Goal: Transaction & Acquisition: Book appointment/travel/reservation

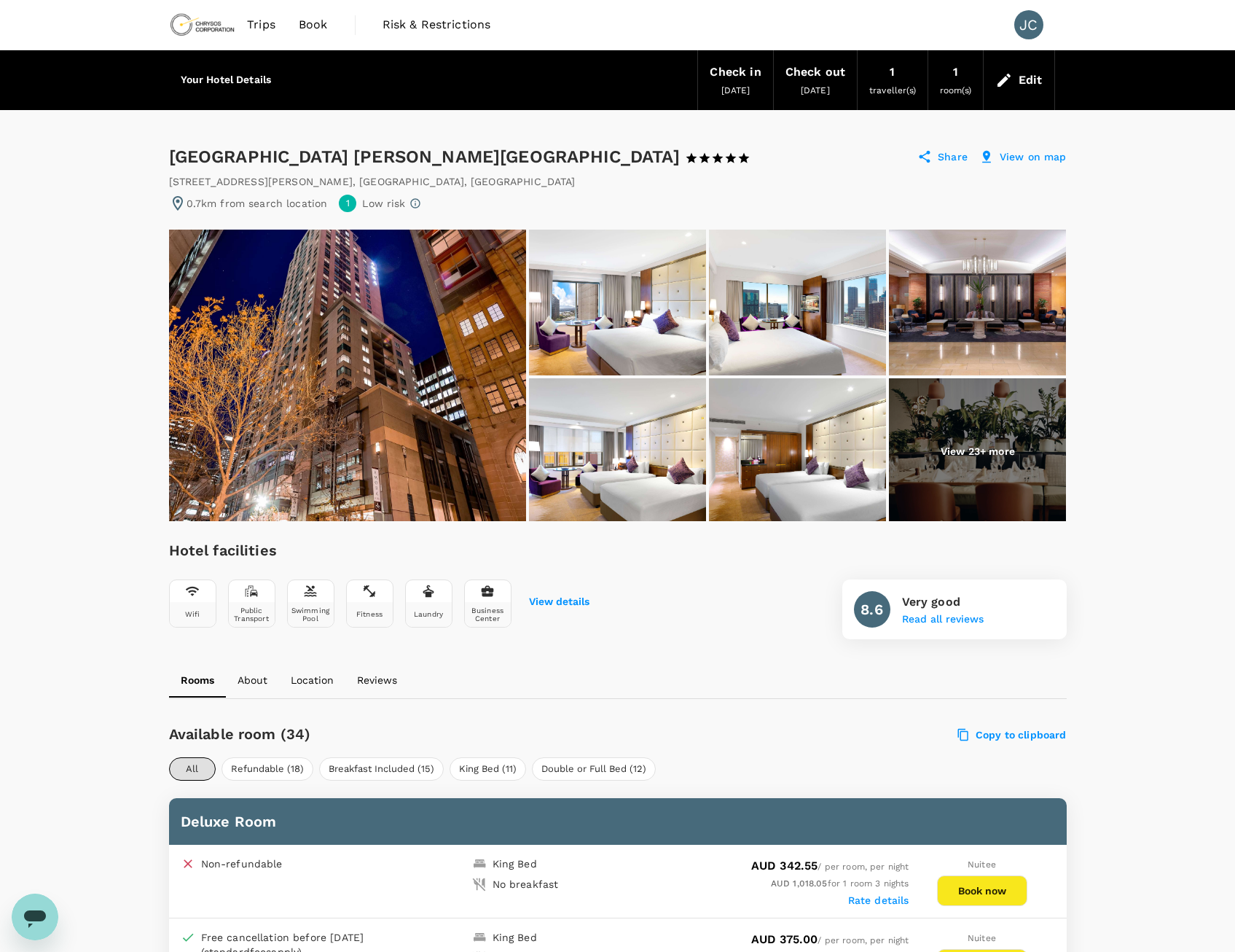
click at [372, 366] on img at bounding box center [347, 375] width 357 height 291
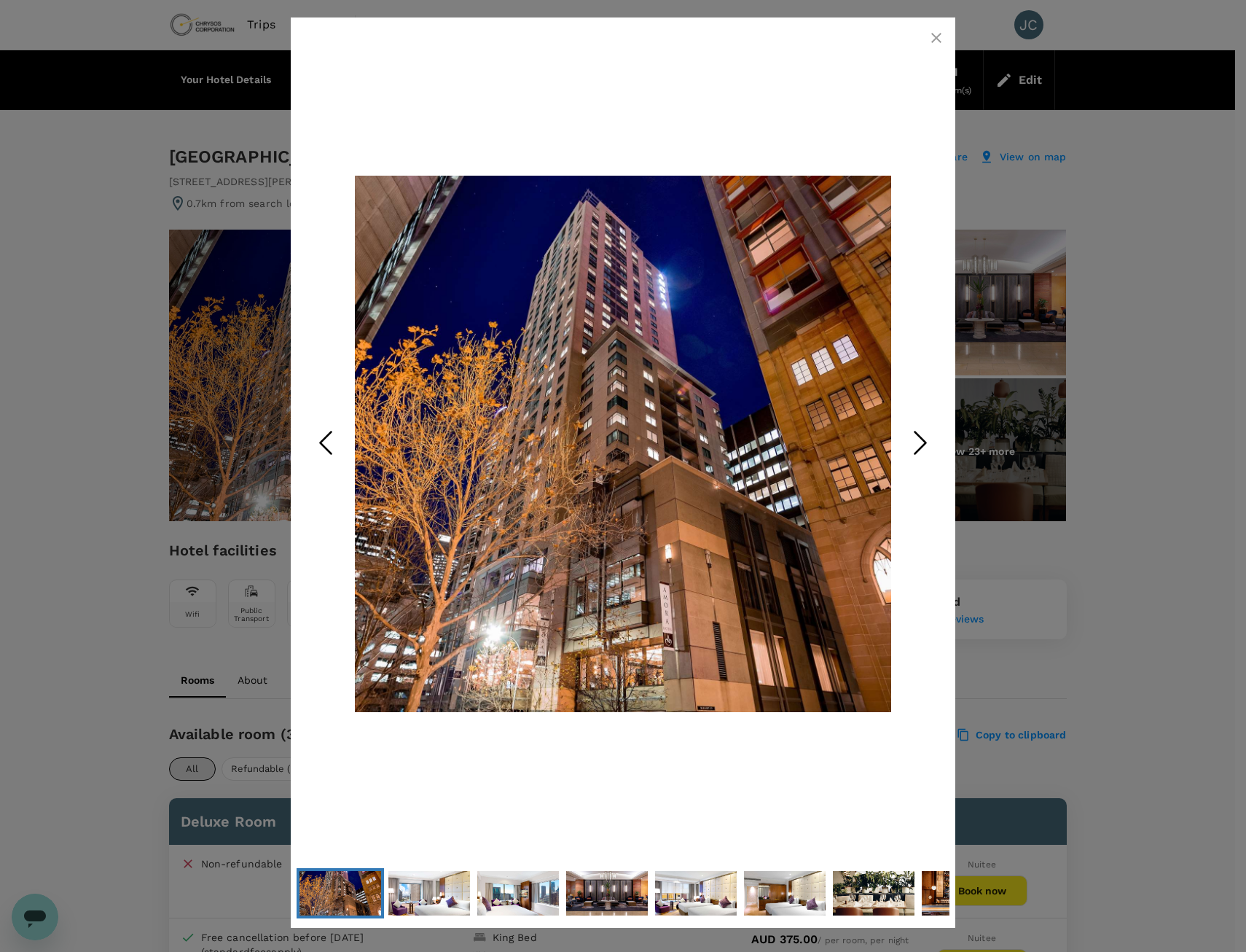
click at [914, 438] on icon "Next Slide" at bounding box center [920, 443] width 43 height 43
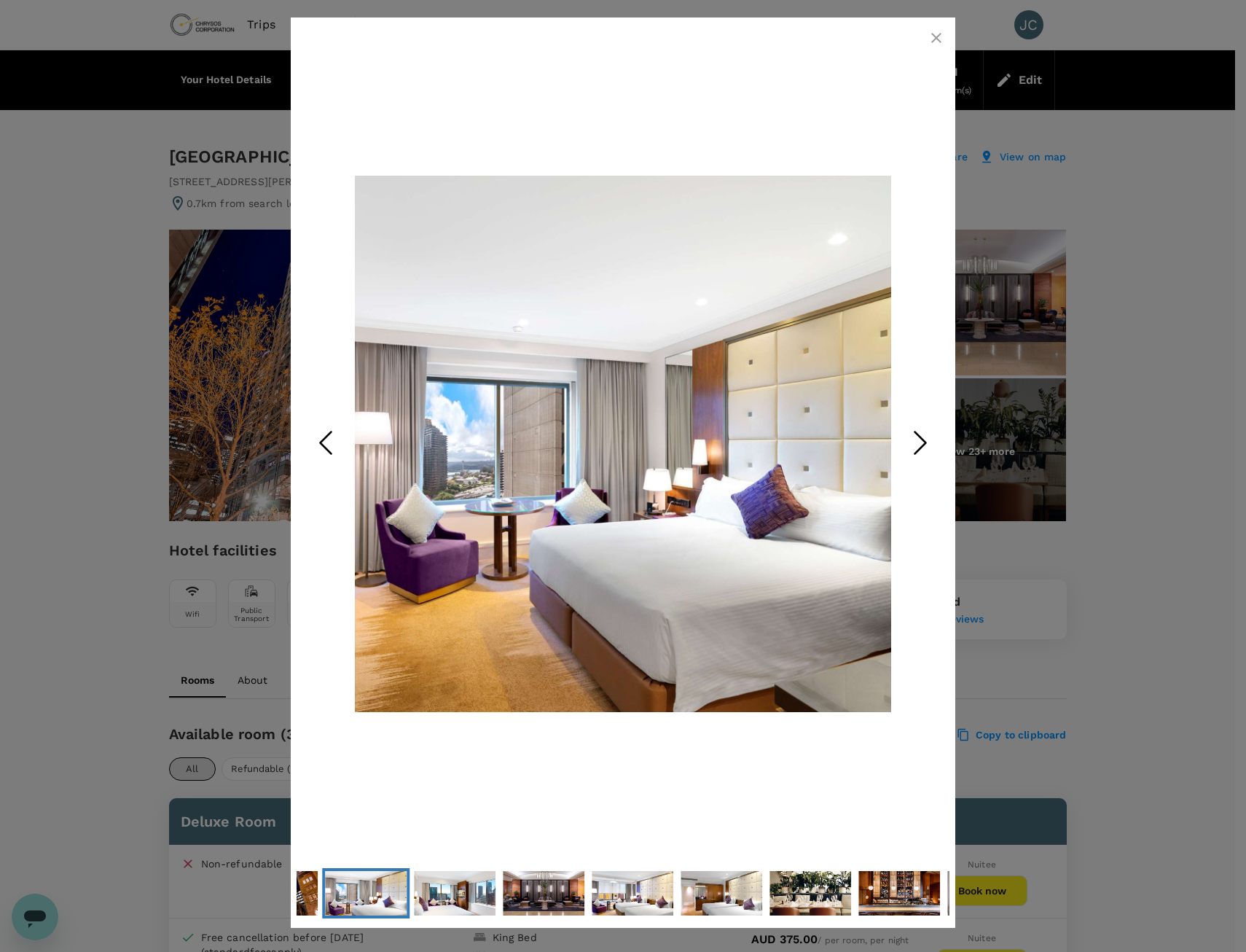
click at [914, 438] on icon "Next Slide" at bounding box center [920, 443] width 43 height 43
click at [916, 444] on icon "Next Slide" at bounding box center [920, 443] width 43 height 43
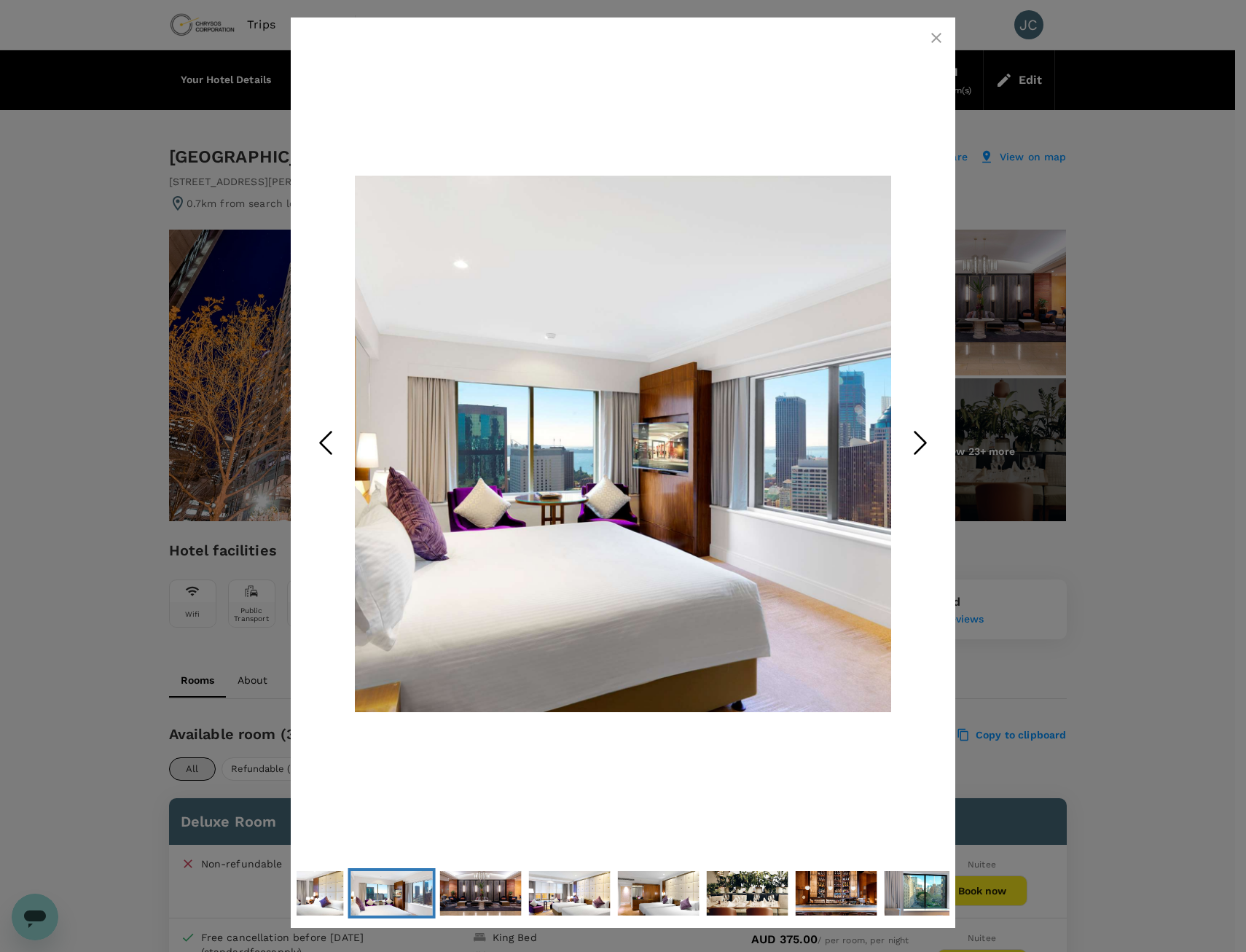
click at [916, 444] on icon "Next Slide" at bounding box center [920, 443] width 43 height 43
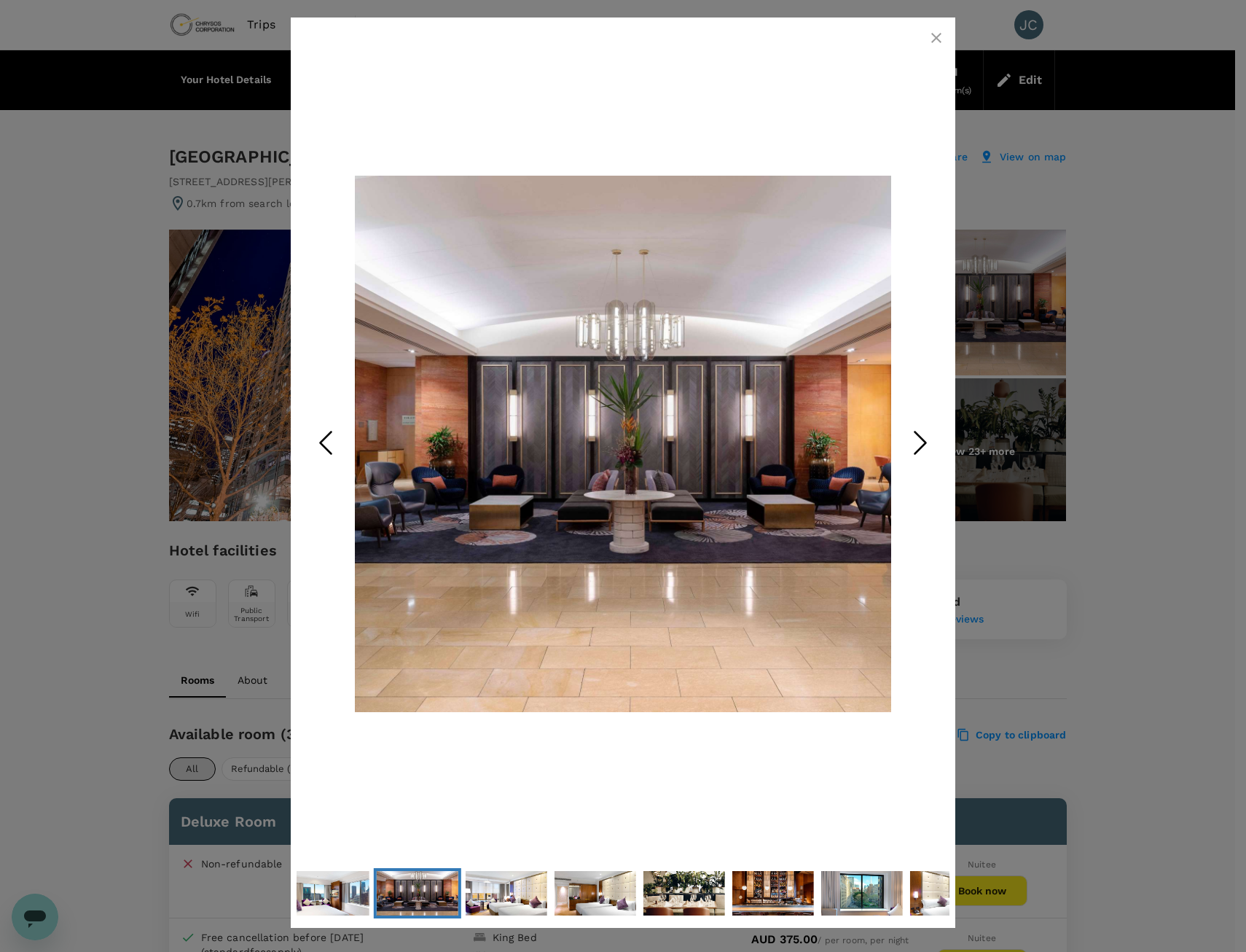
click at [916, 444] on icon "Next Slide" at bounding box center [920, 443] width 43 height 43
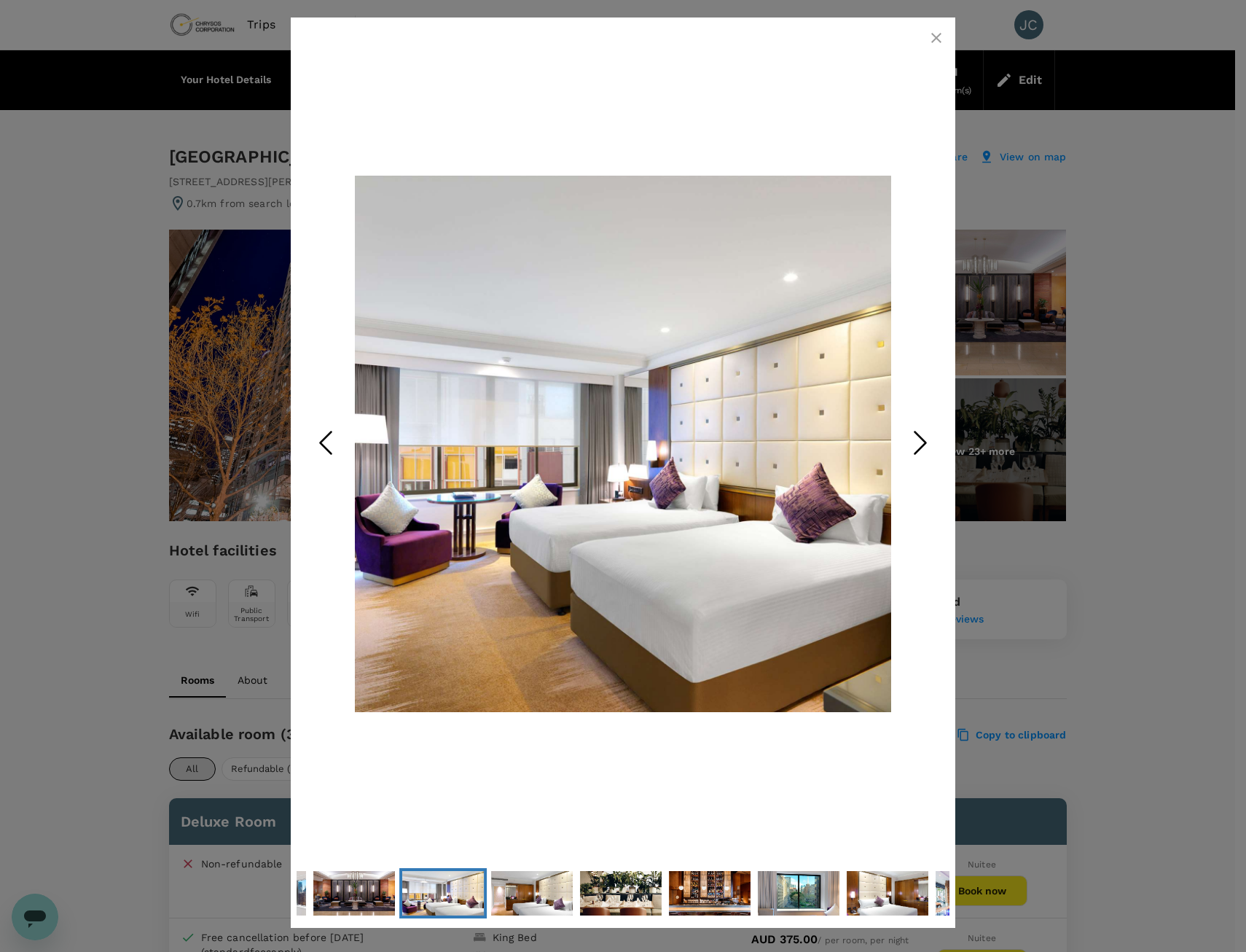
click at [916, 444] on icon "Next Slide" at bounding box center [920, 443] width 43 height 43
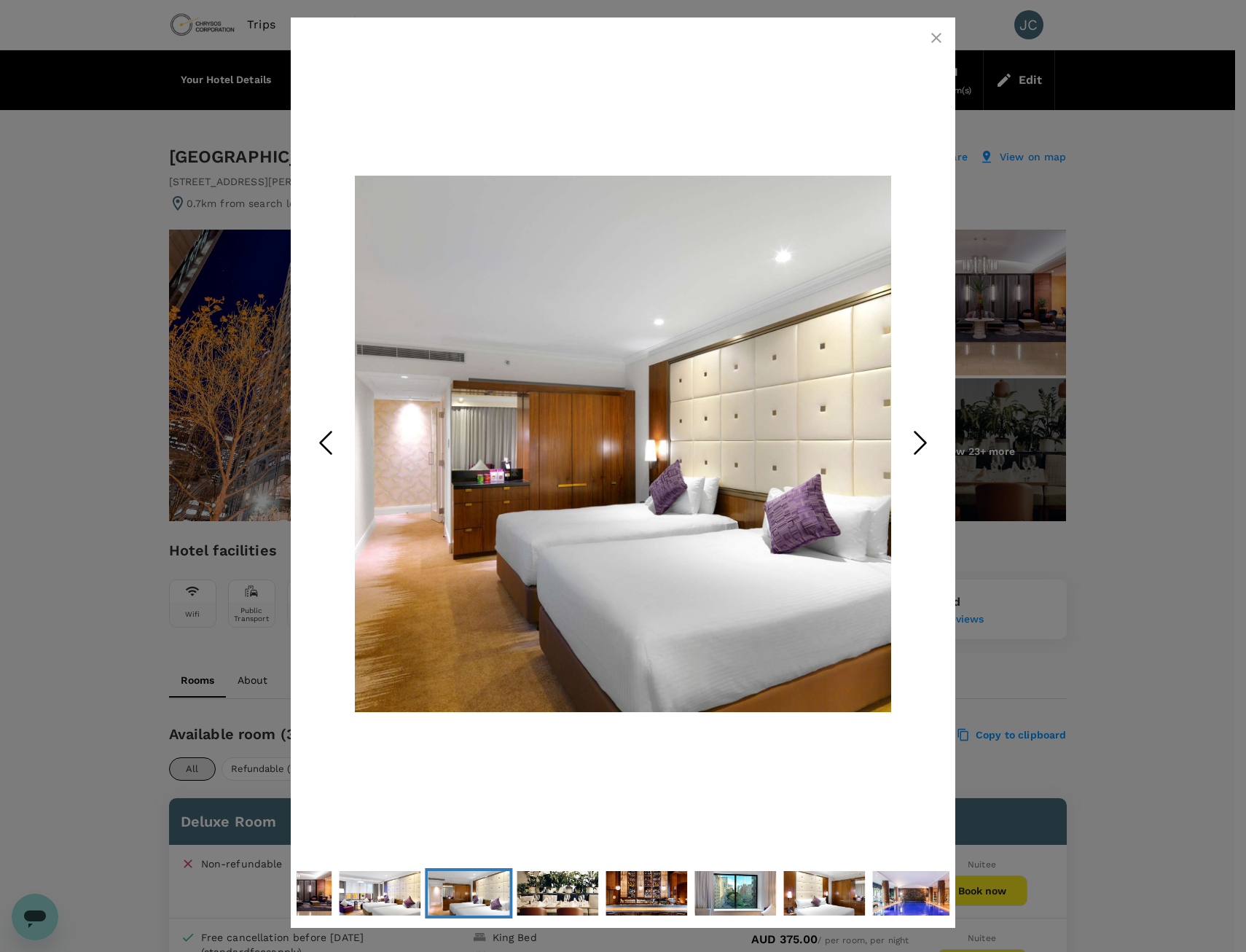
click at [916, 444] on icon "Next Slide" at bounding box center [920, 443] width 43 height 43
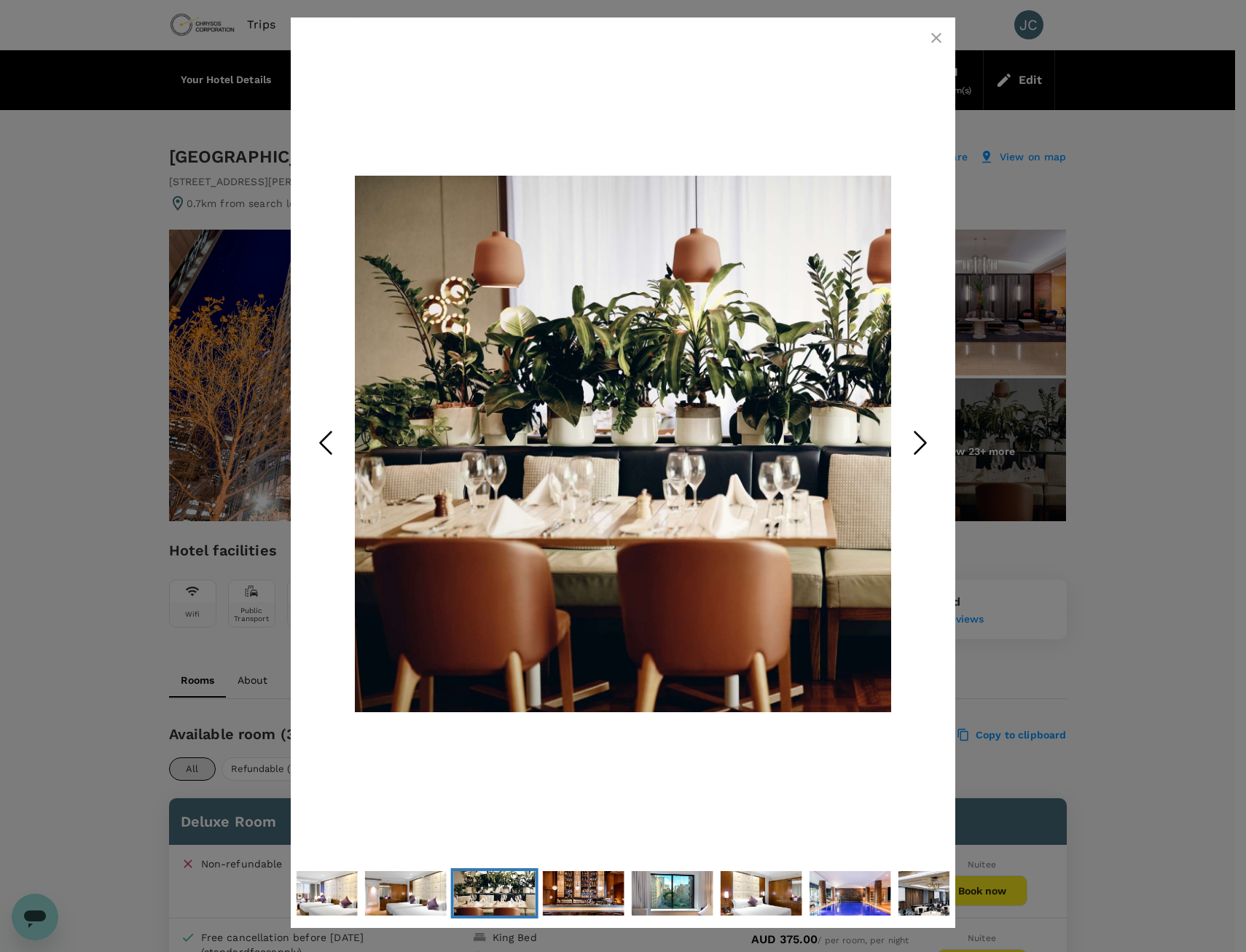
click at [916, 444] on icon "Next Slide" at bounding box center [920, 443] width 43 height 43
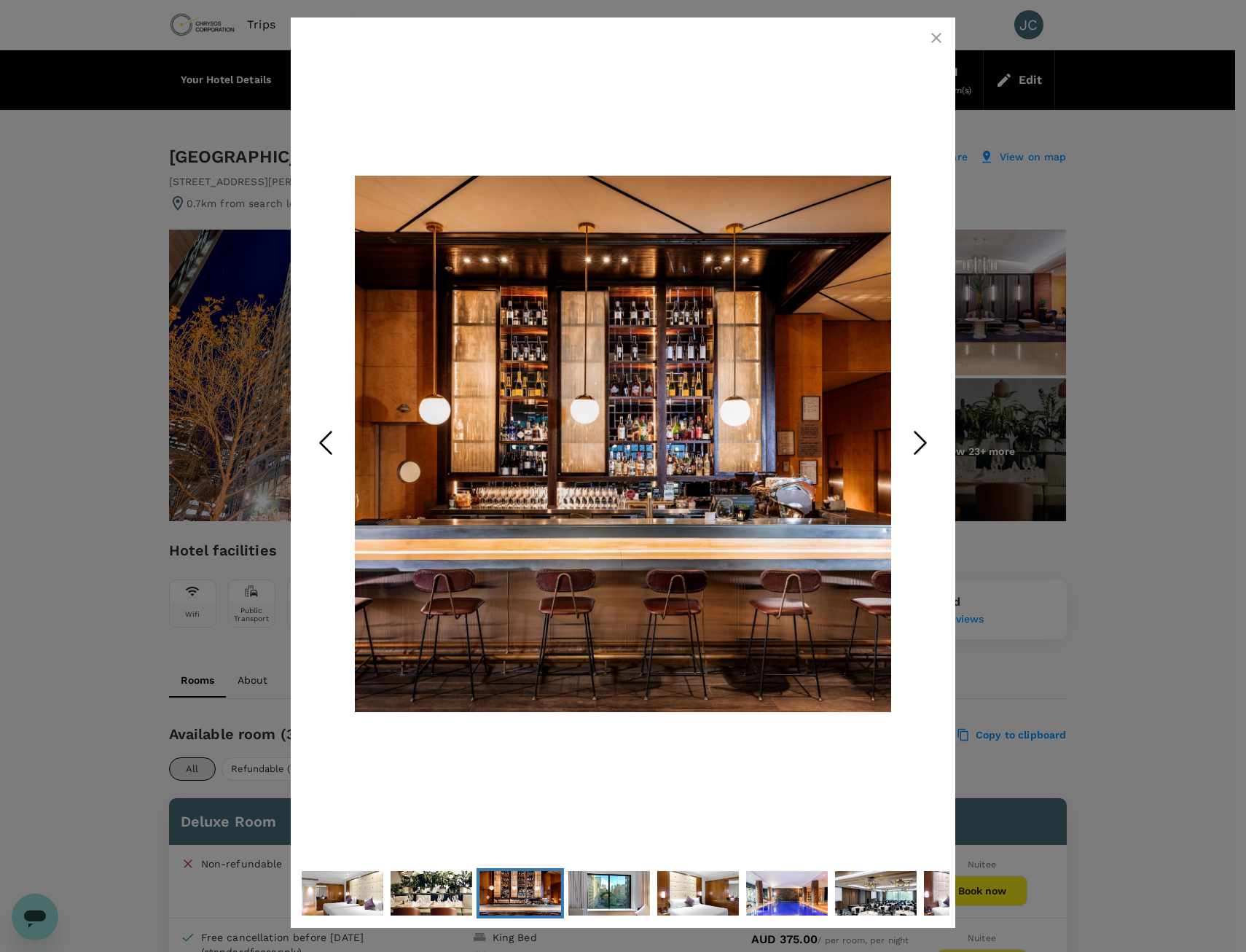
click at [916, 444] on icon "Next Slide" at bounding box center [920, 443] width 43 height 43
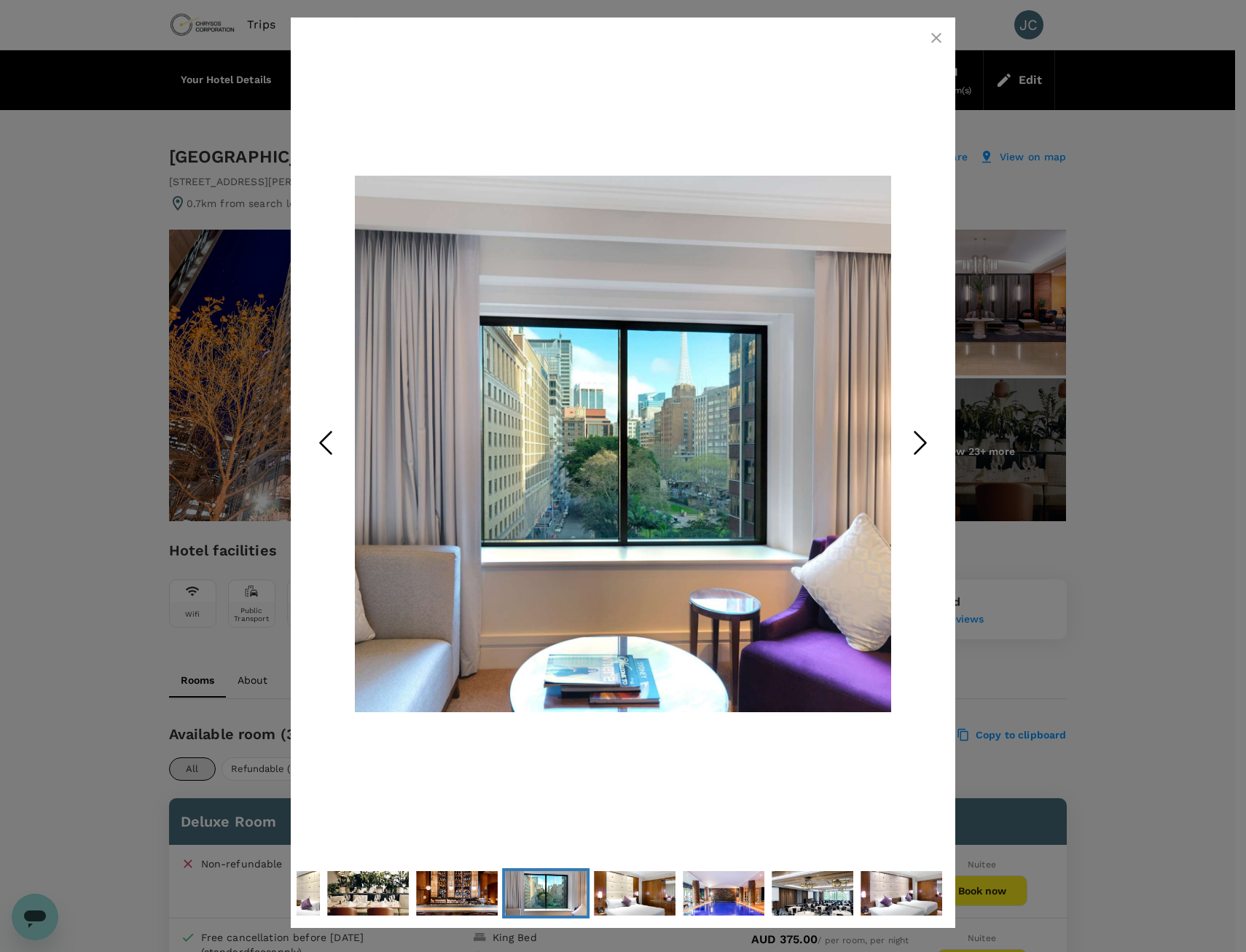
click at [916, 444] on icon "Next Slide" at bounding box center [920, 443] width 43 height 43
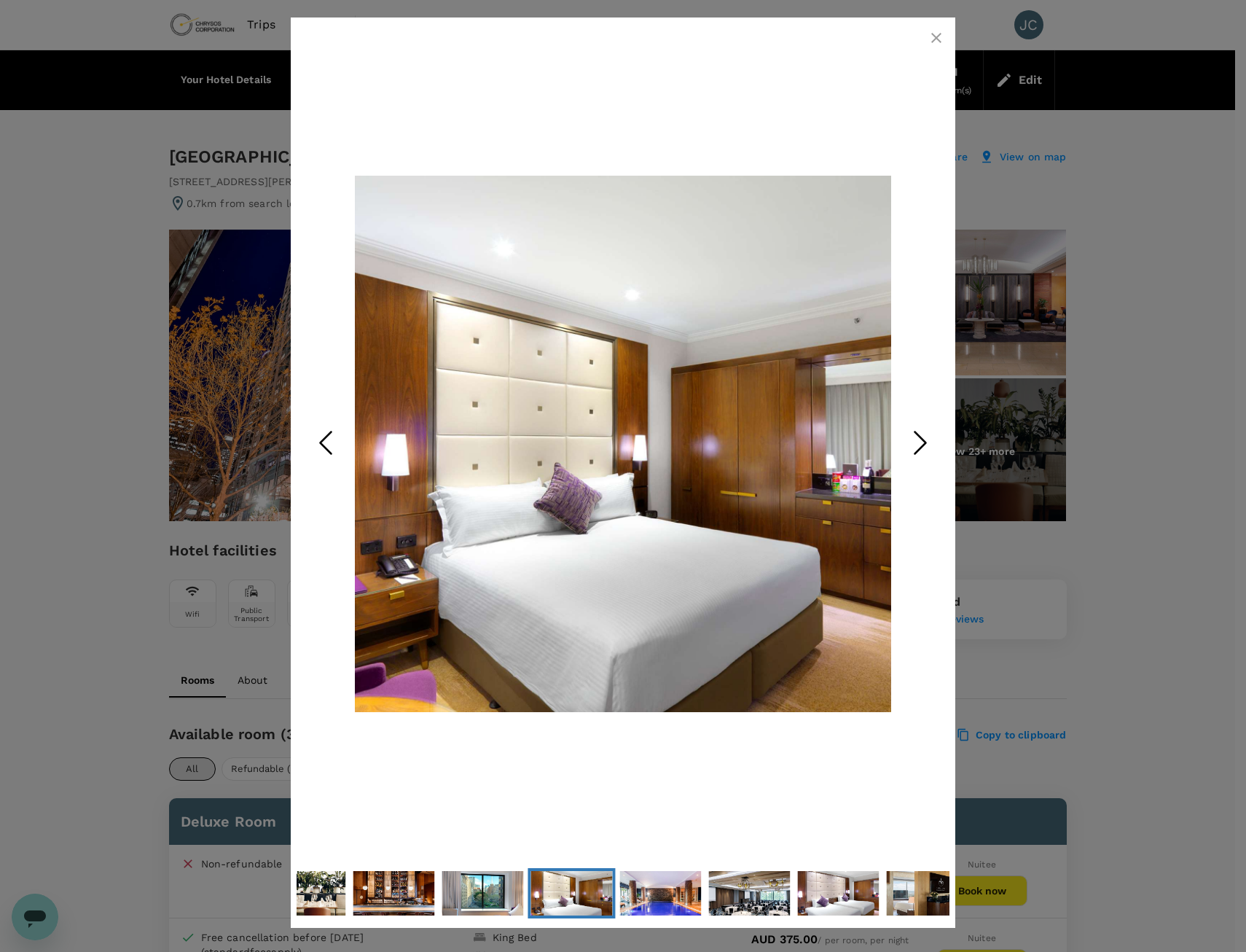
click at [916, 444] on icon "Next Slide" at bounding box center [920, 443] width 43 height 43
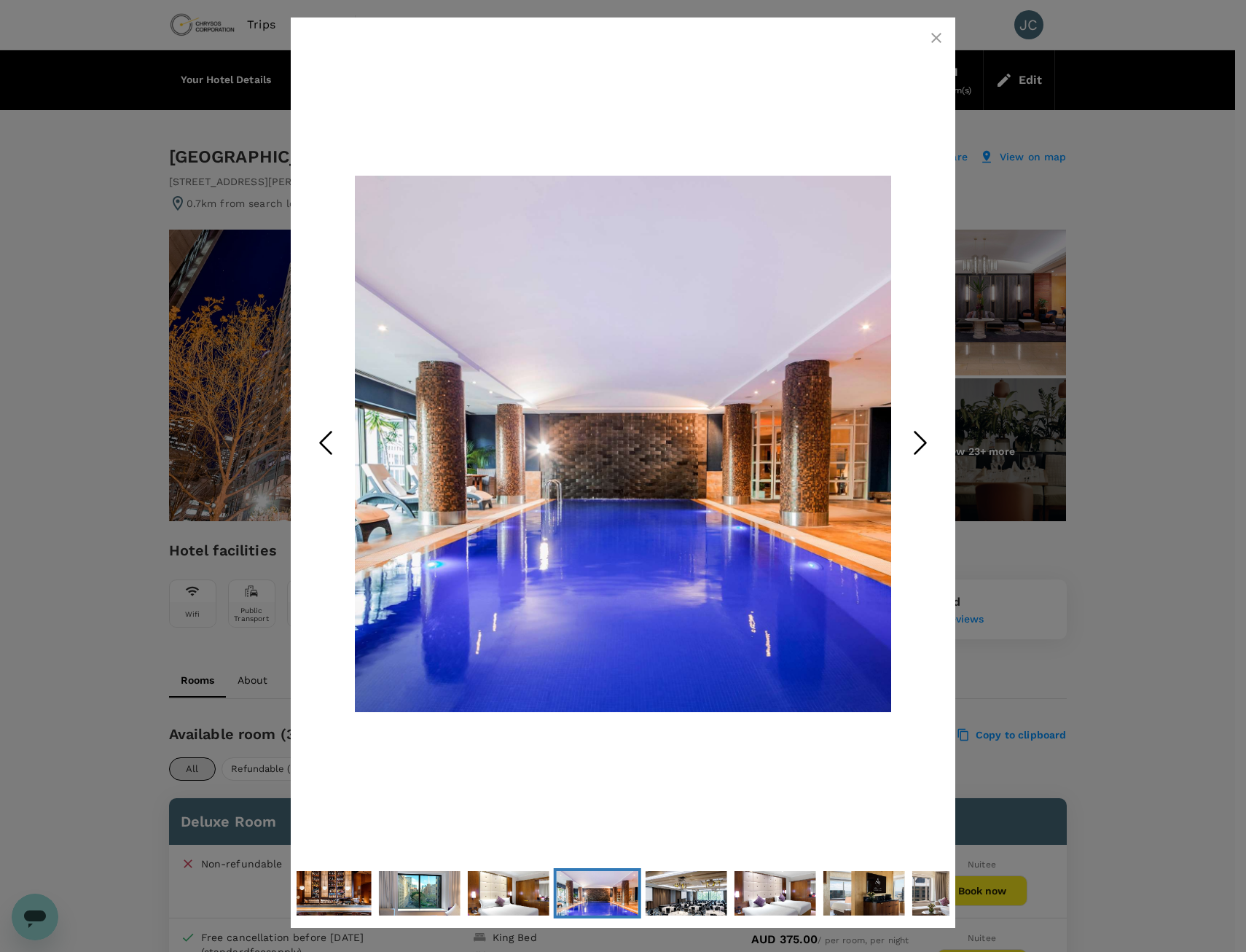
click at [916, 444] on icon "Next Slide" at bounding box center [920, 443] width 43 height 43
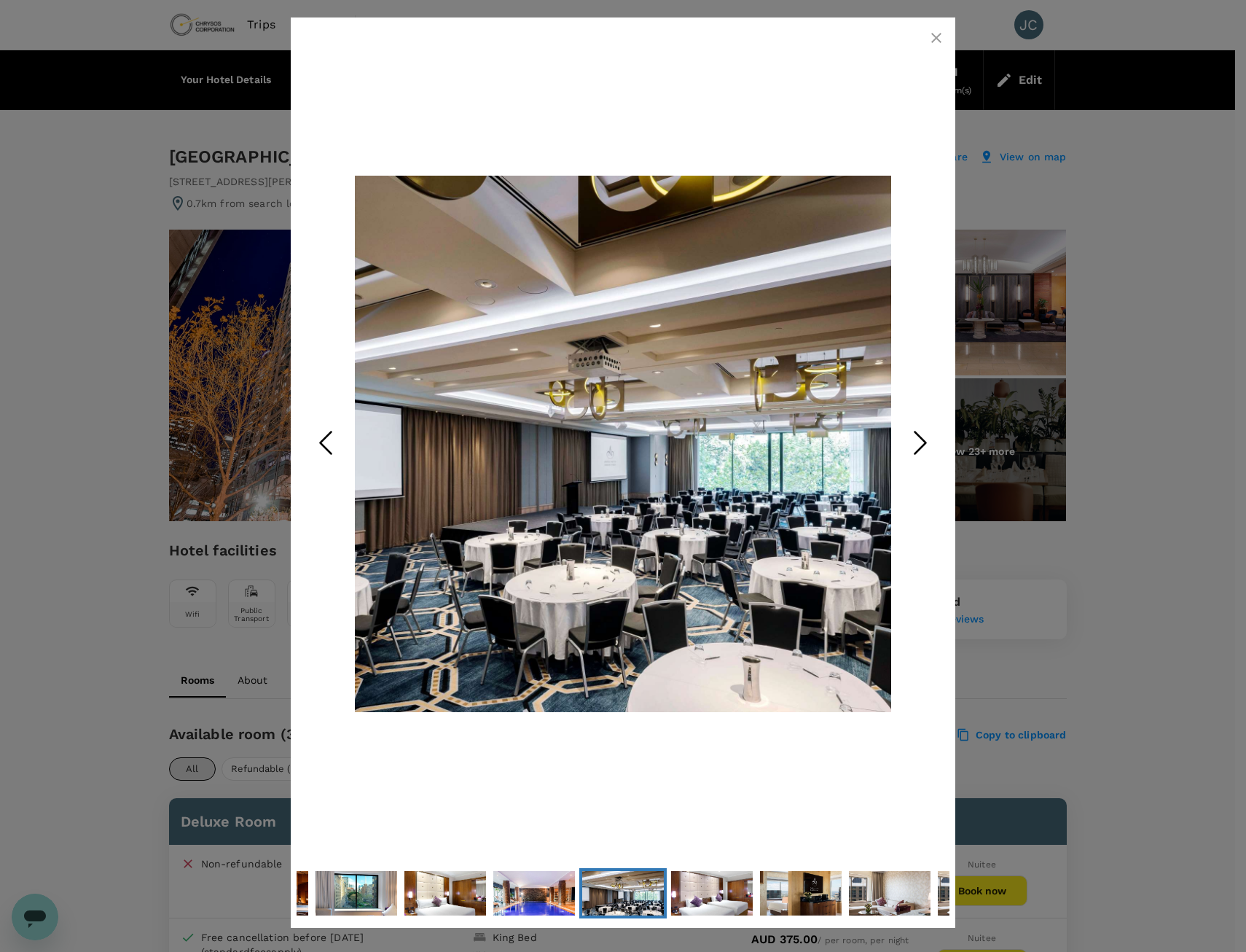
click at [916, 444] on icon "Next Slide" at bounding box center [920, 443] width 43 height 43
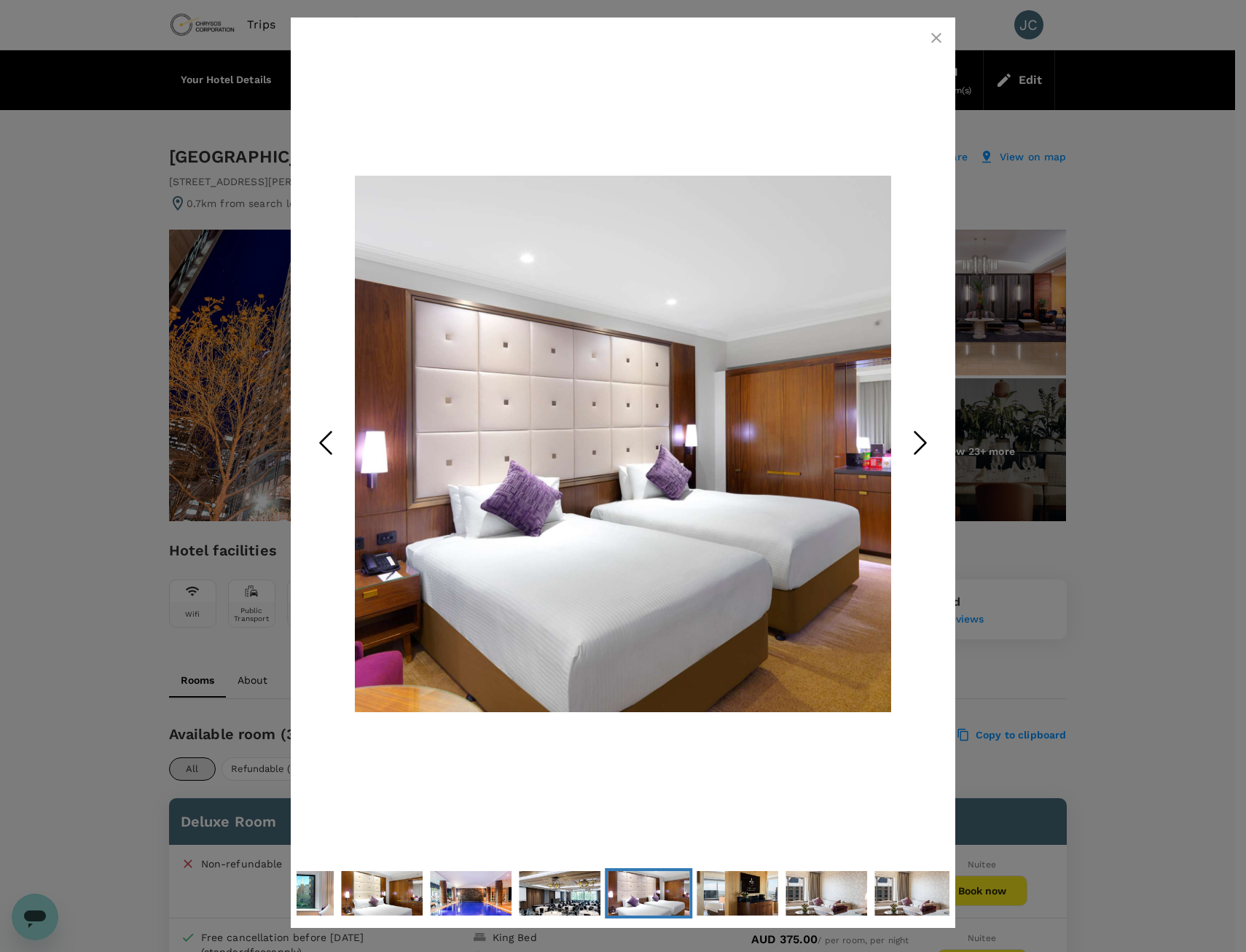
click at [916, 444] on icon "Next Slide" at bounding box center [920, 443] width 43 height 43
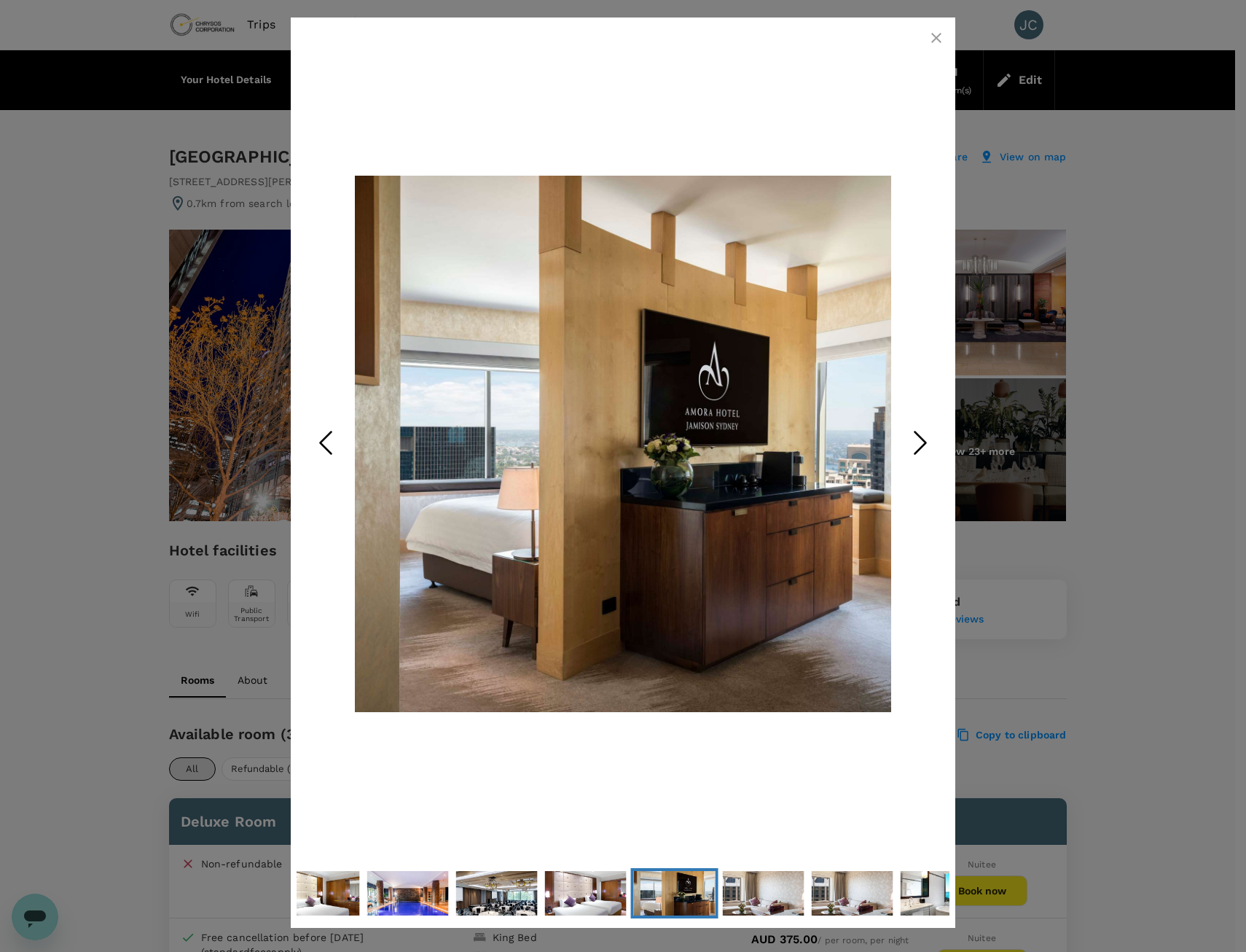
click at [916, 444] on icon "Next Slide" at bounding box center [920, 443] width 43 height 43
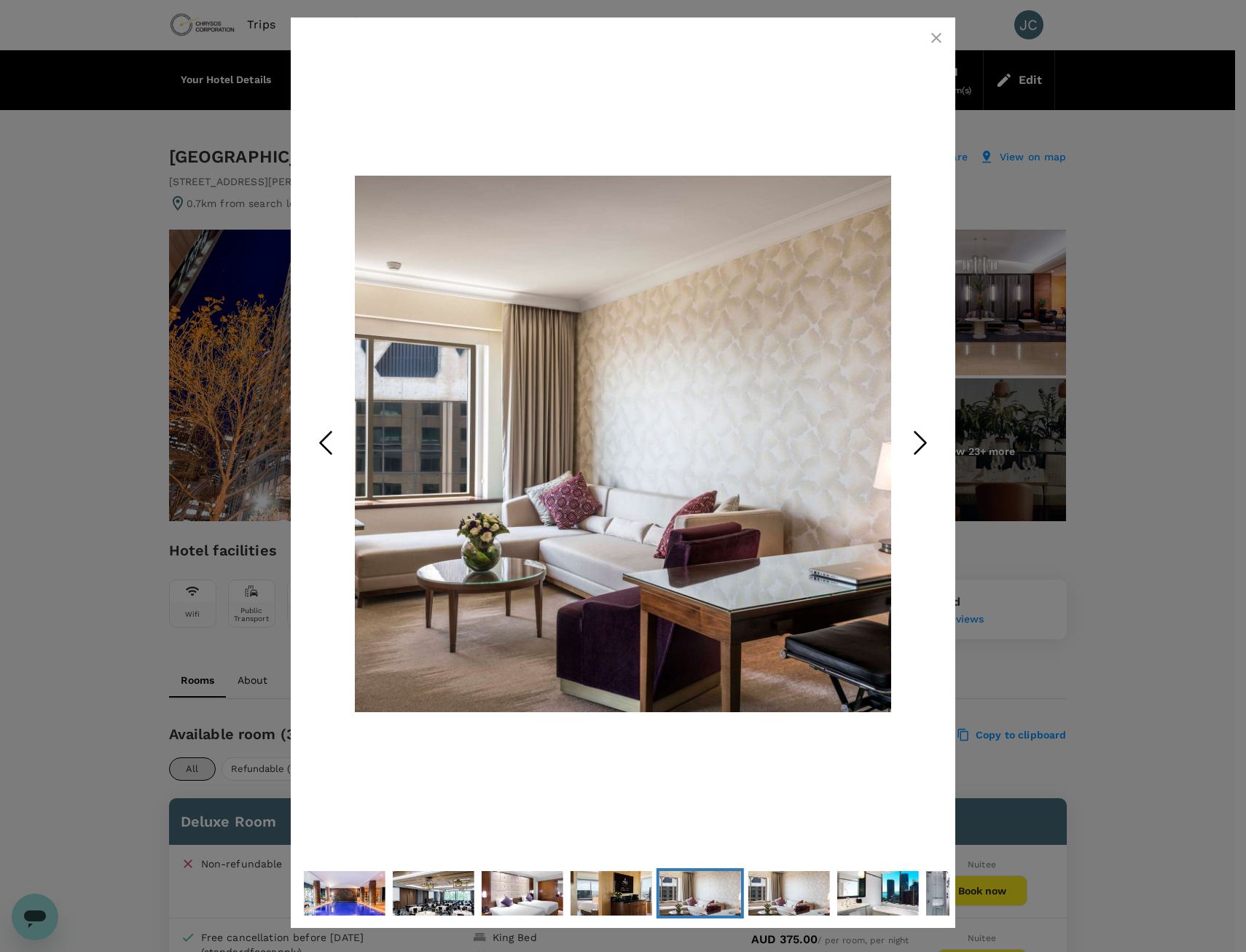
click at [916, 444] on icon "Next Slide" at bounding box center [920, 443] width 43 height 43
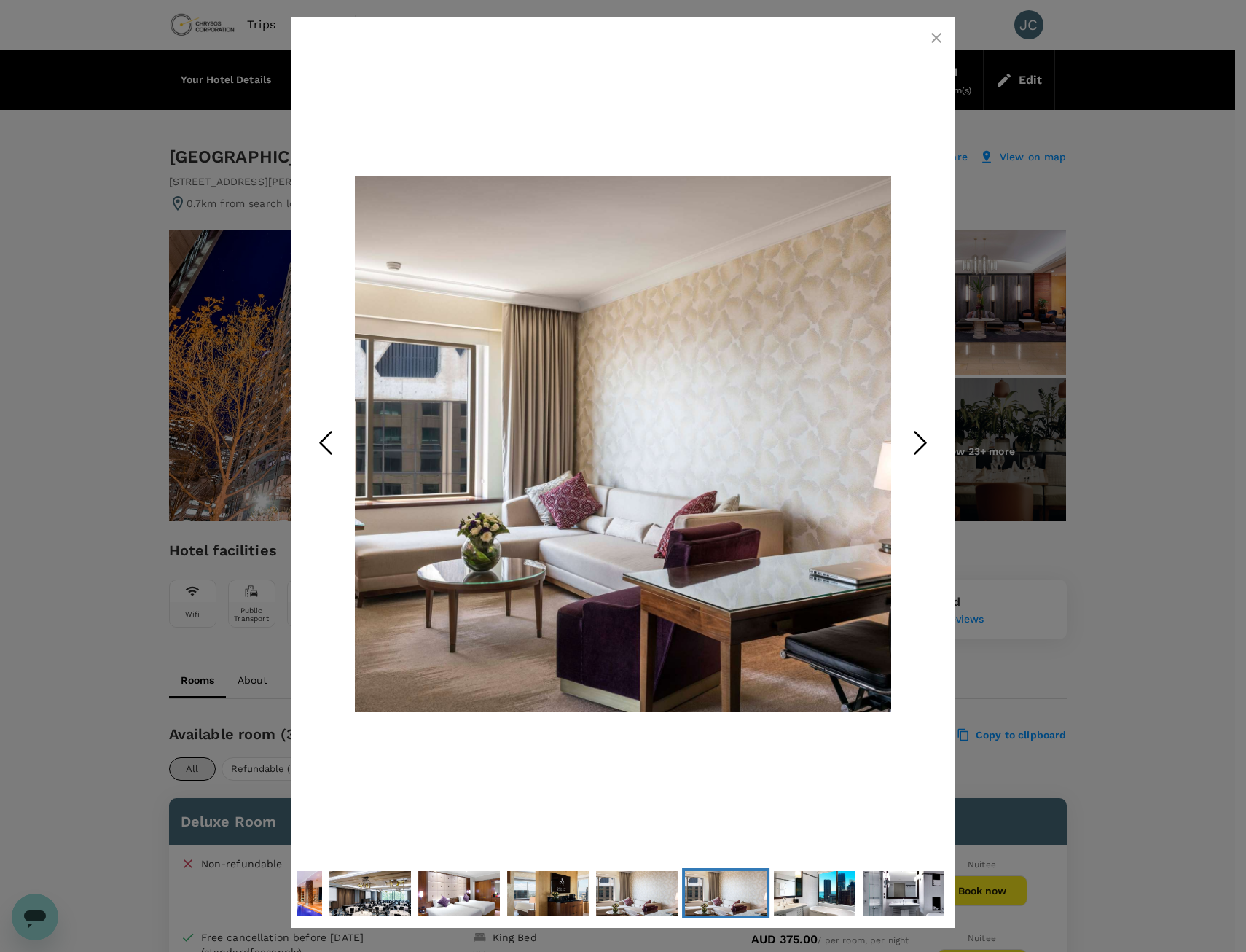
click at [916, 444] on icon "Next Slide" at bounding box center [920, 443] width 43 height 43
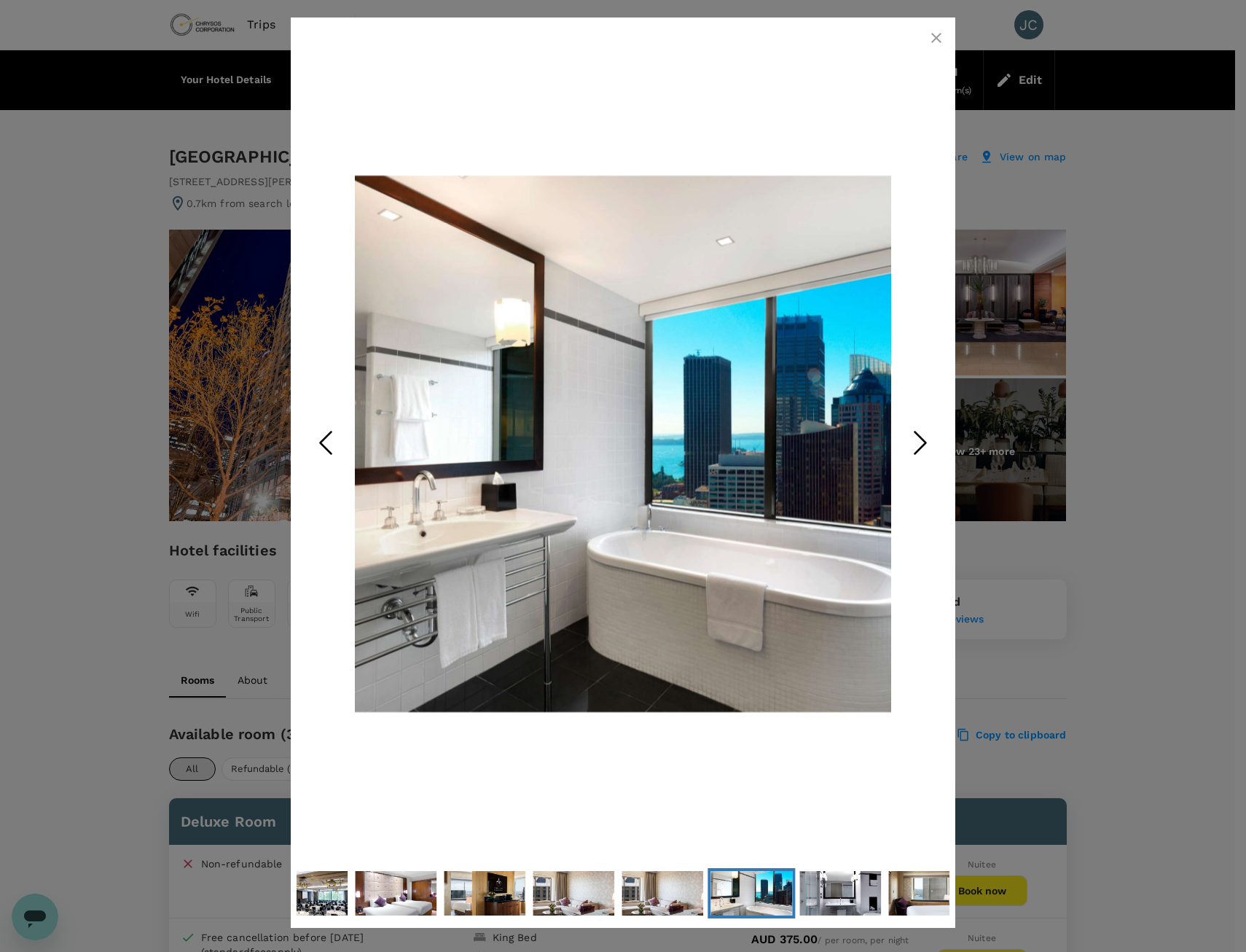
click at [916, 444] on icon "Next Slide" at bounding box center [920, 443] width 43 height 43
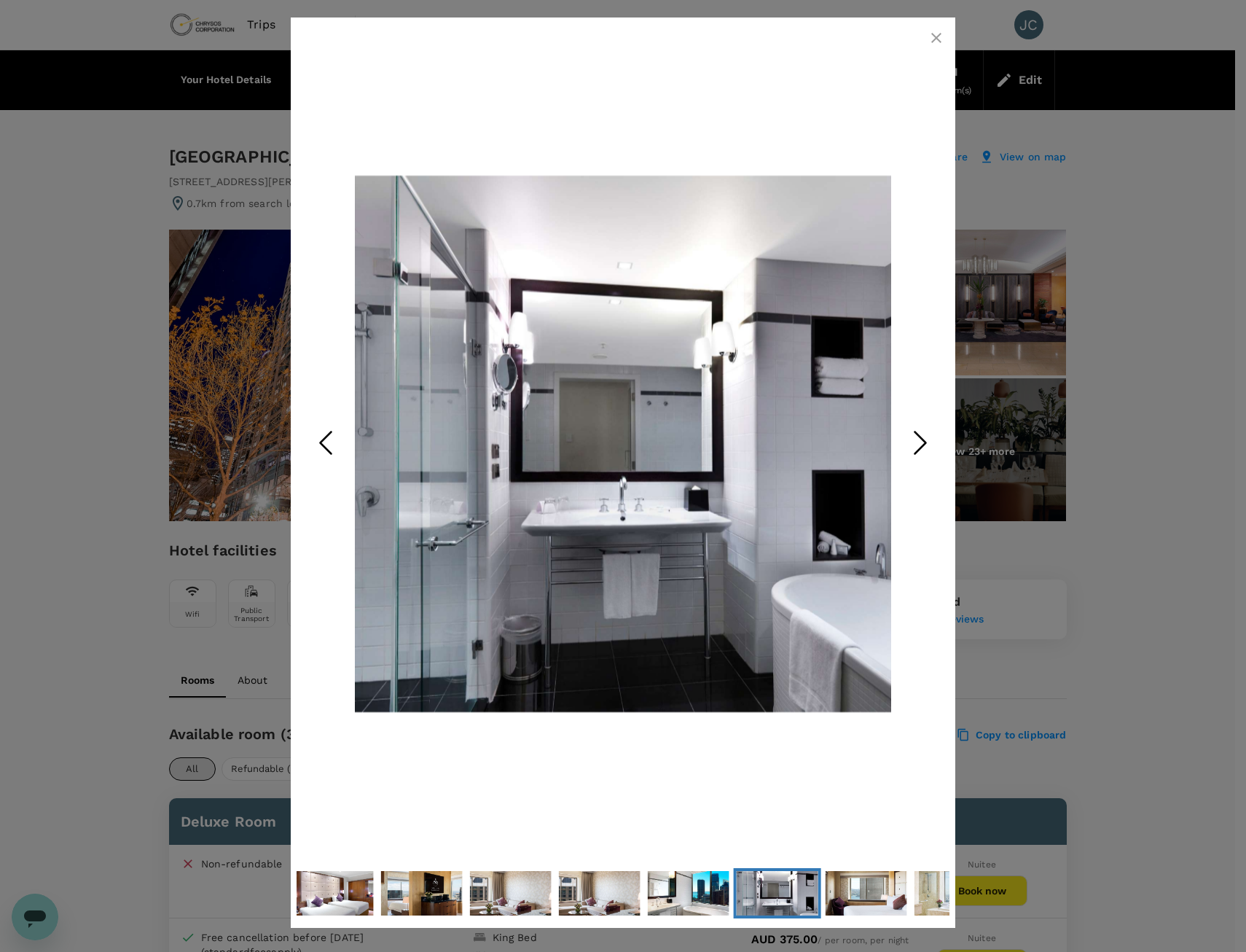
click at [916, 444] on icon "Next Slide" at bounding box center [920, 443] width 43 height 43
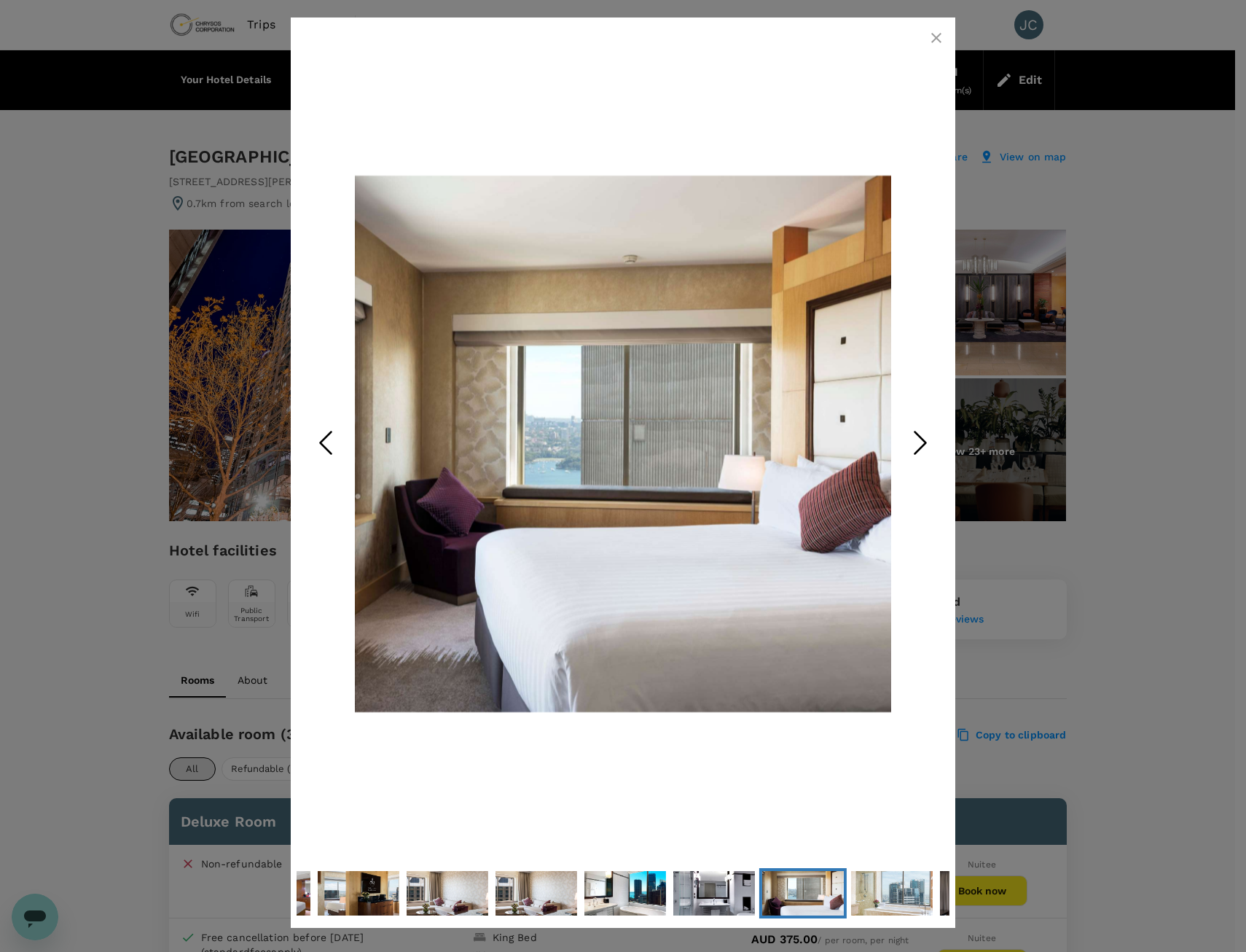
click at [916, 444] on icon "Next Slide" at bounding box center [920, 443] width 43 height 43
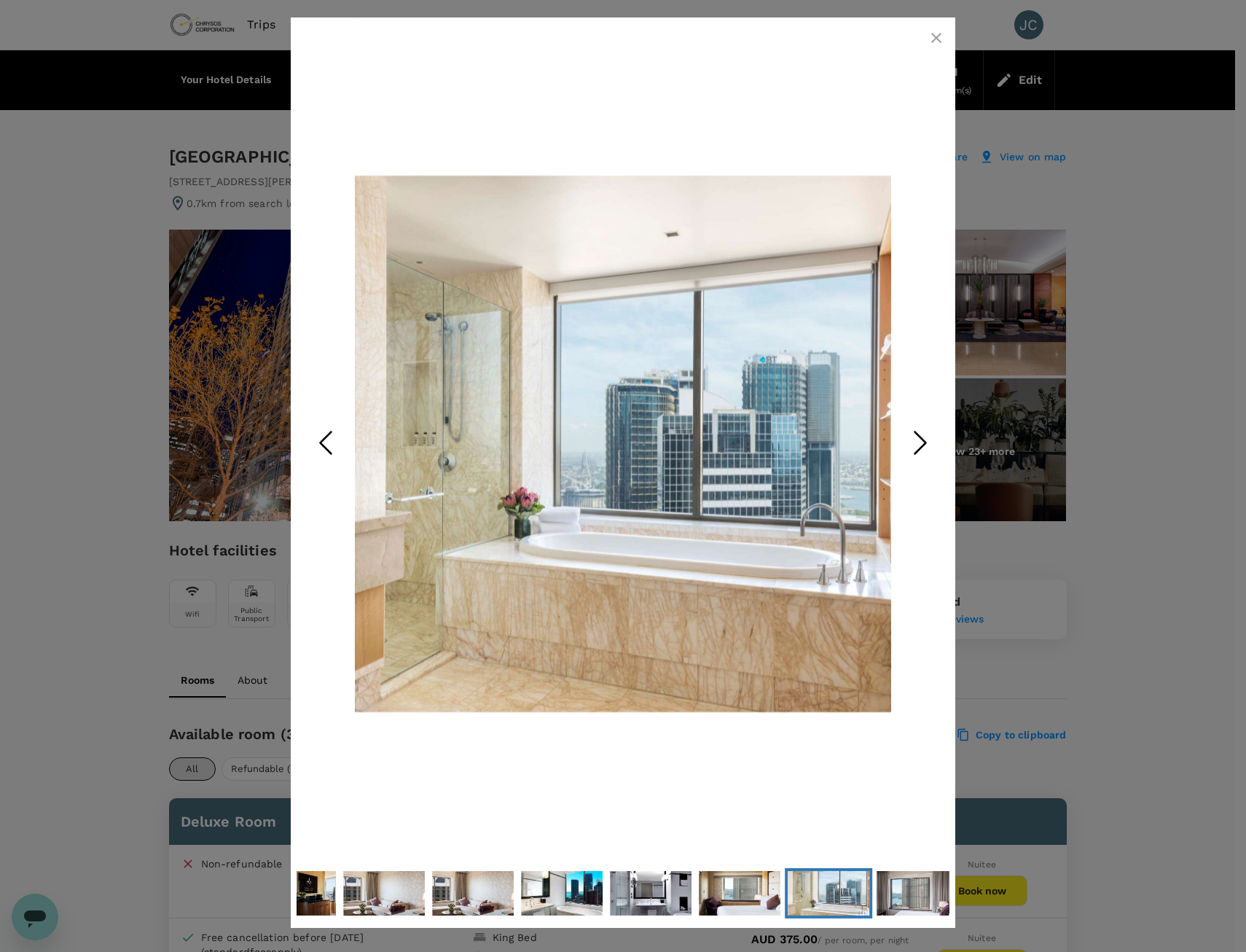
click at [916, 444] on icon "Next Slide" at bounding box center [920, 443] width 43 height 43
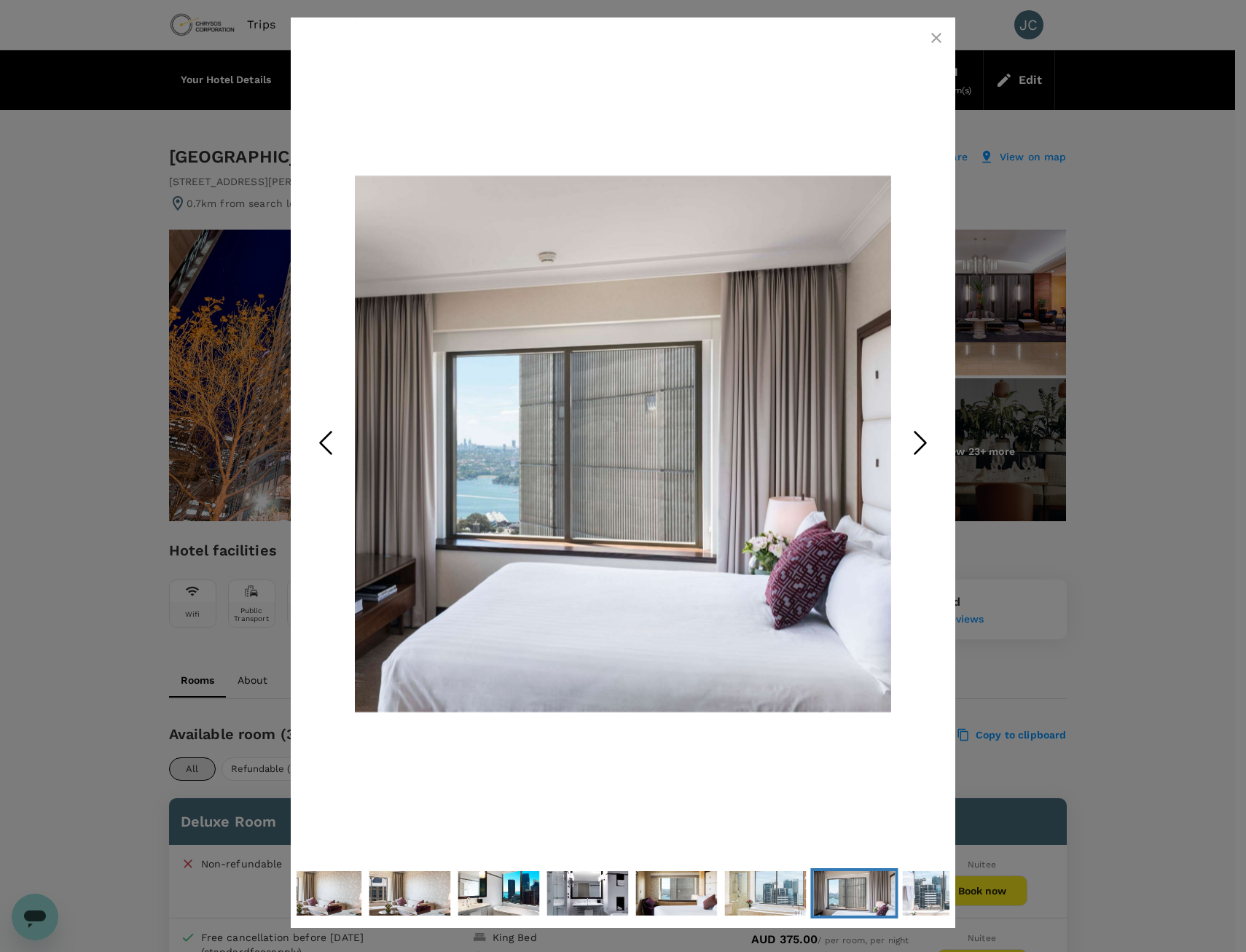
click at [1150, 431] on div at bounding box center [623, 476] width 1246 height 952
click at [936, 42] on icon "button" at bounding box center [936, 37] width 17 height 17
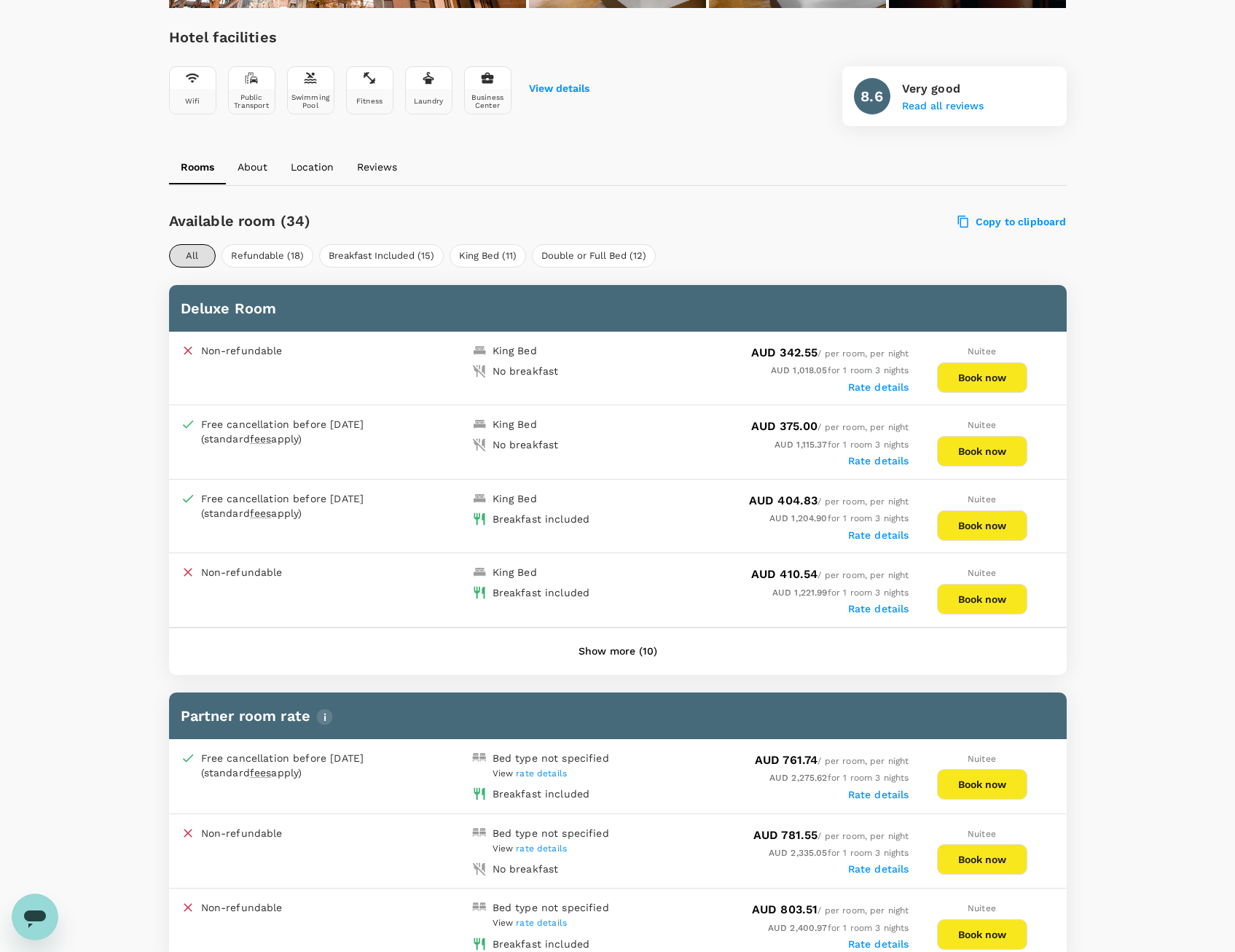
scroll to position [510, 0]
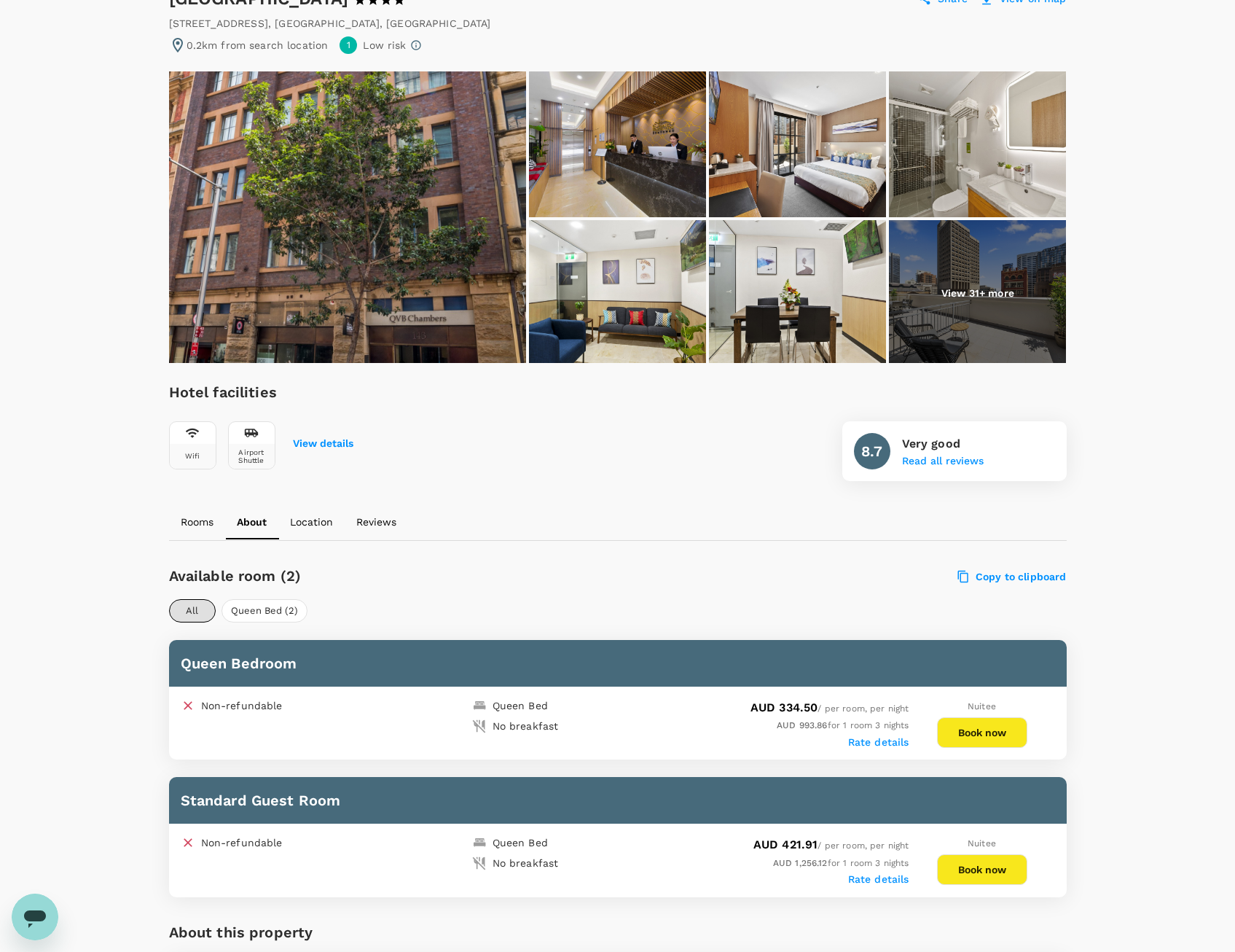
scroll to position [219, 0]
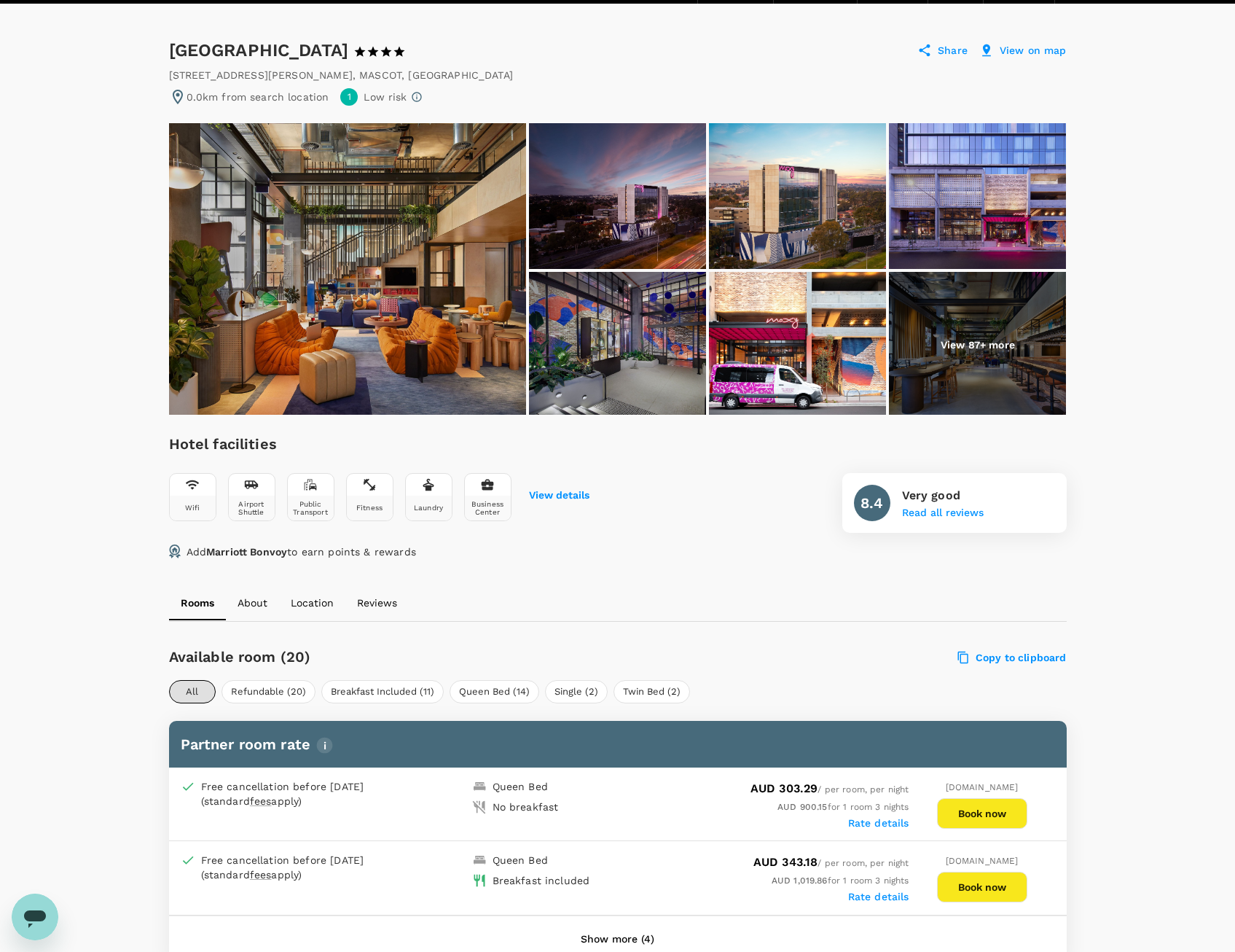
scroll to position [74, 0]
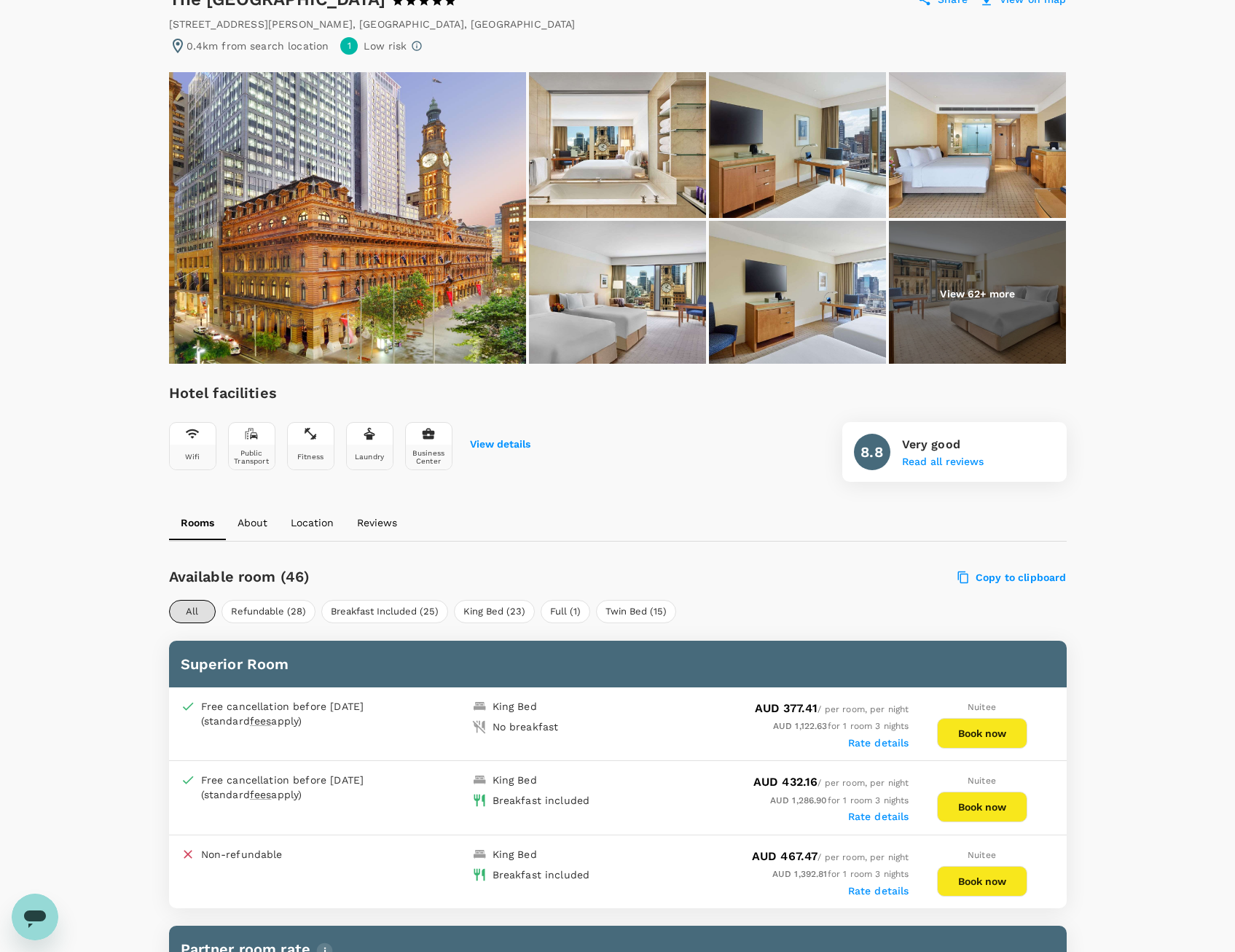
scroll to position [364, 0]
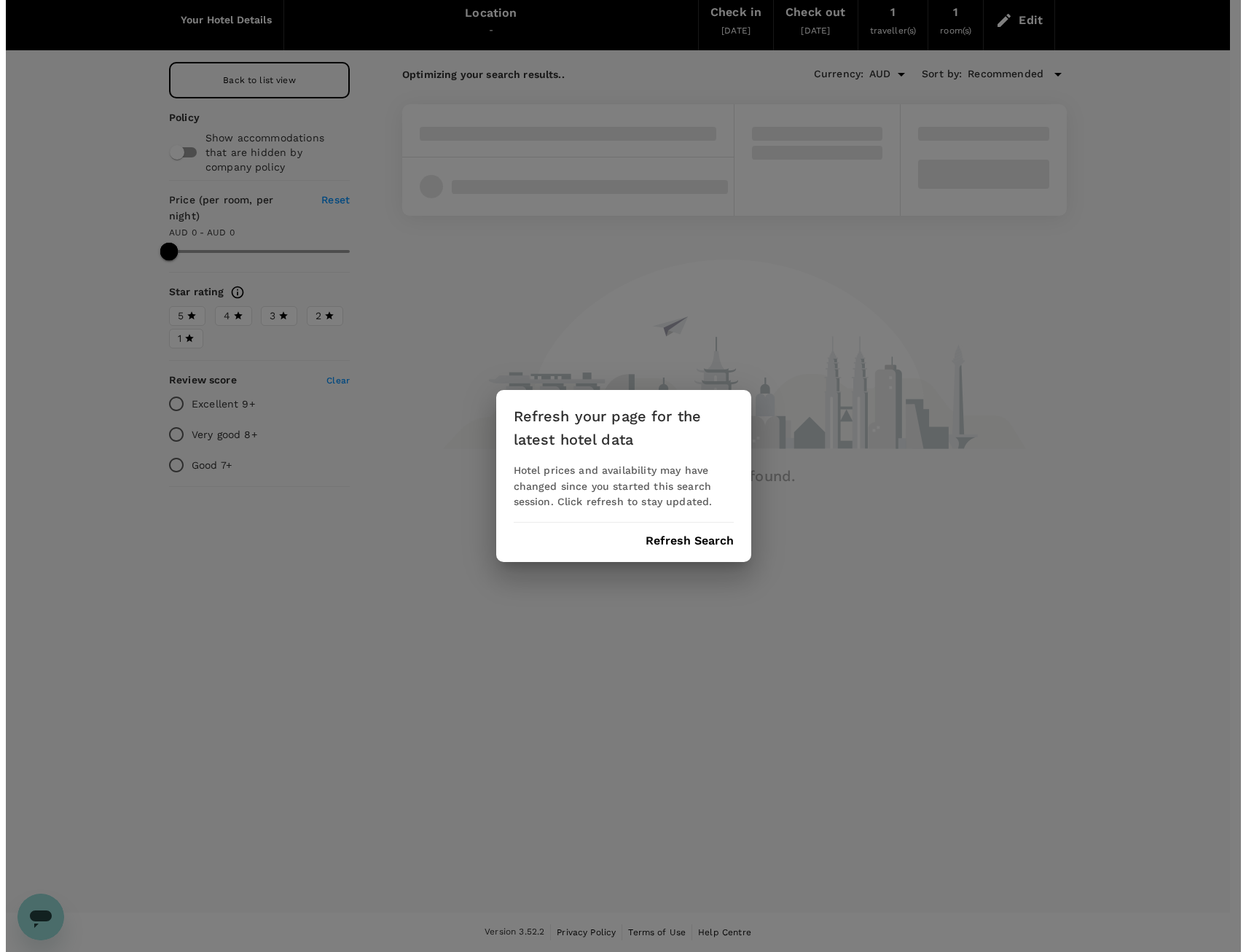
scroll to position [60, 0]
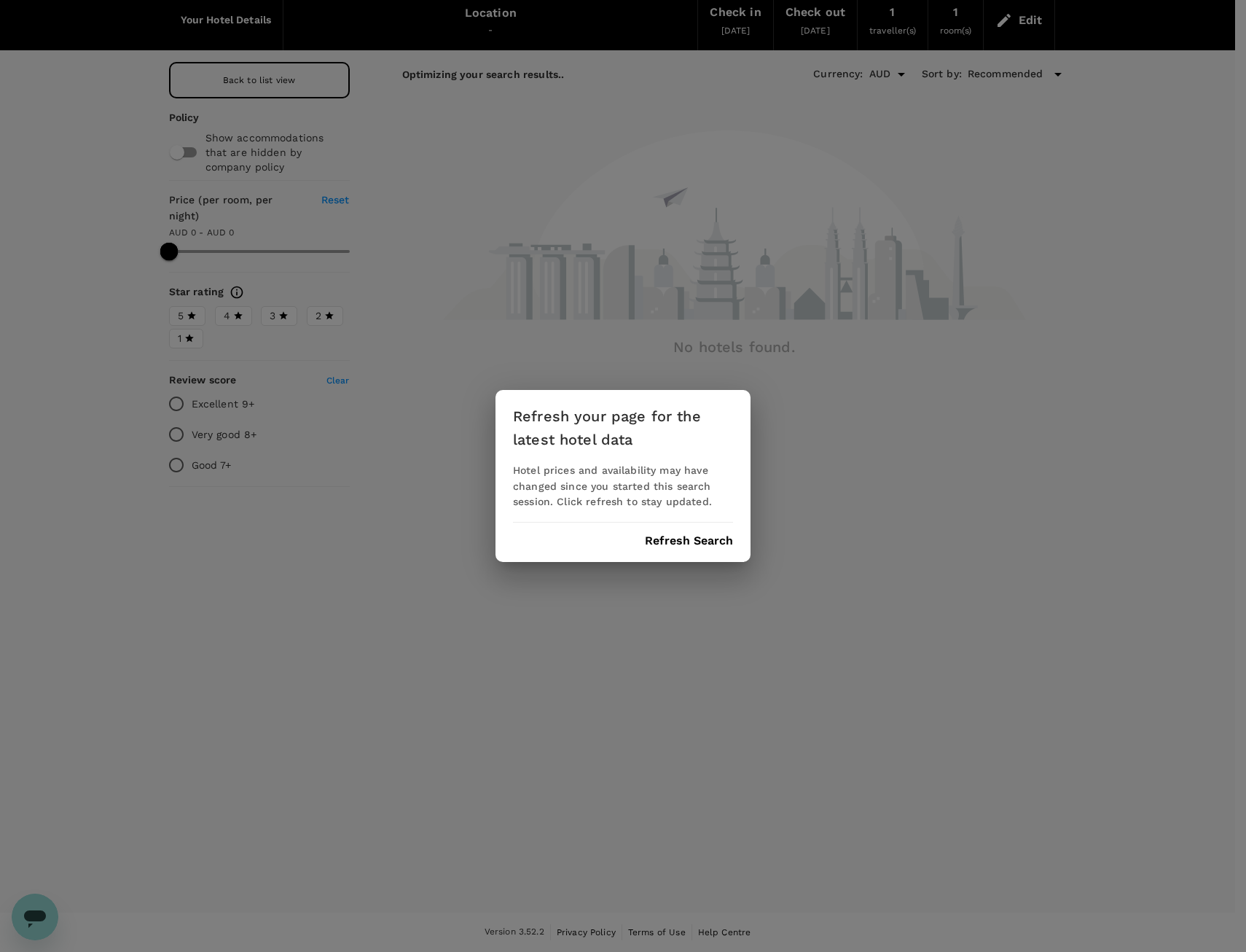
click at [695, 533] on div "Refresh your page for the latest hotel data Hotel prices and availability may h…" at bounding box center [623, 476] width 255 height 173
click at [706, 544] on button "Refresh Search" at bounding box center [689, 541] width 89 height 14
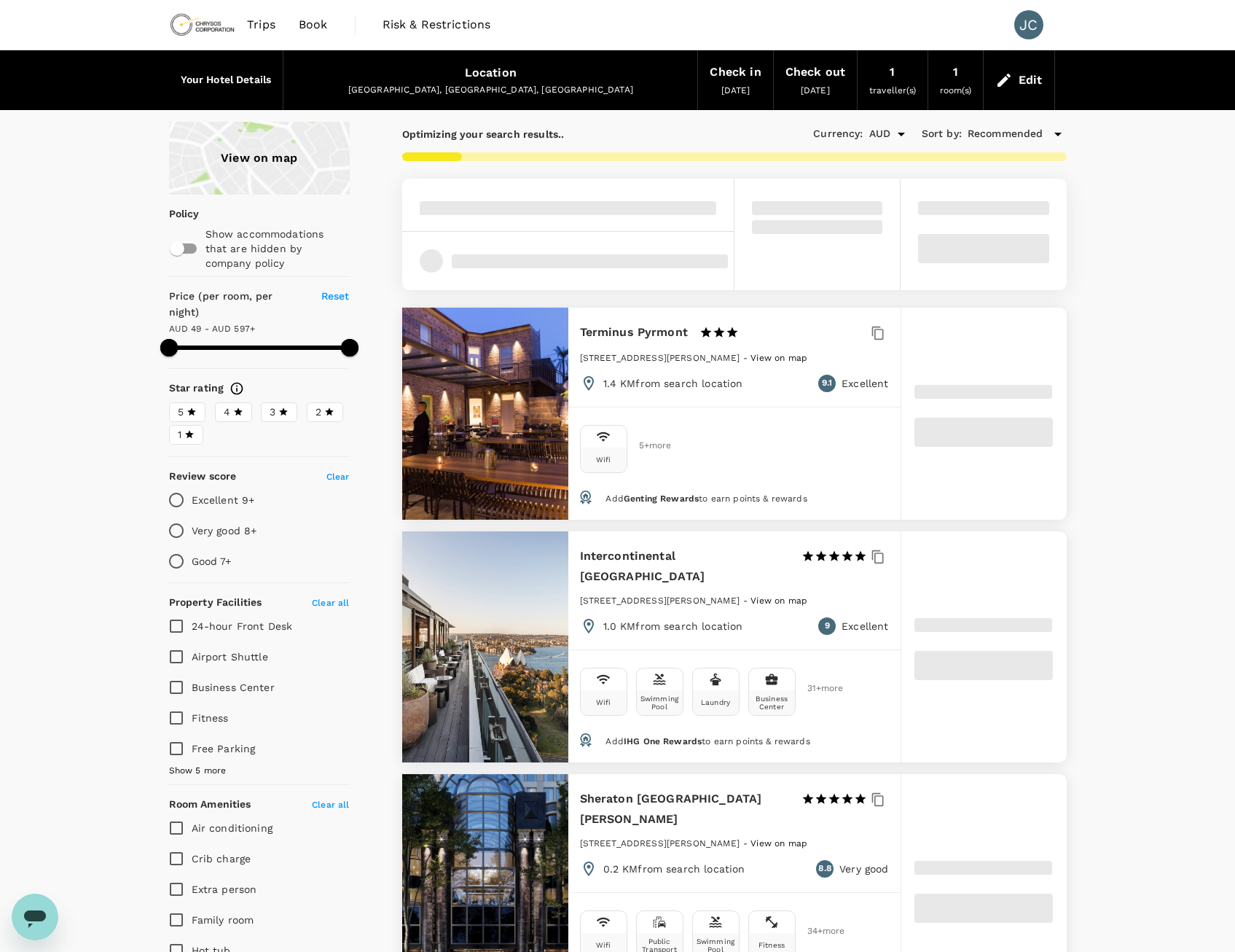
type input "596.63"
type input "AUD"
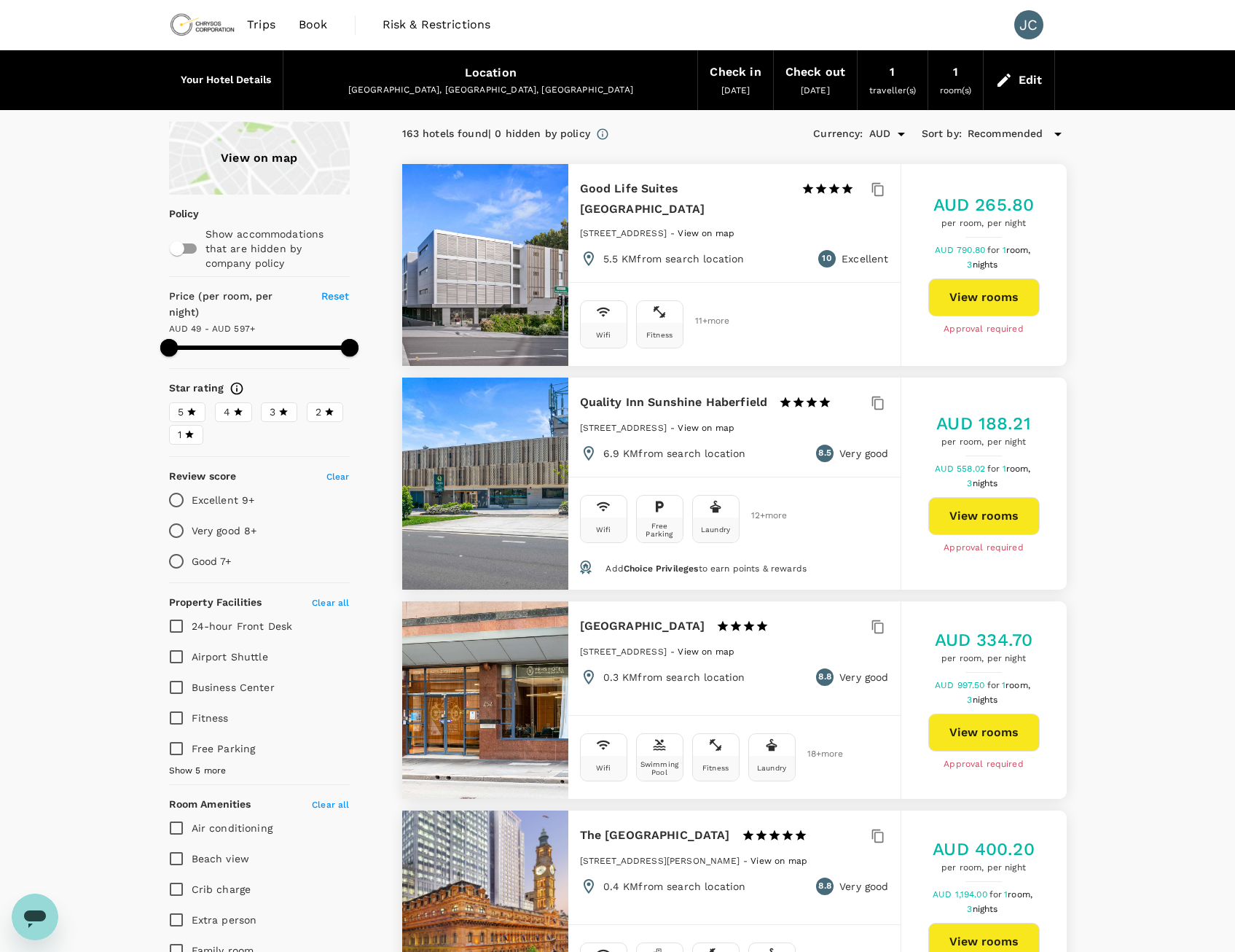
click at [514, 663] on div at bounding box center [486, 700] width 166 height 197
click at [976, 739] on button "View rooms" at bounding box center [984, 732] width 111 height 38
click at [299, 150] on div "View on map" at bounding box center [259, 158] width 181 height 73
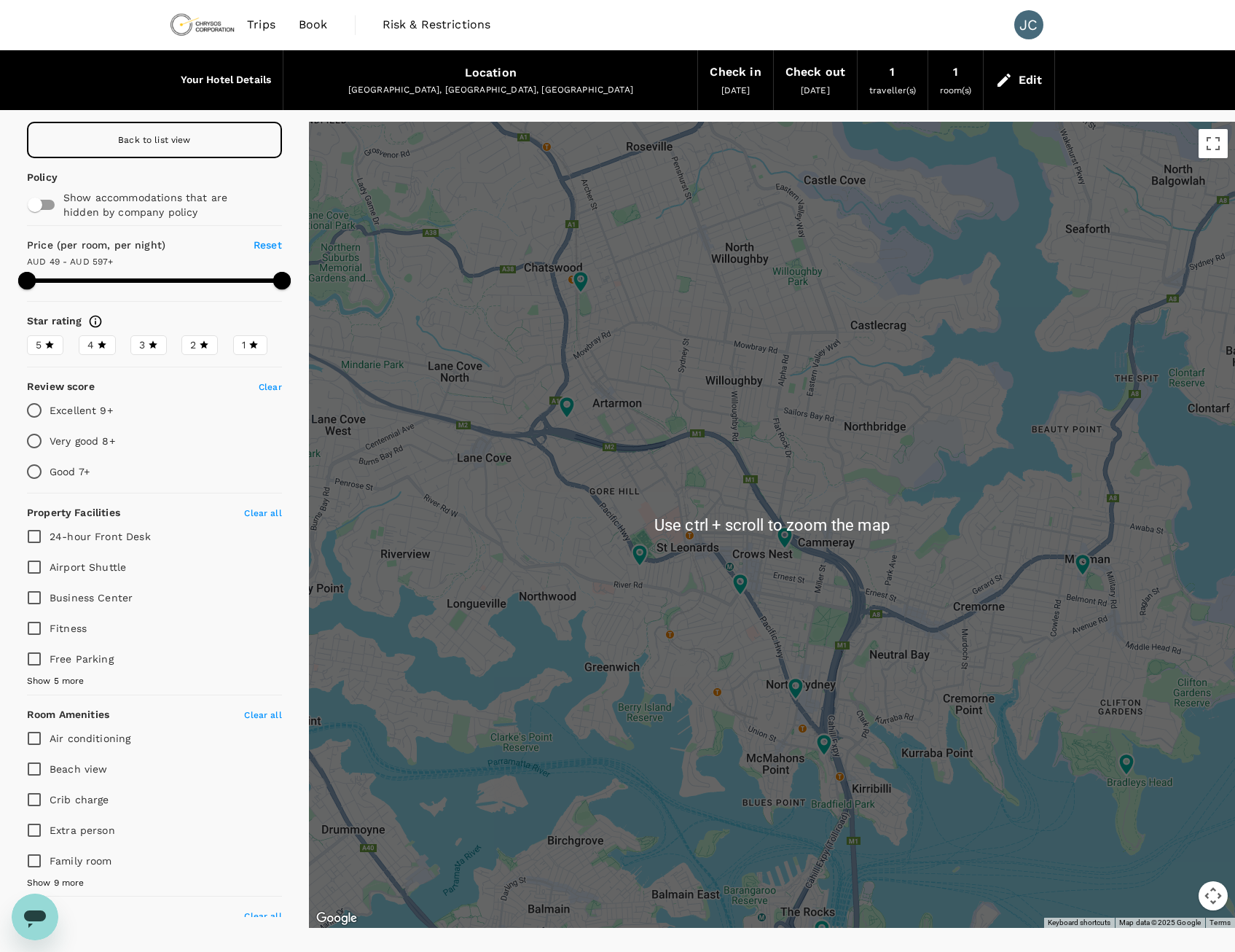
click at [899, 505] on div at bounding box center [772, 524] width 926 height 806
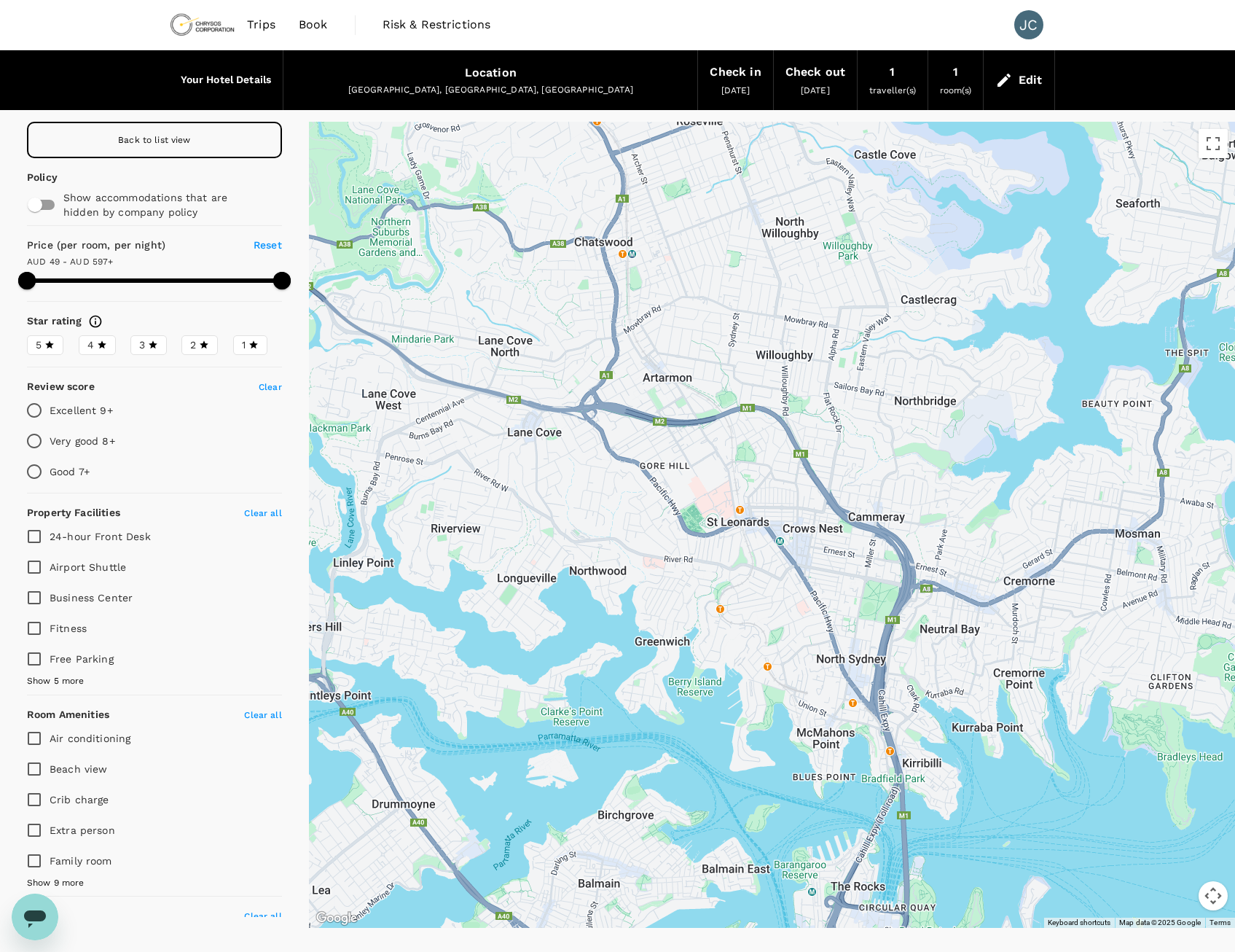
drag, startPoint x: 845, startPoint y: 368, endPoint x: 915, endPoint y: 122, distance: 255.8
click at [915, 122] on div at bounding box center [772, 524] width 926 height 806
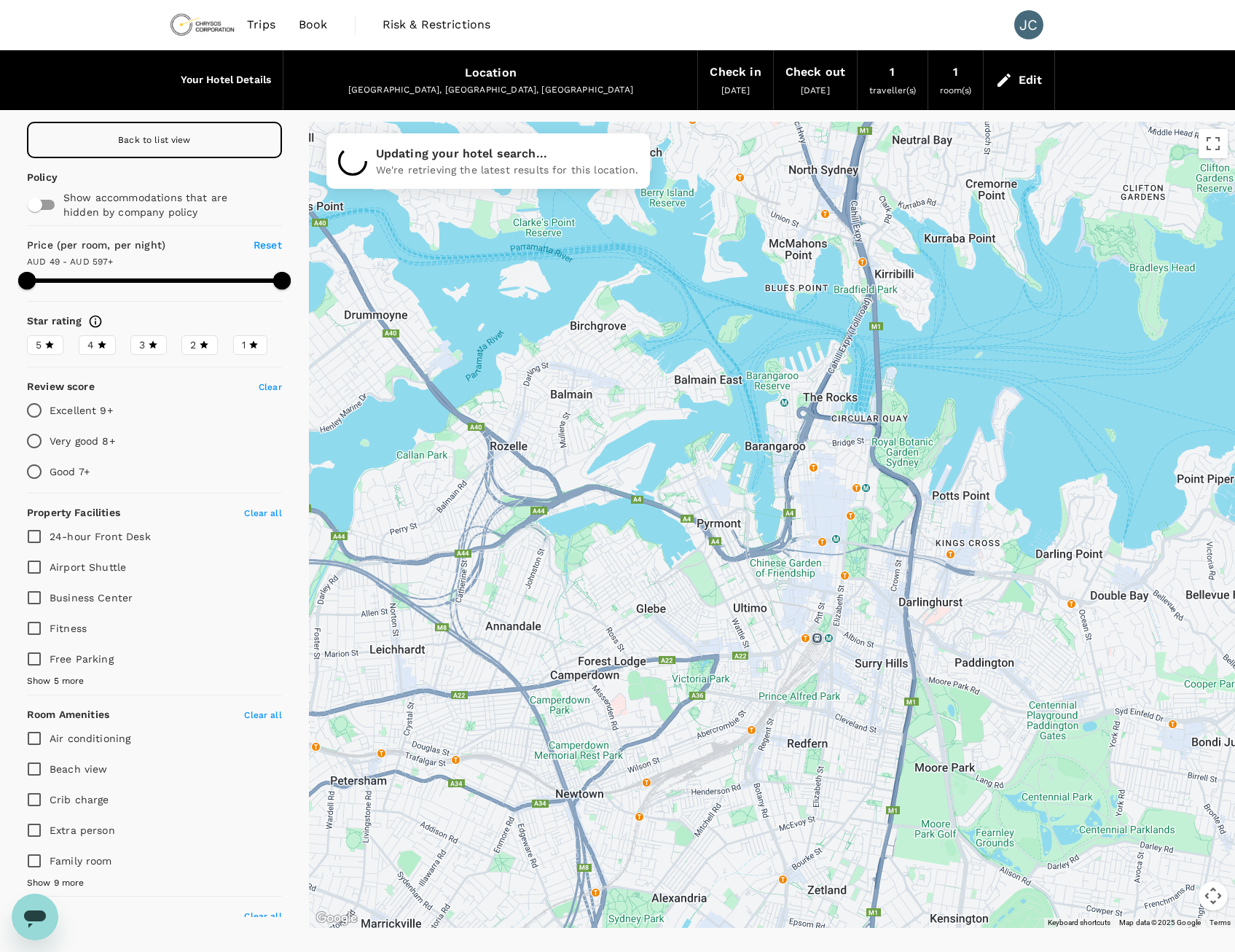
drag, startPoint x: 899, startPoint y: 627, endPoint x: 851, endPoint y: 380, distance: 251.6
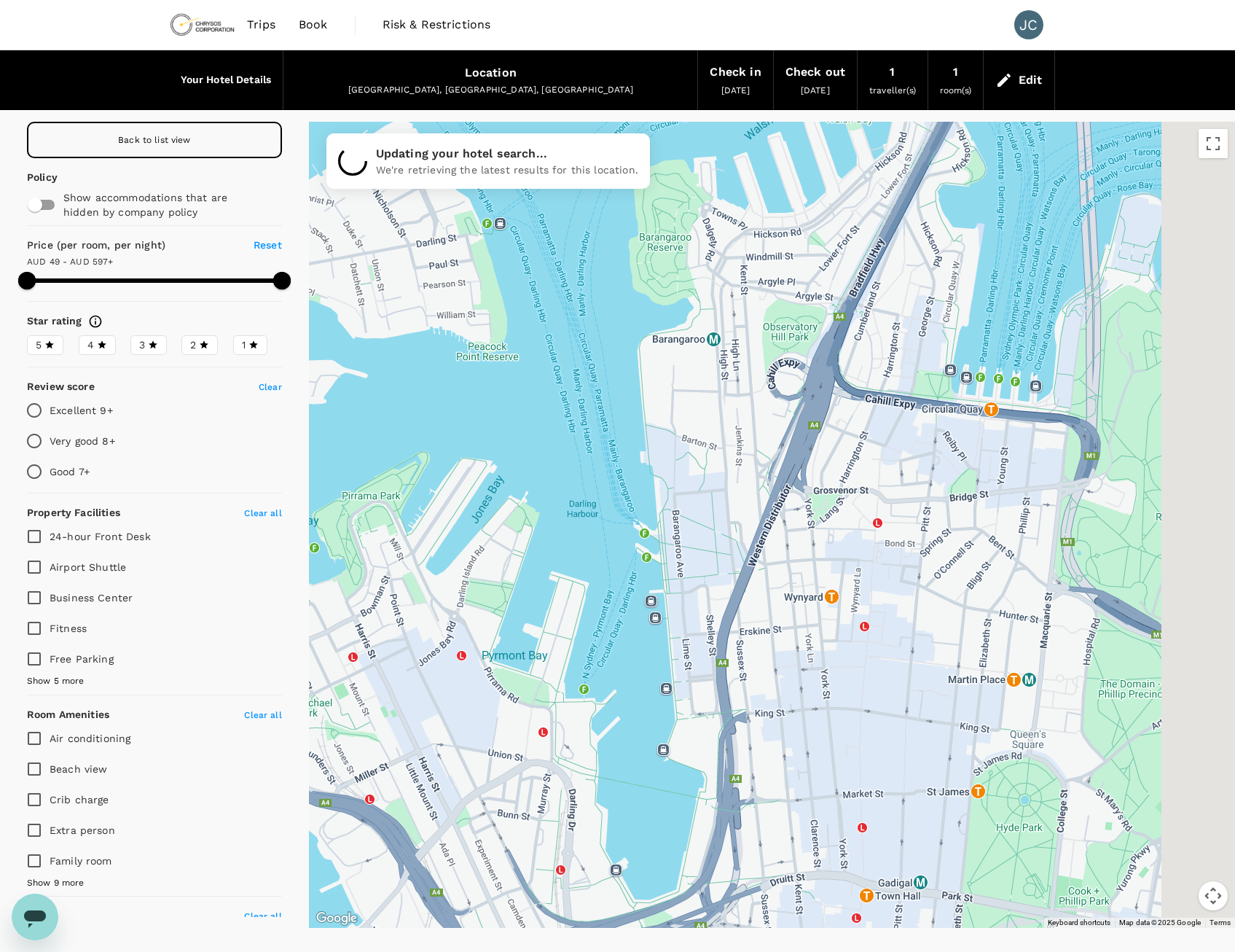
drag, startPoint x: 906, startPoint y: 482, endPoint x: 797, endPoint y: 467, distance: 110.0
click at [800, 476] on div at bounding box center [772, 524] width 926 height 806
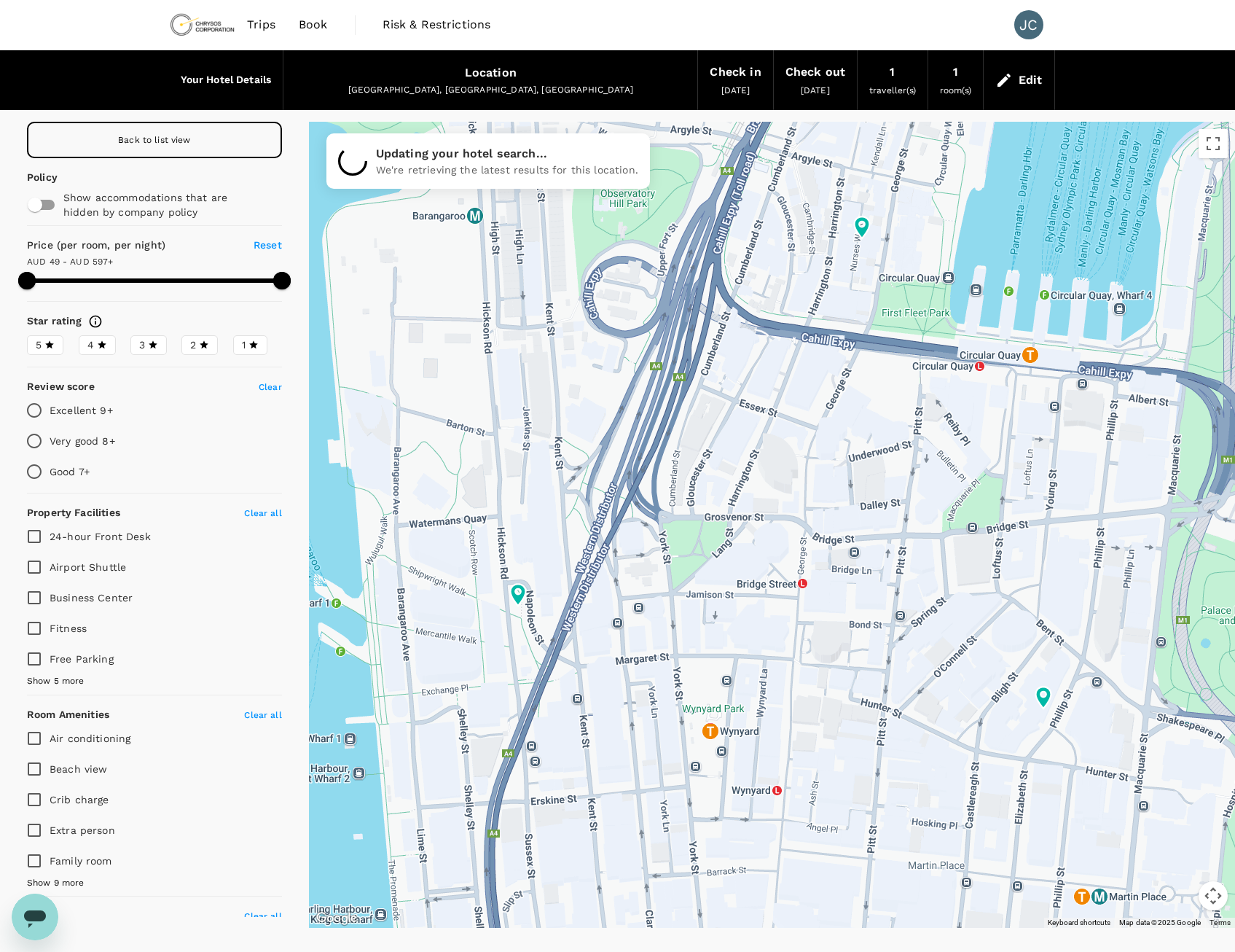
type input "596.63"
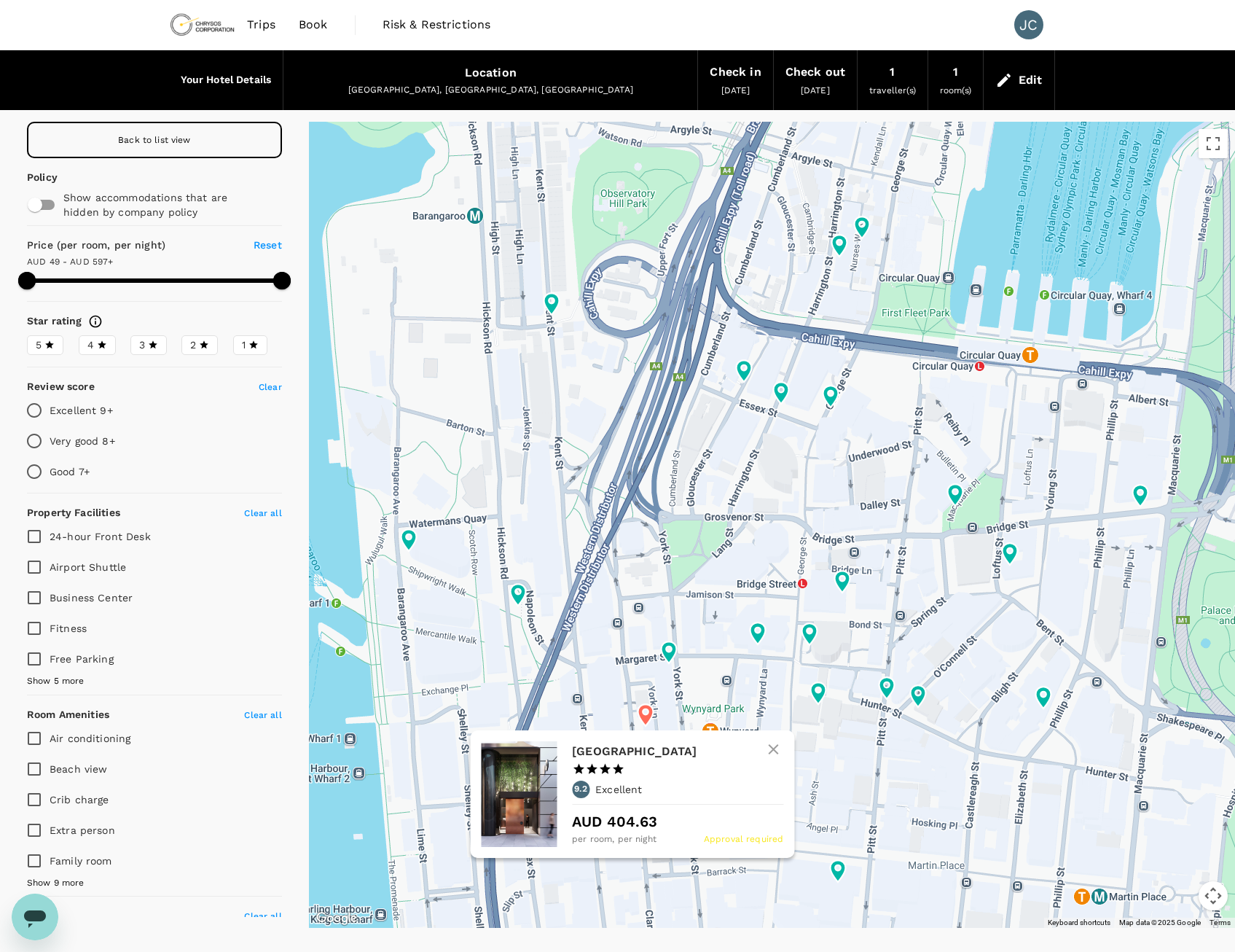
click at [643, 717] on icon at bounding box center [646, 715] width 15 height 22
click at [636, 768] on div "Little National Hotel Sydney 1 Star 2 Stars 3 Stars 4 Stars 5 Stars 9.2 Excelle…" at bounding box center [678, 794] width 212 height 106
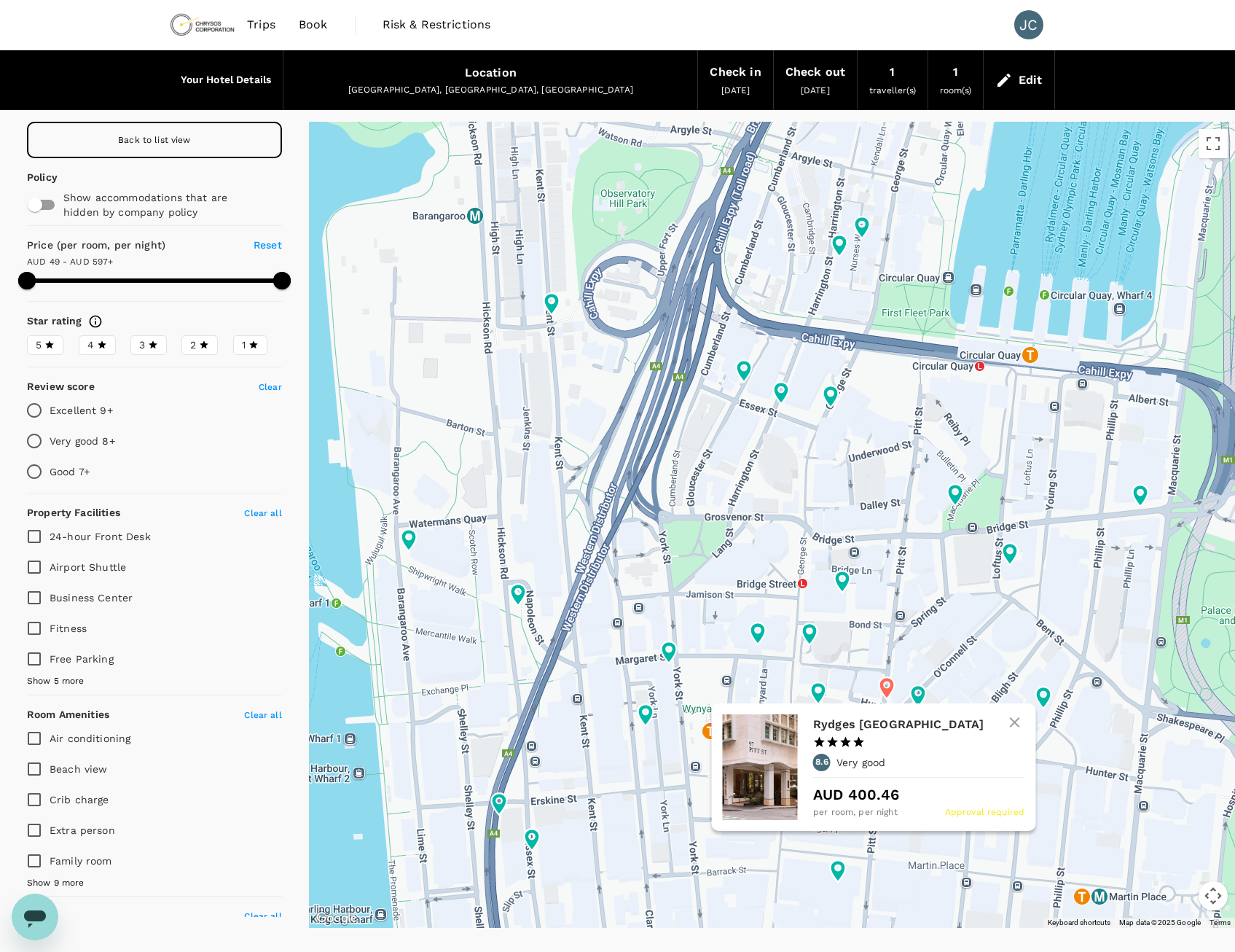
click at [875, 683] on icon at bounding box center [886, 687] width 26 height 26
click at [870, 784] on p "AUD 400.46" at bounding box center [919, 794] width 212 height 22
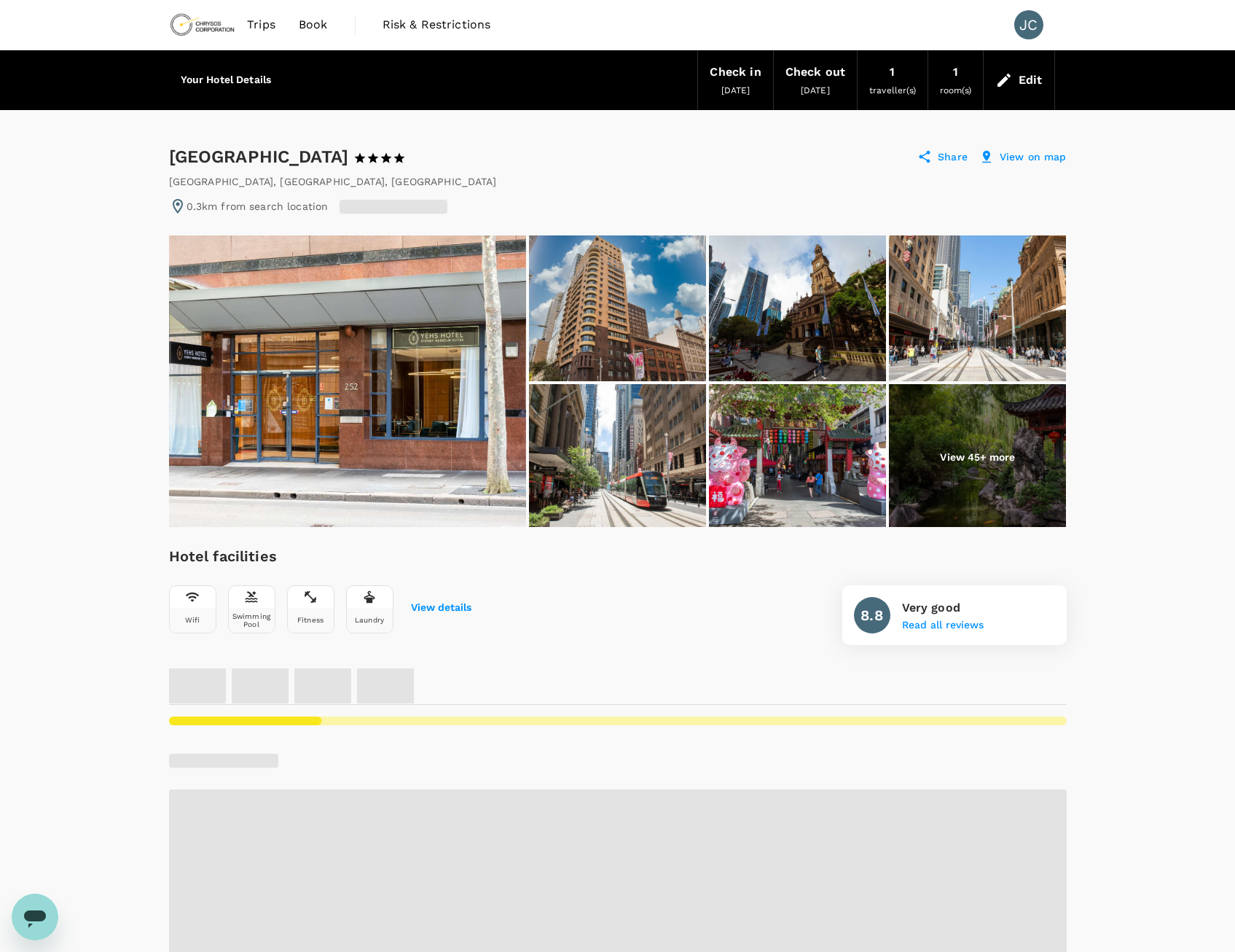
click at [438, 345] on img at bounding box center [347, 381] width 357 height 291
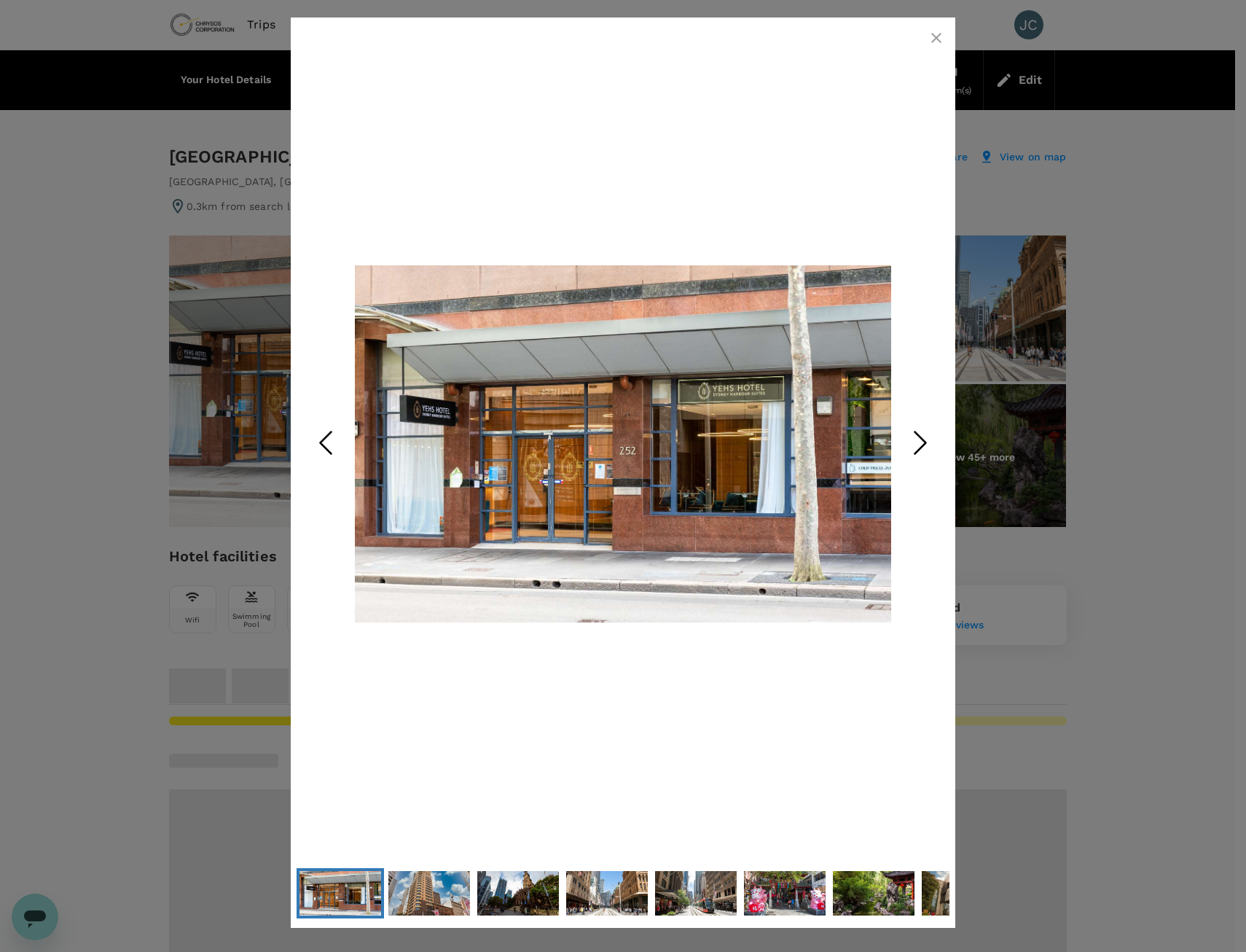
click at [915, 438] on icon "Next Slide" at bounding box center [920, 443] width 43 height 43
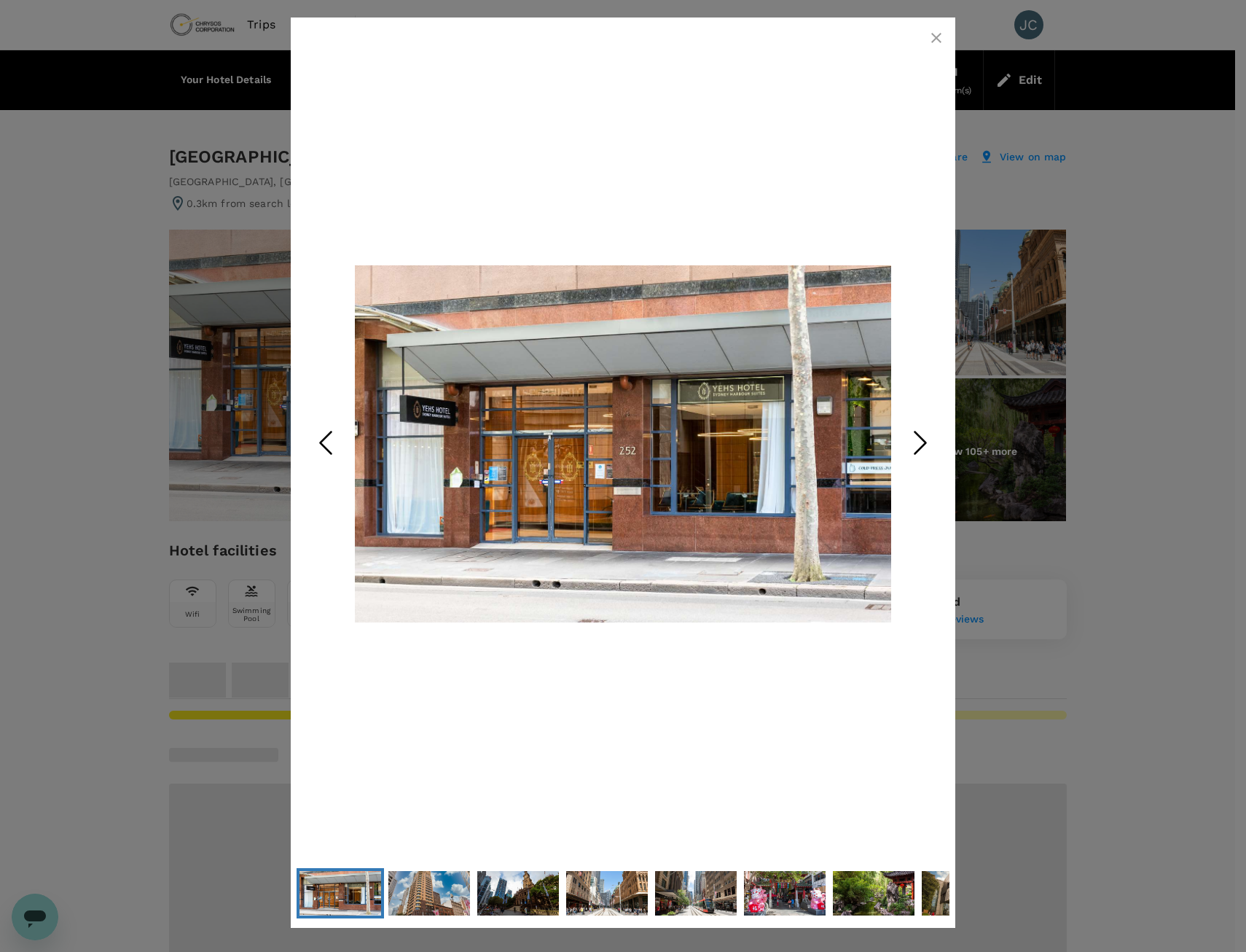
click at [915, 438] on icon "Next Slide" at bounding box center [920, 443] width 43 height 43
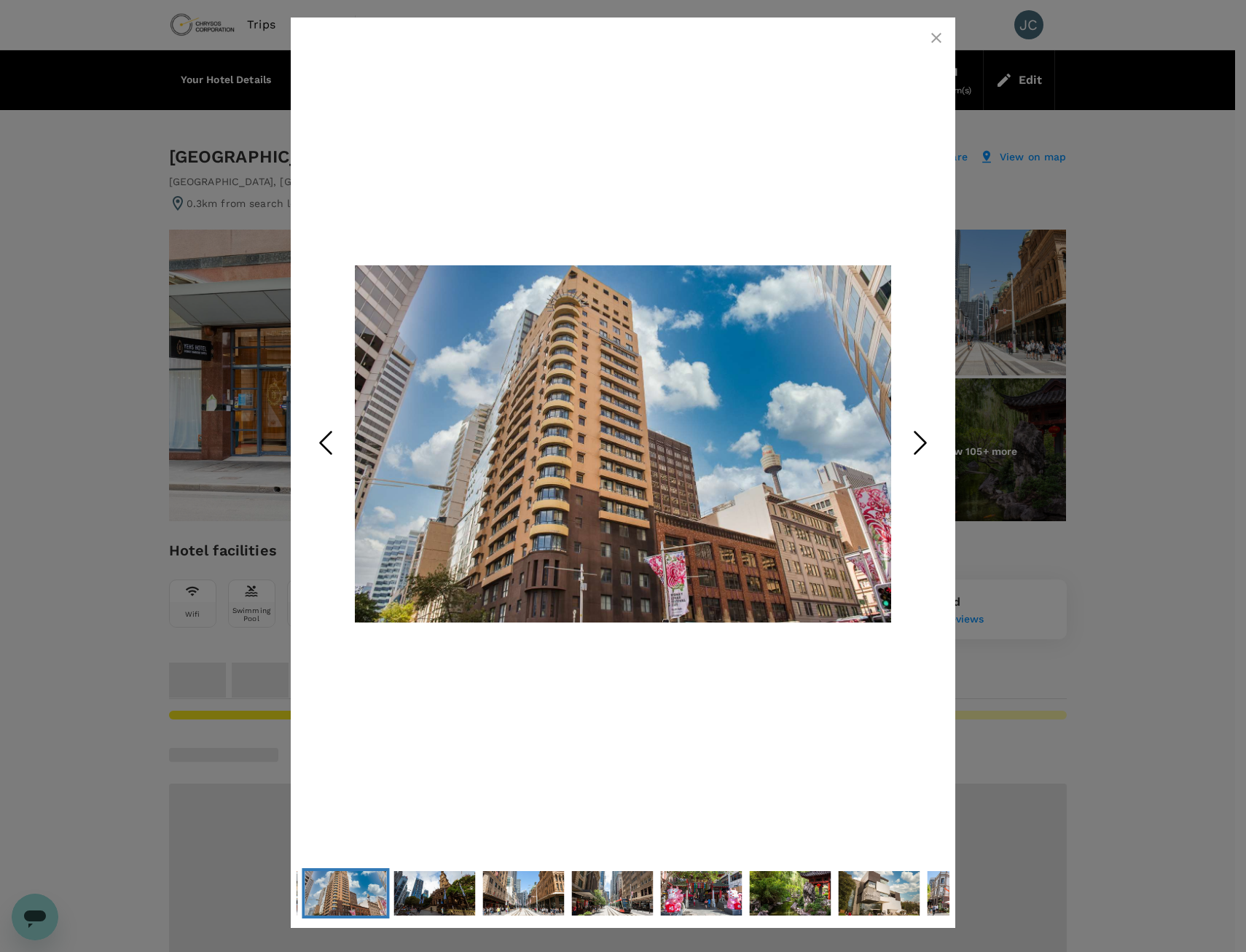
click at [915, 438] on icon "Next Slide" at bounding box center [920, 443] width 43 height 43
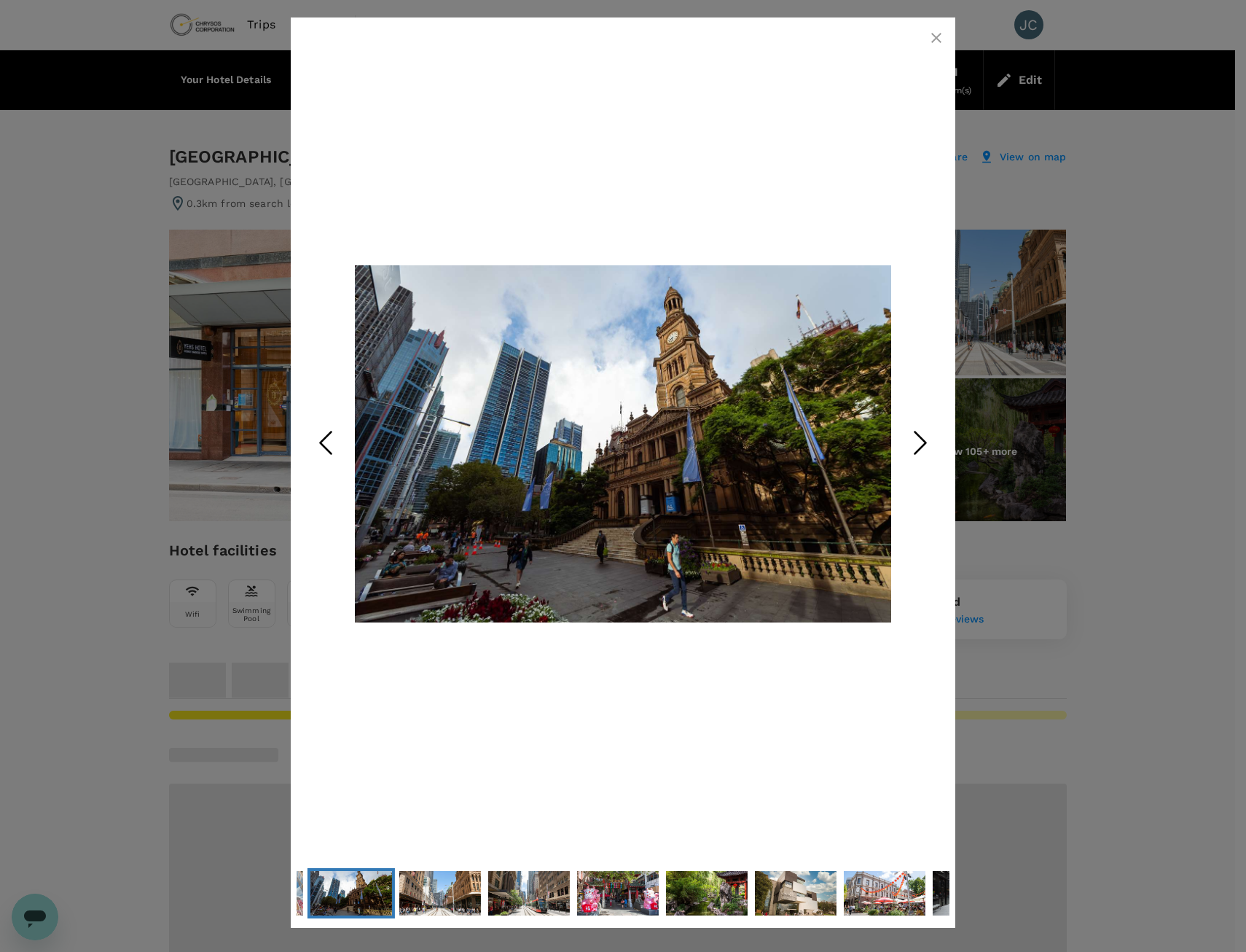
click at [915, 438] on icon "Next Slide" at bounding box center [920, 443] width 43 height 43
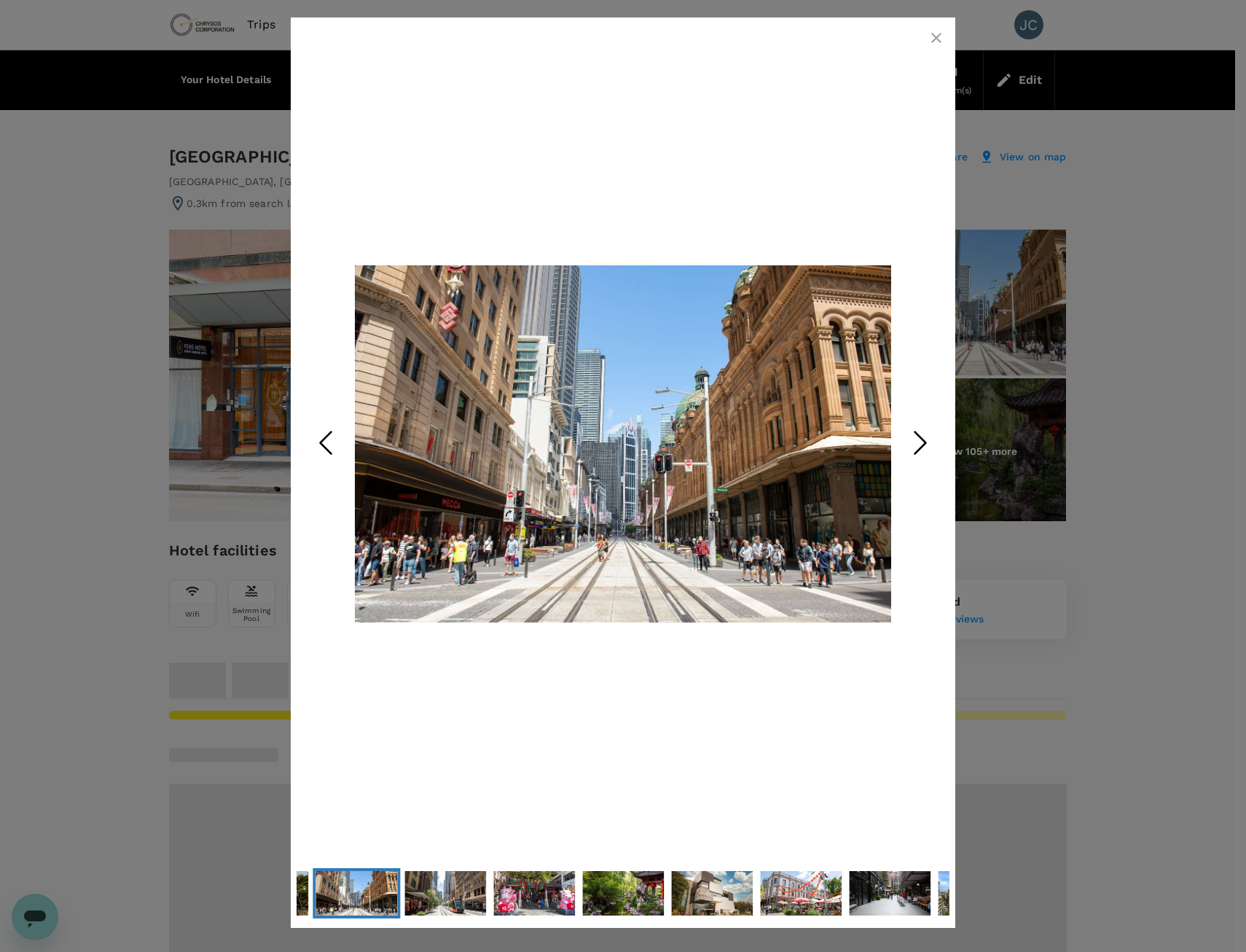
click at [915, 438] on icon "Next Slide" at bounding box center [920, 443] width 43 height 43
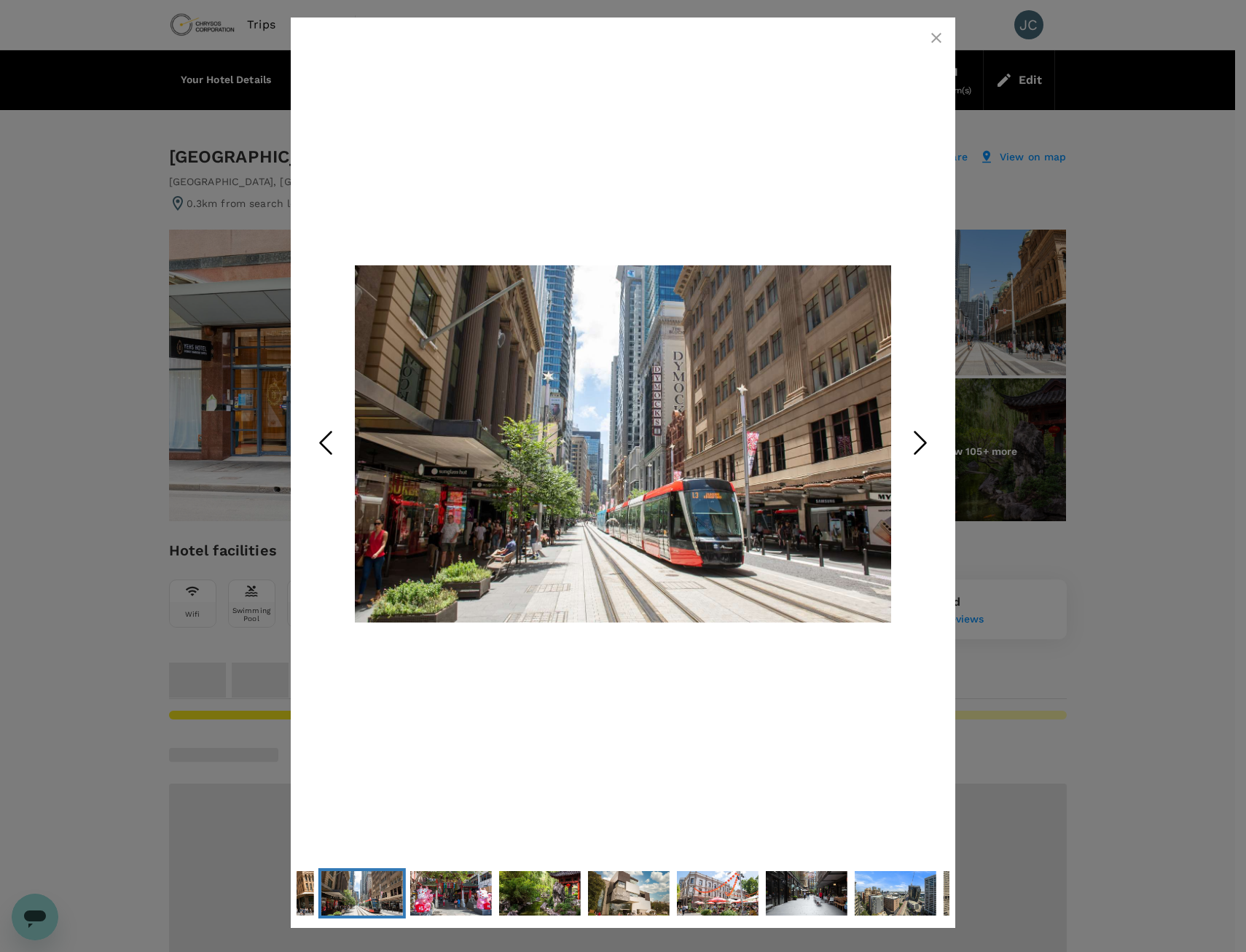
click at [915, 438] on icon "Next Slide" at bounding box center [920, 443] width 43 height 43
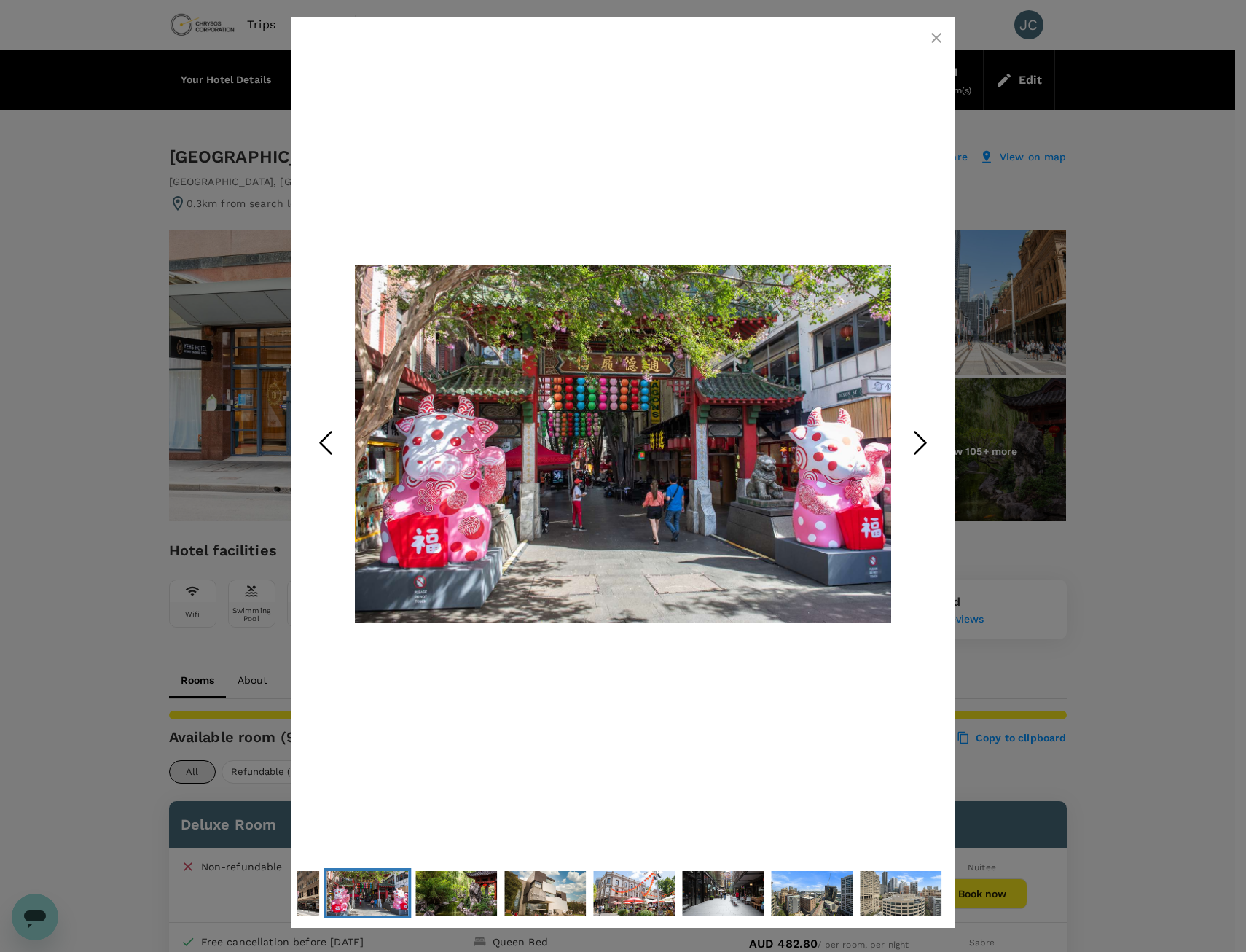
click at [915, 438] on icon "Next Slide" at bounding box center [920, 443] width 43 height 43
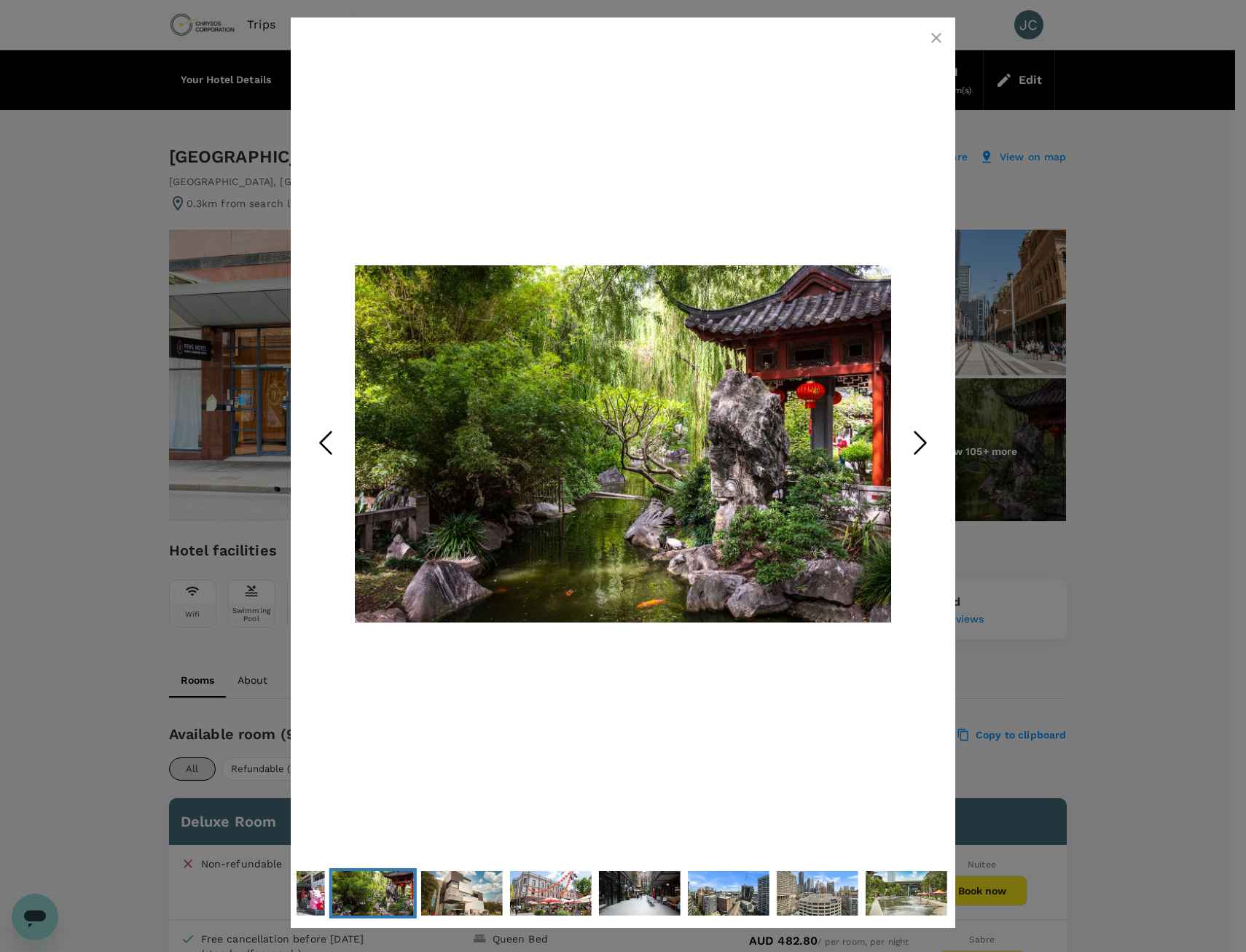
click at [915, 438] on icon "Next Slide" at bounding box center [920, 443] width 43 height 43
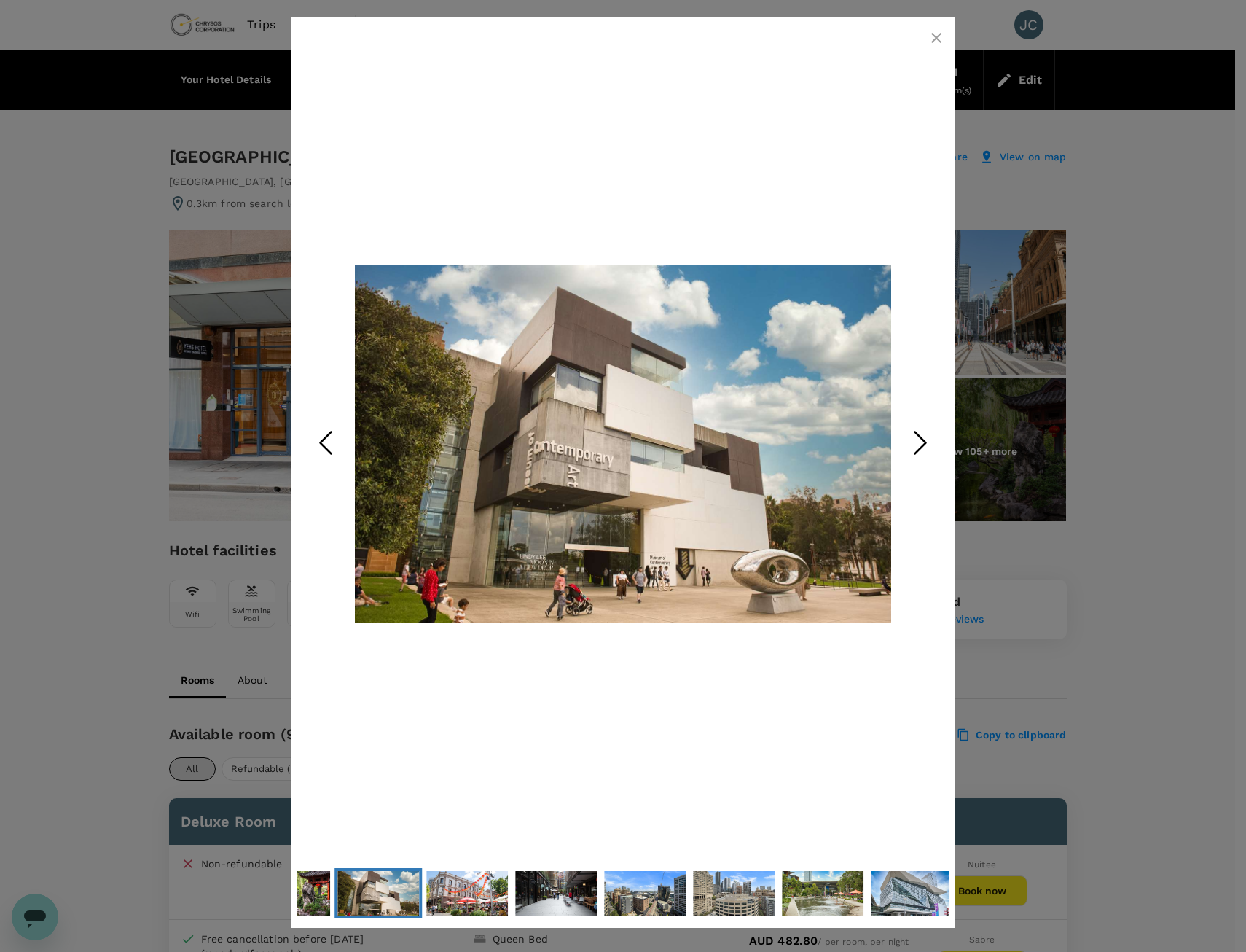
click at [915, 438] on icon "Next Slide" at bounding box center [920, 443] width 43 height 43
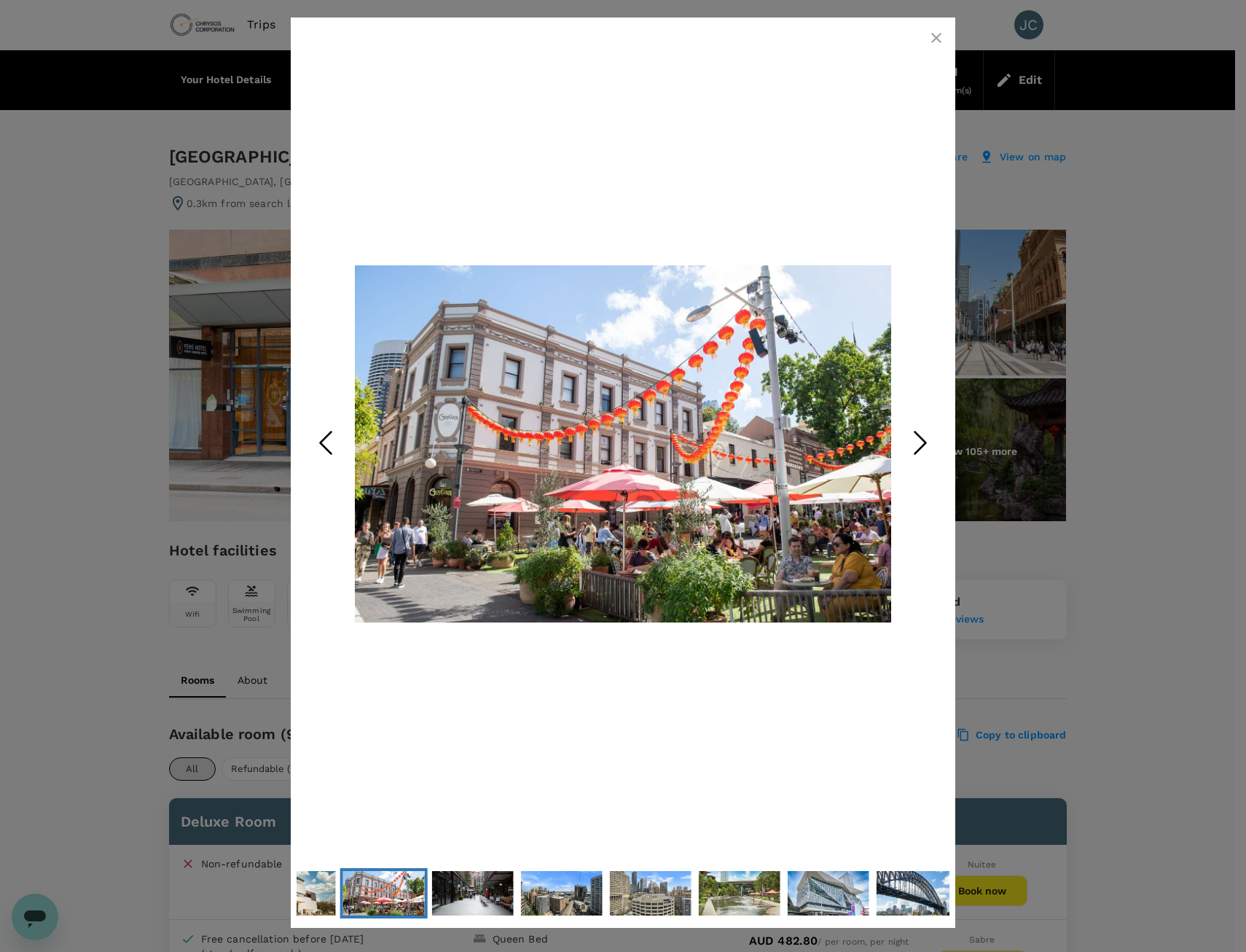
click at [915, 438] on icon "Next Slide" at bounding box center [920, 443] width 43 height 43
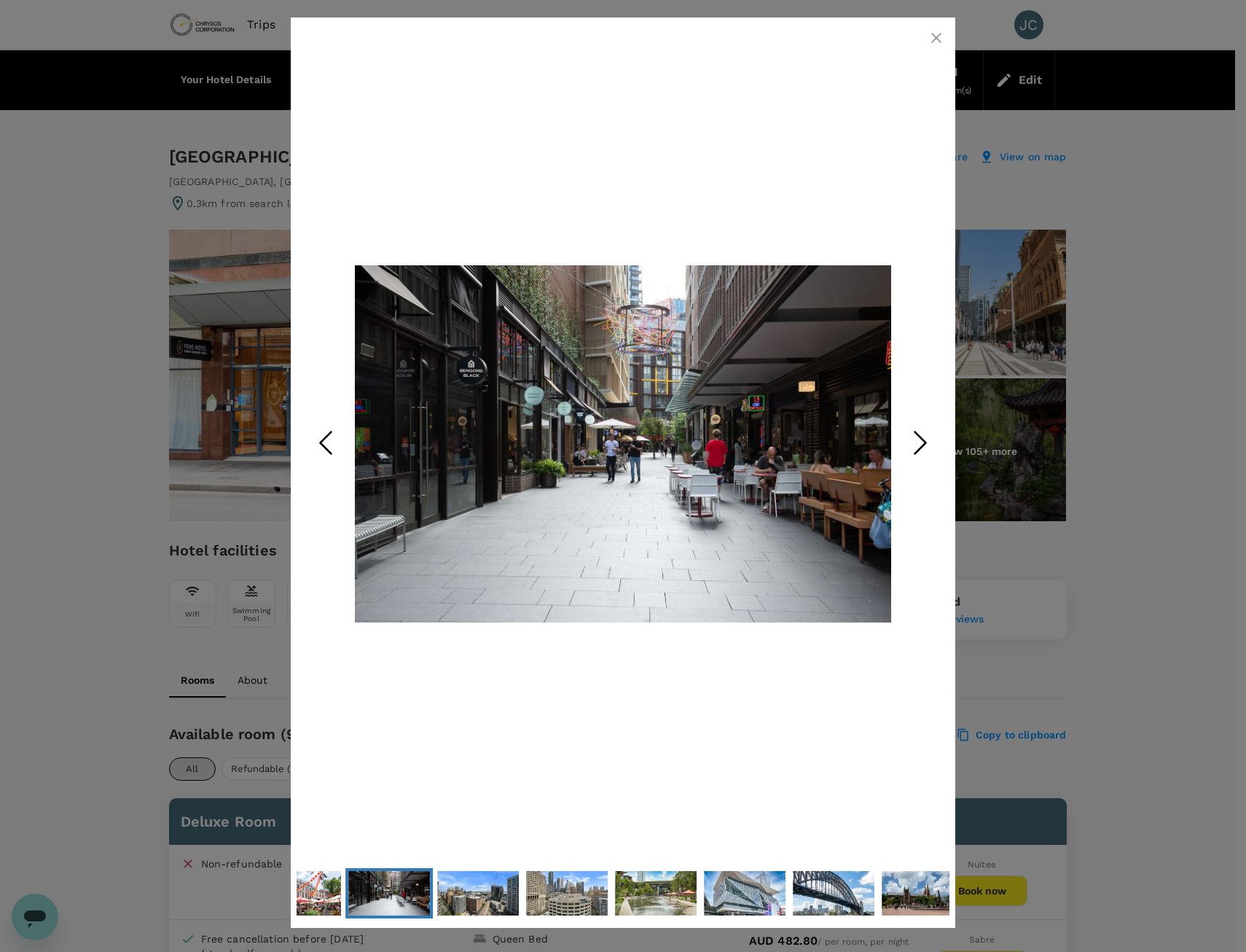
click at [915, 438] on icon "Next Slide" at bounding box center [920, 443] width 43 height 43
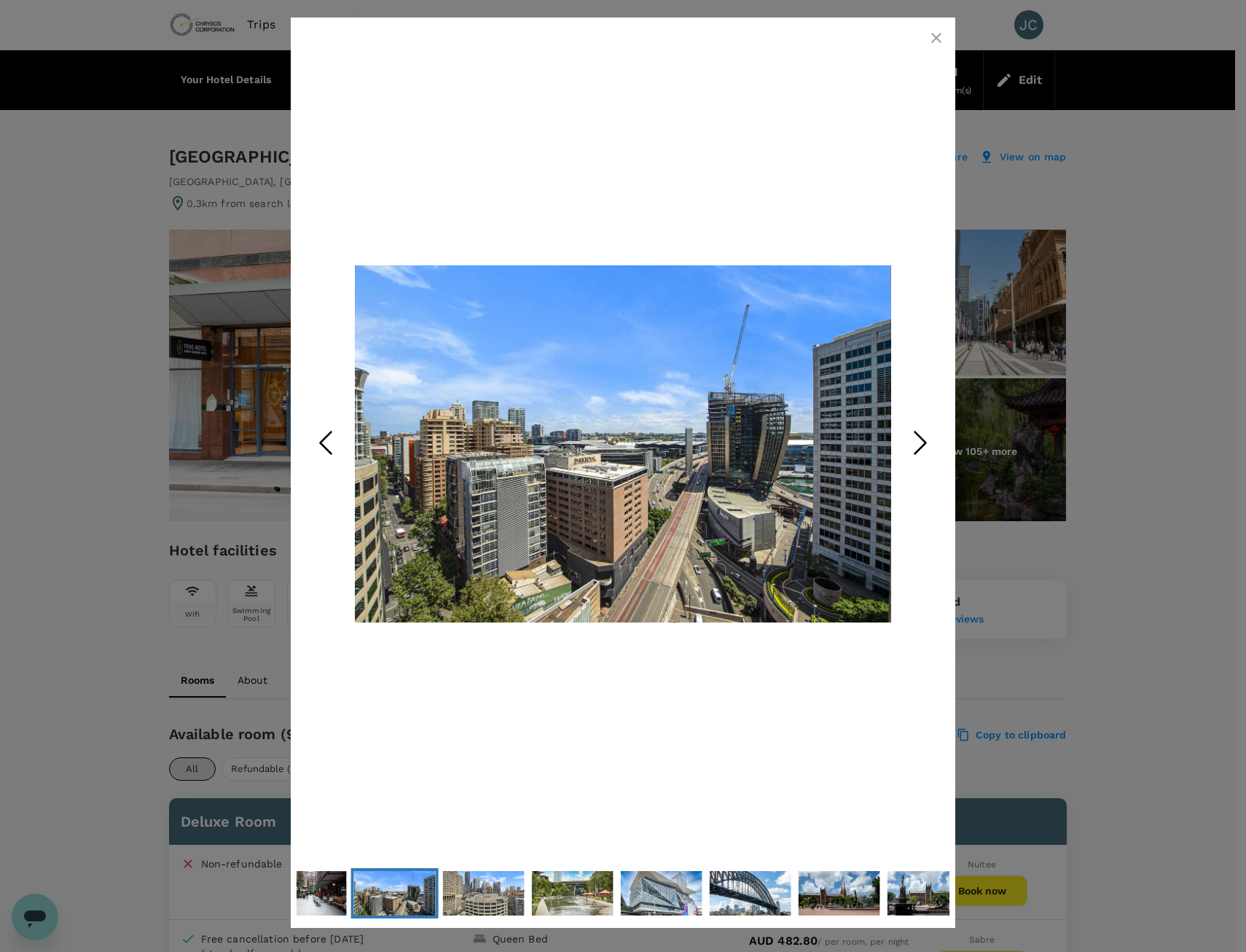
click at [915, 438] on icon "Next Slide" at bounding box center [920, 443] width 43 height 43
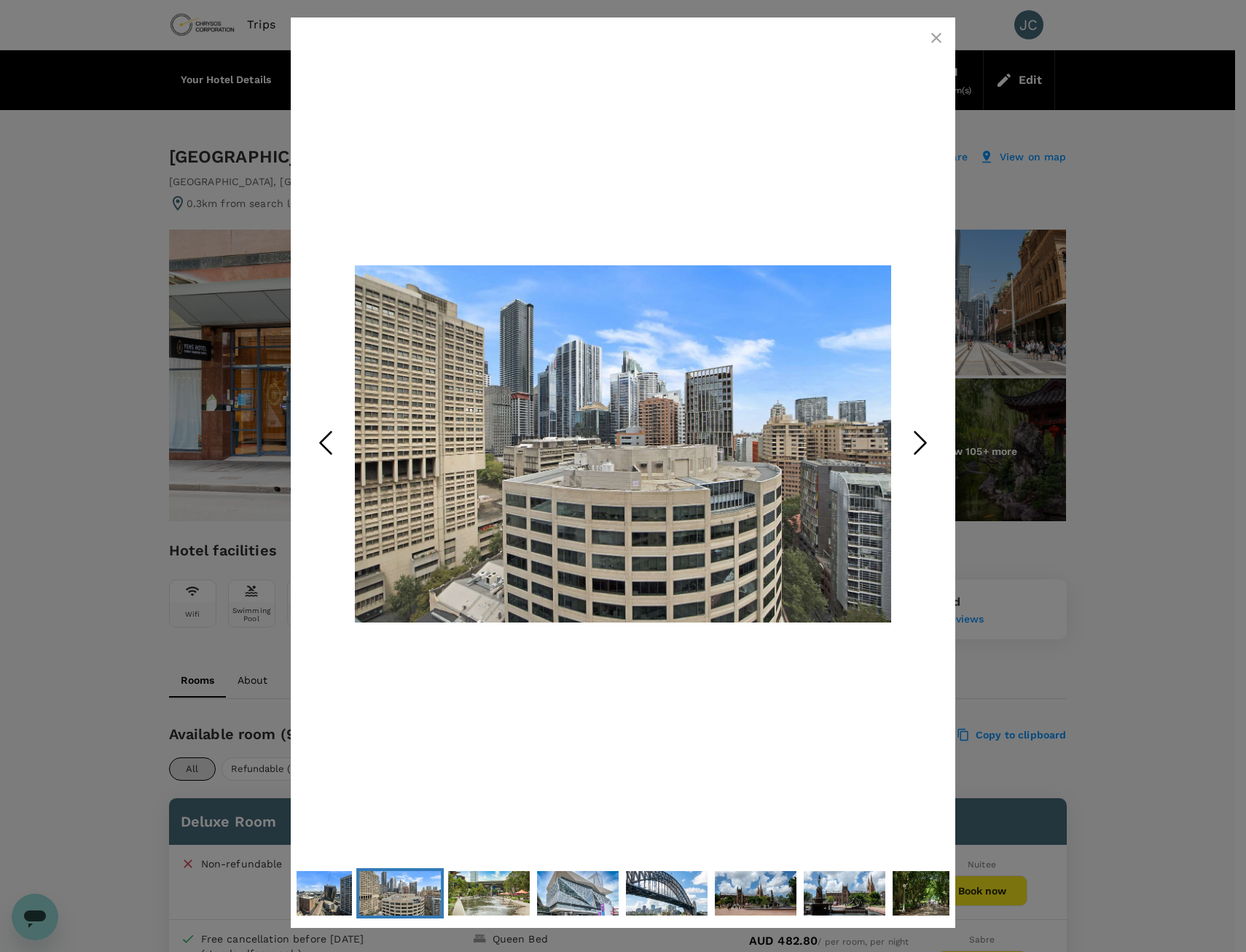
click at [915, 438] on icon "Next Slide" at bounding box center [920, 443] width 43 height 43
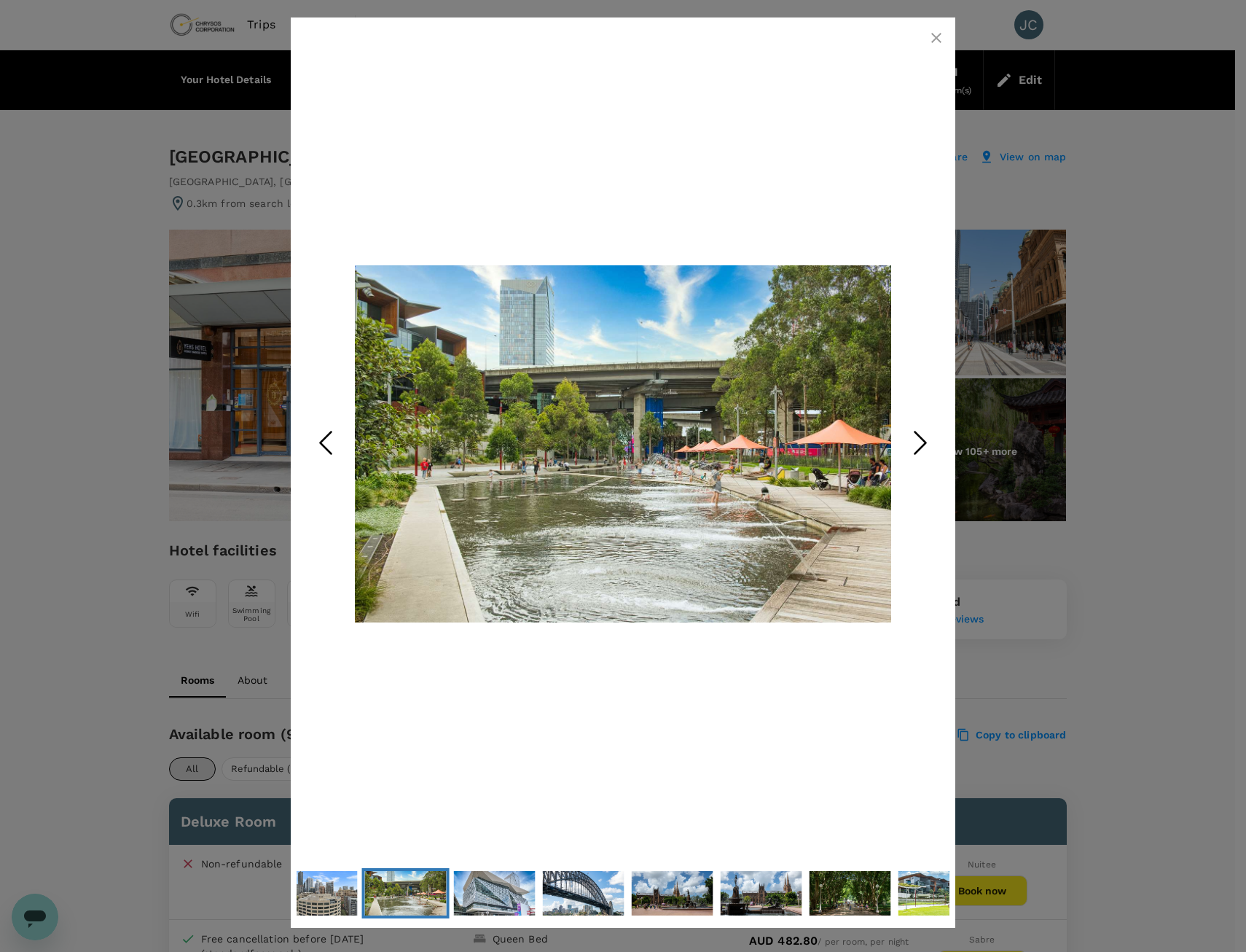
click at [915, 438] on icon "Next Slide" at bounding box center [920, 443] width 43 height 43
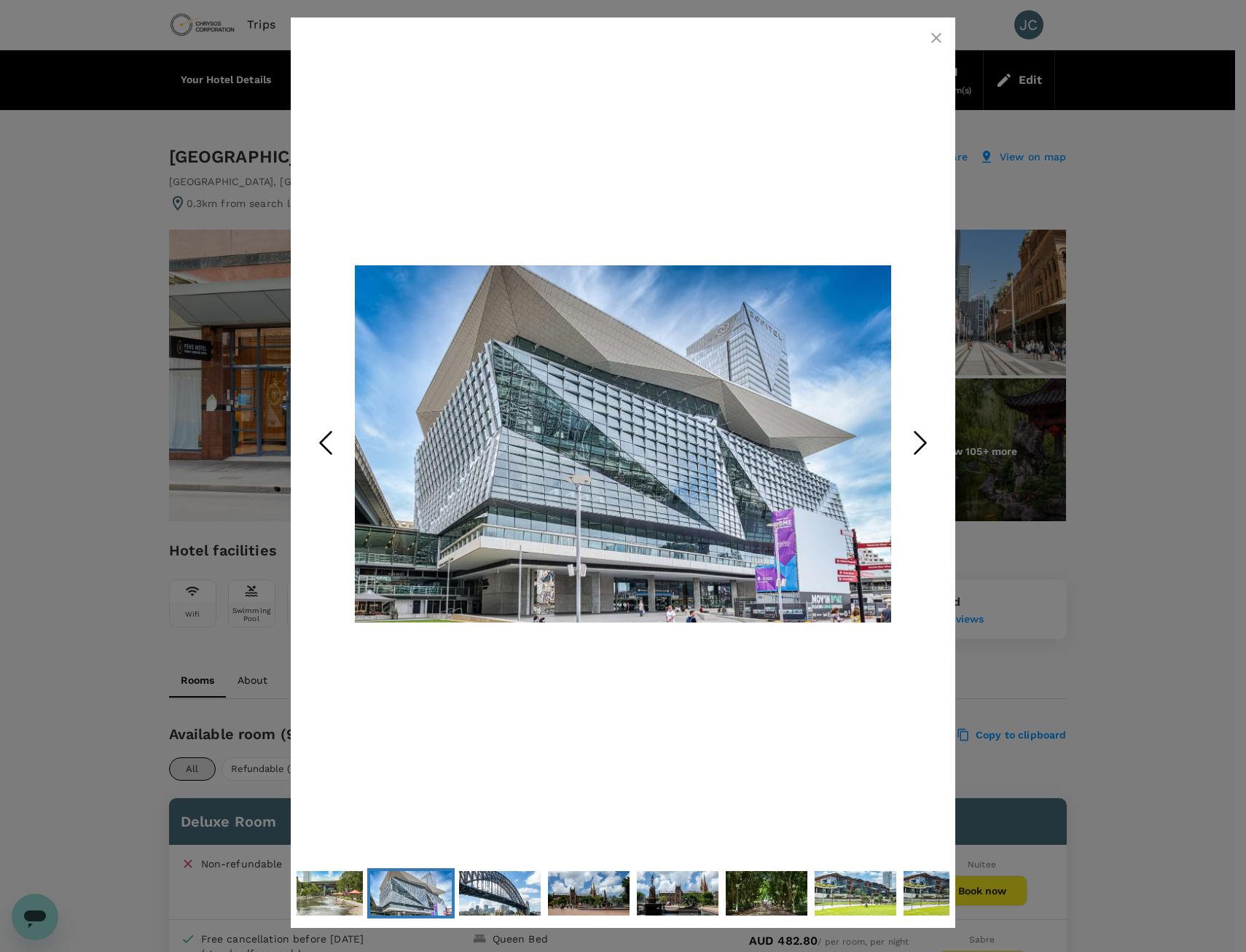
click at [915, 438] on icon "Next Slide" at bounding box center [920, 443] width 43 height 43
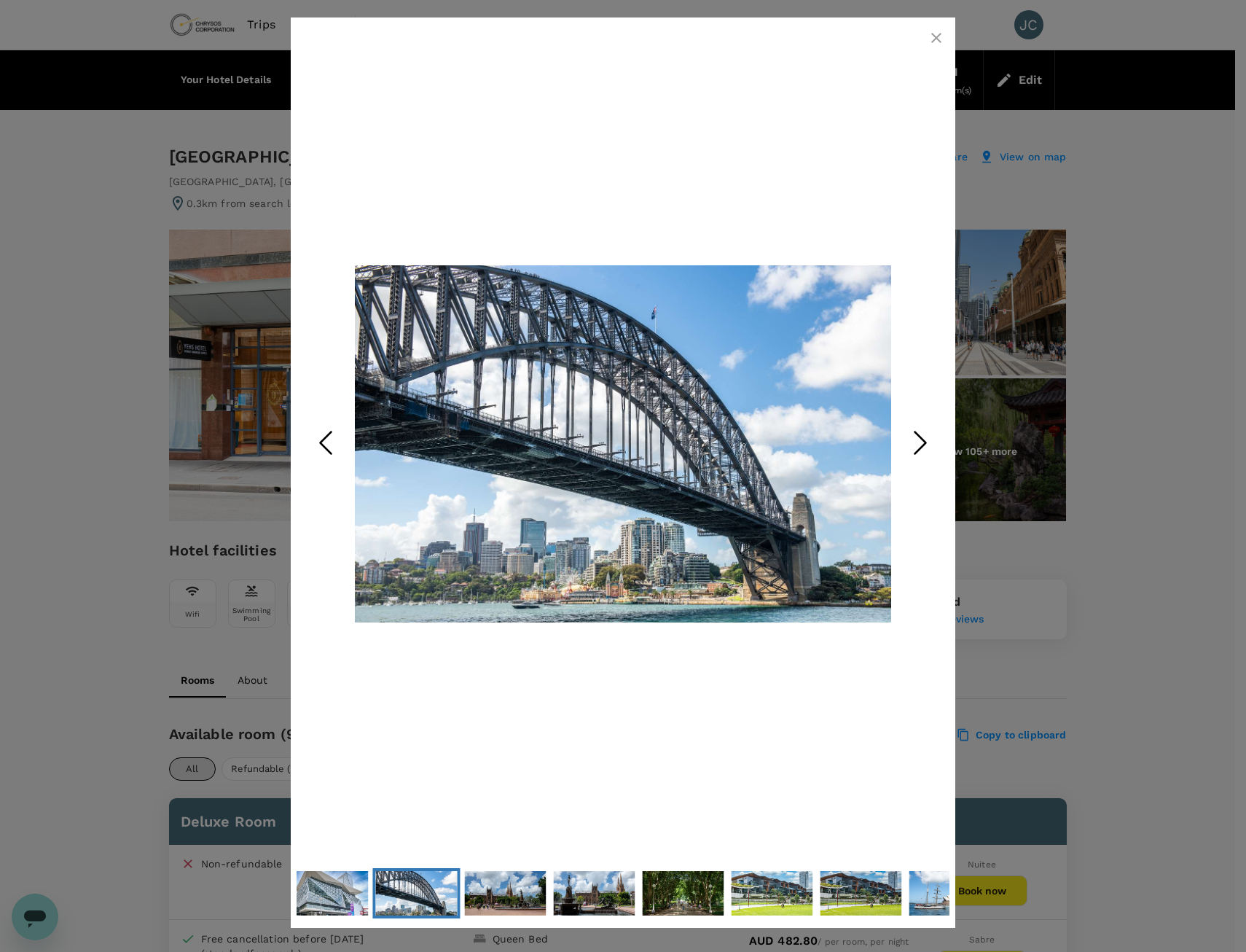
click at [915, 438] on icon "Next Slide" at bounding box center [920, 443] width 43 height 43
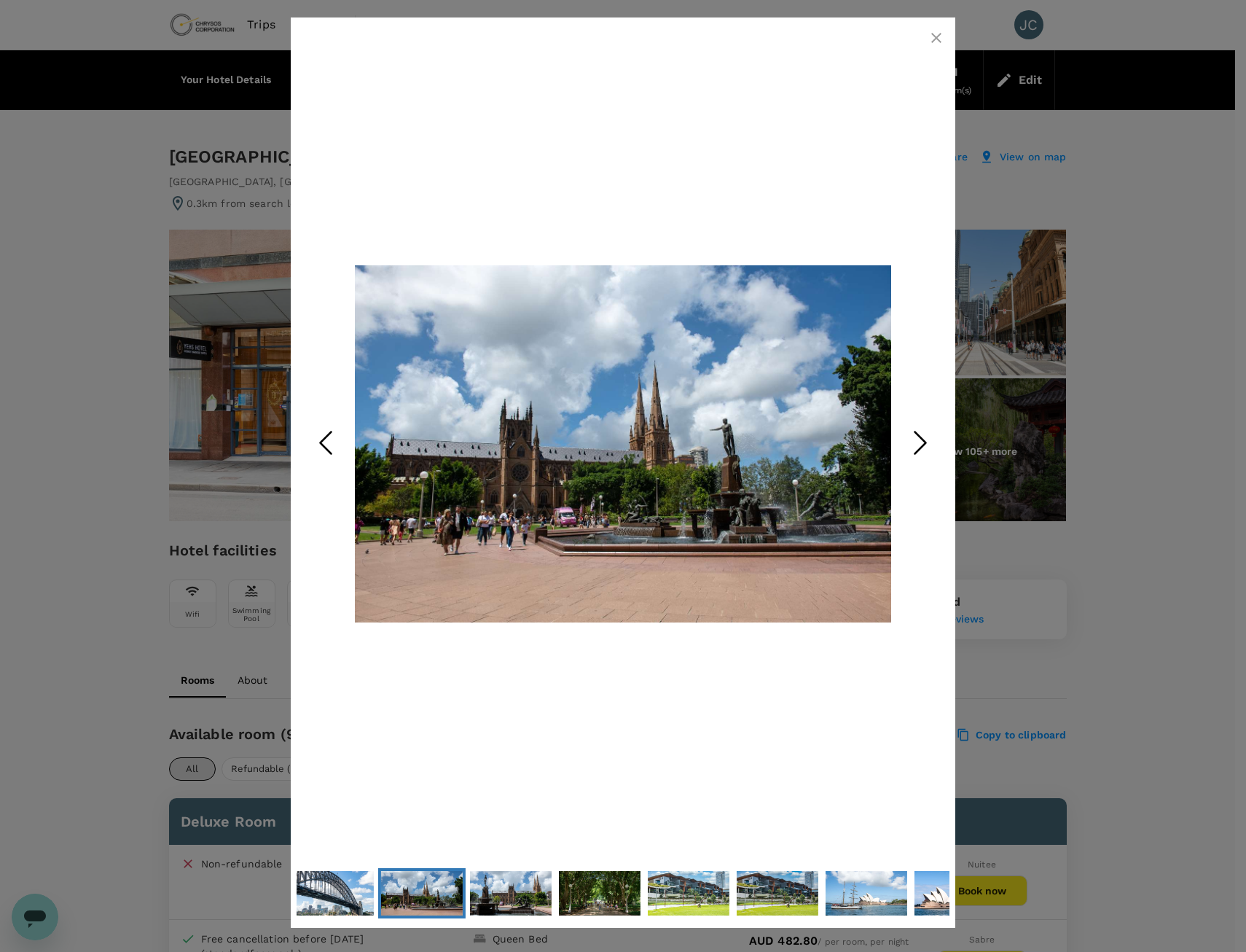
click at [915, 438] on icon "Next Slide" at bounding box center [920, 443] width 43 height 43
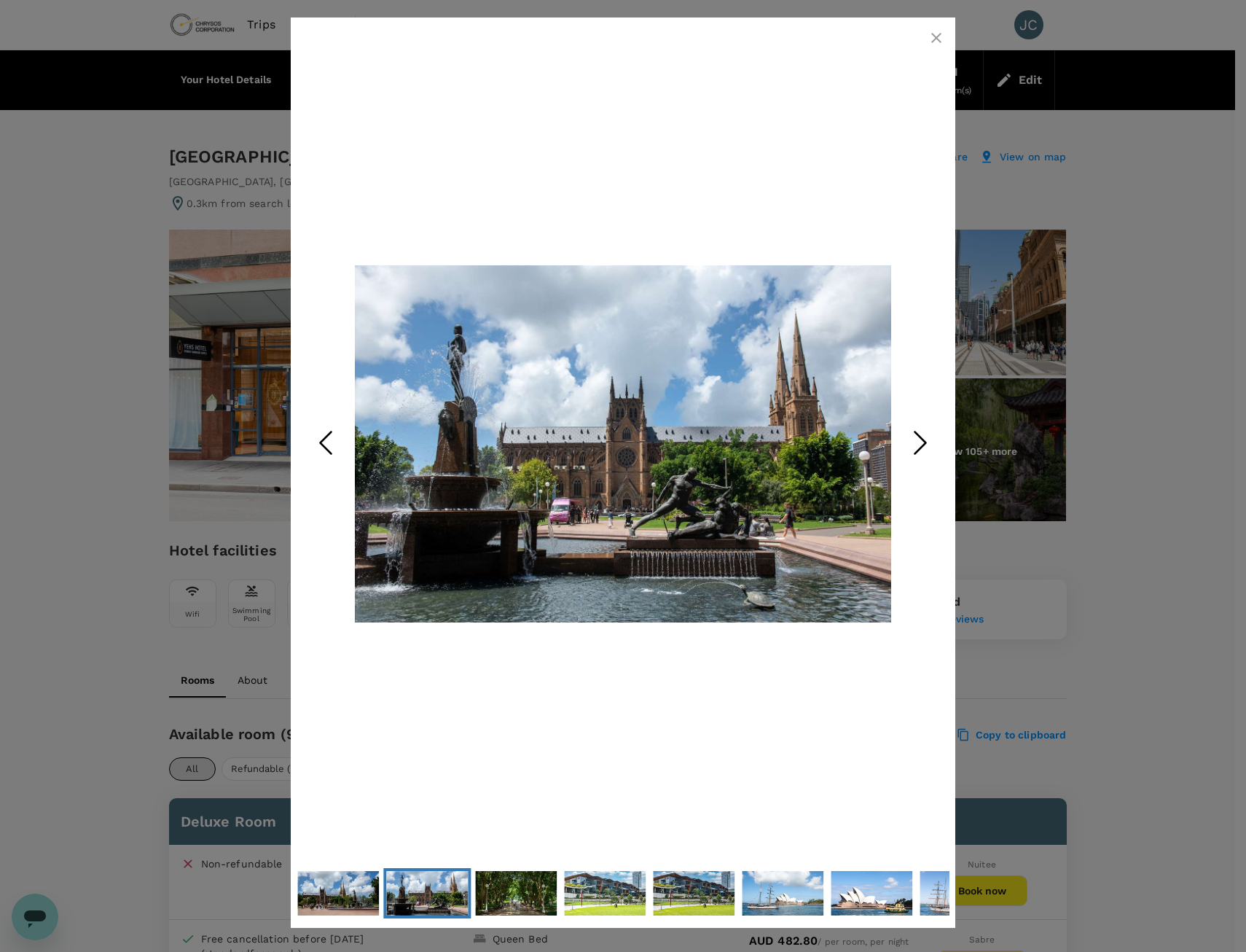
click at [915, 438] on icon "Next Slide" at bounding box center [920, 443] width 43 height 43
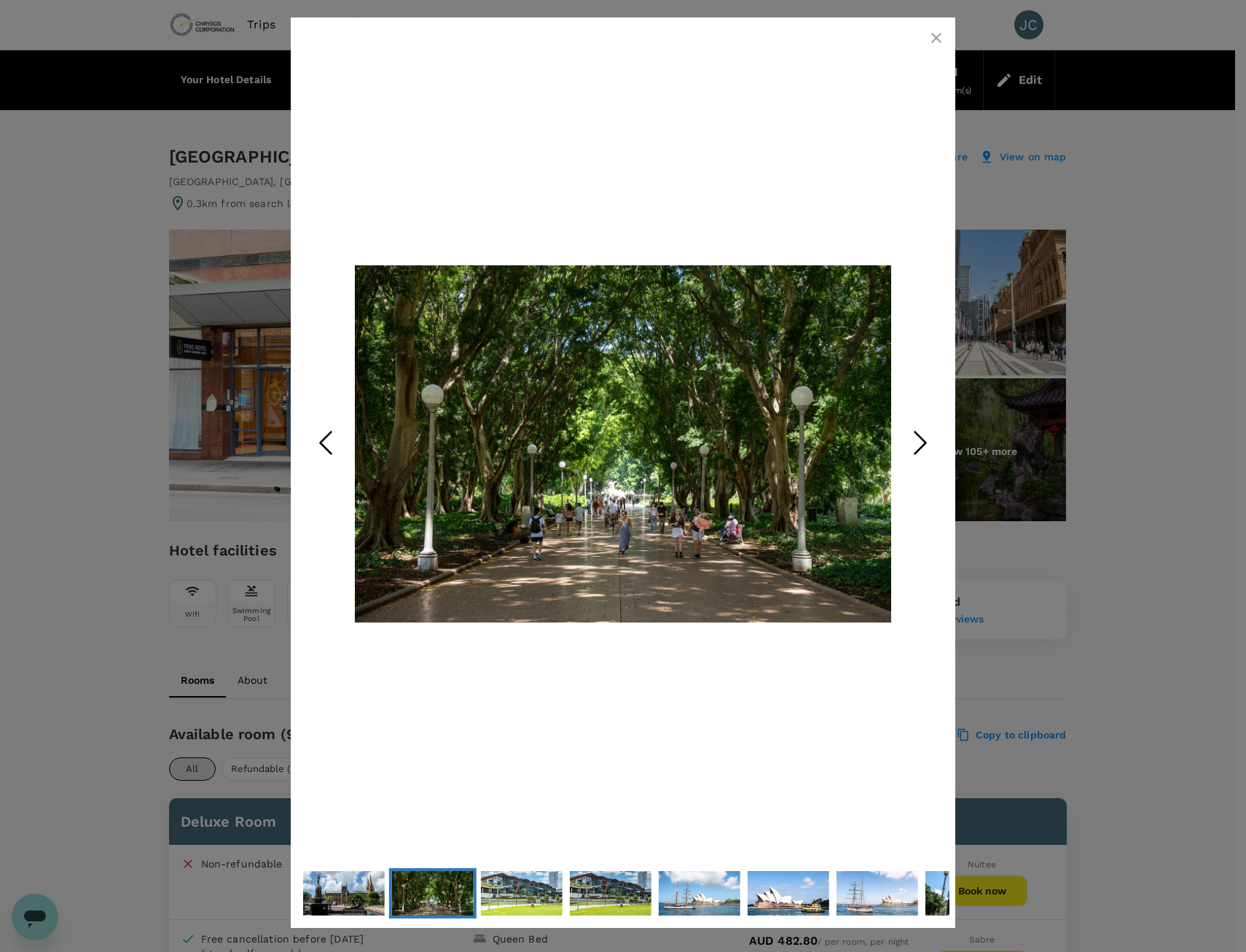
click at [915, 438] on icon "Next Slide" at bounding box center [920, 443] width 43 height 43
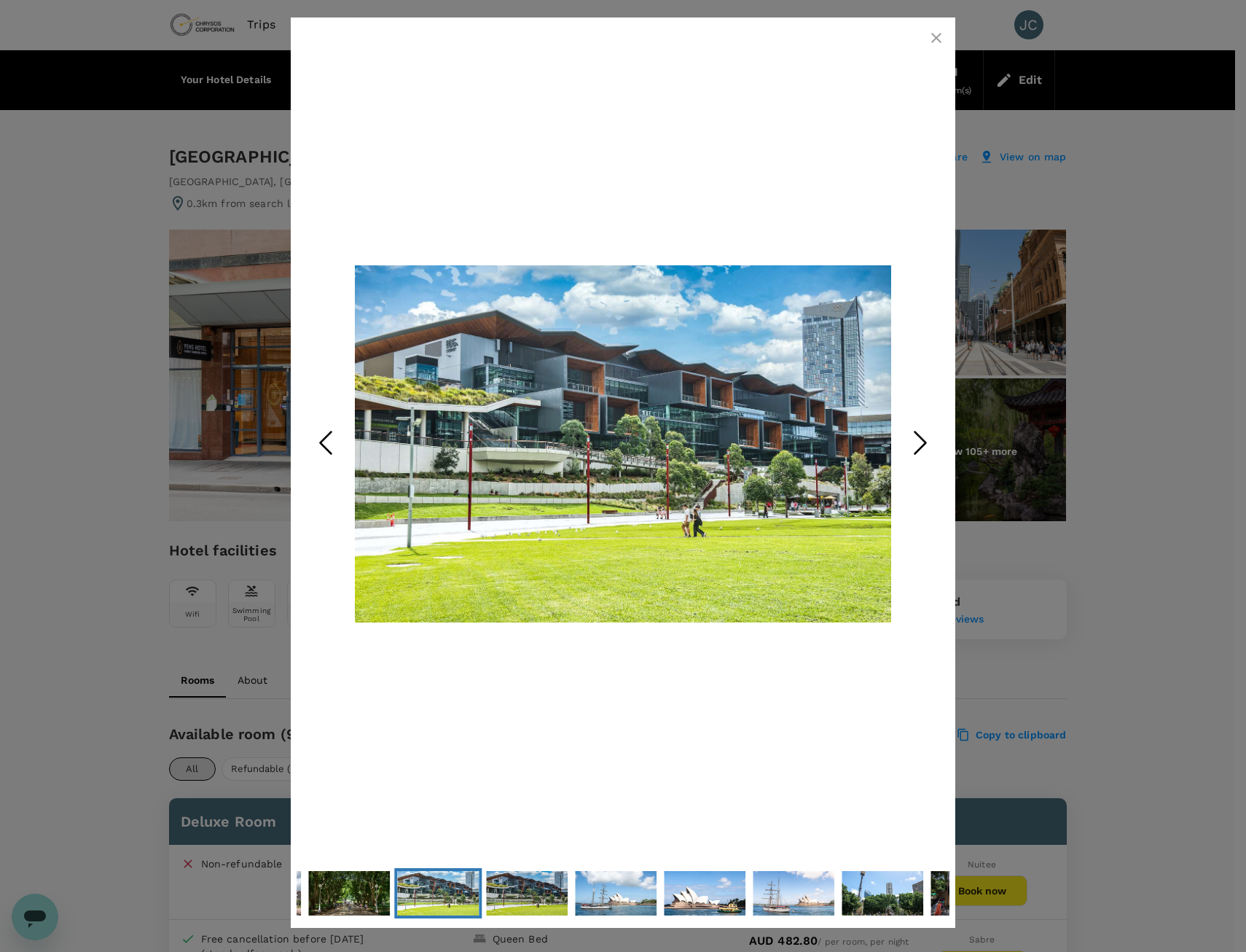
click at [915, 438] on icon "Next Slide" at bounding box center [920, 443] width 43 height 43
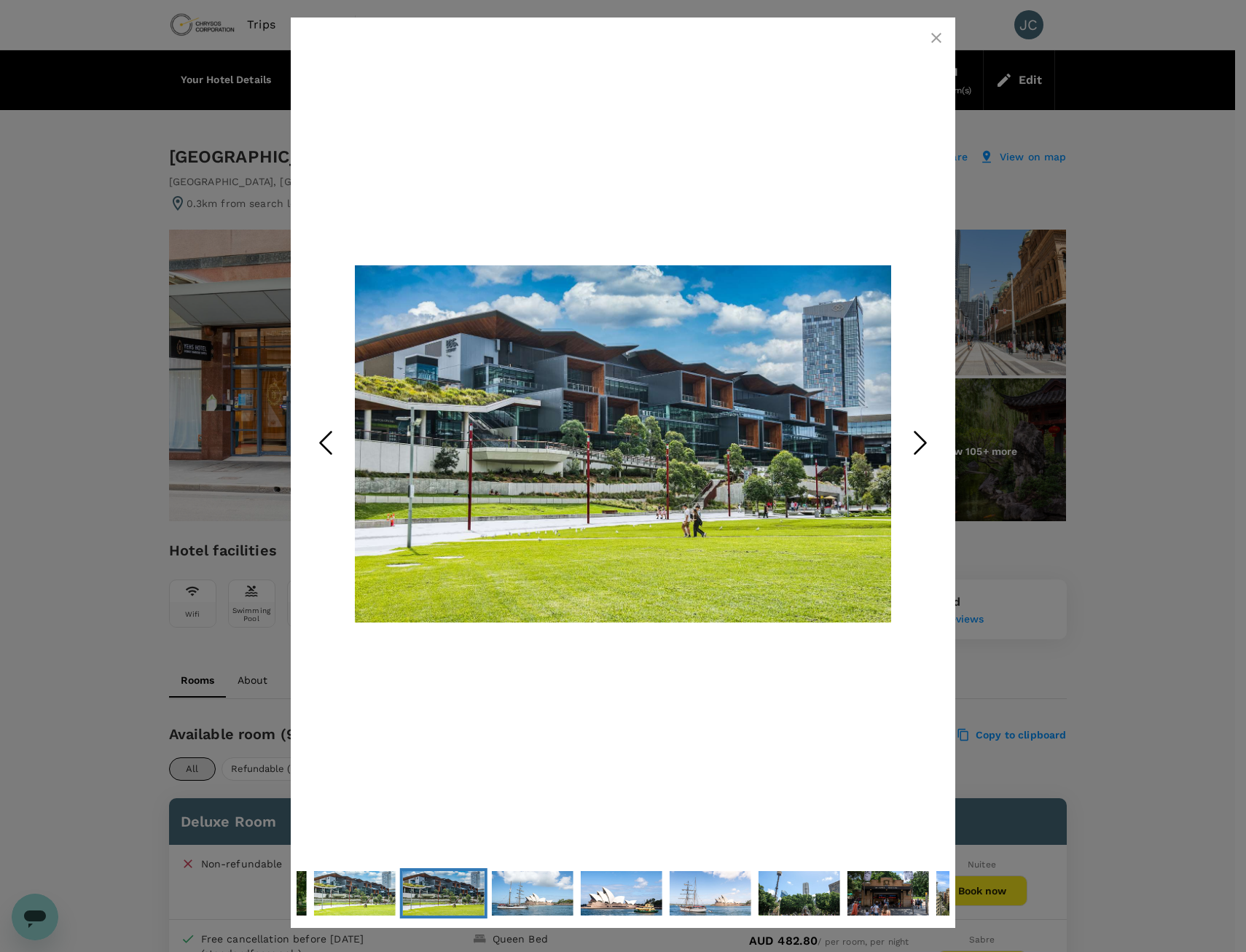
click at [915, 438] on icon "Next Slide" at bounding box center [920, 443] width 43 height 43
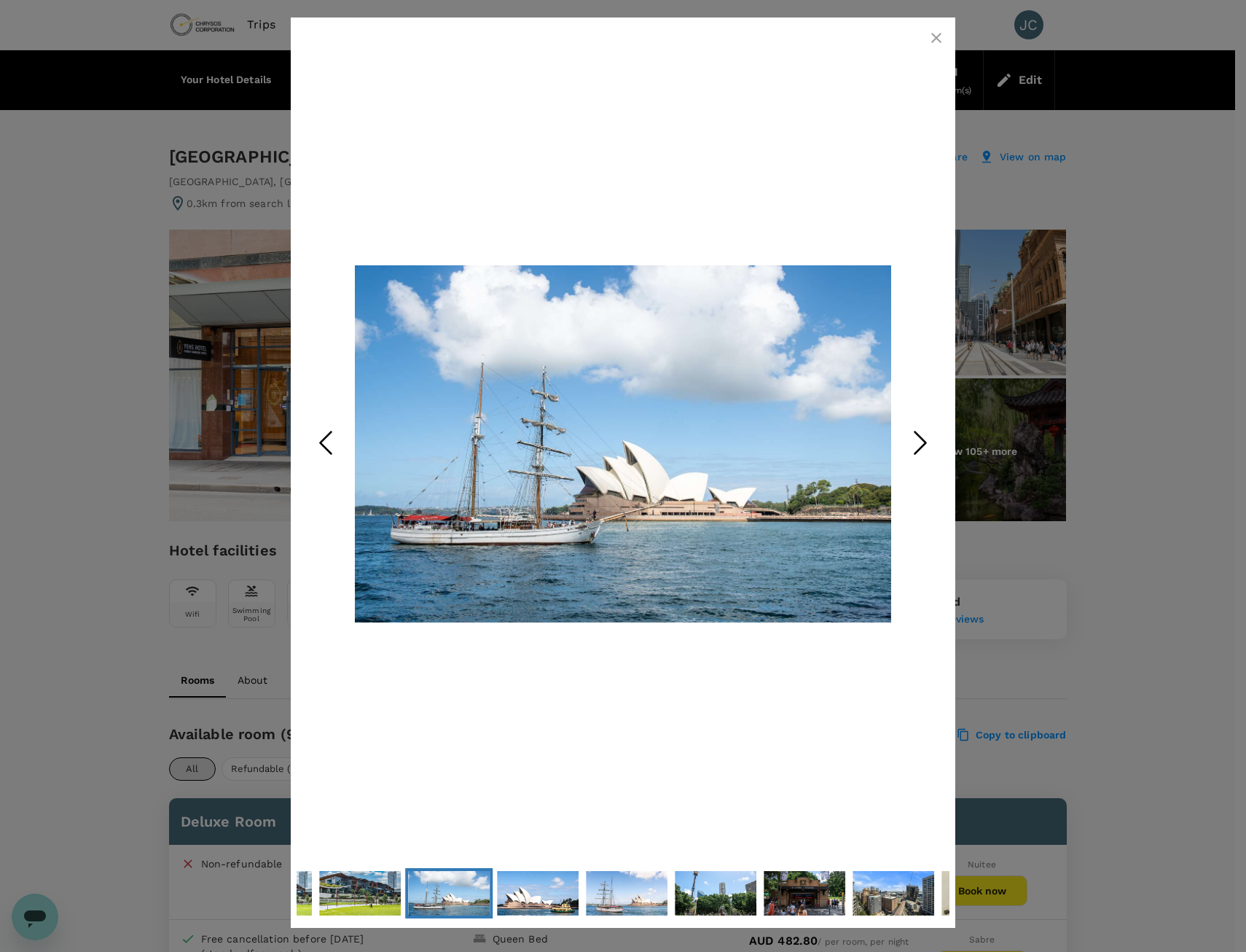
click at [915, 438] on icon "Next Slide" at bounding box center [920, 443] width 43 height 43
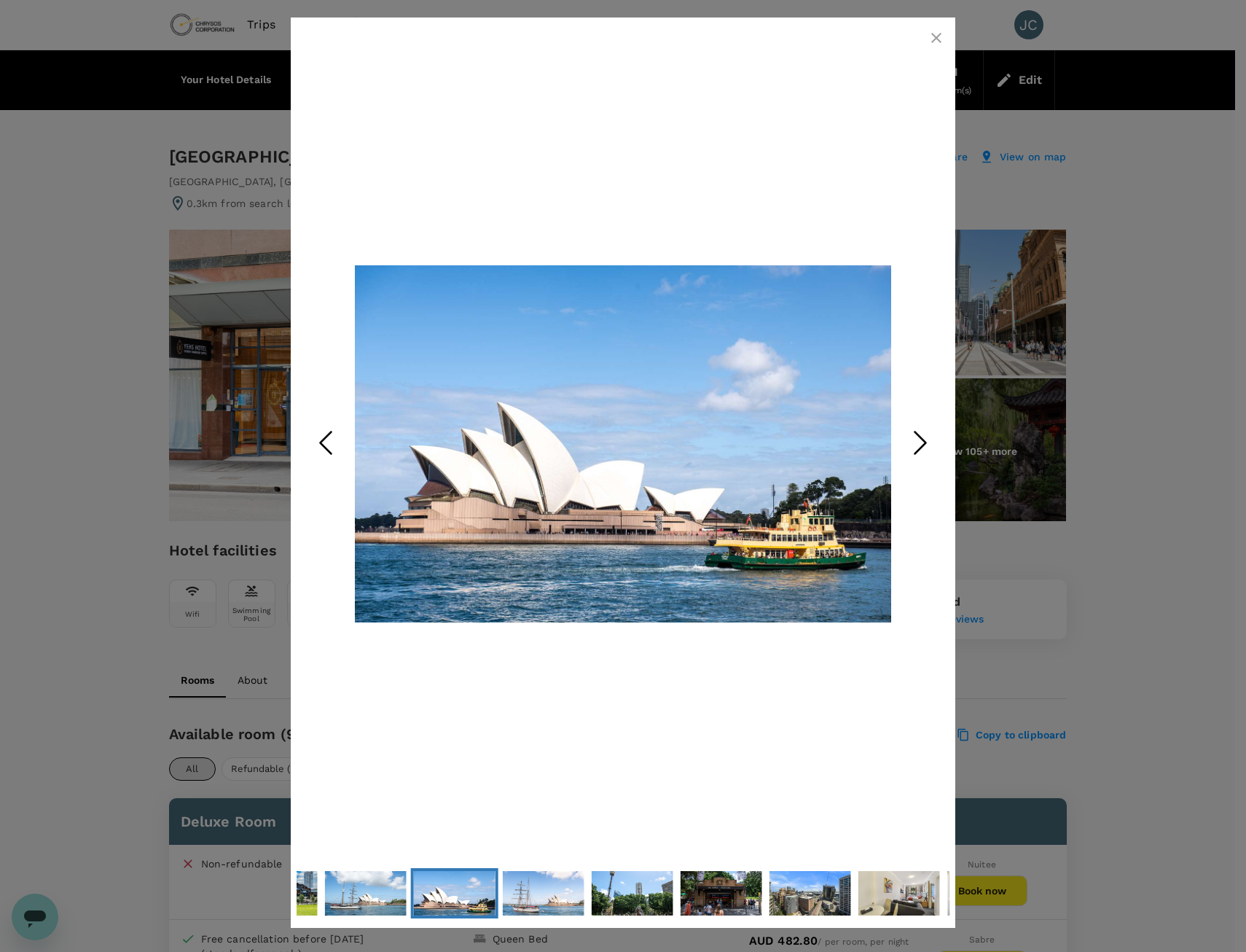
click at [915, 438] on icon "Next Slide" at bounding box center [920, 443] width 43 height 43
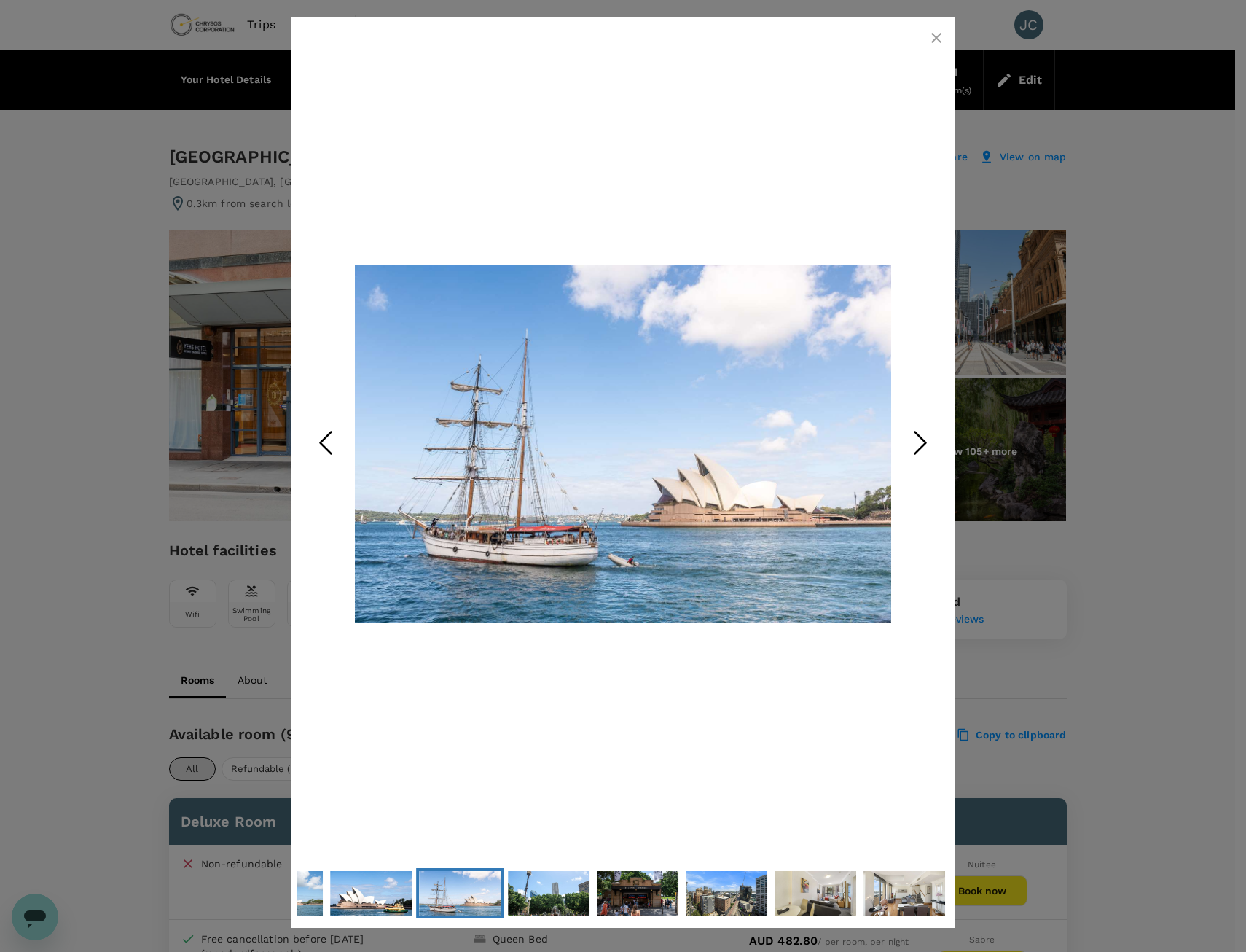
click at [915, 438] on icon "Next Slide" at bounding box center [920, 443] width 43 height 43
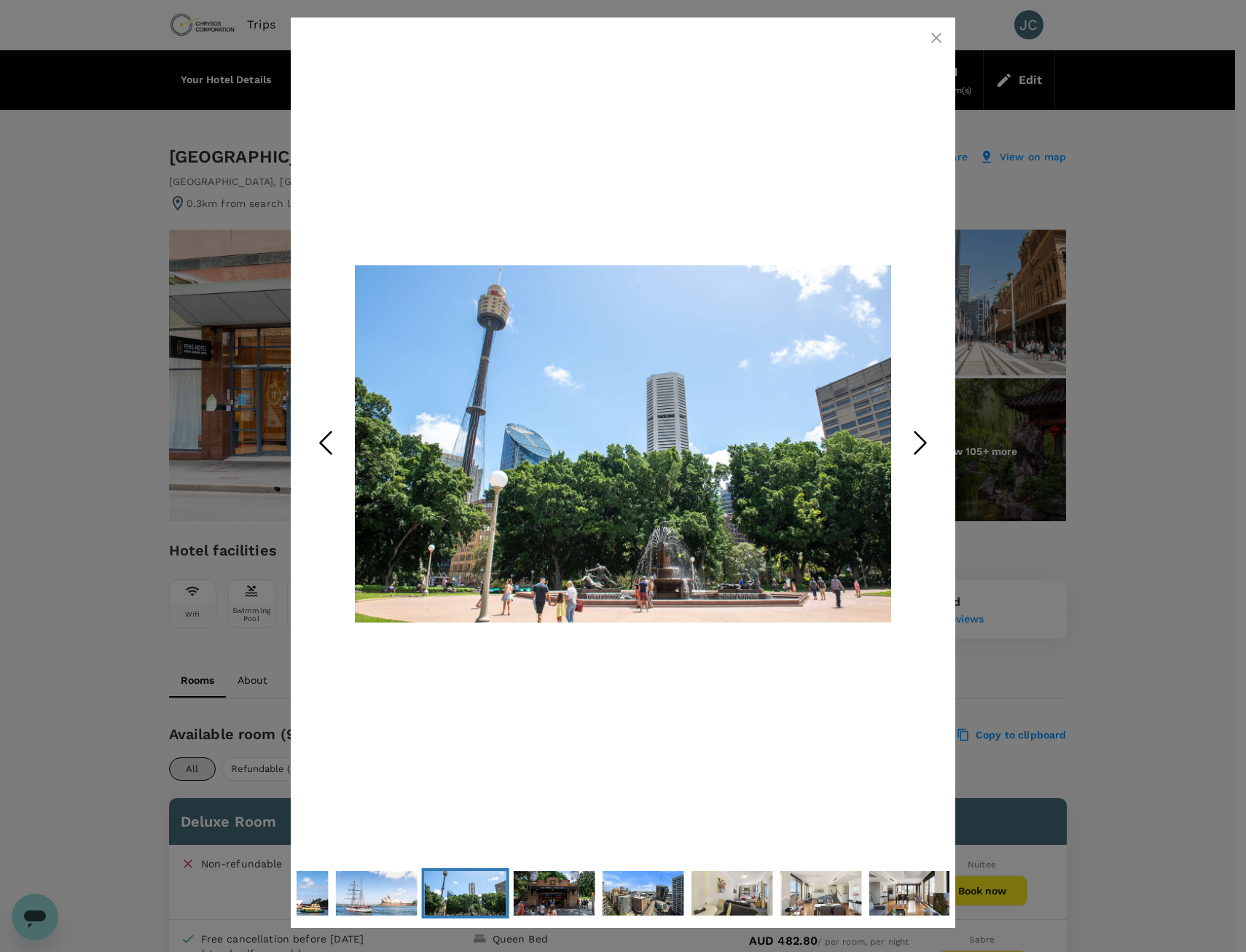
click at [915, 438] on icon "Next Slide" at bounding box center [920, 443] width 43 height 43
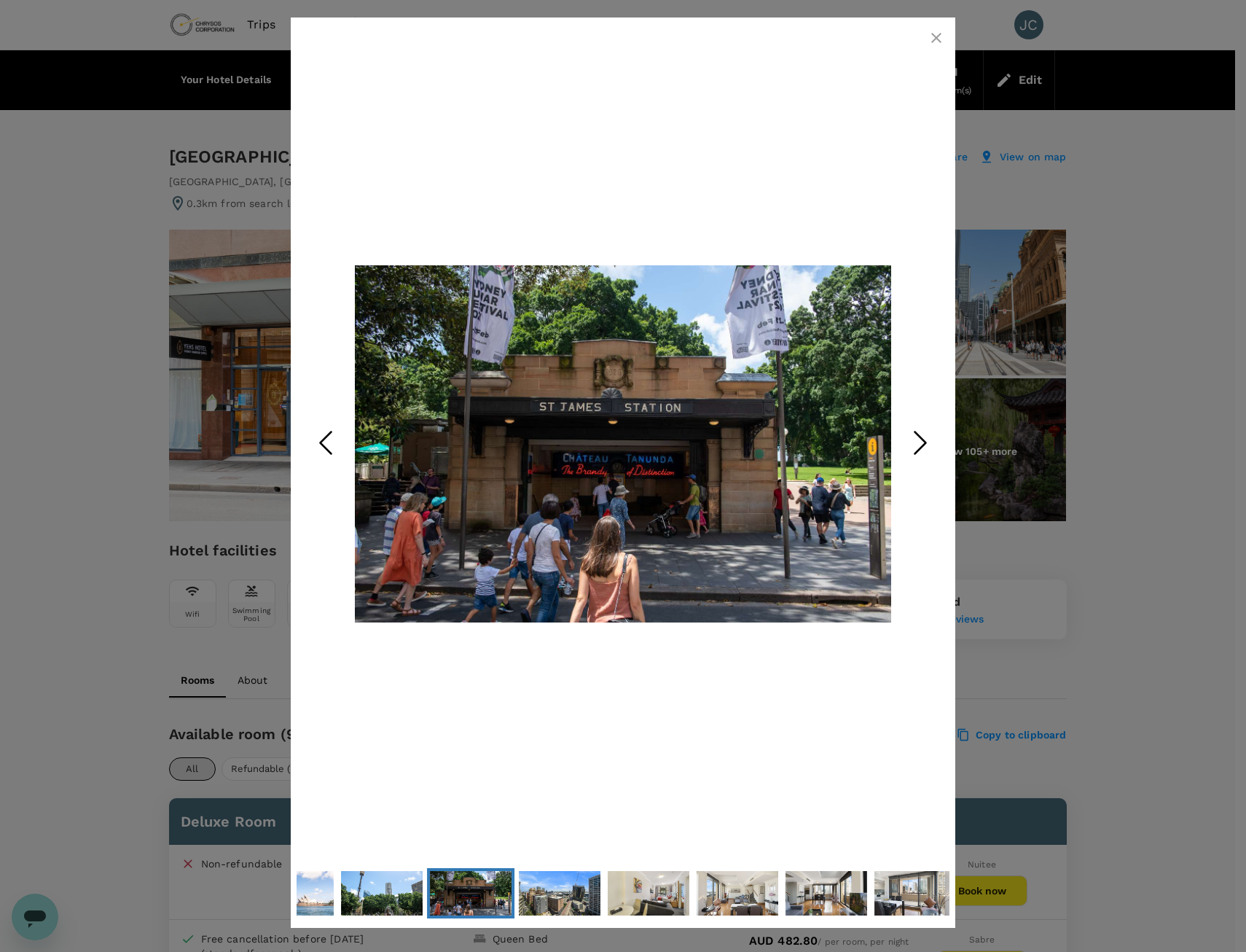
click at [916, 438] on icon "Next Slide" at bounding box center [920, 443] width 43 height 43
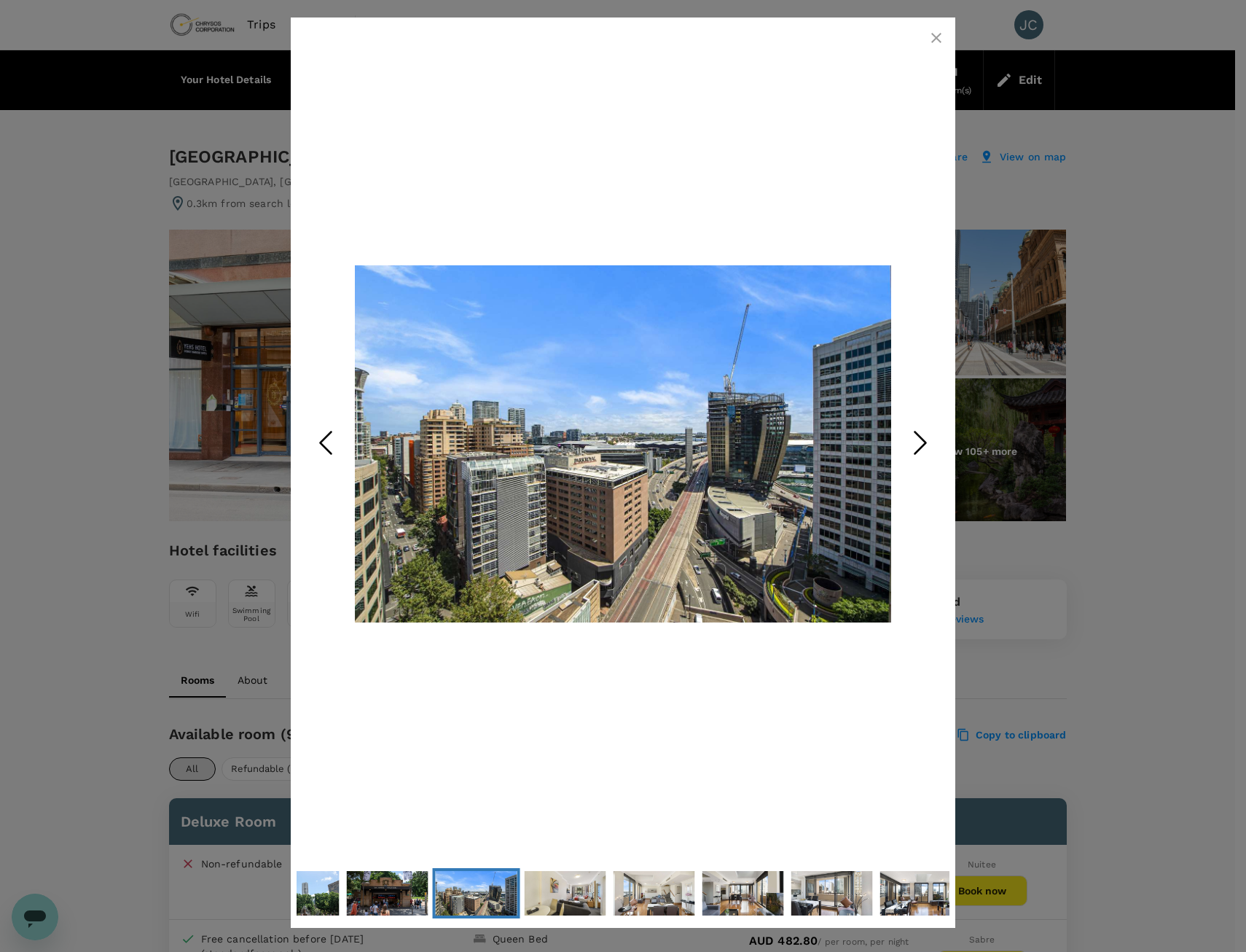
click at [916, 438] on icon "Next Slide" at bounding box center [920, 443] width 43 height 43
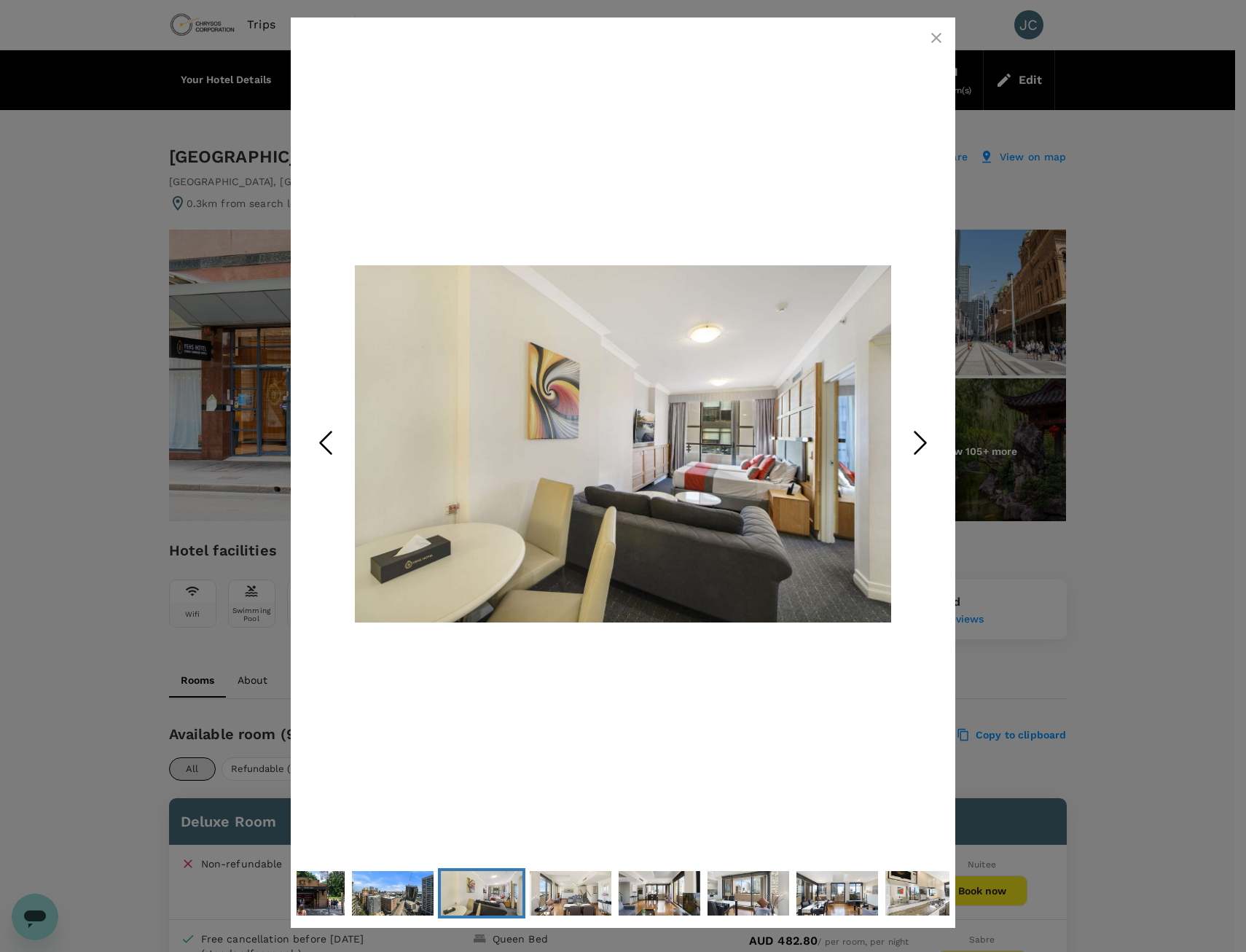
click at [916, 438] on icon "Next Slide" at bounding box center [920, 443] width 43 height 43
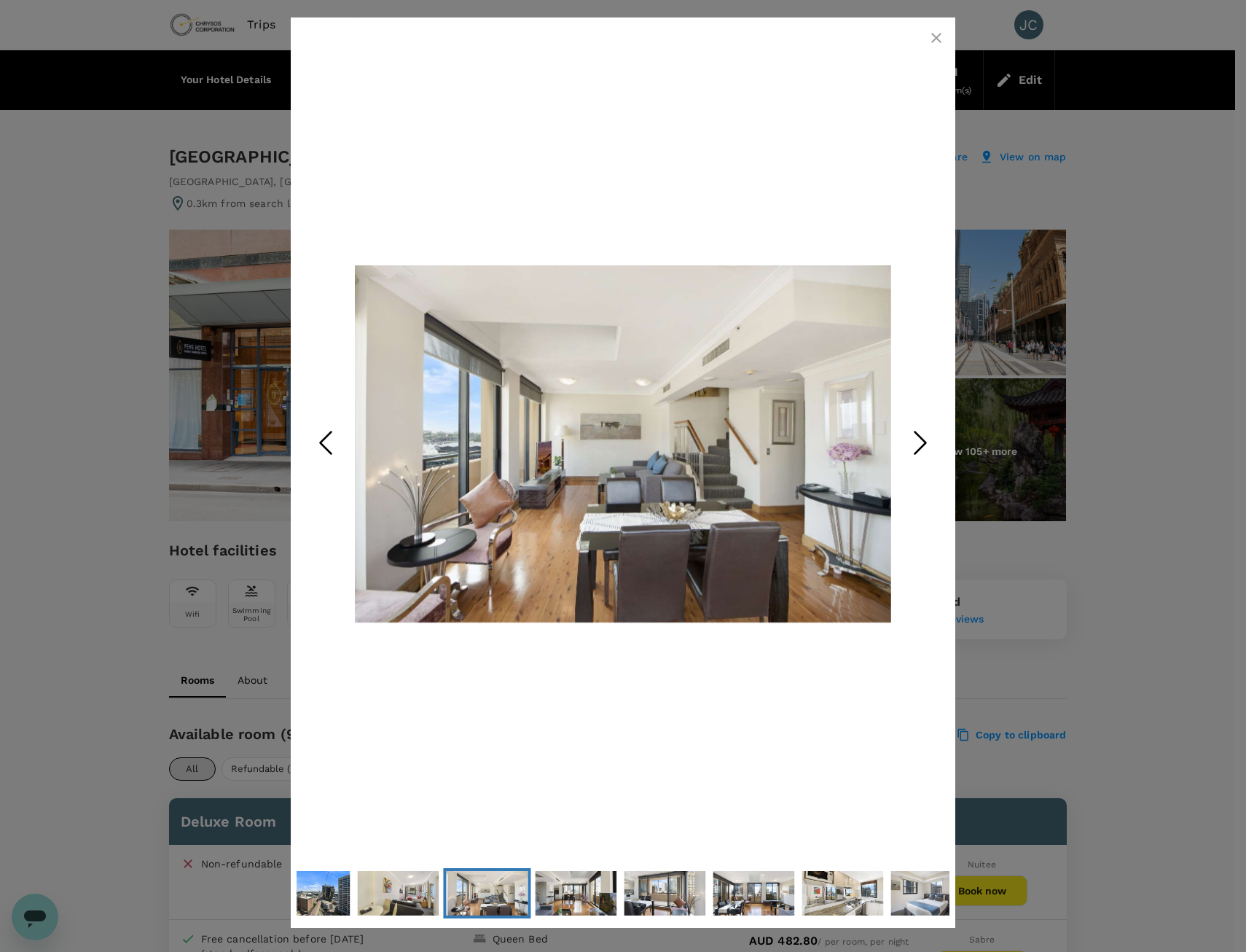
click at [916, 438] on icon "Next Slide" at bounding box center [920, 443] width 43 height 43
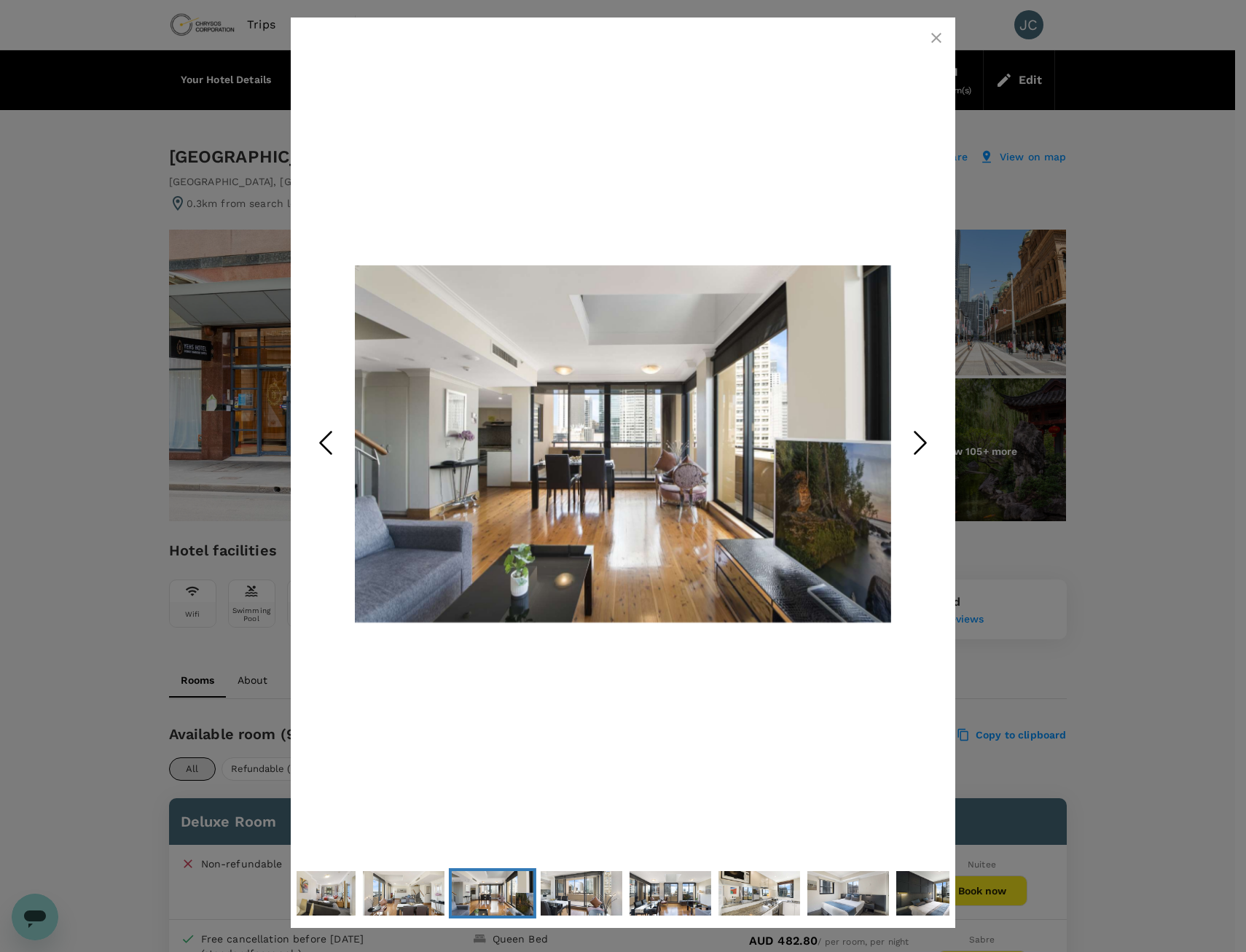
click at [916, 438] on icon "Next Slide" at bounding box center [920, 443] width 43 height 43
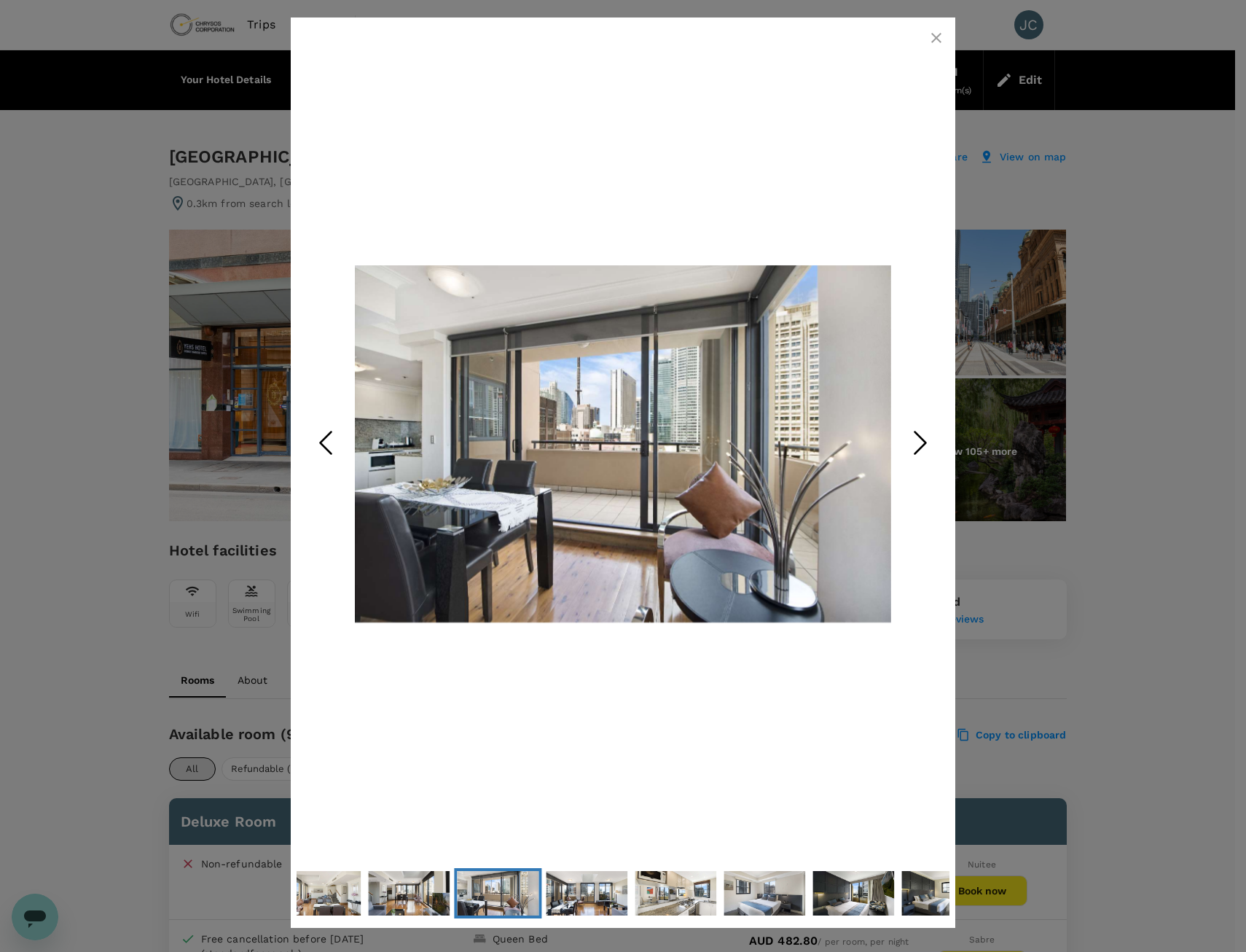
click at [916, 438] on icon "Next Slide" at bounding box center [920, 443] width 43 height 43
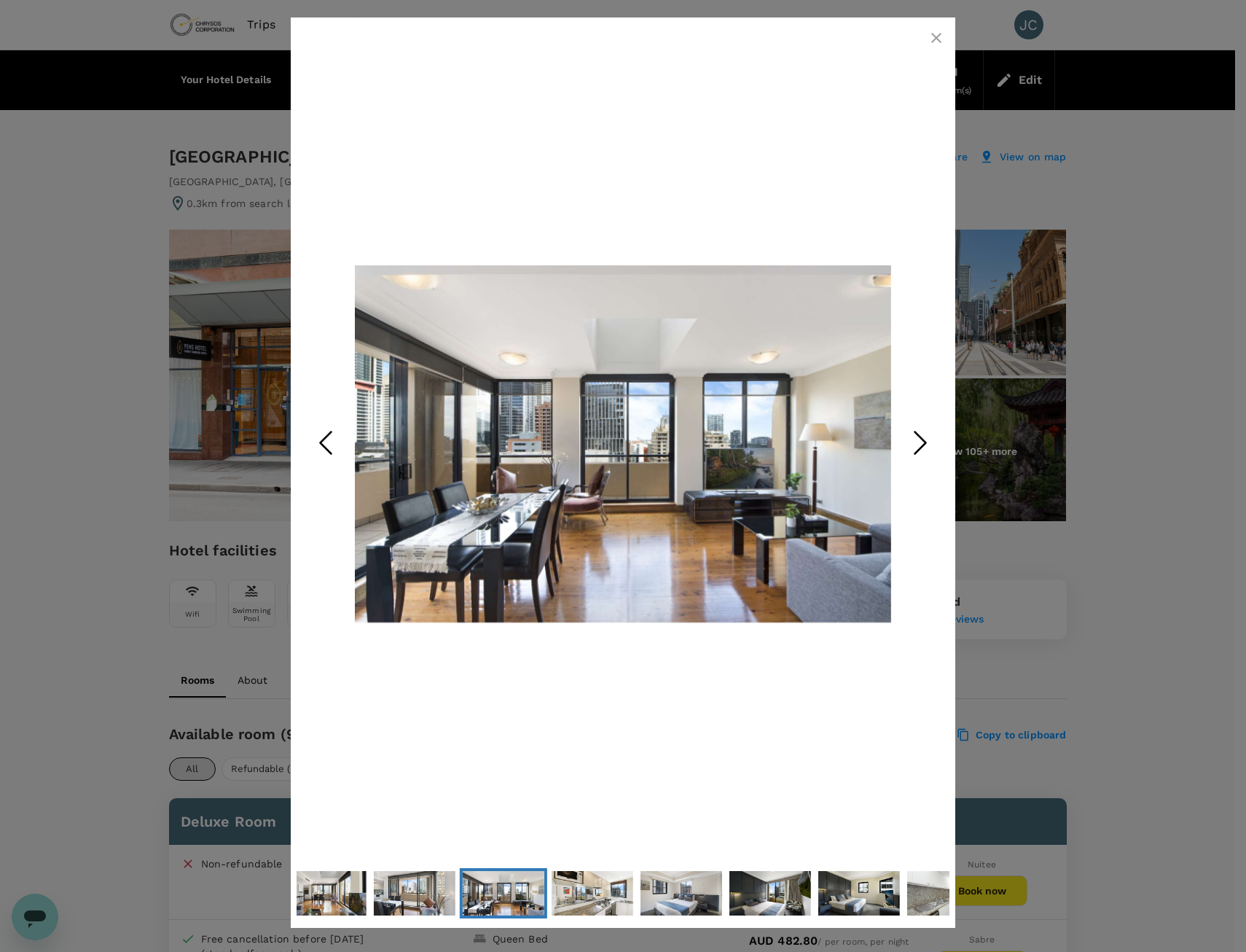
click at [916, 438] on icon "Next Slide" at bounding box center [920, 443] width 43 height 43
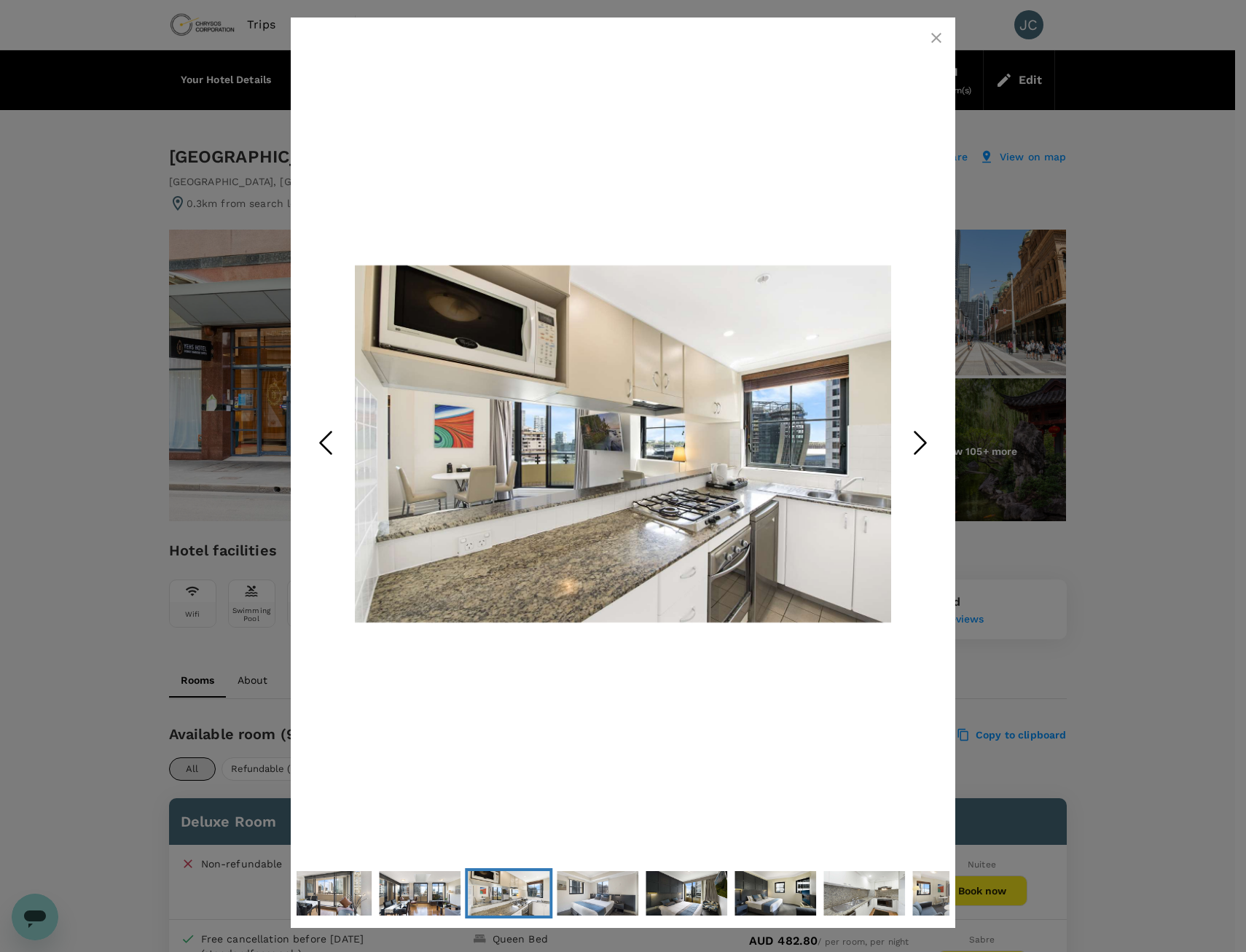
click at [916, 438] on icon "Next Slide" at bounding box center [920, 443] width 43 height 43
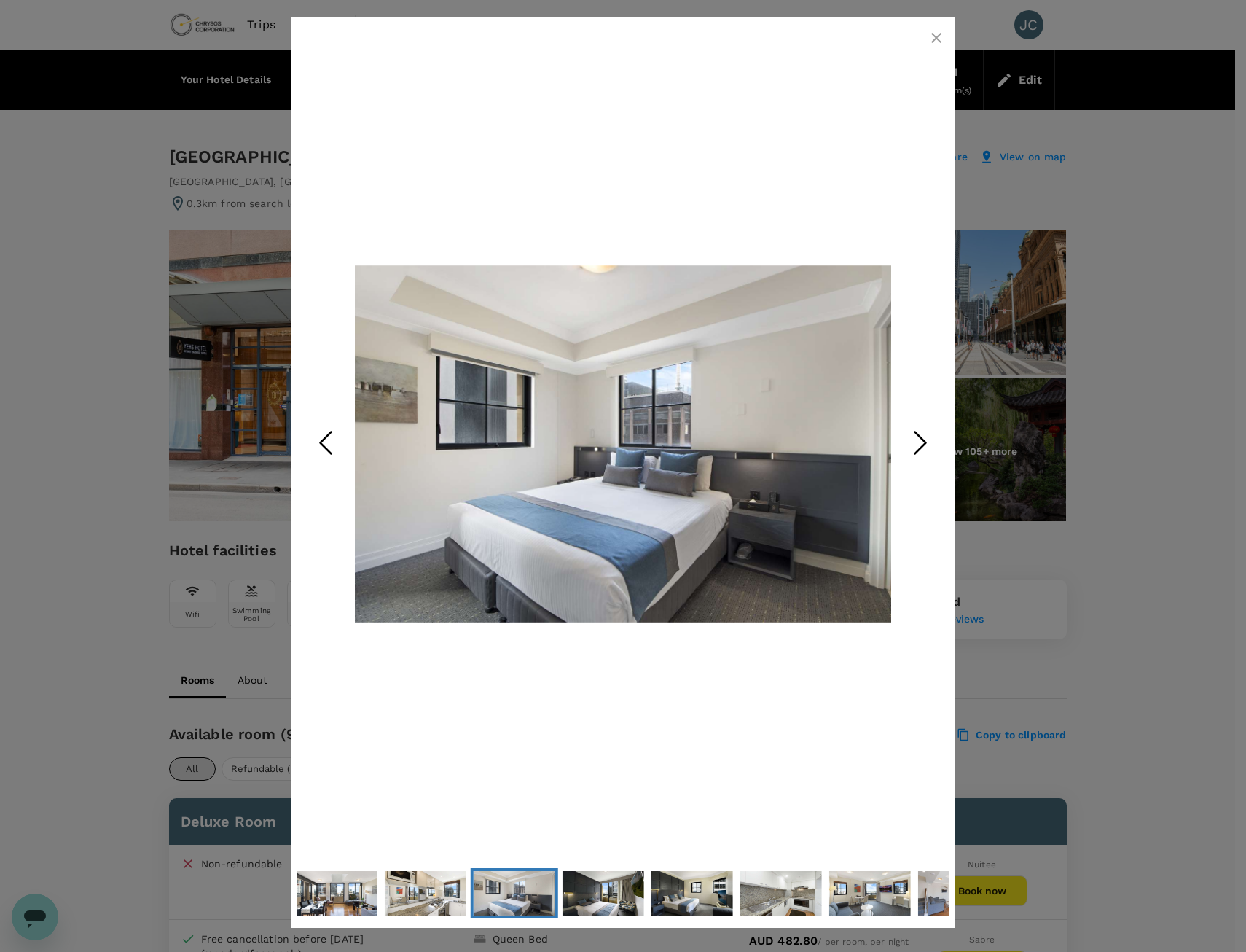
click at [916, 438] on icon "Next Slide" at bounding box center [920, 443] width 43 height 43
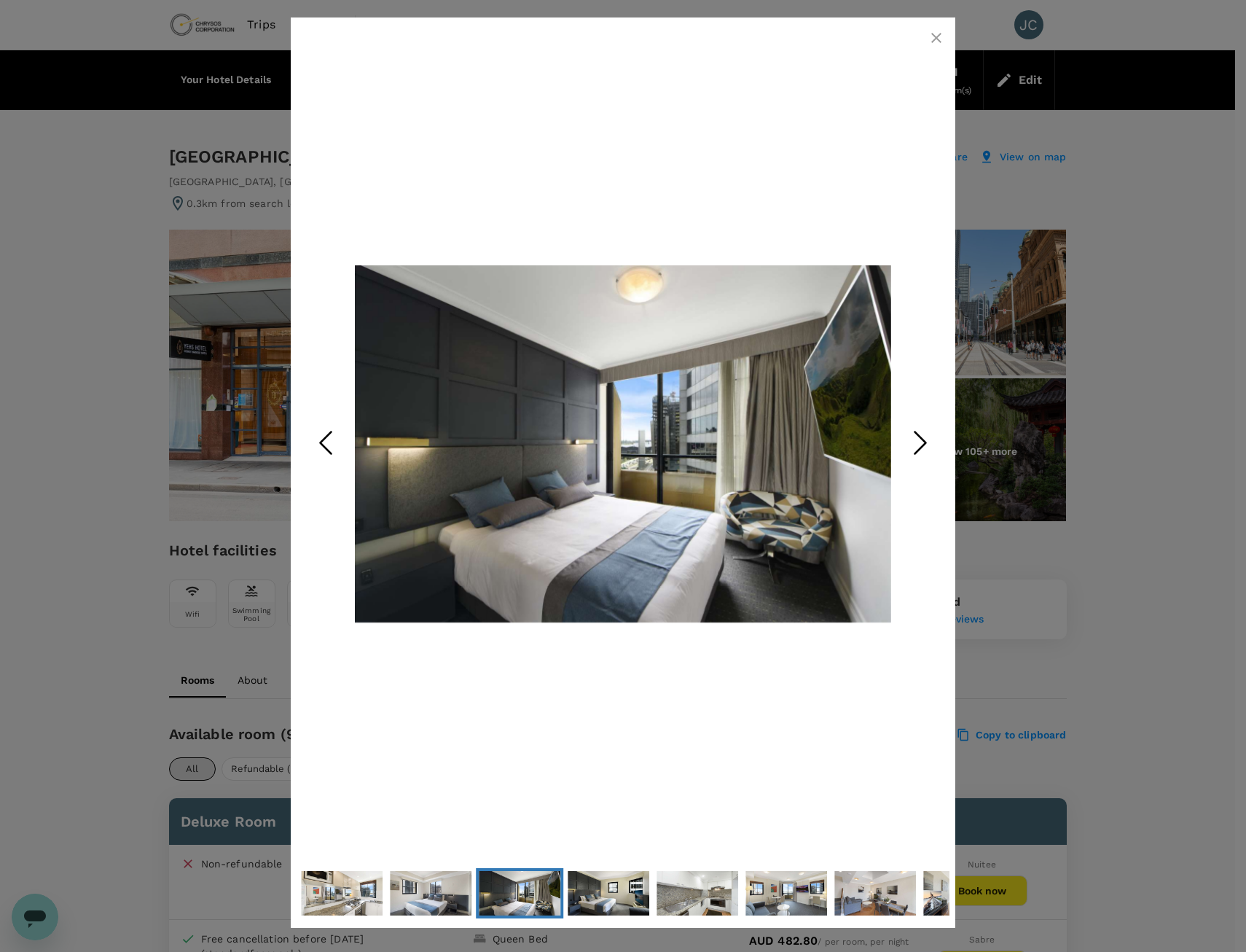
click at [916, 438] on icon "Next Slide" at bounding box center [920, 443] width 43 height 43
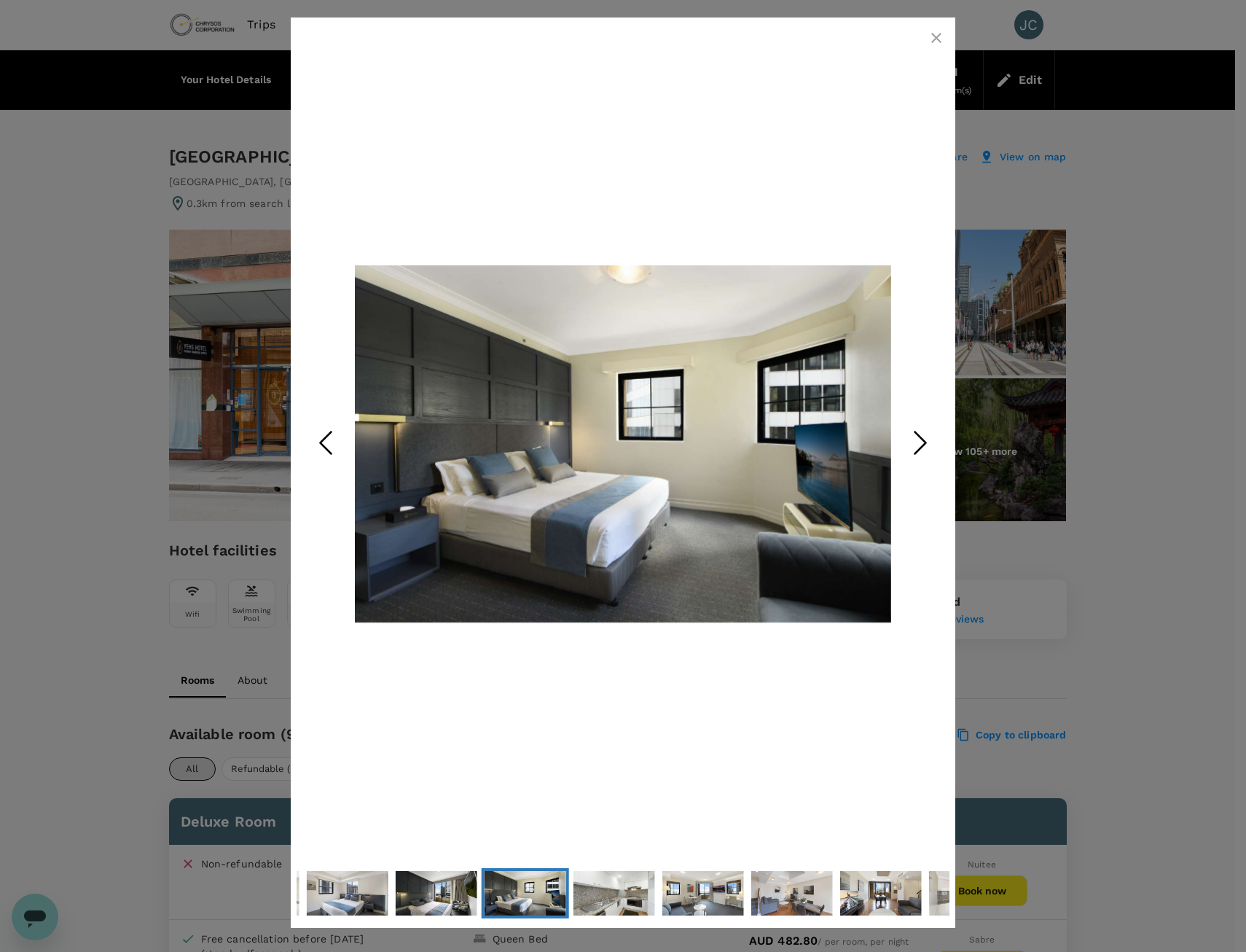
click at [916, 438] on icon "Next Slide" at bounding box center [920, 443] width 43 height 43
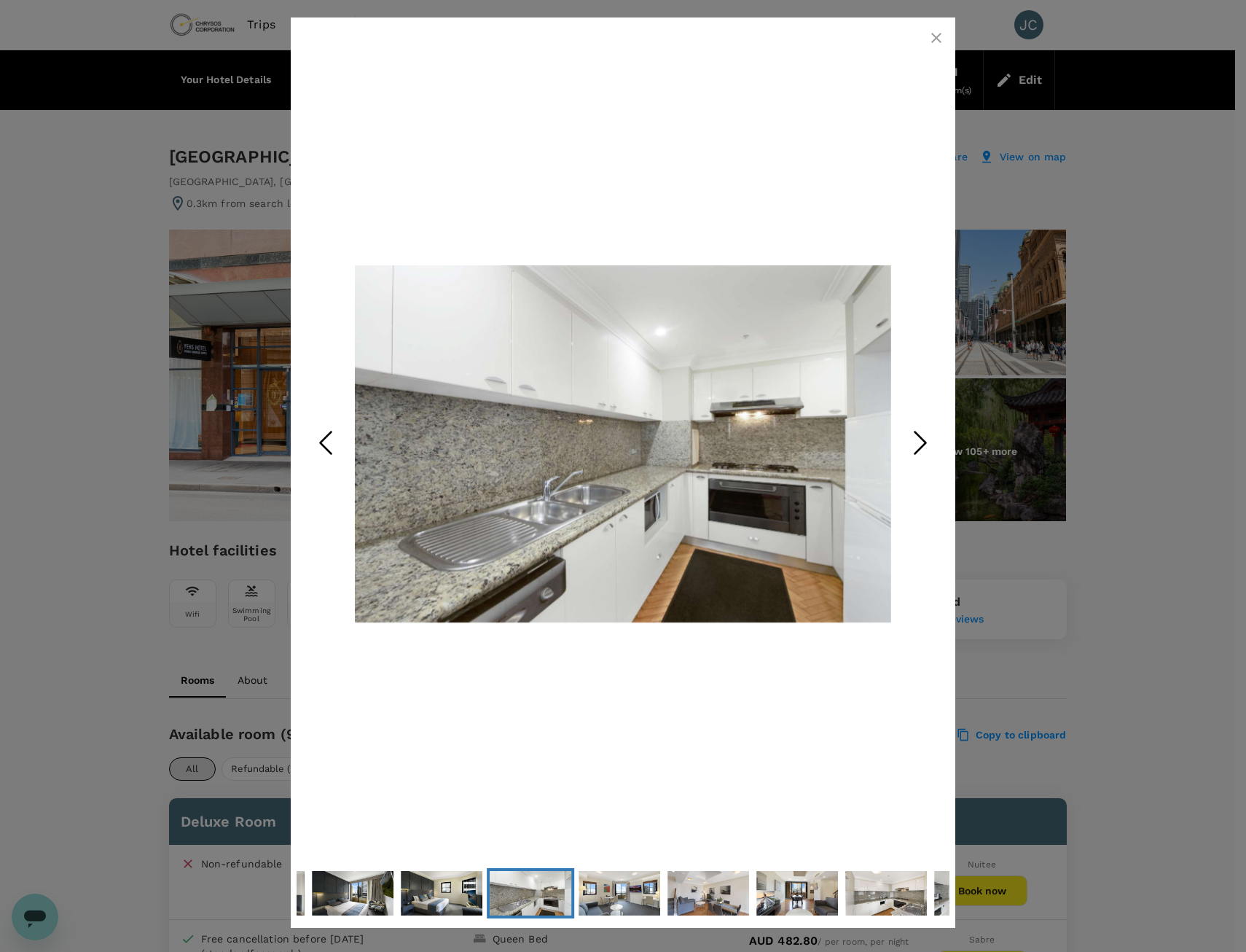
click at [916, 438] on icon "Next Slide" at bounding box center [920, 443] width 43 height 43
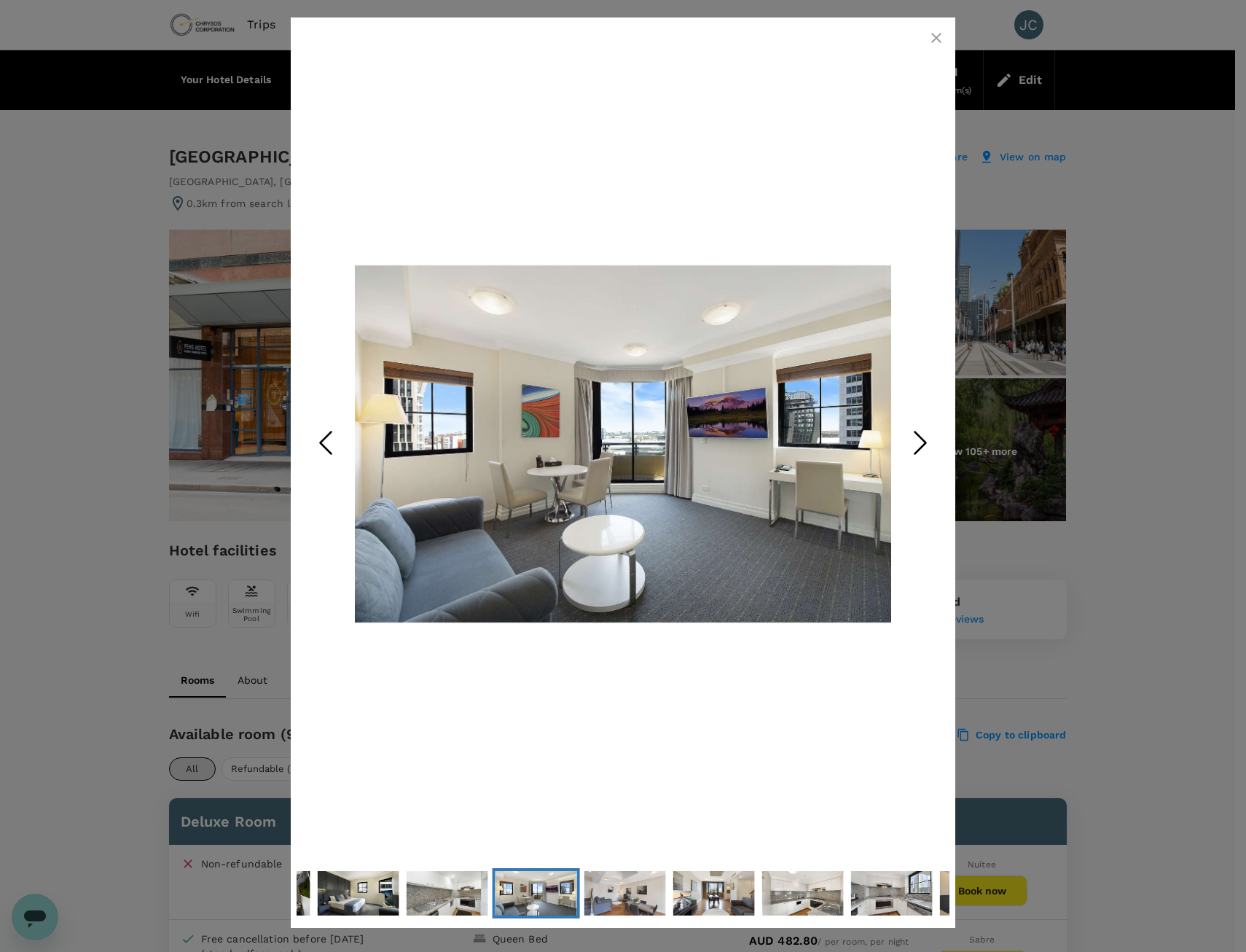
click at [916, 438] on icon "Next Slide" at bounding box center [920, 443] width 43 height 43
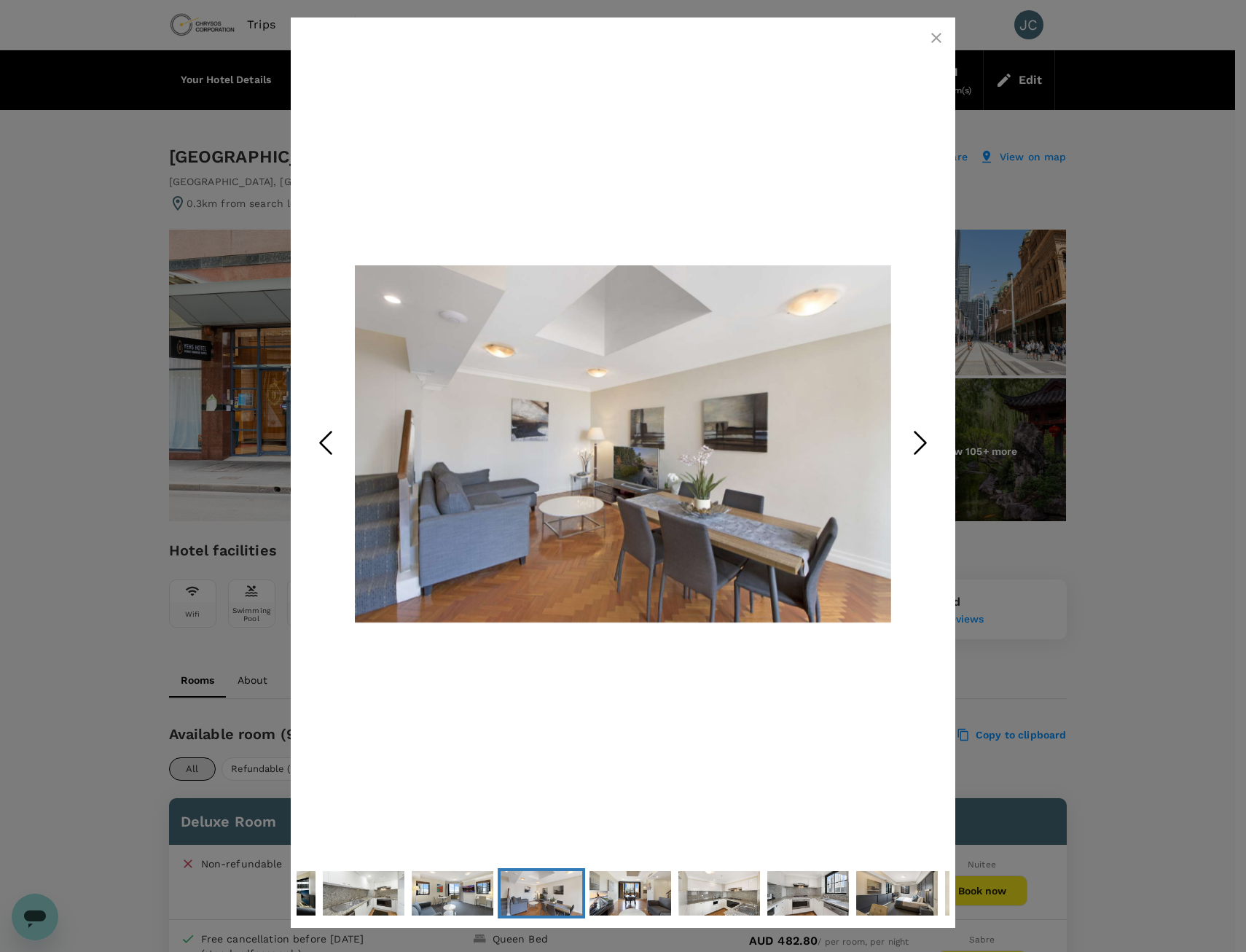
click at [916, 438] on icon "Next Slide" at bounding box center [920, 443] width 43 height 43
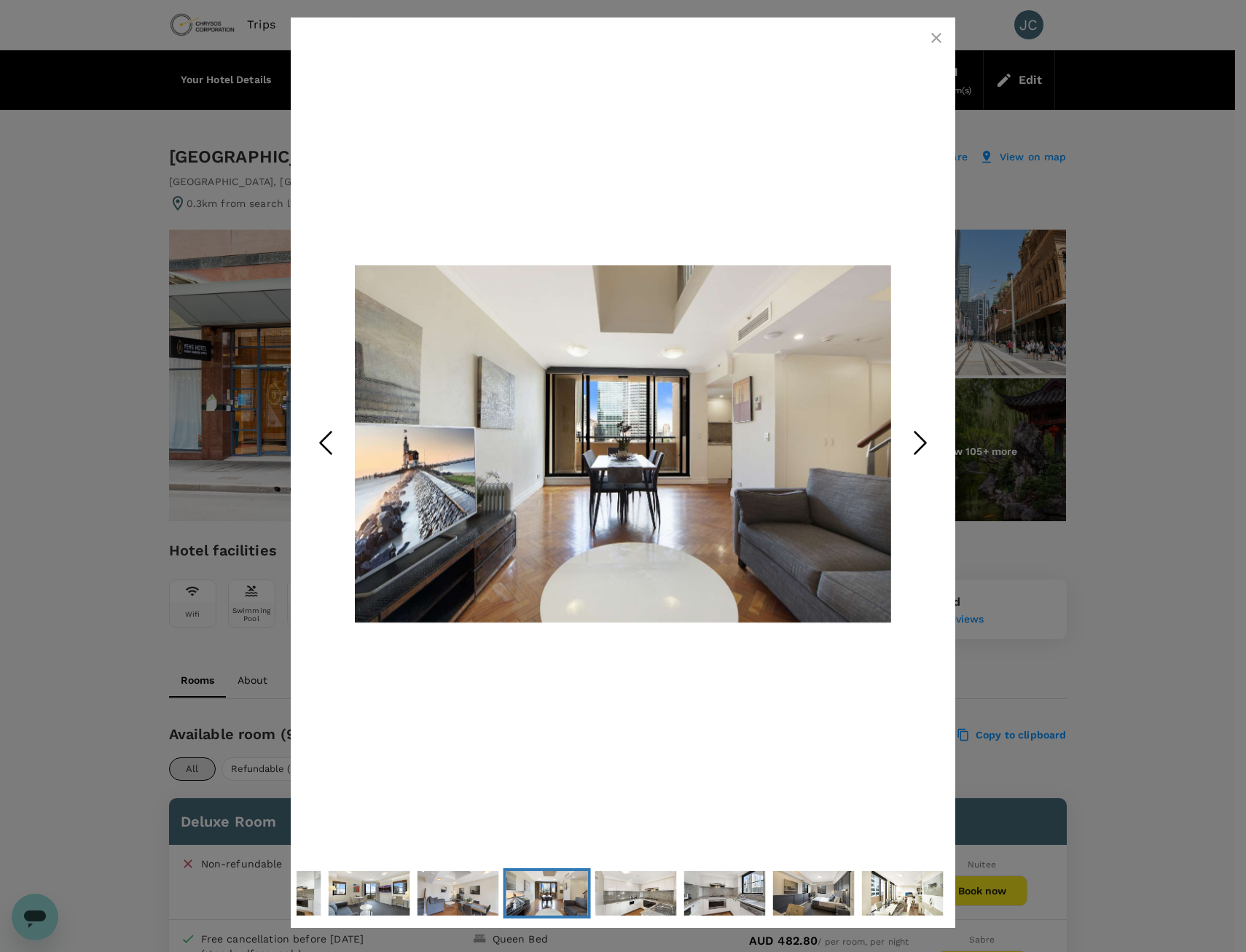
click at [917, 437] on icon "Next Slide" at bounding box center [920, 443] width 43 height 43
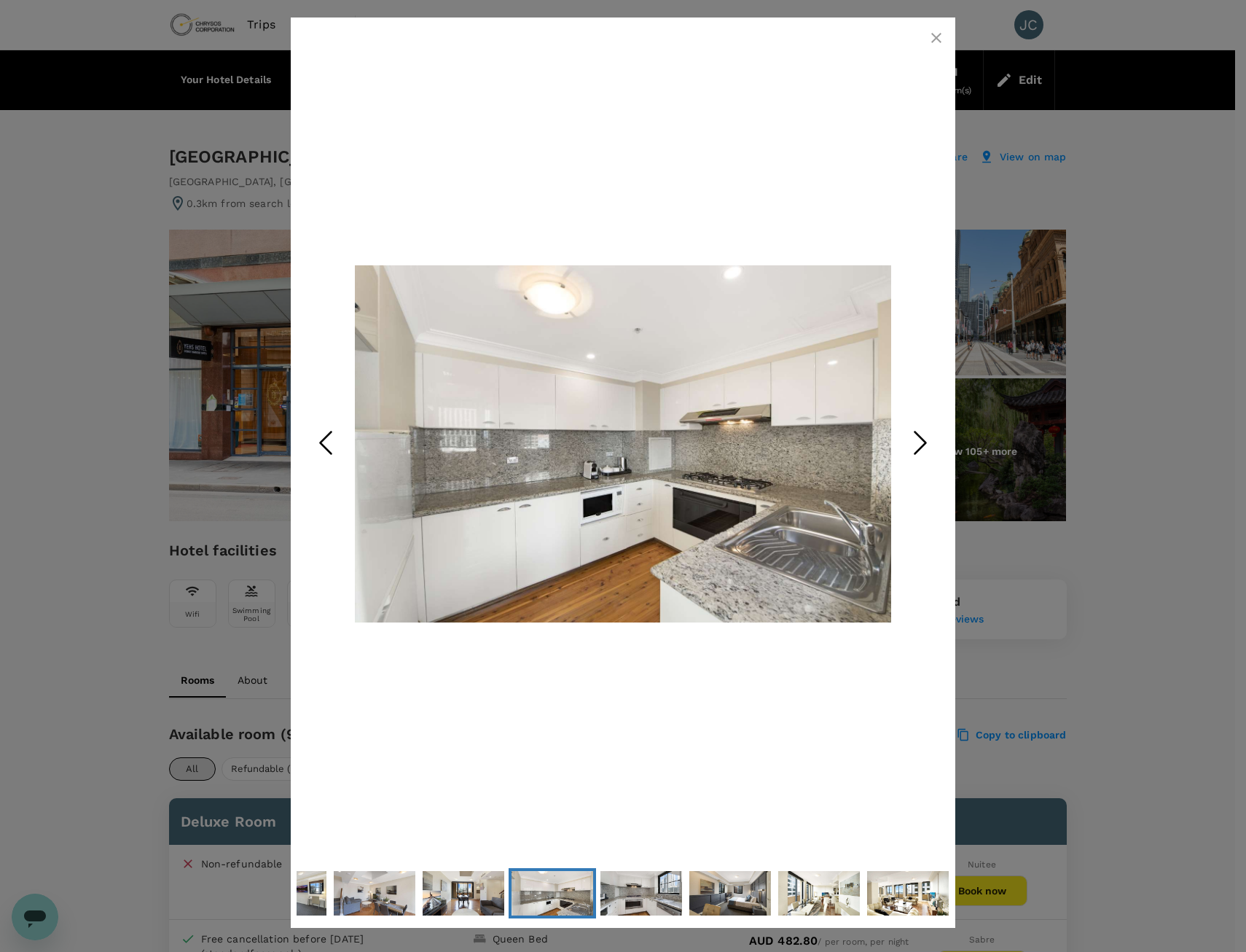
click at [917, 437] on icon "Next Slide" at bounding box center [920, 443] width 43 height 43
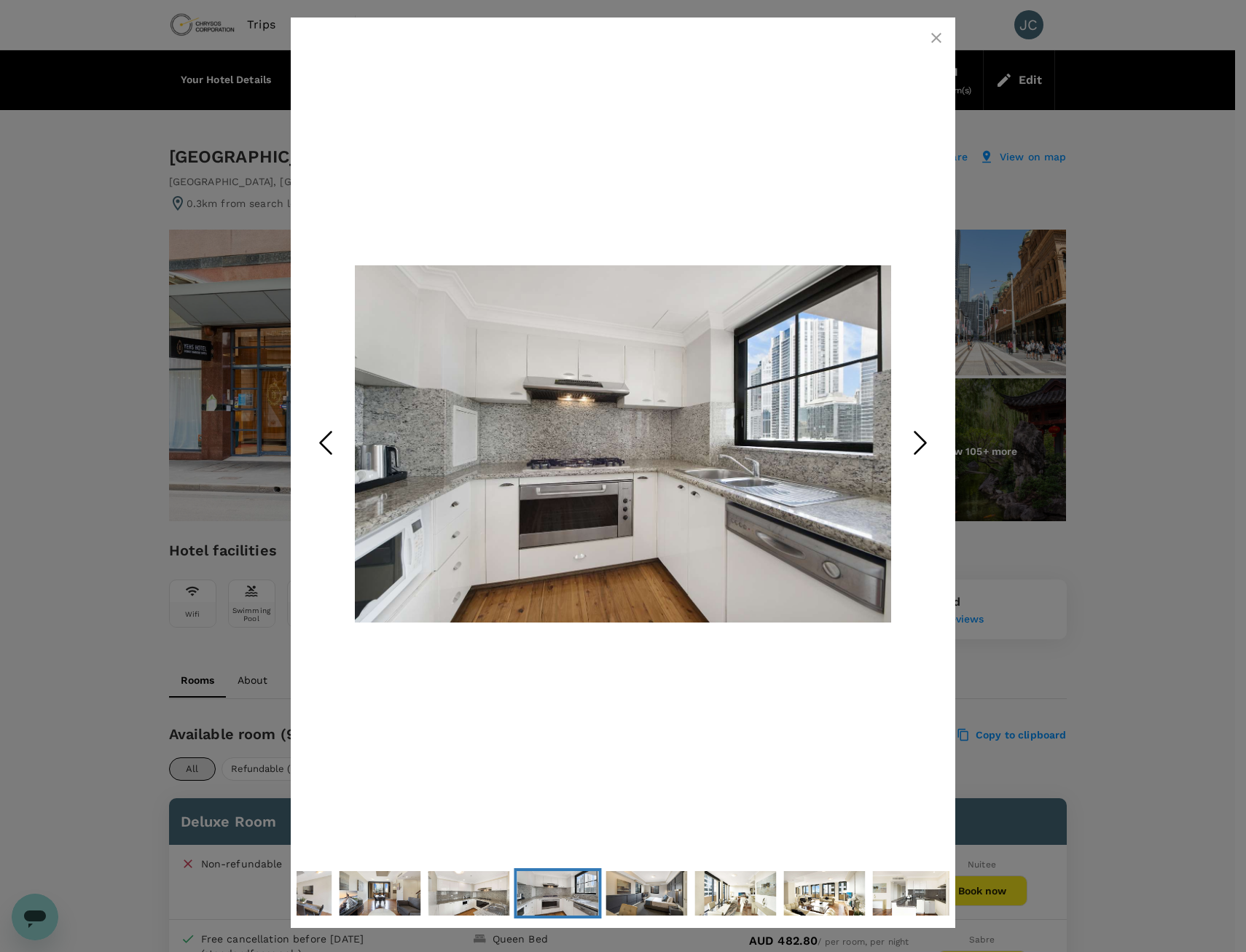
click at [917, 437] on icon "Next Slide" at bounding box center [920, 443] width 43 height 43
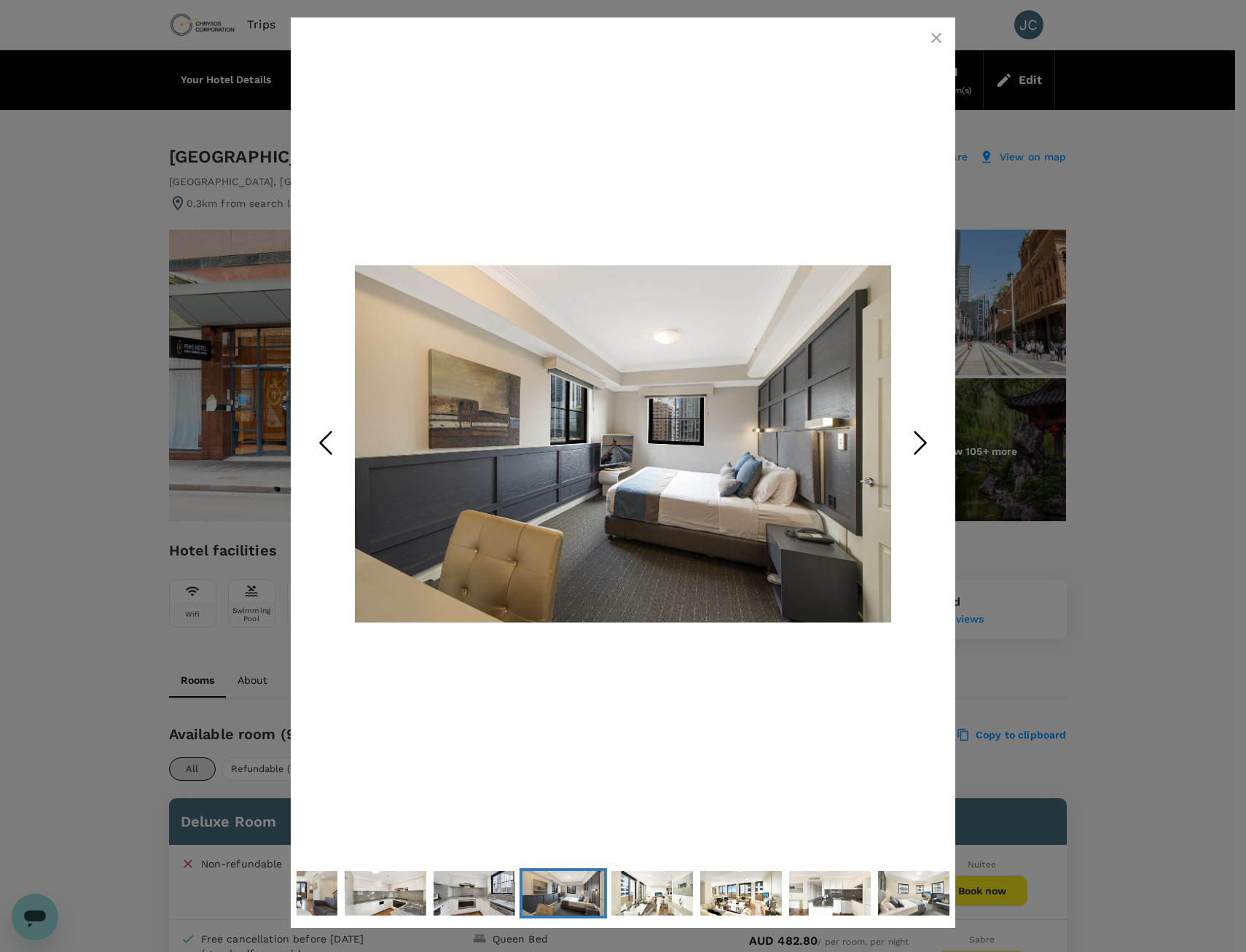
click at [917, 437] on icon "Next Slide" at bounding box center [920, 443] width 43 height 43
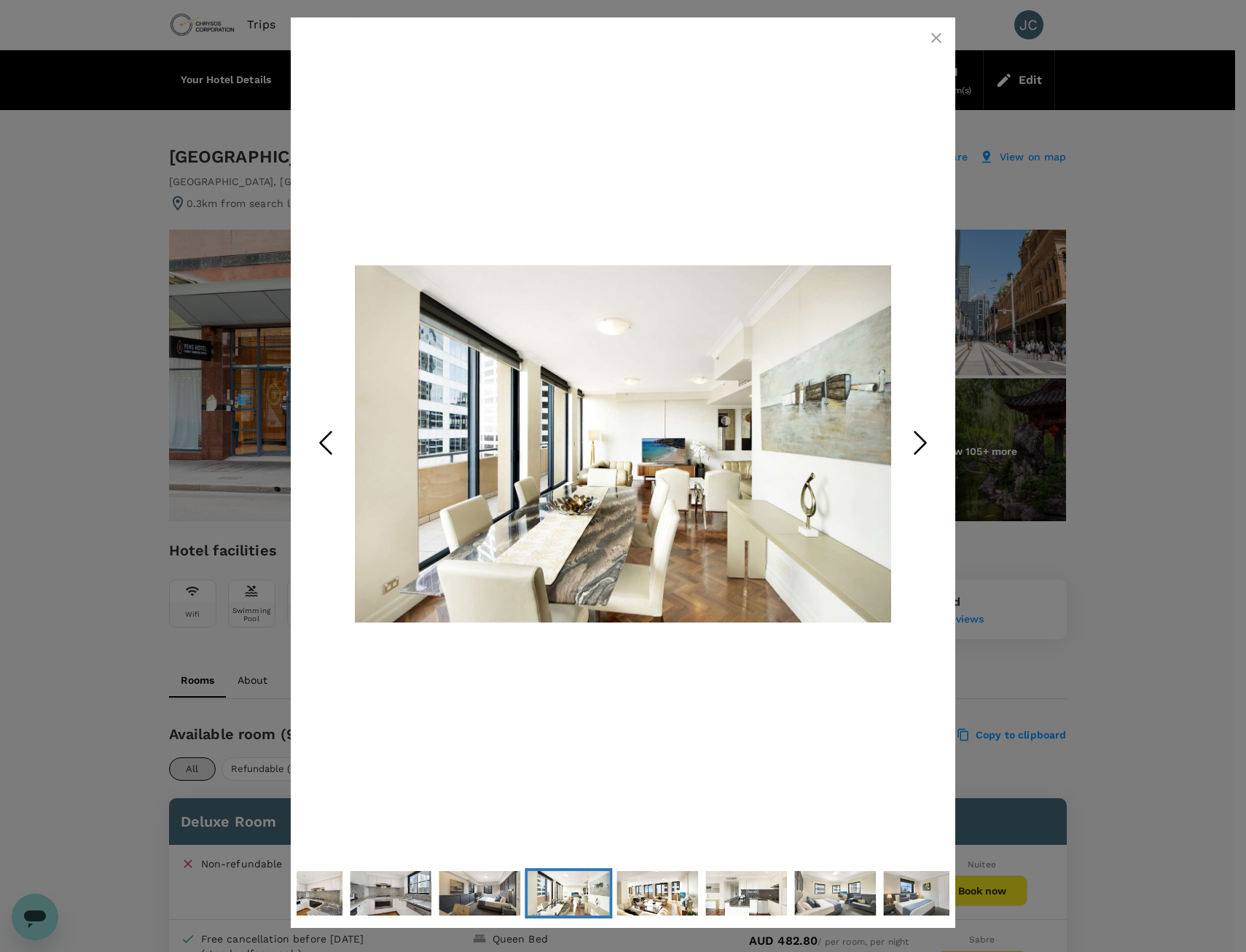
click at [917, 437] on icon "Next Slide" at bounding box center [920, 443] width 43 height 43
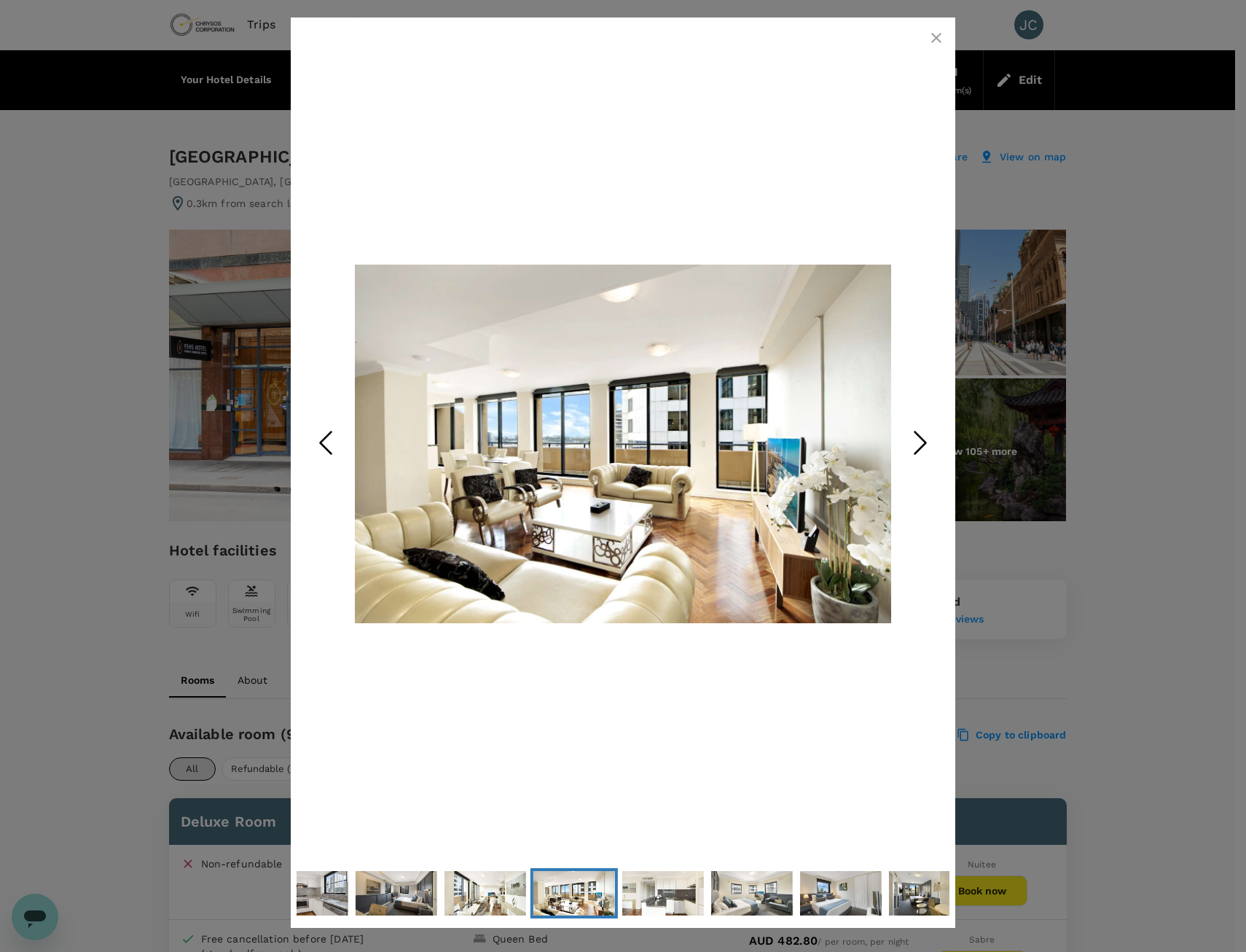
click at [1093, 467] on div at bounding box center [623, 476] width 1246 height 952
click at [935, 42] on icon "button" at bounding box center [936, 37] width 17 height 17
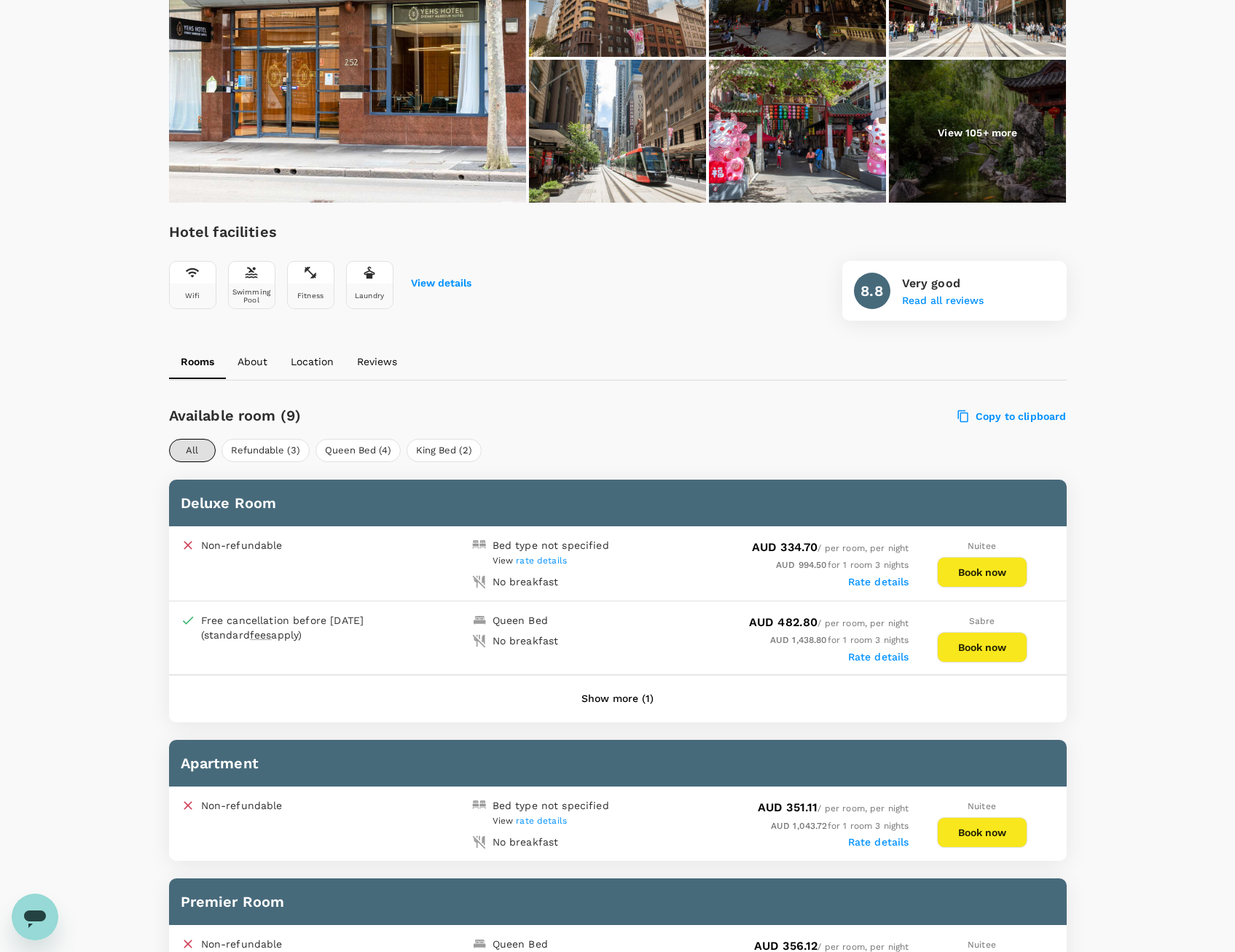
scroll to position [73, 0]
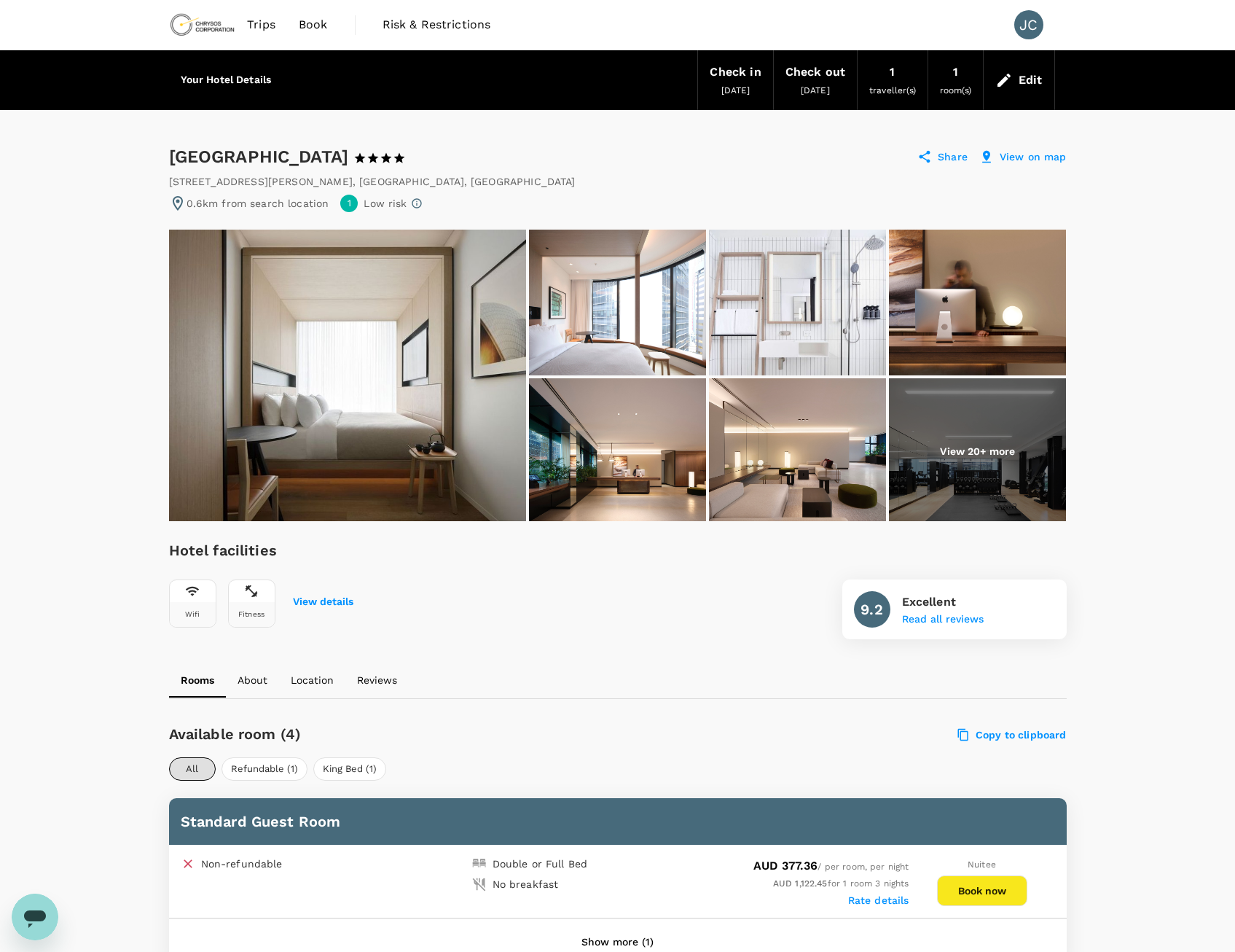
click at [366, 385] on img at bounding box center [347, 375] width 357 height 291
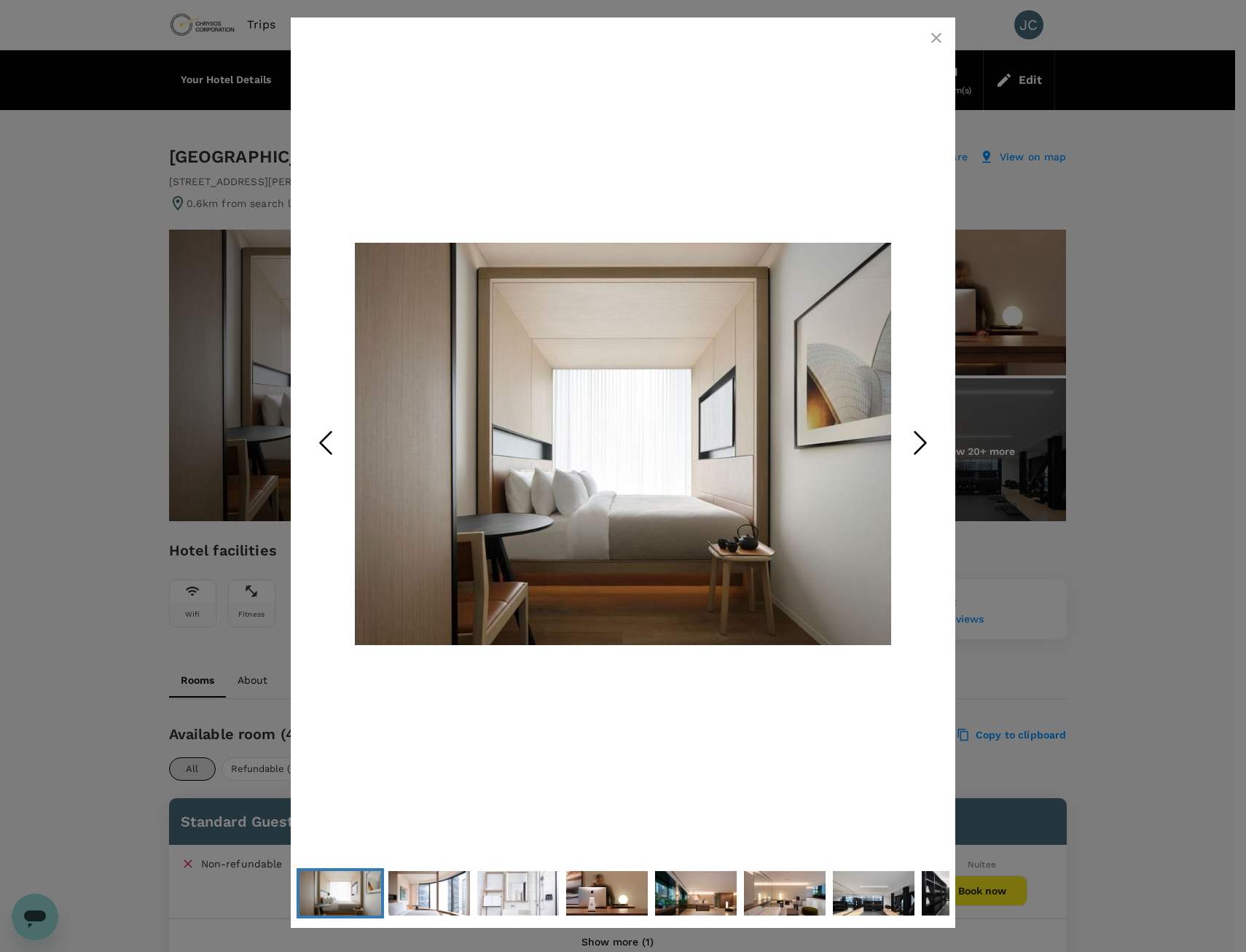
click at [922, 440] on polyline "Next Slide" at bounding box center [920, 443] width 11 height 22
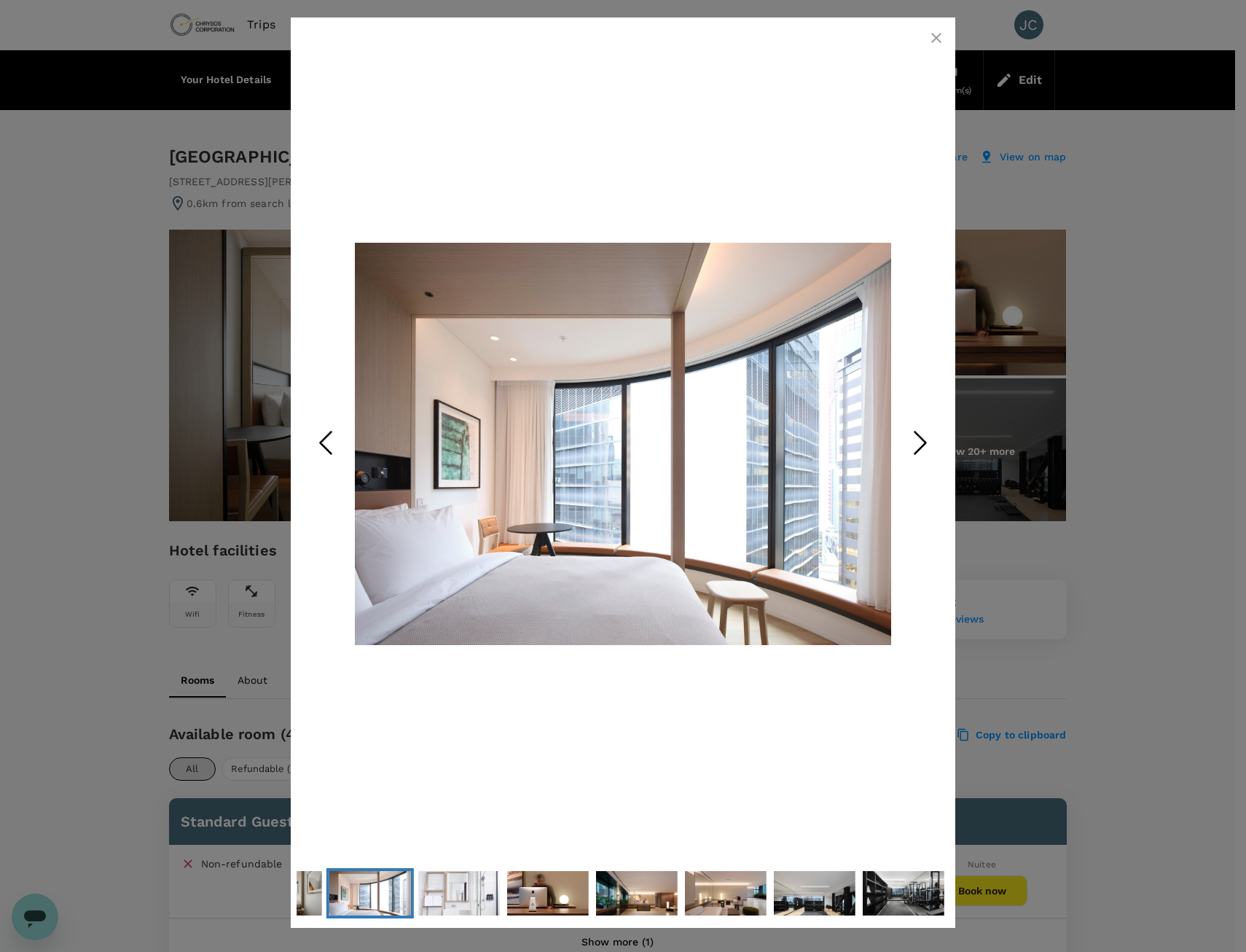
click at [922, 440] on polyline "Next Slide" at bounding box center [920, 443] width 11 height 22
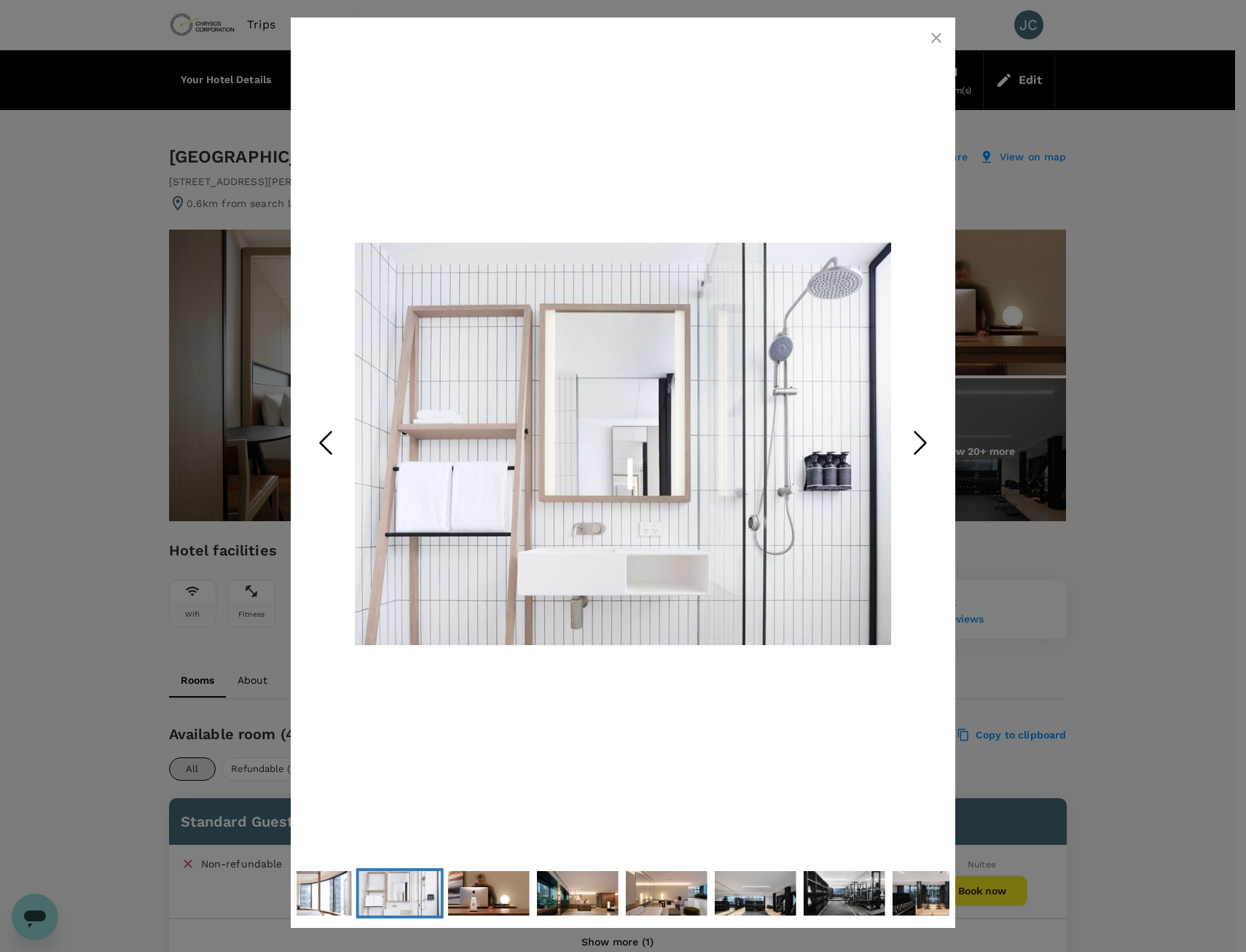
click at [922, 440] on polyline "Next Slide" at bounding box center [920, 443] width 11 height 22
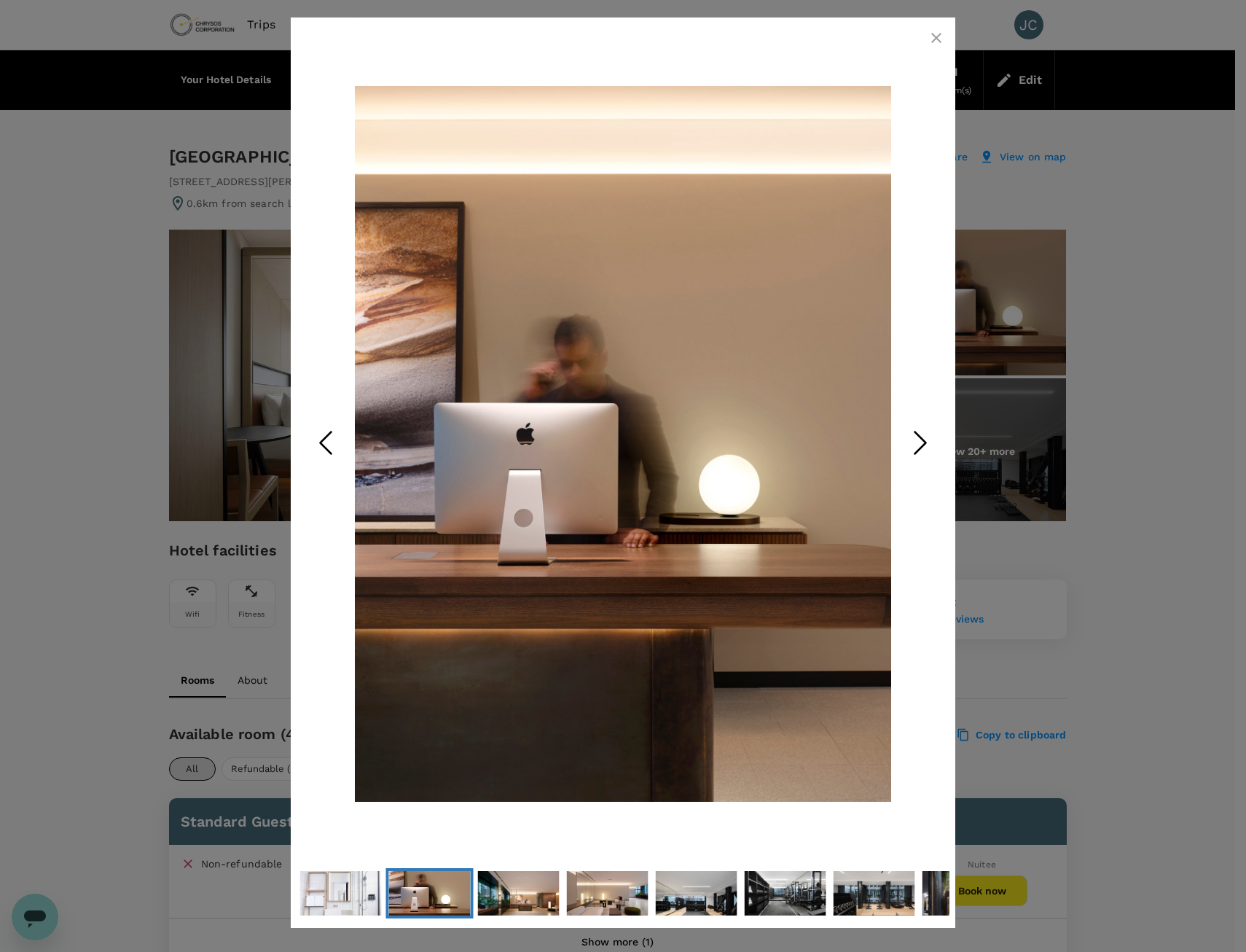
click at [922, 440] on polyline "Next Slide" at bounding box center [920, 443] width 11 height 22
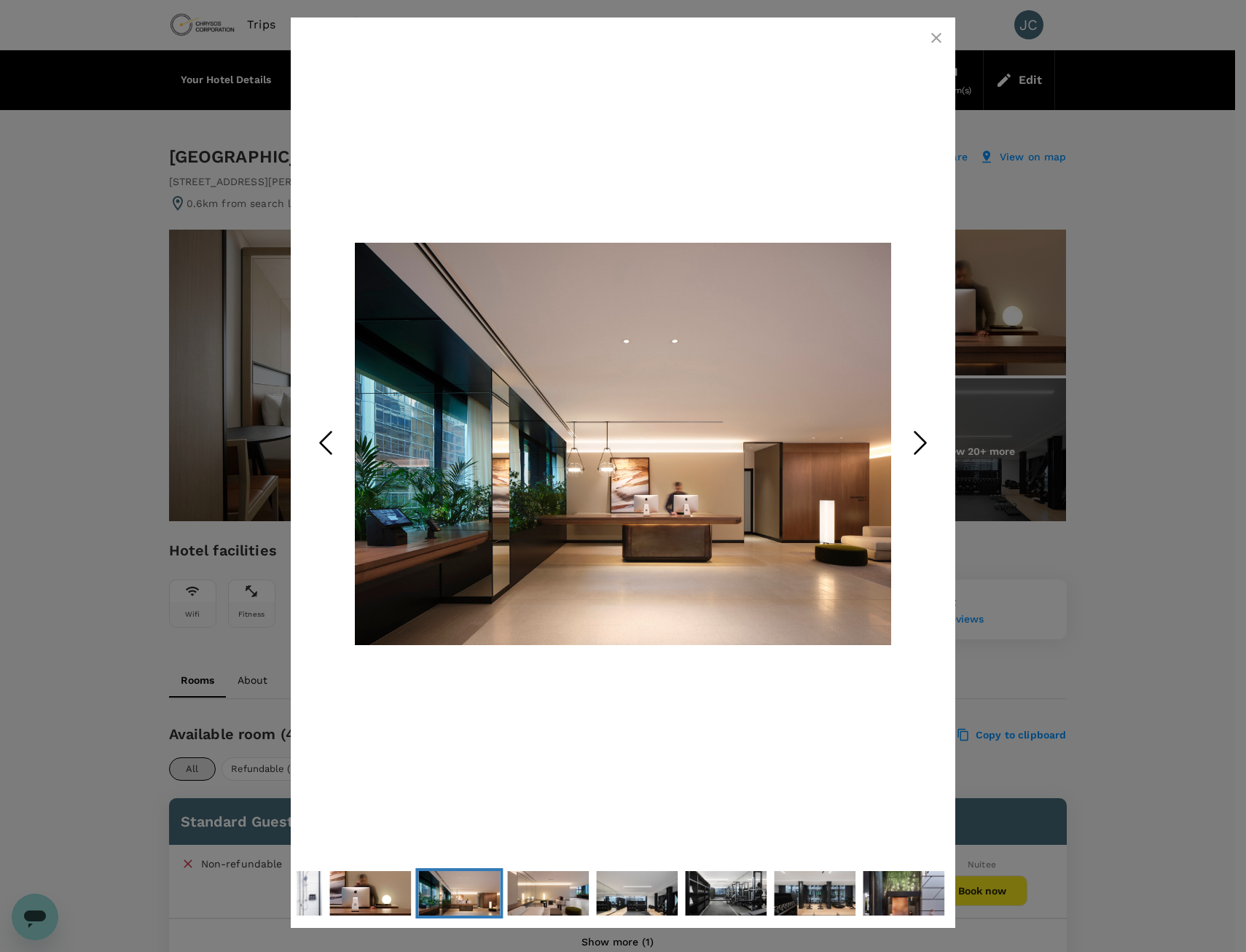
click at [922, 440] on polyline "Next Slide" at bounding box center [920, 443] width 11 height 22
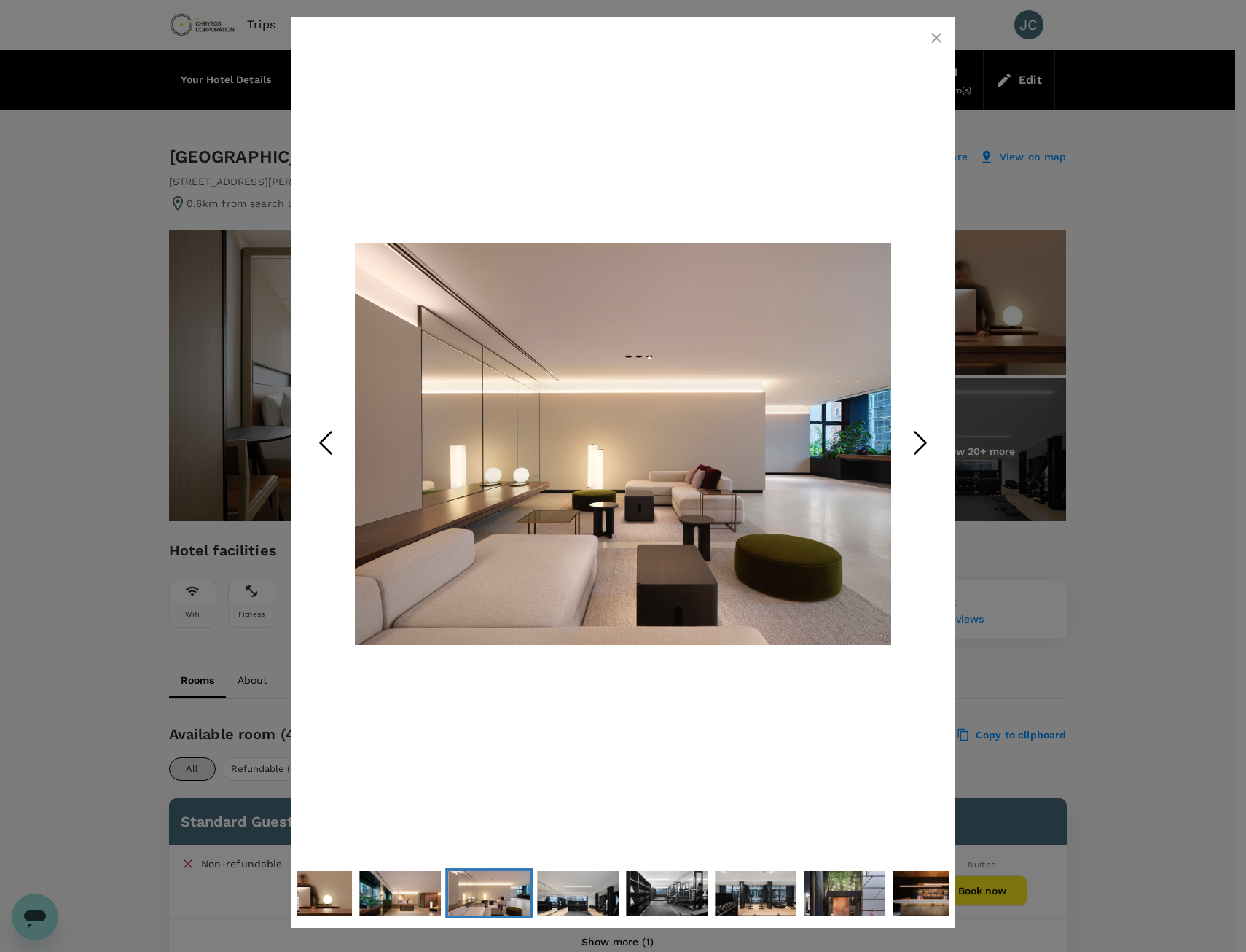
click at [922, 440] on polyline "Next Slide" at bounding box center [920, 443] width 11 height 22
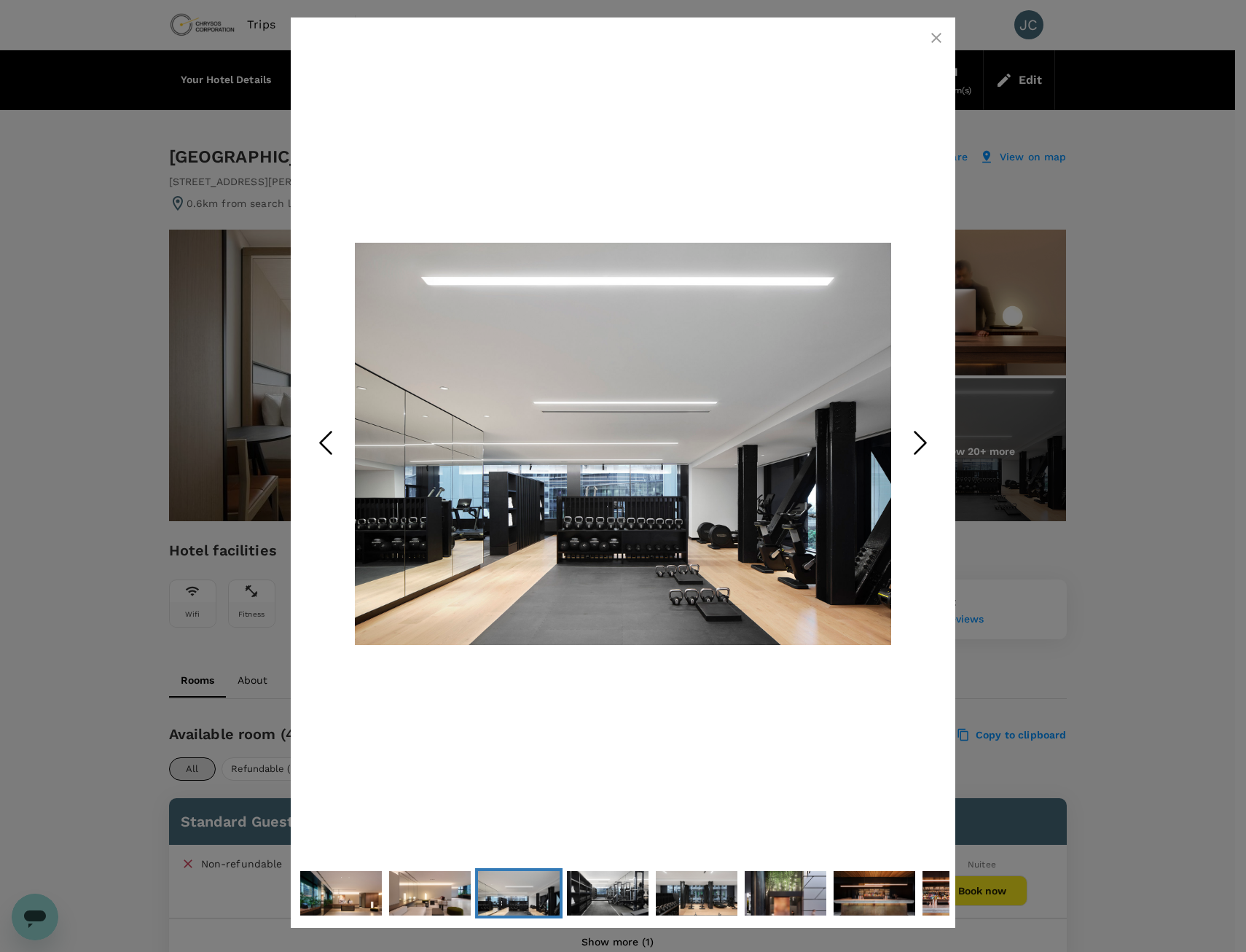
click at [922, 440] on polyline "Next Slide" at bounding box center [920, 443] width 11 height 22
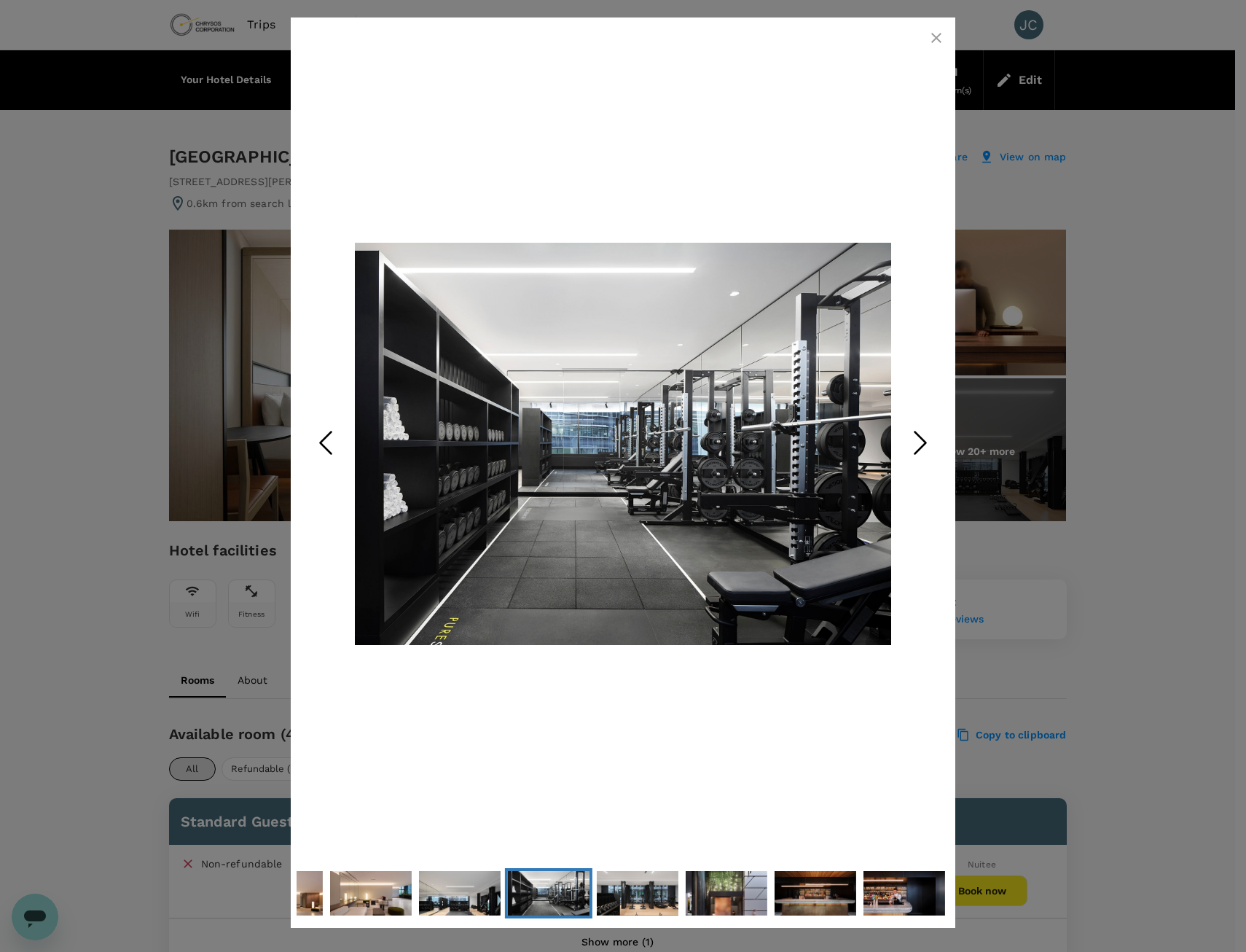
click at [922, 440] on polyline "Next Slide" at bounding box center [920, 443] width 11 height 22
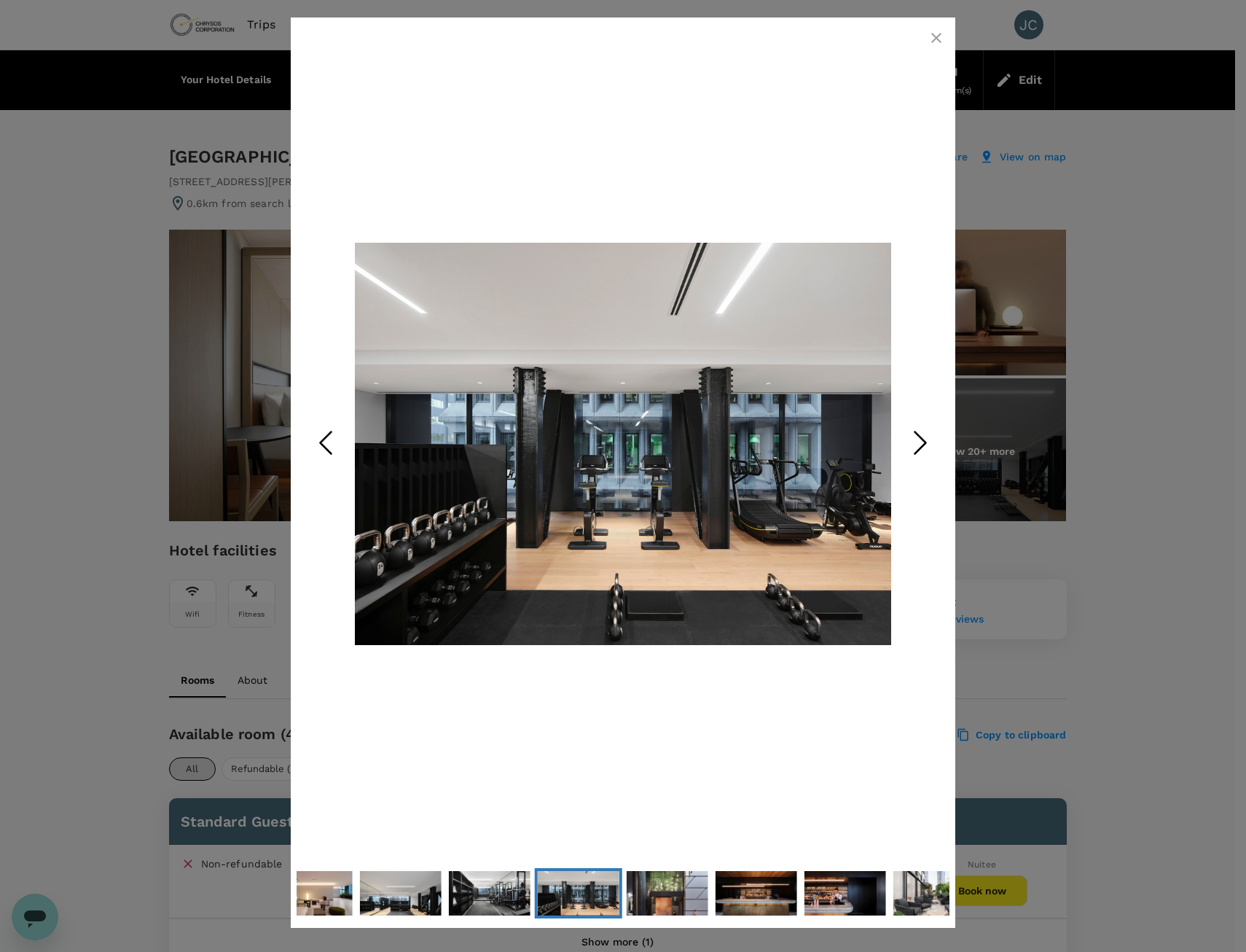
click at [922, 440] on polyline "Next Slide" at bounding box center [920, 443] width 11 height 22
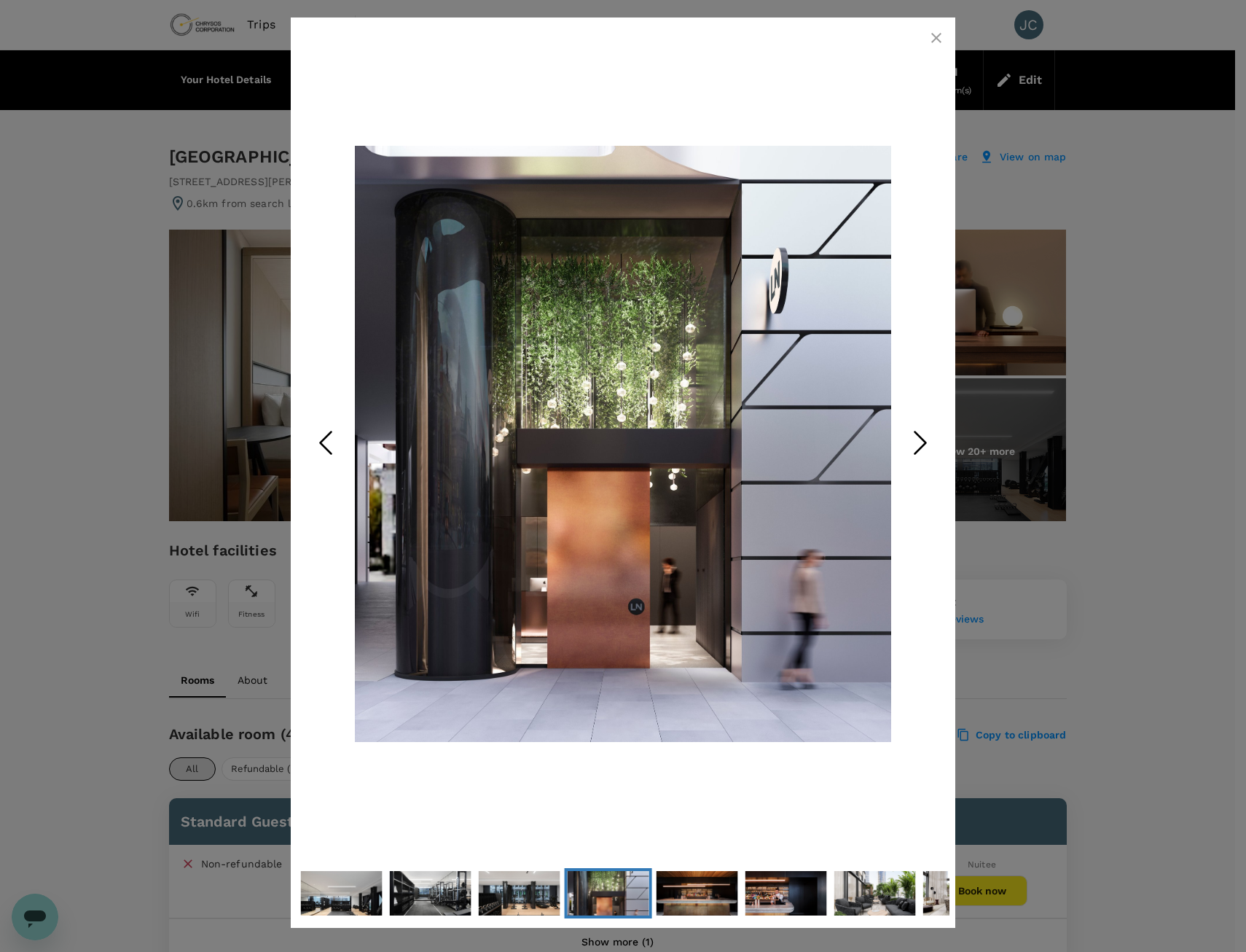
click at [922, 440] on polyline "Next Slide" at bounding box center [920, 443] width 11 height 22
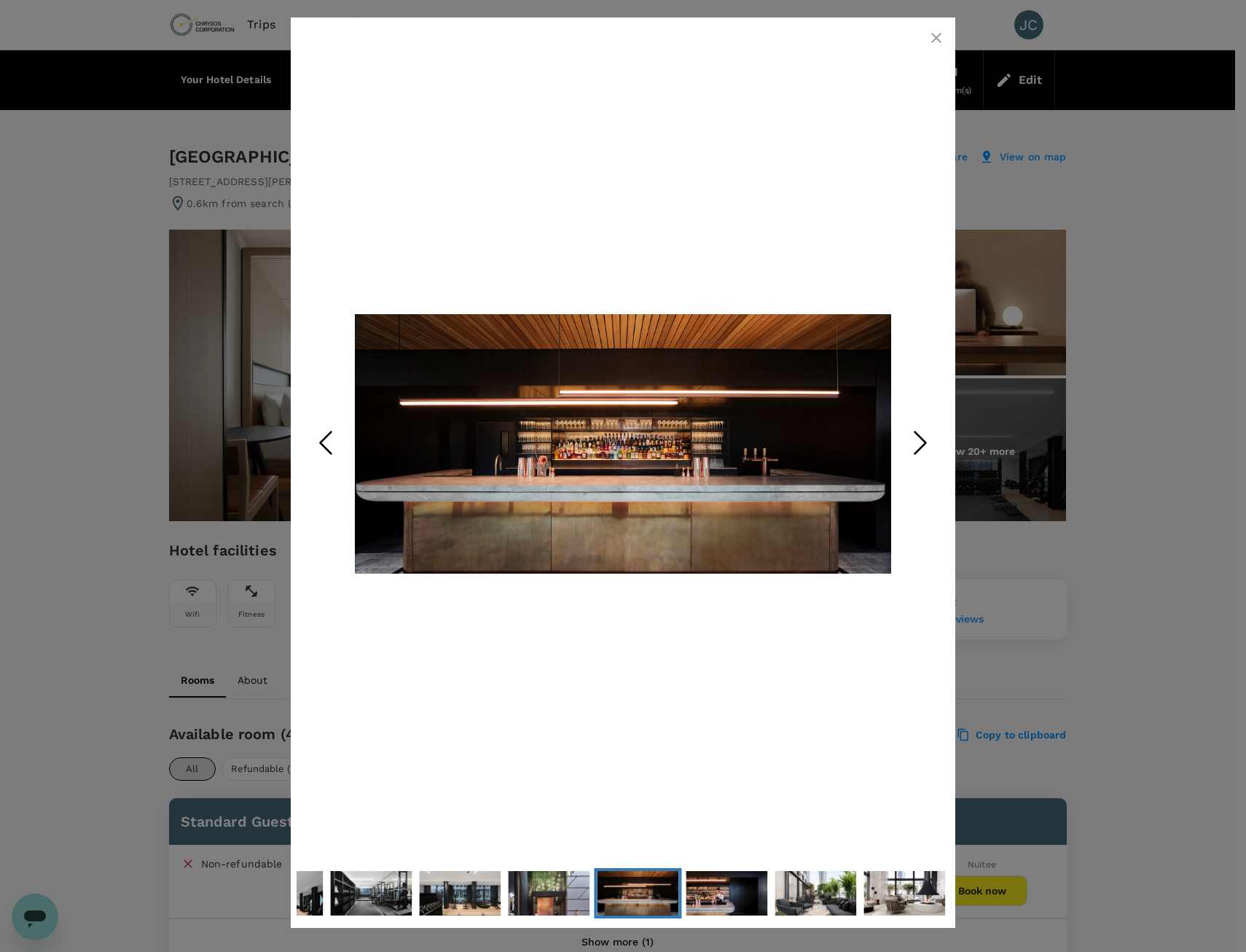
click at [922, 440] on polyline "Next Slide" at bounding box center [920, 443] width 11 height 22
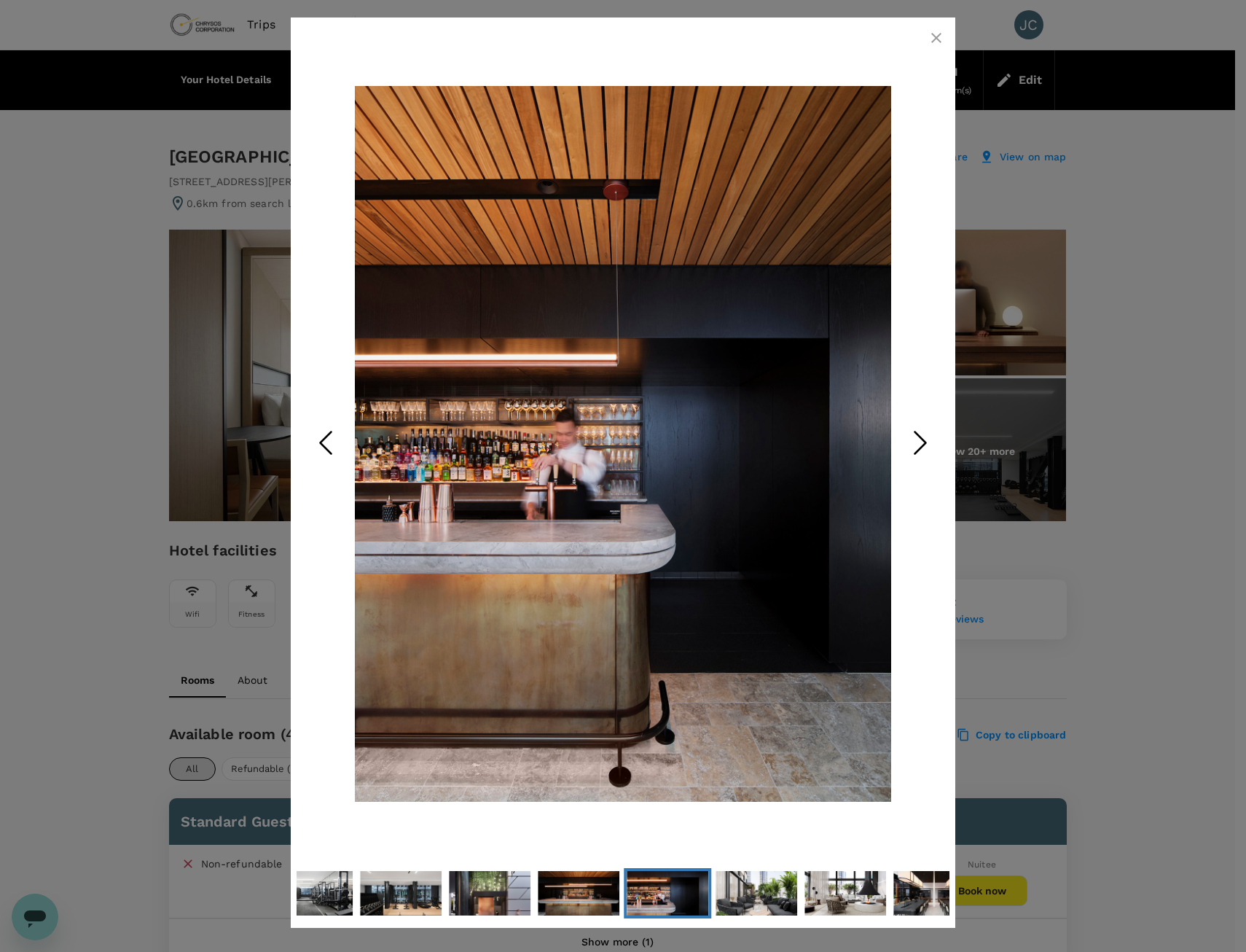
click at [900, 469] on button "Next Slide" at bounding box center [920, 444] width 58 height 118
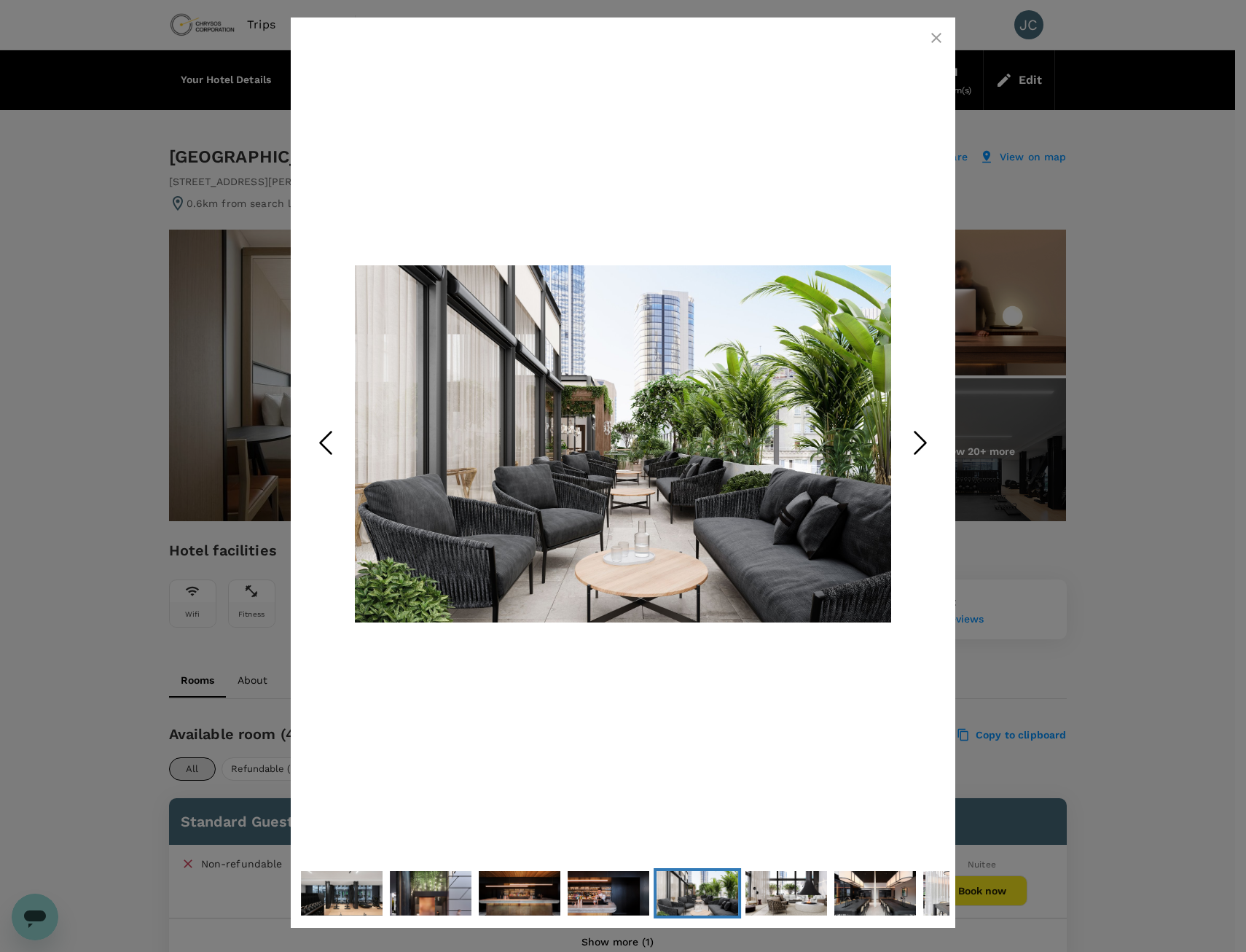
click at [900, 469] on button "Next Slide" at bounding box center [920, 444] width 58 height 118
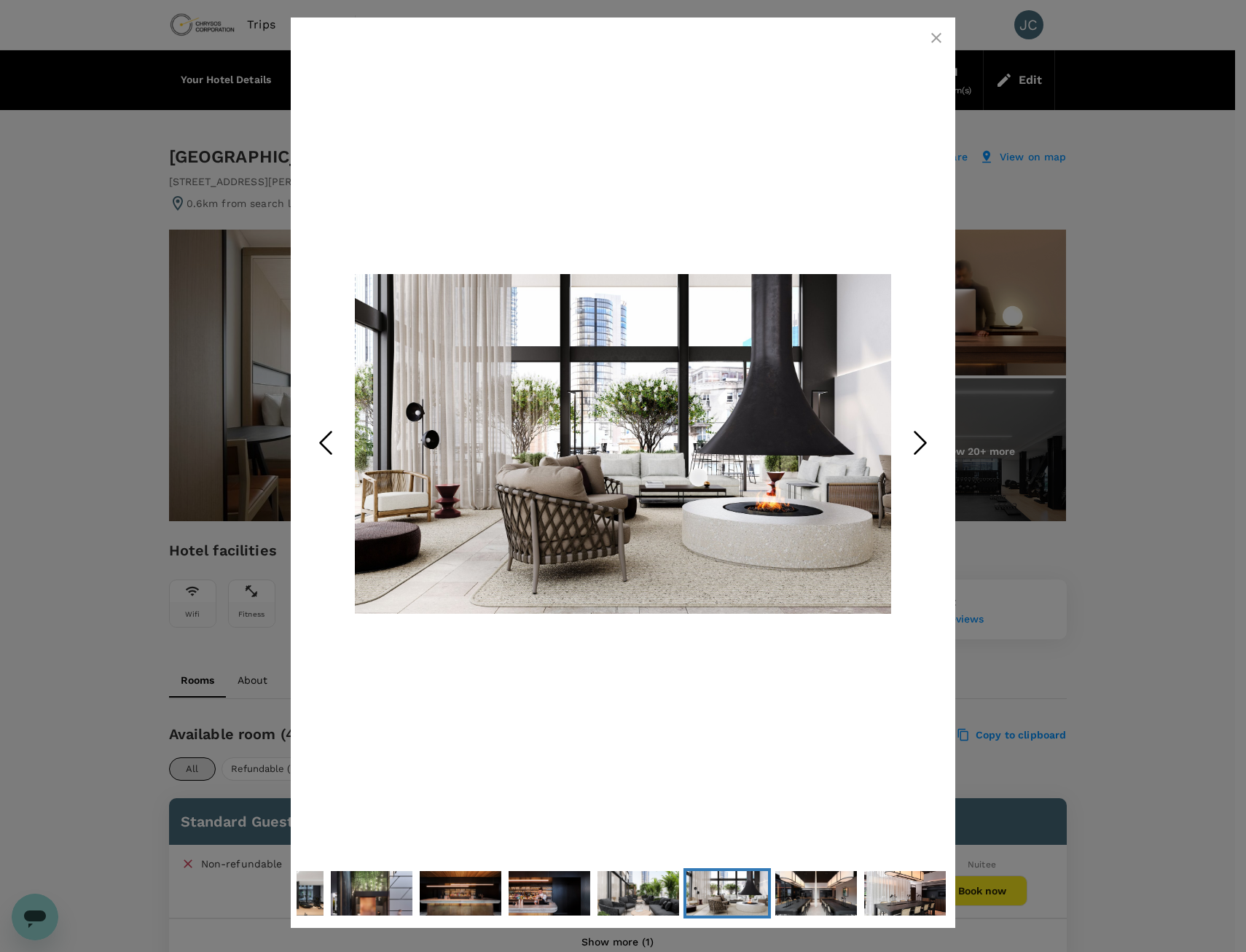
click at [900, 469] on button "Next Slide" at bounding box center [920, 444] width 58 height 118
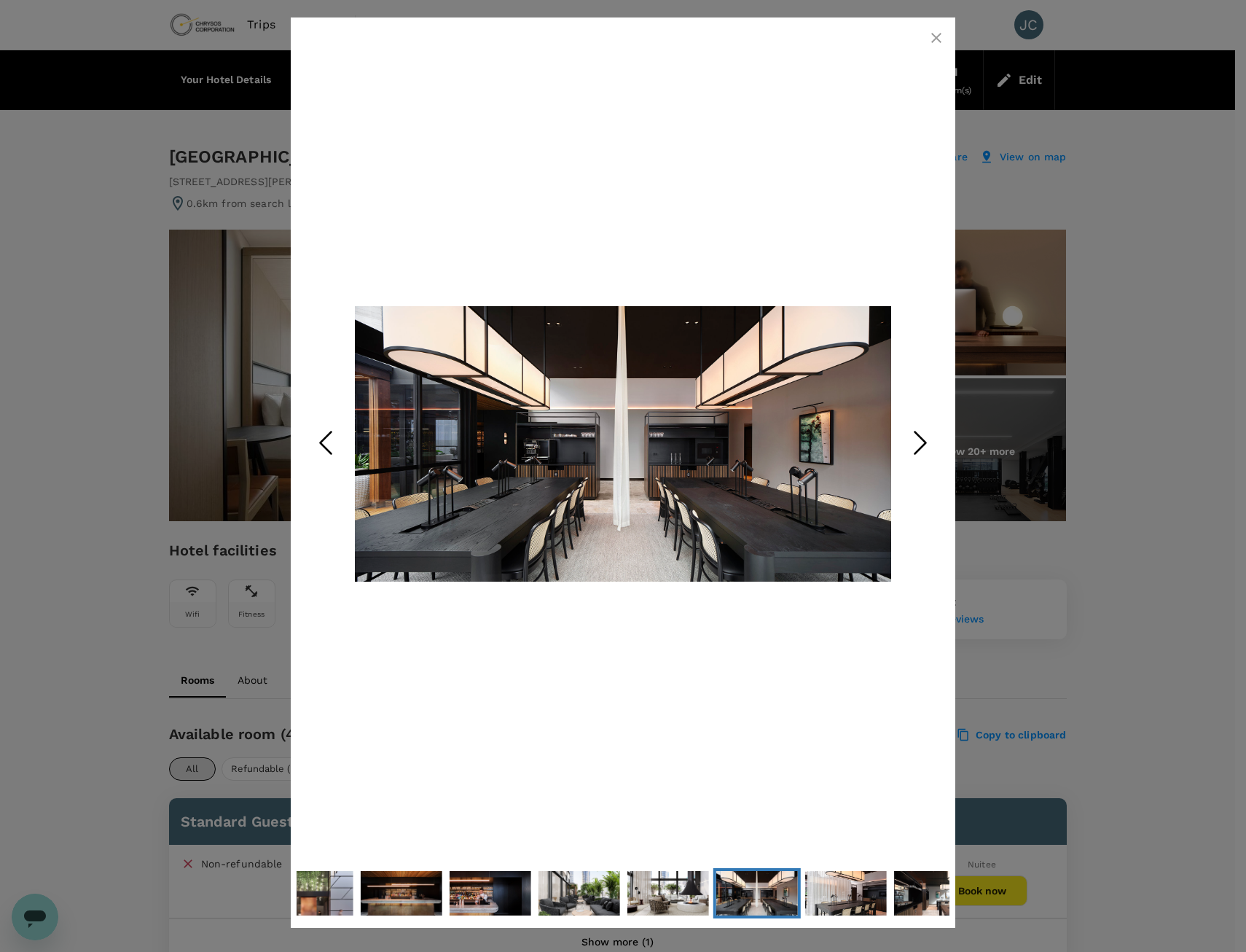
click at [900, 469] on button "Next Slide" at bounding box center [920, 444] width 58 height 118
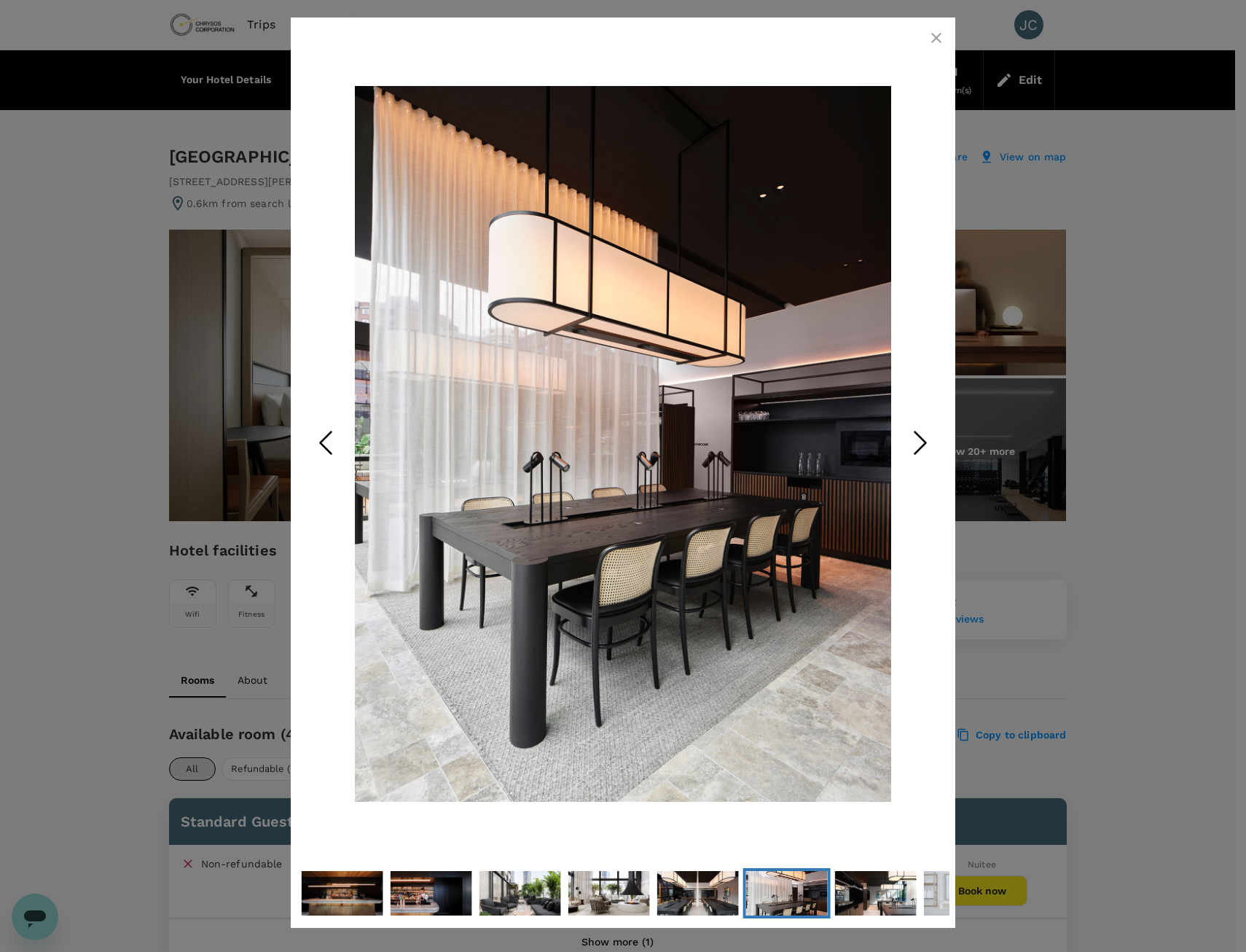
click at [900, 469] on button "Next Slide" at bounding box center [920, 444] width 58 height 118
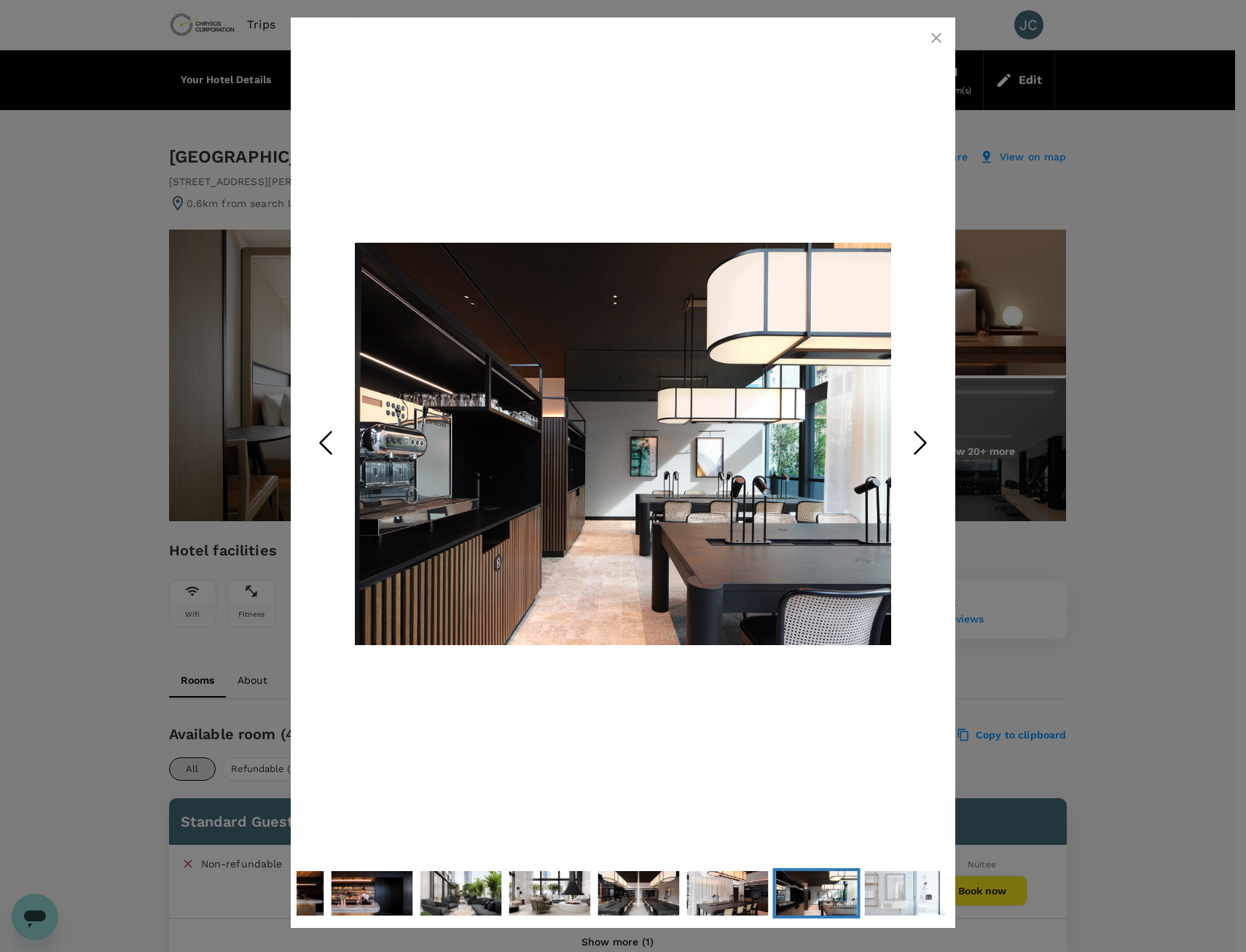
click at [900, 469] on button "Next Slide" at bounding box center [920, 444] width 58 height 118
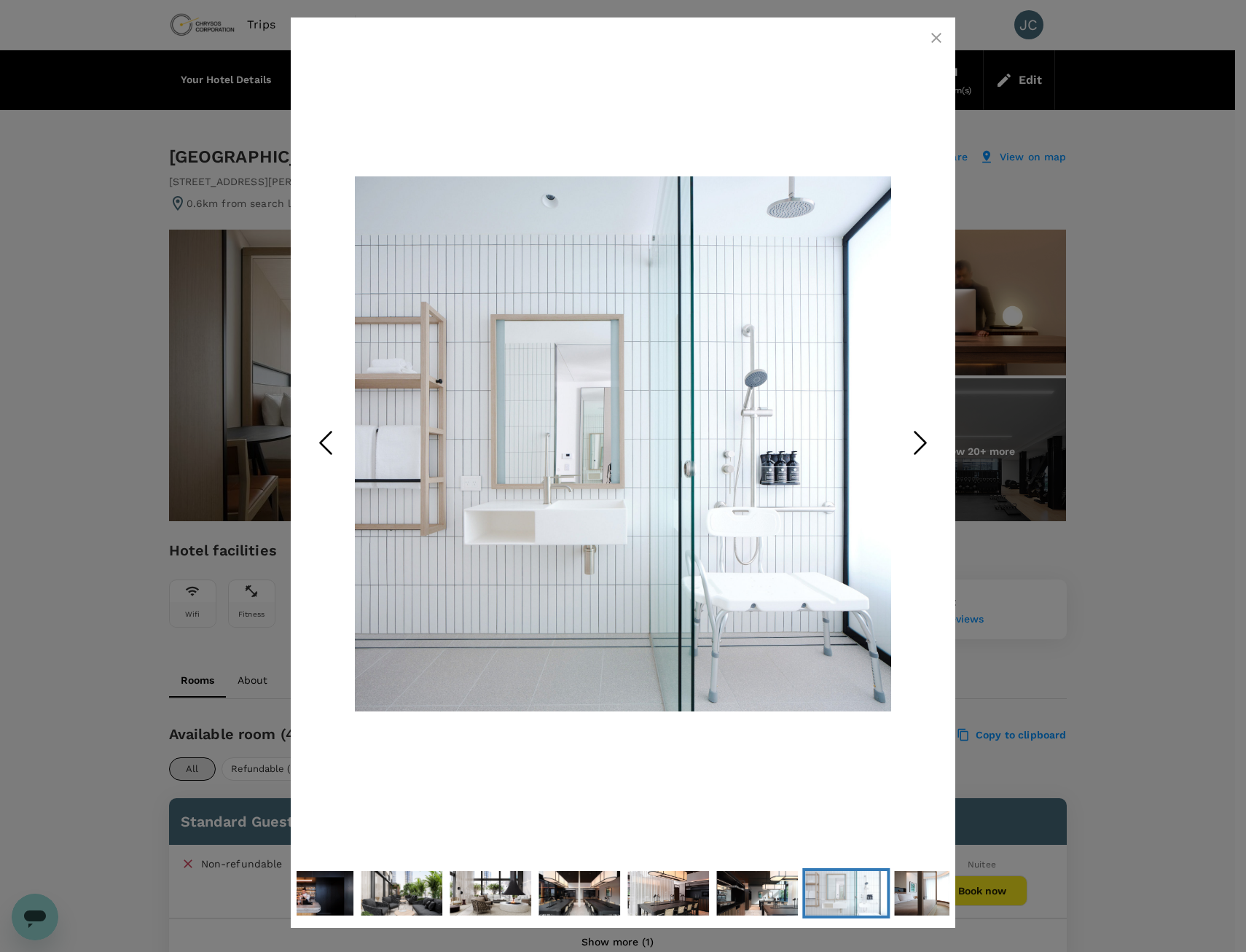
click at [900, 469] on button "Next Slide" at bounding box center [920, 444] width 58 height 118
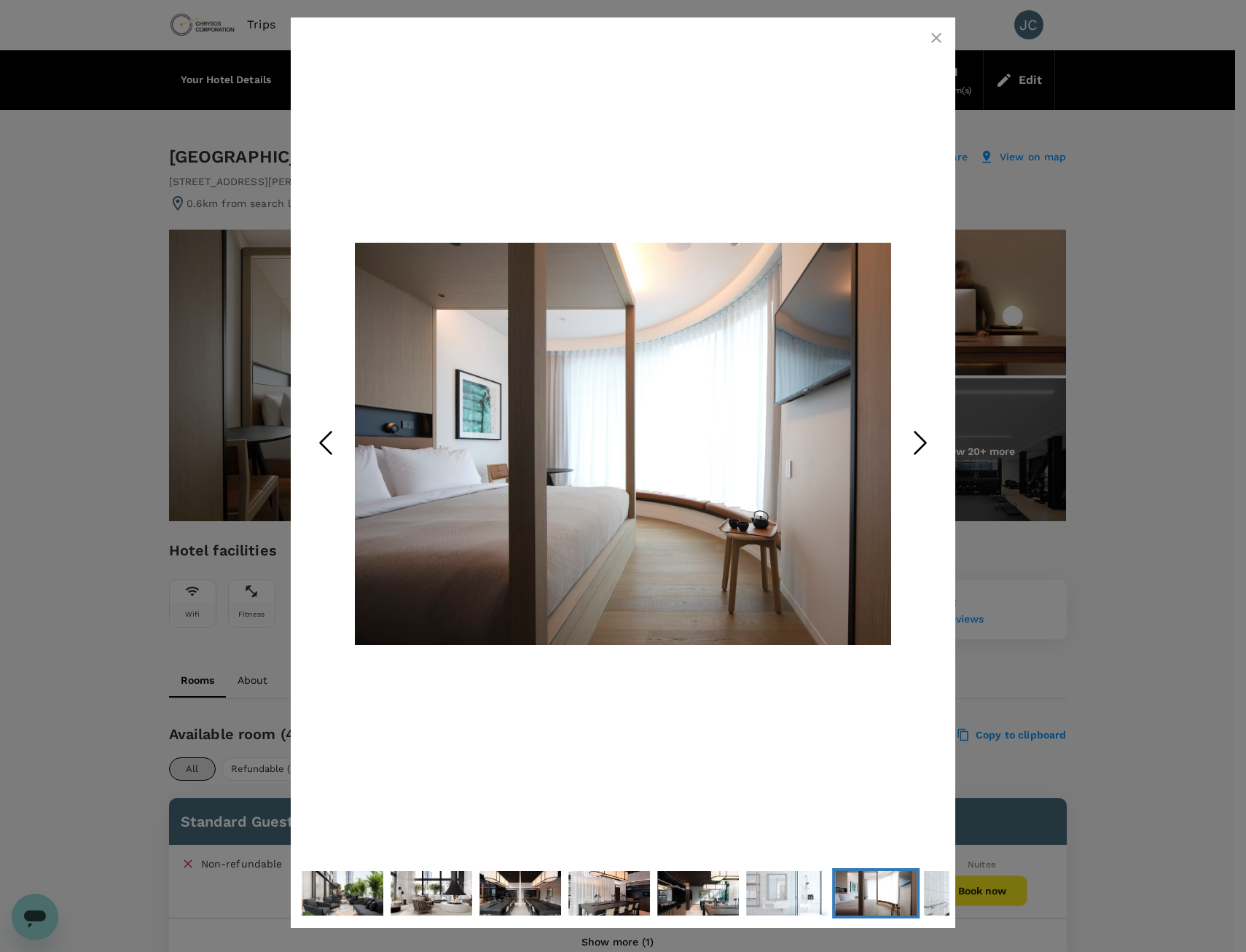
click at [900, 469] on button "Next Slide" at bounding box center [920, 444] width 58 height 118
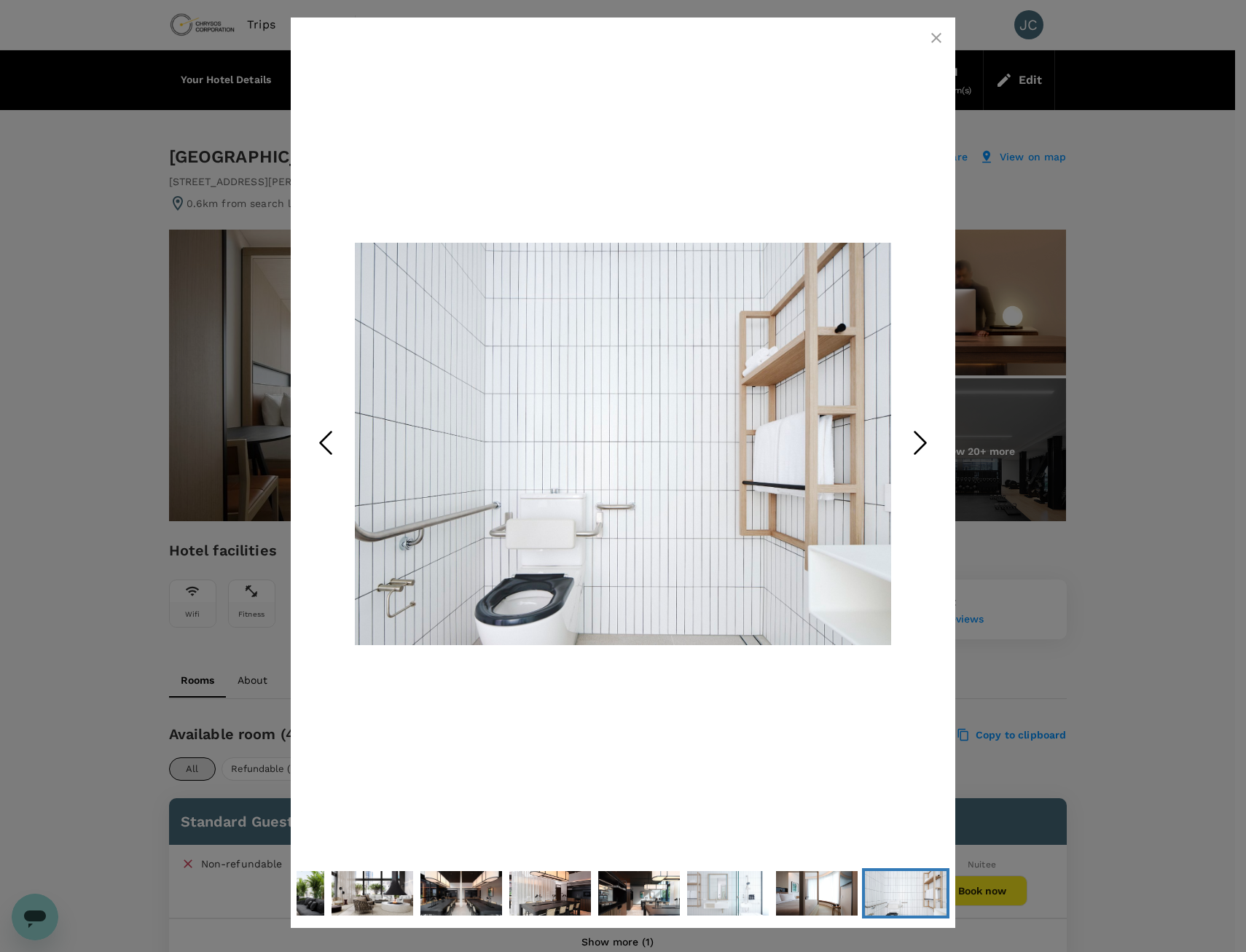
click at [900, 469] on button "Next Slide" at bounding box center [920, 444] width 58 height 118
click at [914, 449] on icon "Next Slide" at bounding box center [920, 443] width 43 height 43
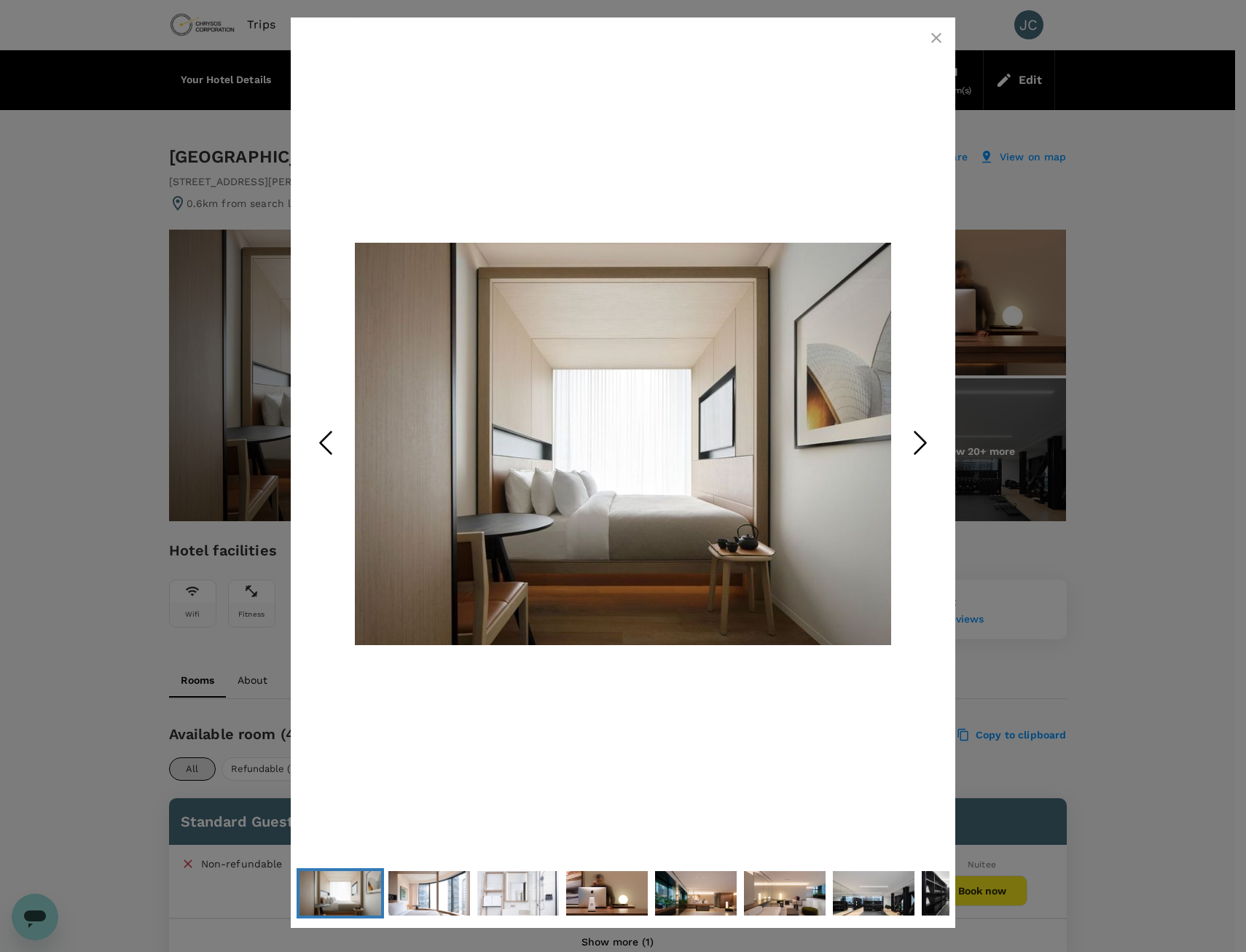
click at [914, 449] on icon "Next Slide" at bounding box center [920, 443] width 43 height 43
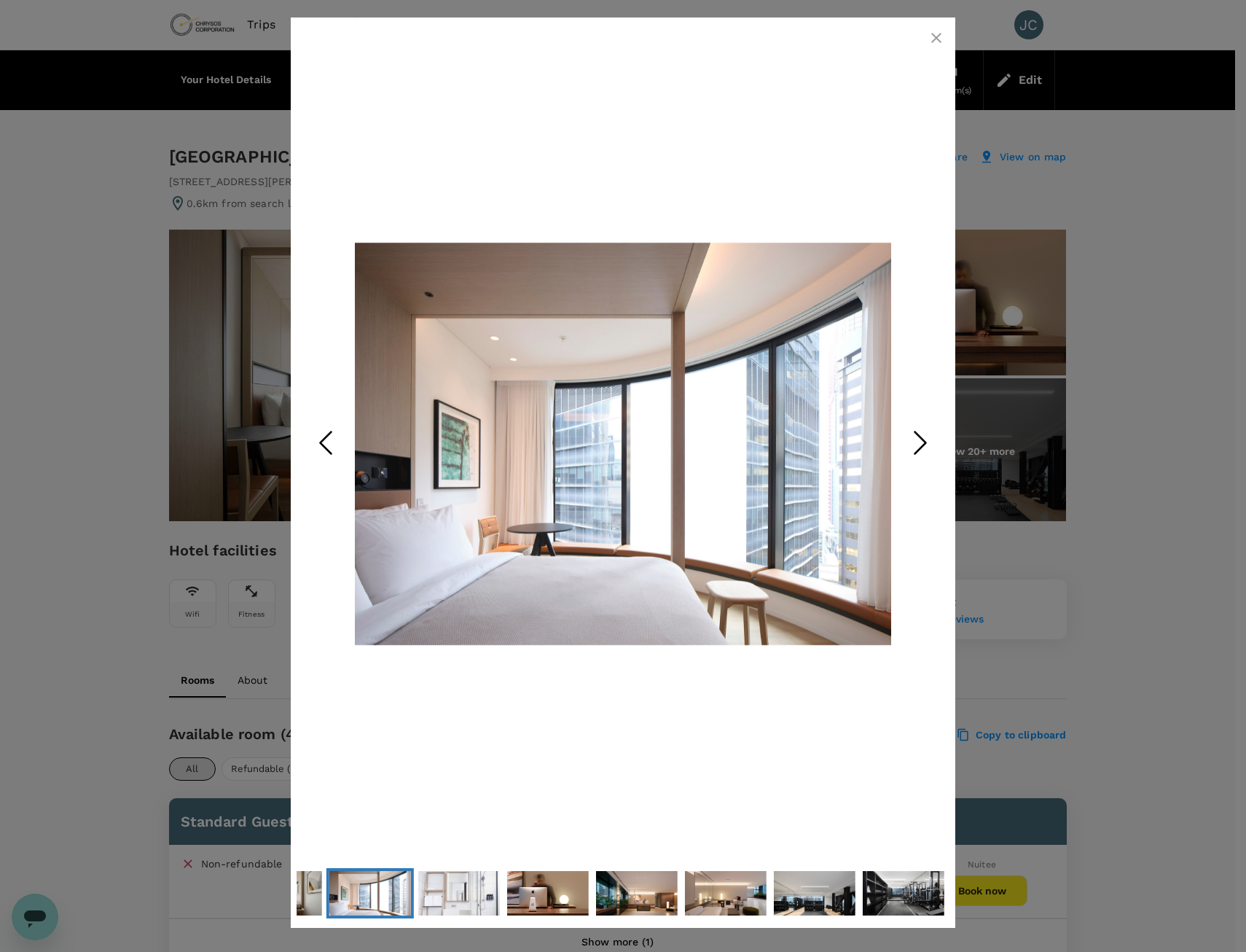
click at [1129, 434] on div at bounding box center [623, 476] width 1246 height 952
click at [1101, 457] on div at bounding box center [623, 476] width 1246 height 952
click at [936, 40] on icon "button" at bounding box center [936, 37] width 17 height 17
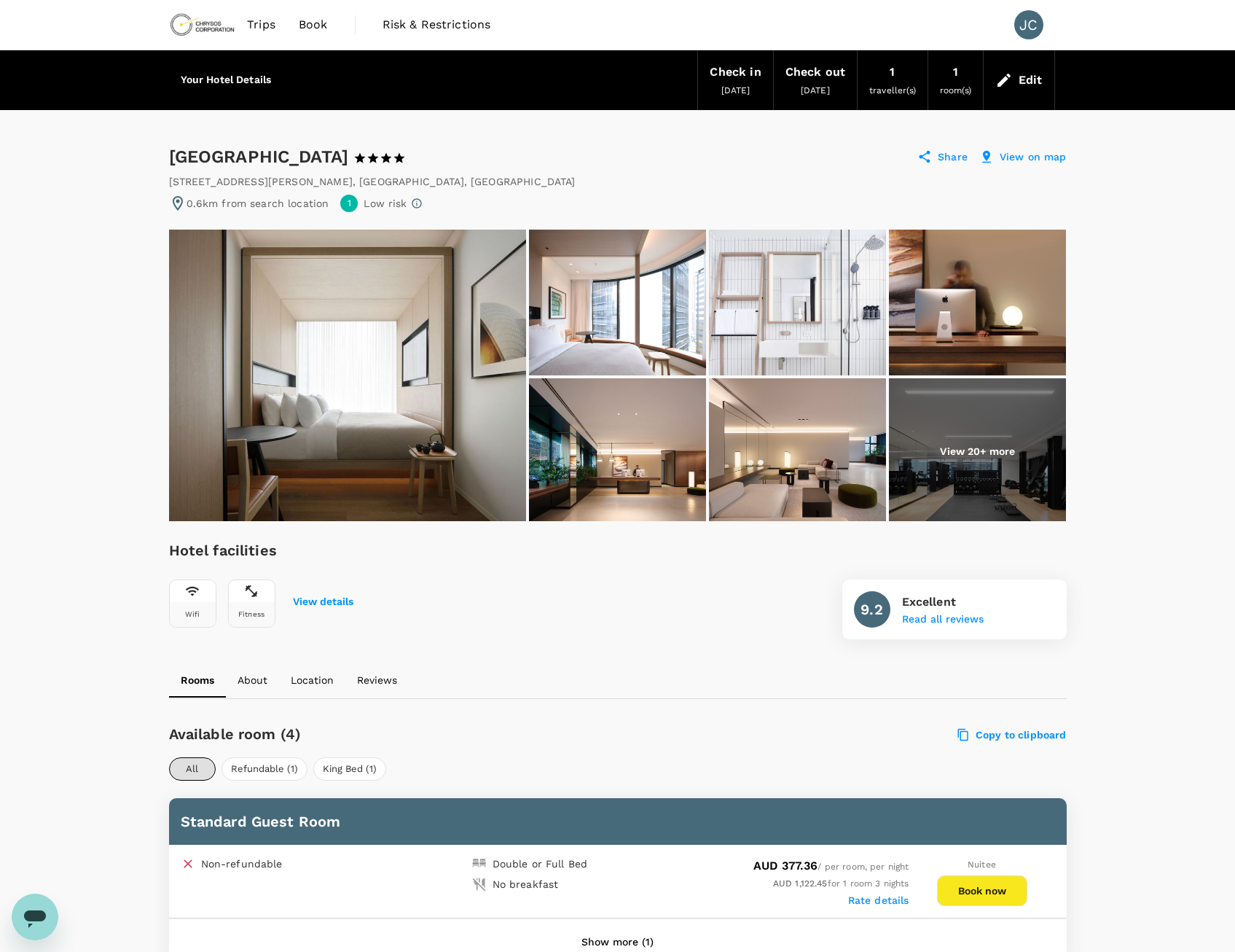
click at [426, 401] on img at bounding box center [347, 375] width 357 height 291
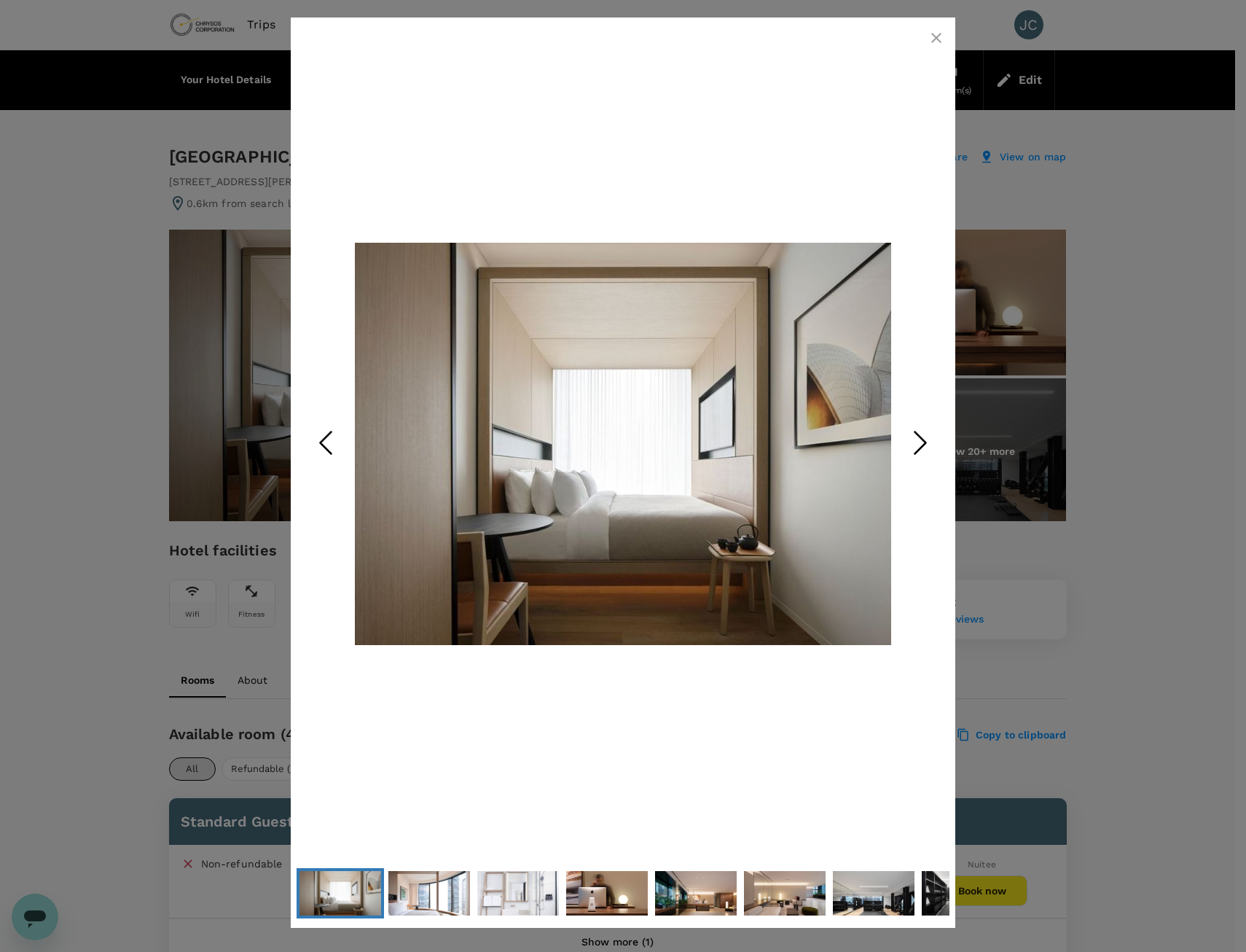
click at [1136, 458] on div at bounding box center [623, 476] width 1246 height 952
click at [931, 42] on icon "button" at bounding box center [936, 37] width 17 height 17
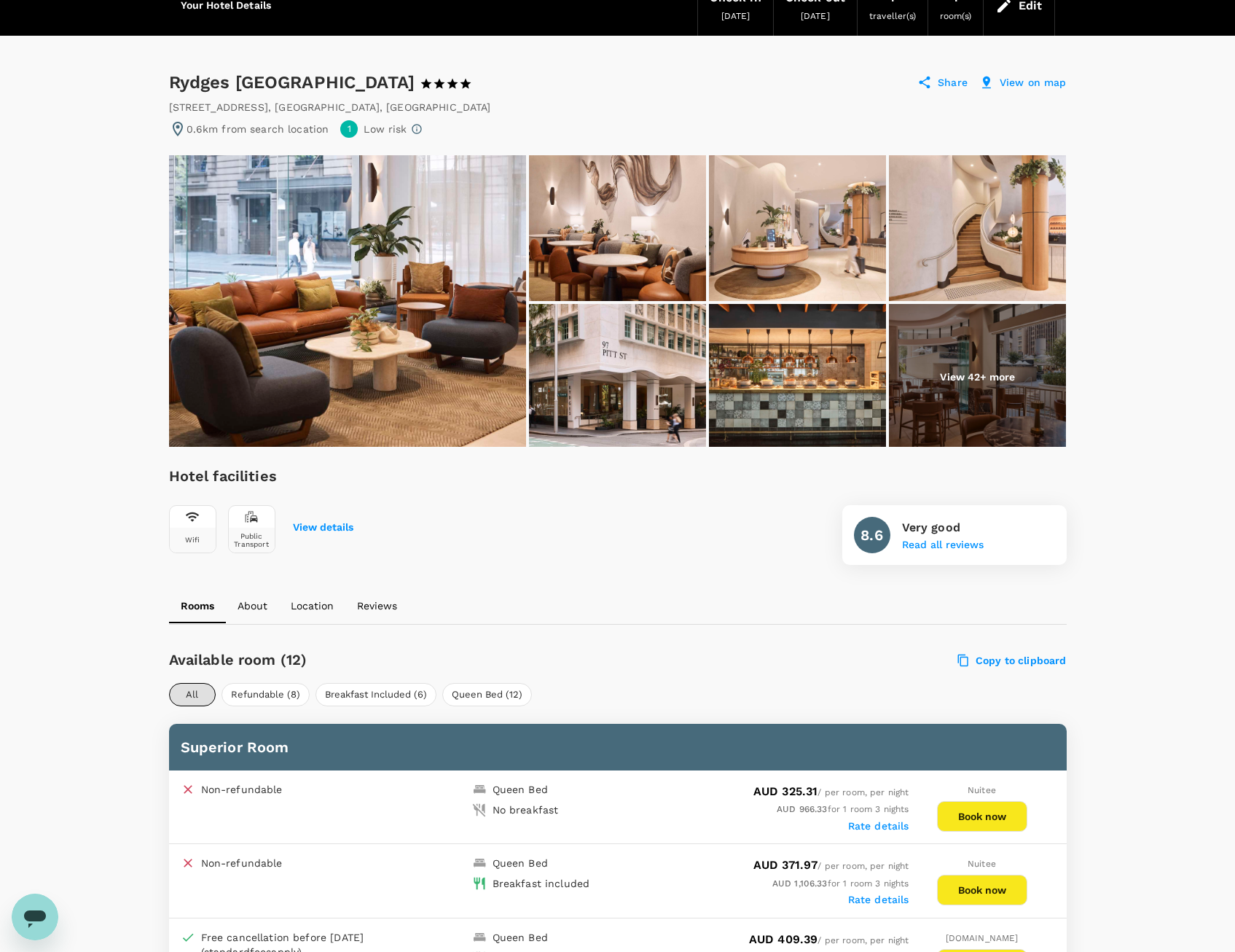
scroll to position [73, 0]
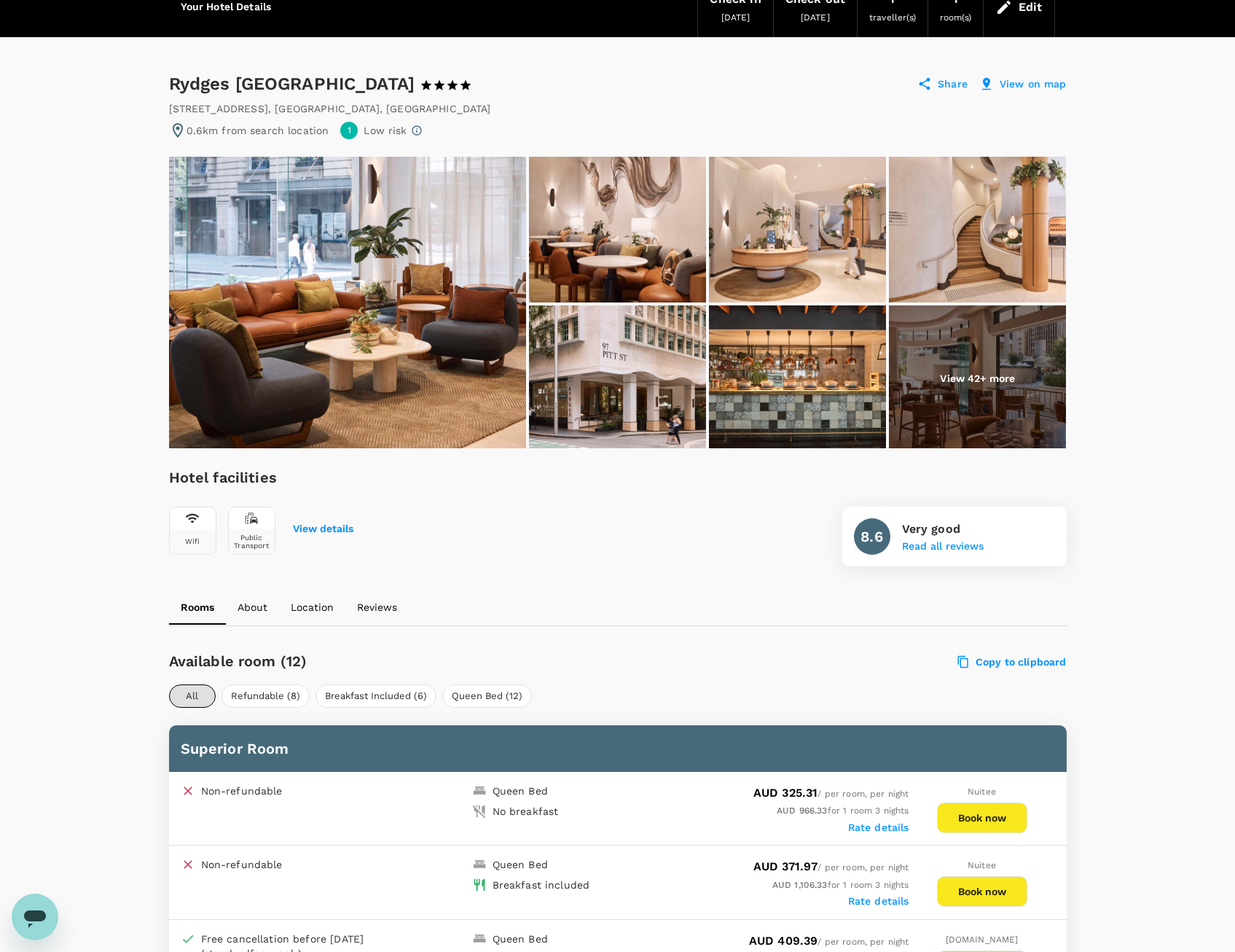
click at [439, 343] on img at bounding box center [347, 302] width 357 height 291
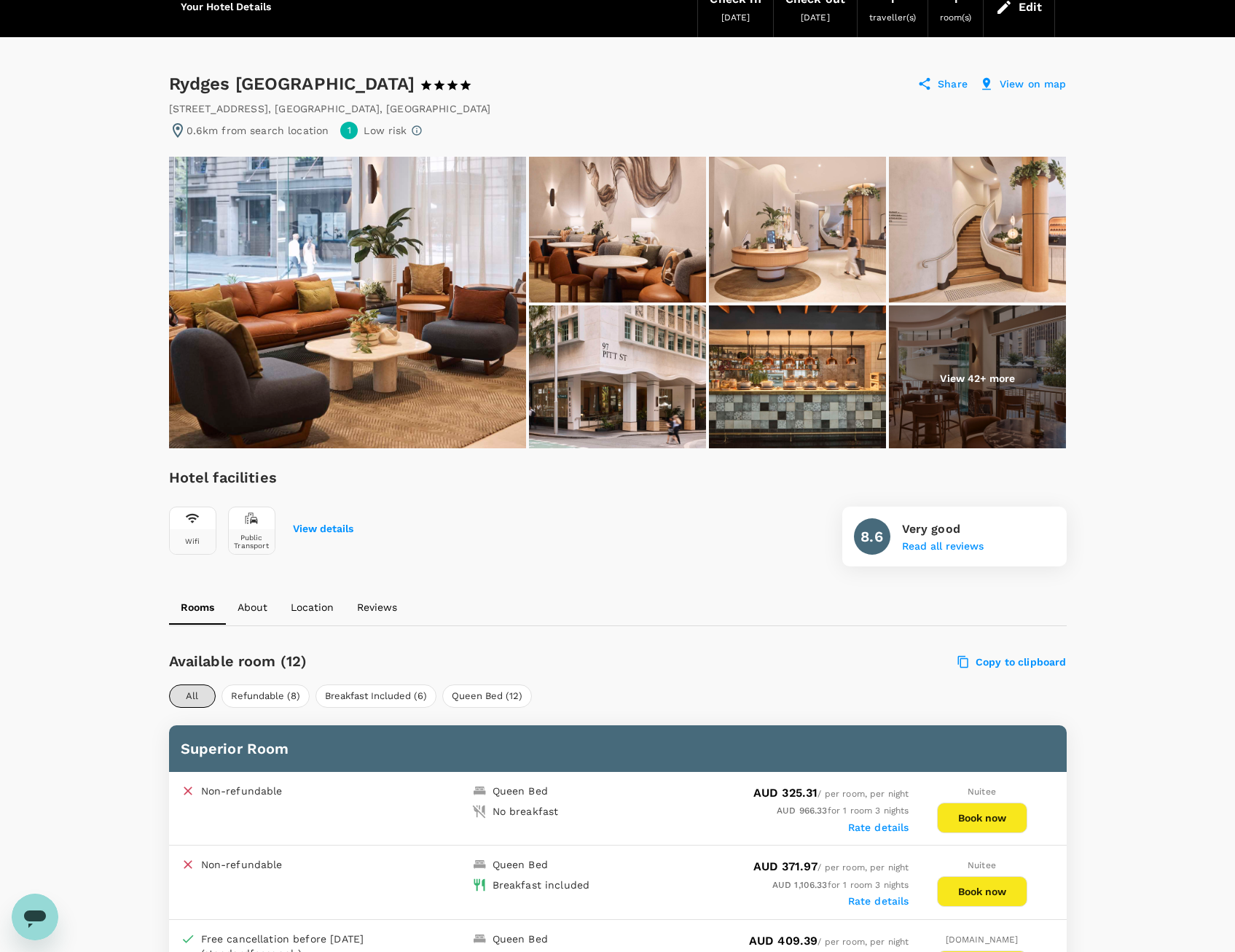
click at [370, 310] on img at bounding box center [347, 302] width 357 height 291
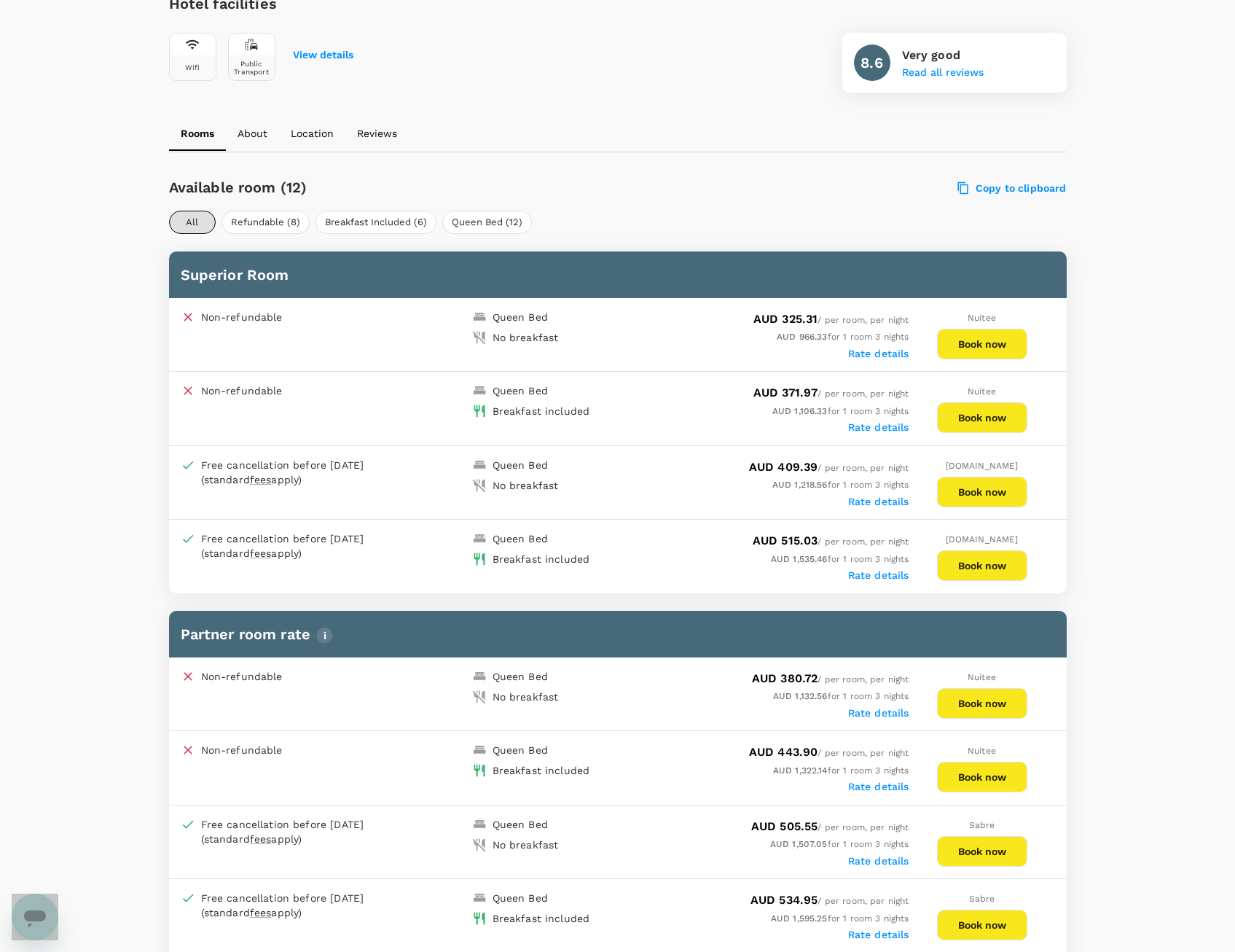
scroll to position [583, 0]
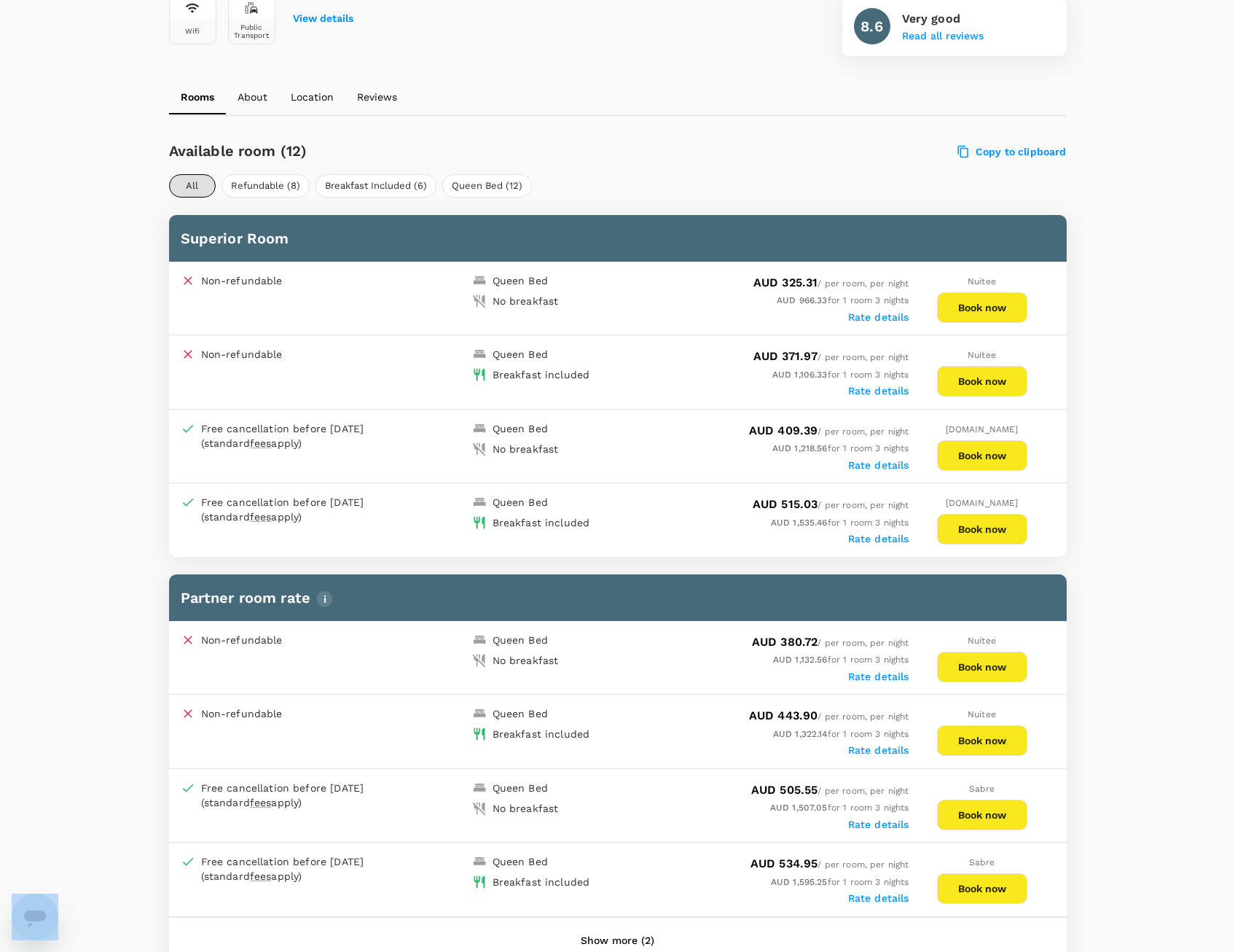
click at [999, 381] on button "Book now" at bounding box center [982, 382] width 90 height 31
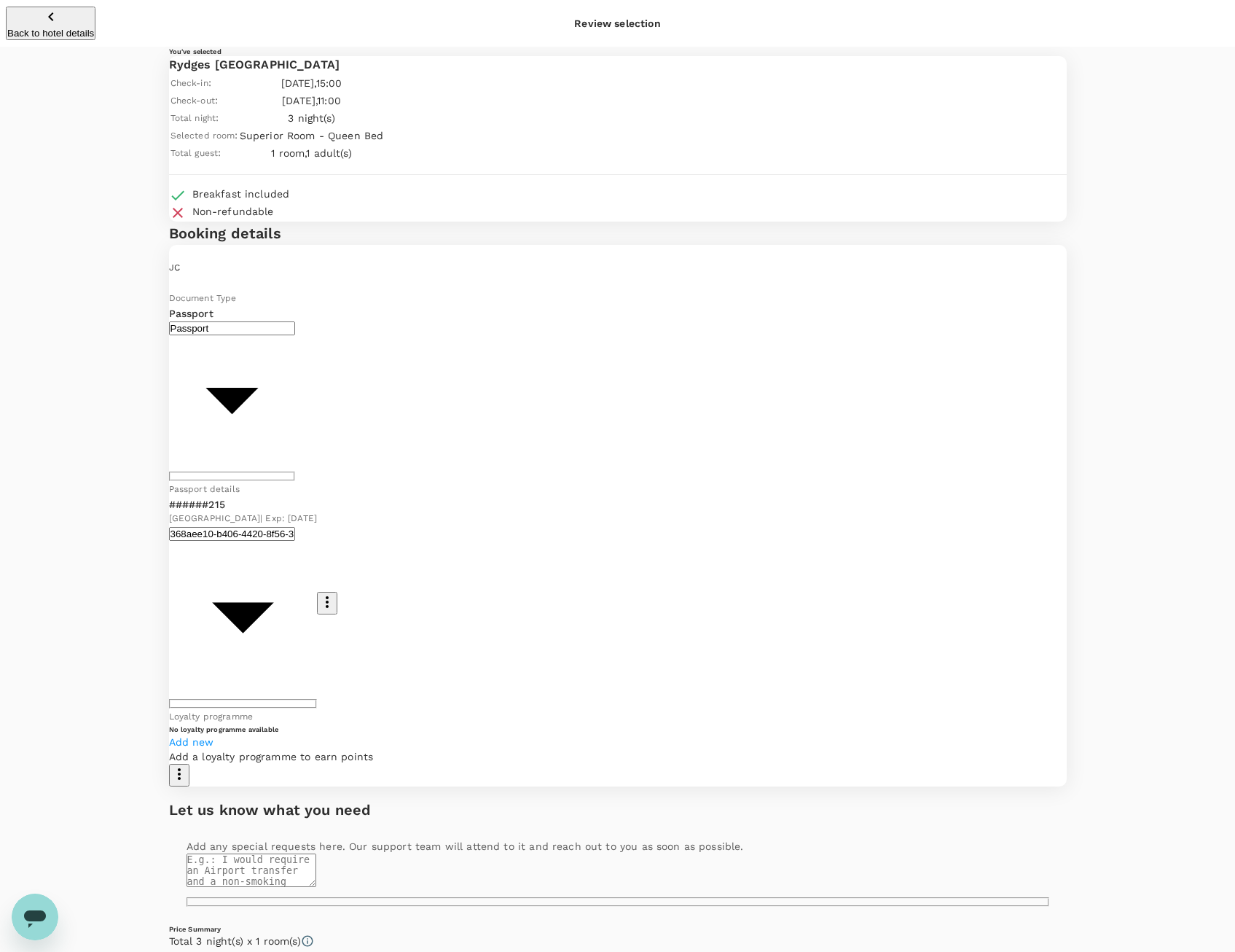
click at [533, 724] on div "No loyalty programme available Add new Add a loyalty programme to earn points" at bounding box center [618, 755] width 898 height 61
click at [214, 736] on span "Add new" at bounding box center [192, 741] width 45 height 12
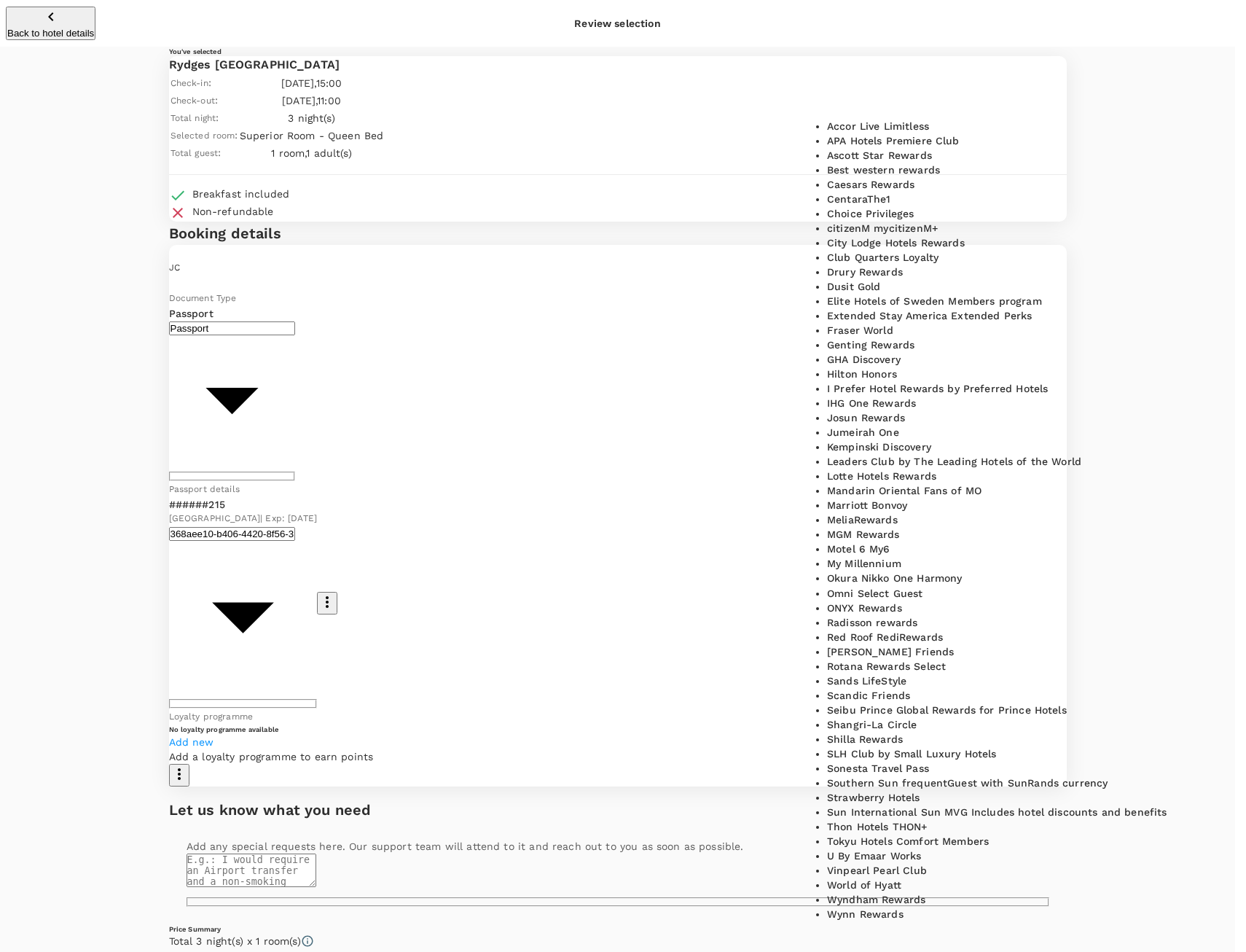
scroll to position [583, 0]
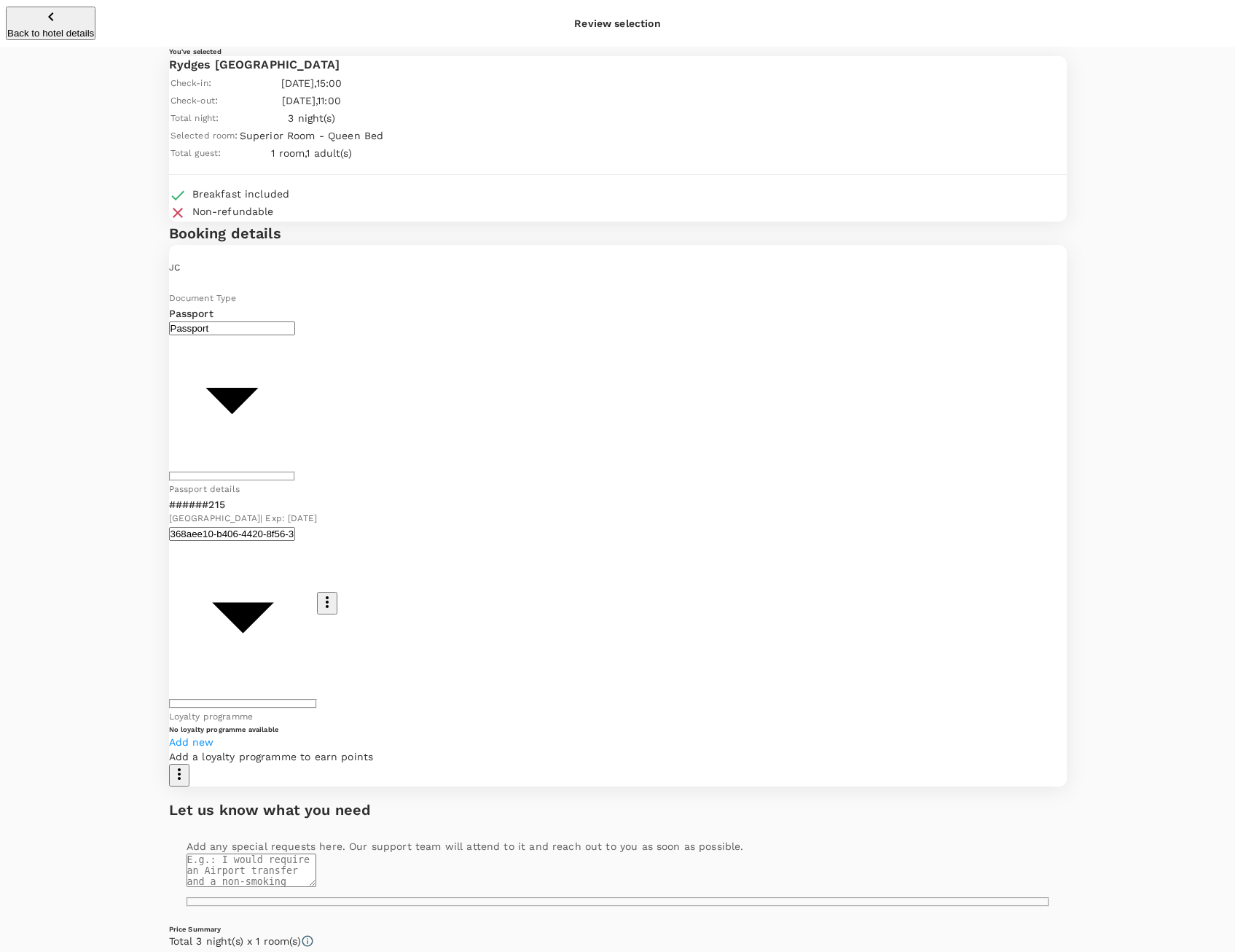
click at [554, 419] on body "Back to hotel details Review selection You've selected Rydges Australia Square …" at bounding box center [623, 610] width 1246 height 1221
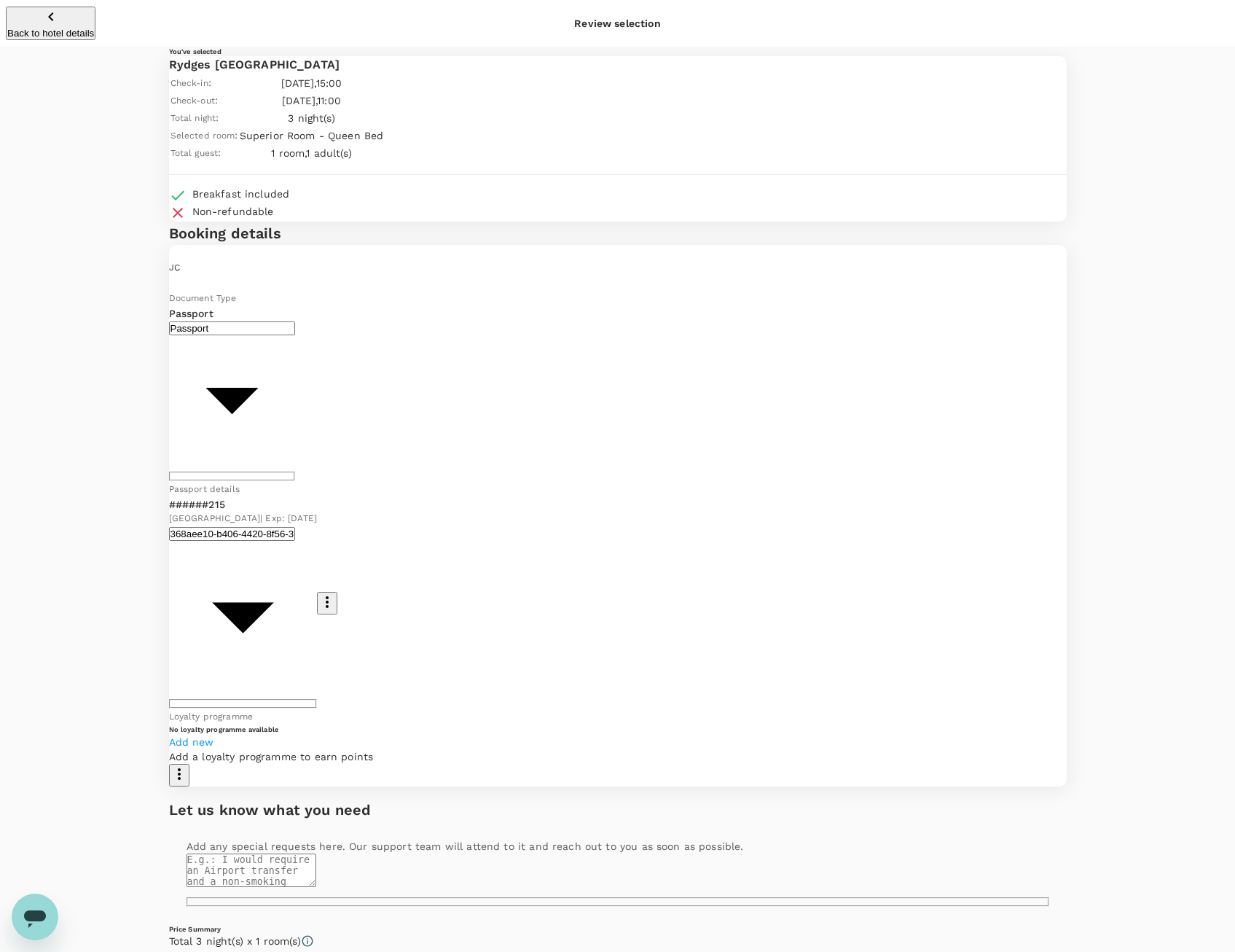
click at [597, 708] on div "Loyalty programme No loyalty programme available Add new Add a loyalty programm…" at bounding box center [618, 746] width 898 height 77
click at [316, 853] on textarea at bounding box center [250, 870] width 129 height 33
click at [316, 853] on textarea "Room with a view if possible." at bounding box center [250, 870] width 129 height 33
type textarea "Room with a view if possible. Also late check out on Saturday."
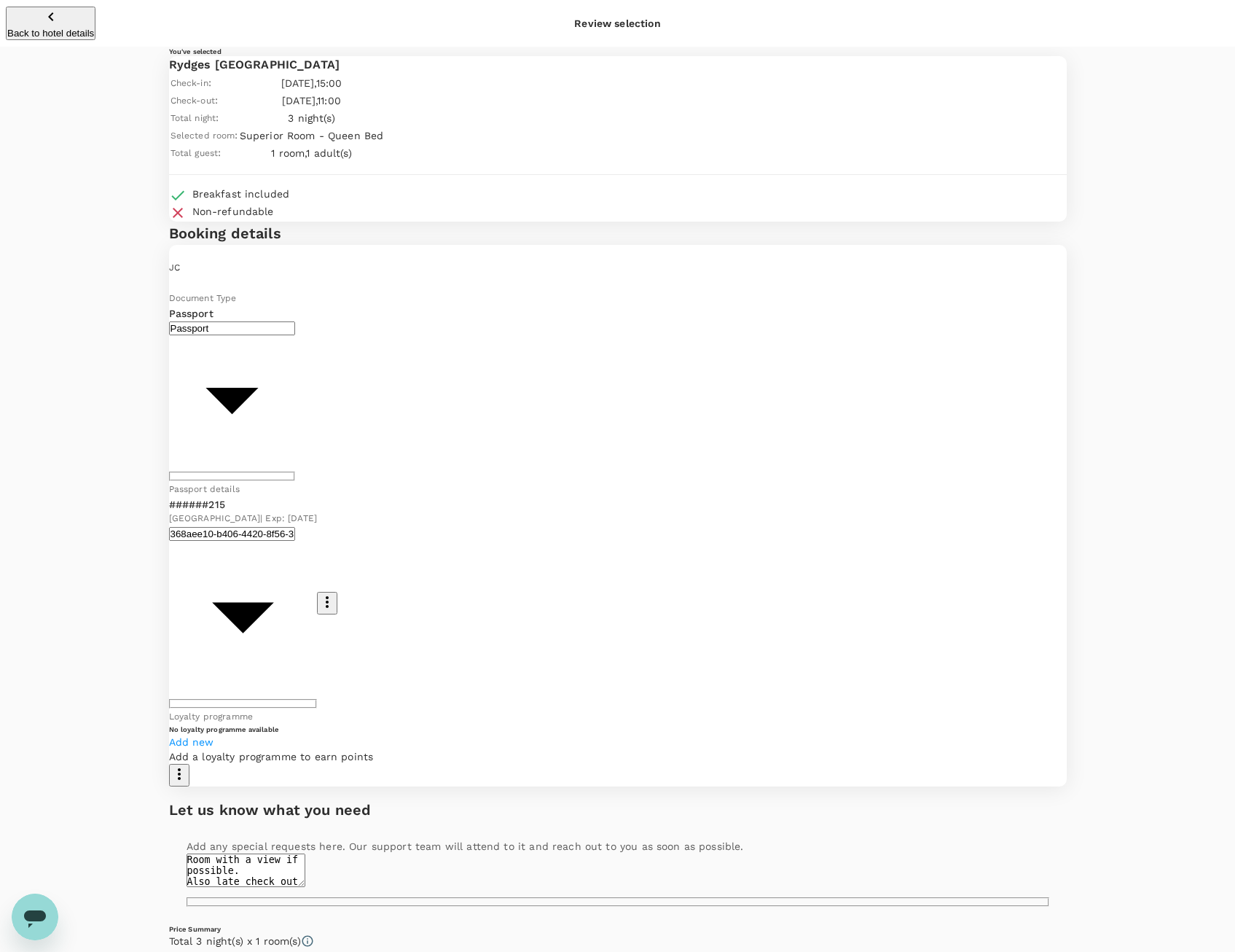
type input "9c4289b1-14a3-4119-8736-521306e5ca8f"
type textarea "accommodation for Sydney"
drag, startPoint x: 280, startPoint y: 686, endPoint x: 410, endPoint y: 678, distance: 130.2
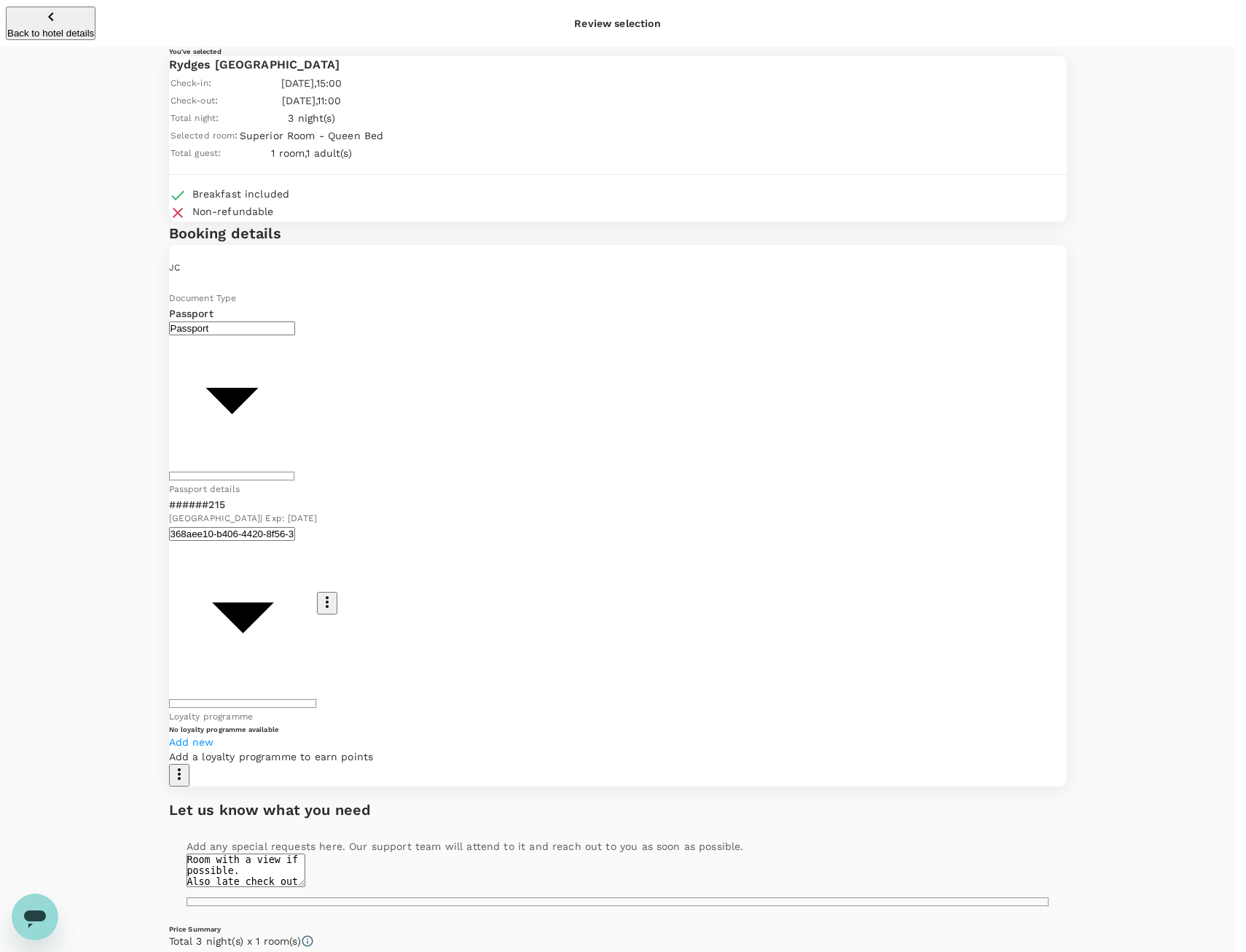
radio input "true"
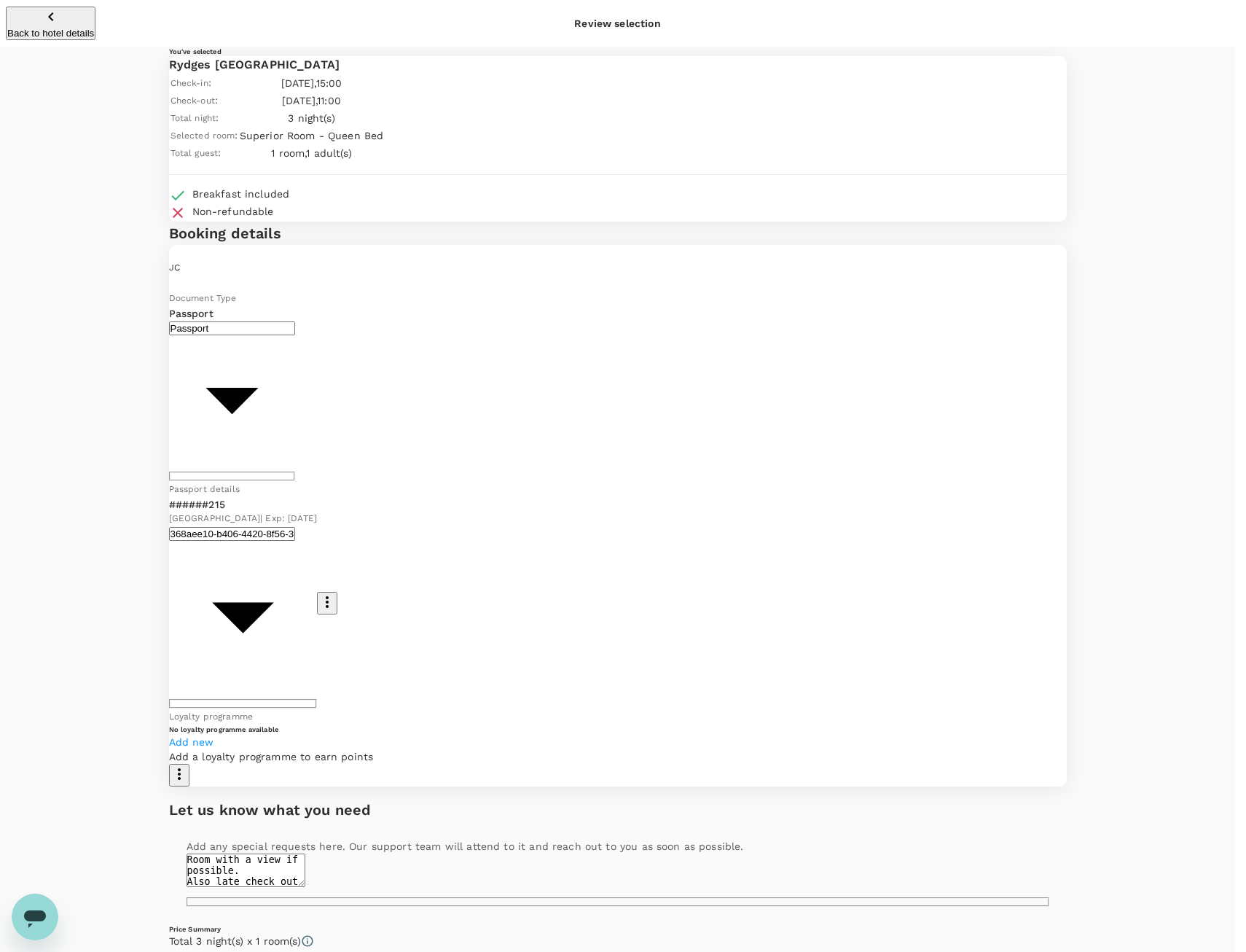
radio input "false"
type textarea "accommodation for Sydney. Next to visa center."
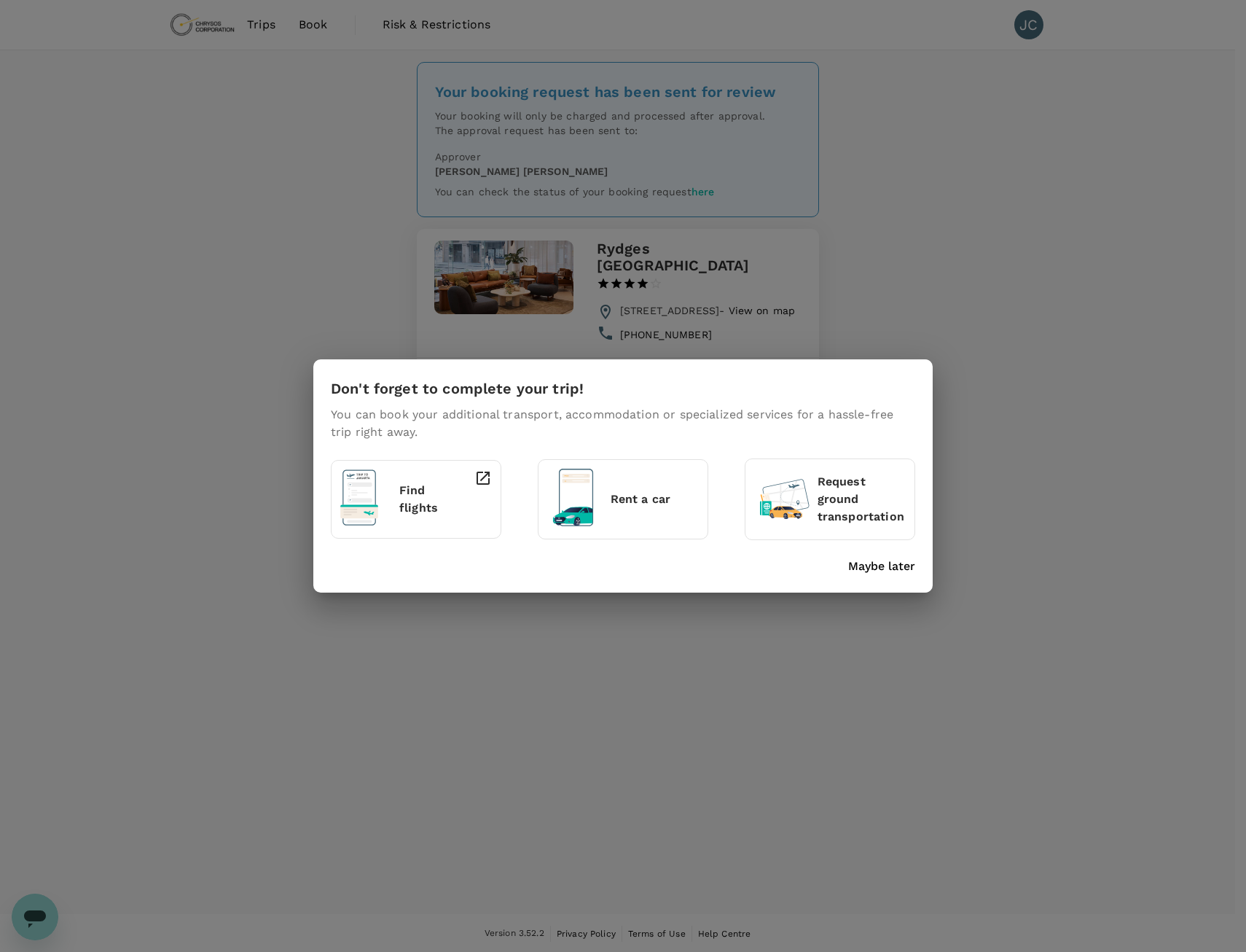
click at [130, 220] on div "Don't forget to complete your trip! You can book your additional transport, acc…" at bounding box center [623, 476] width 1246 height 952
click at [883, 570] on p "Maybe later" at bounding box center [882, 566] width 67 height 17
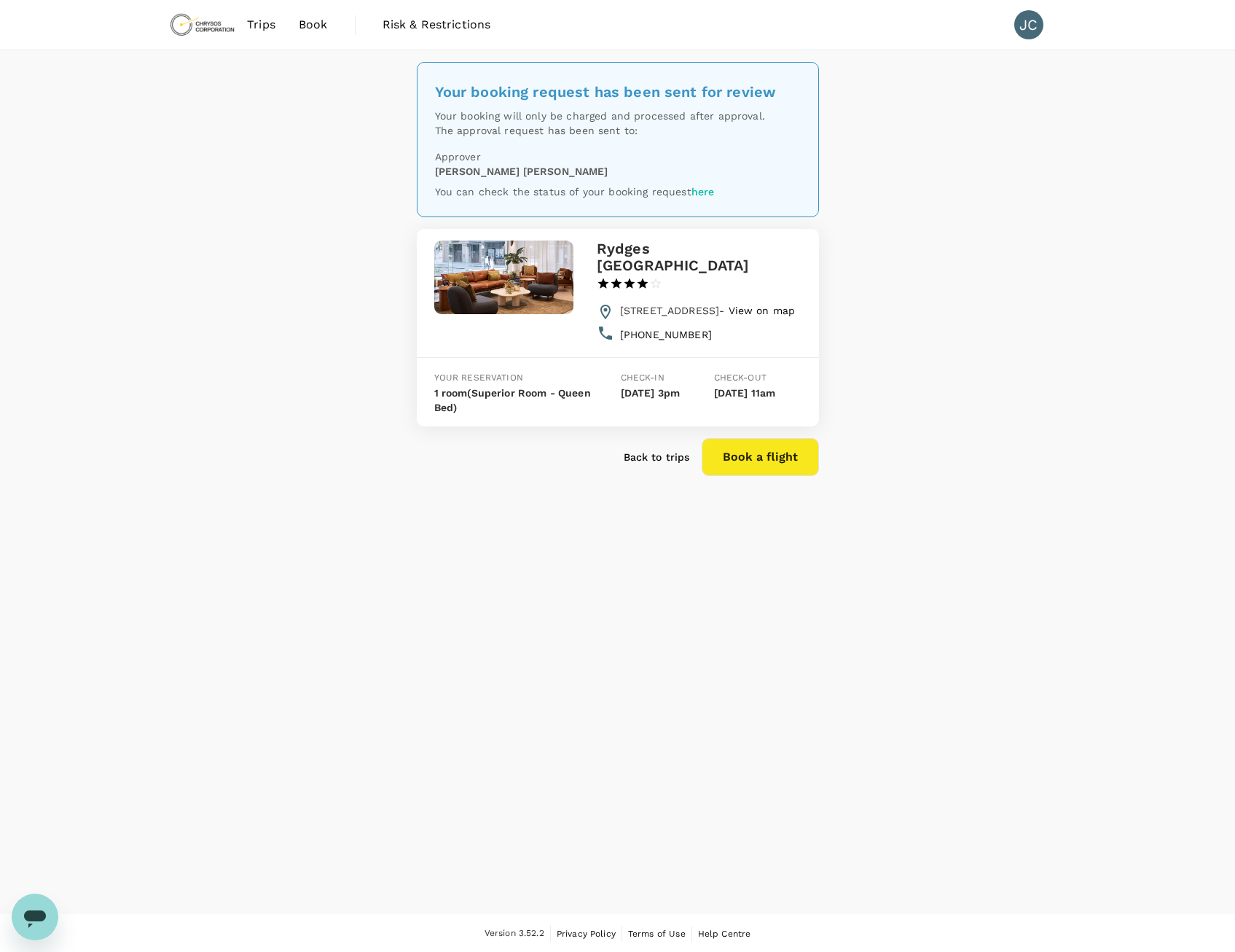
click at [189, 37] on img at bounding box center [203, 24] width 67 height 32
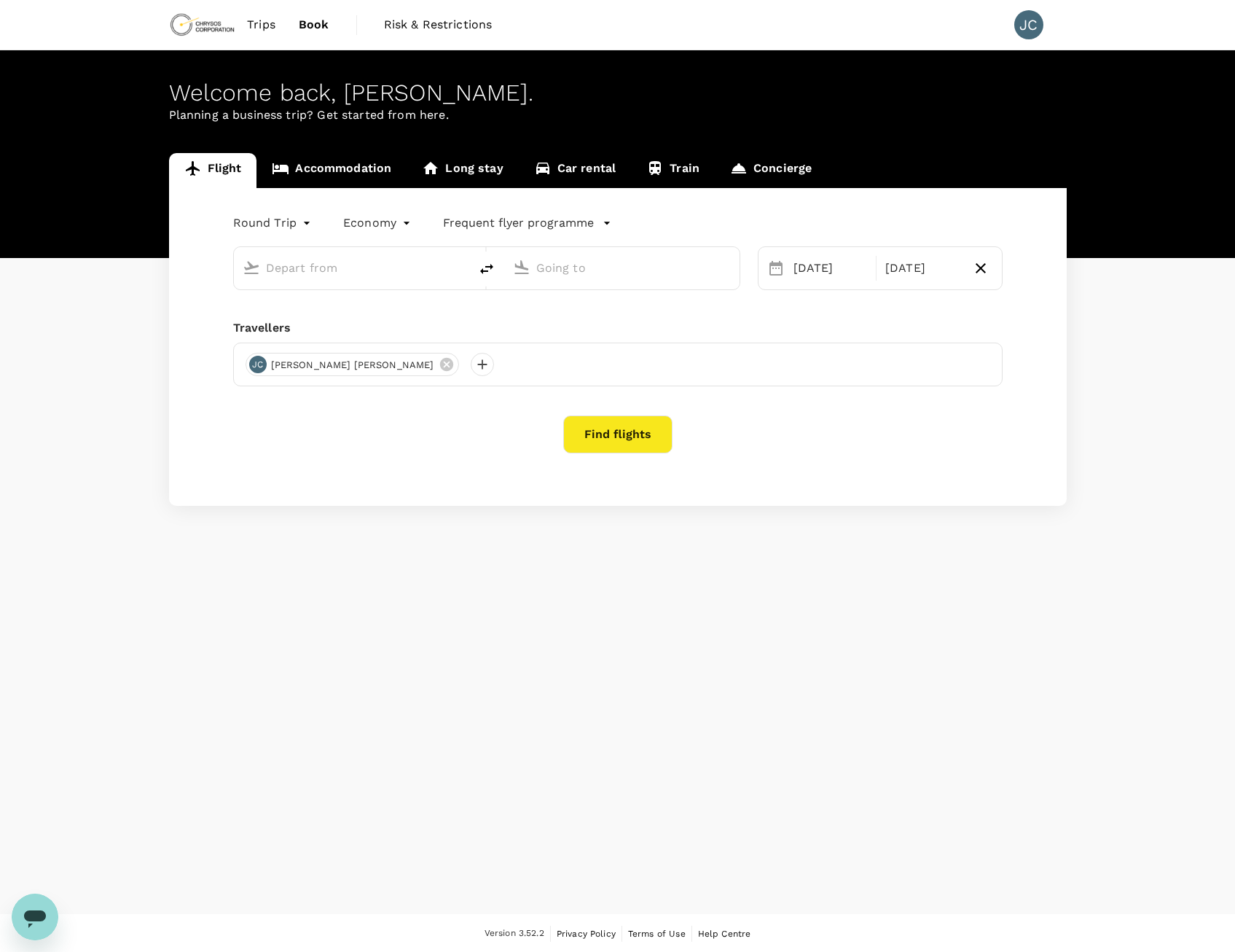
type input "oneway"
type input "[GEOGRAPHIC_DATA] ([GEOGRAPHIC_DATA])"
type input "[PERSON_NAME][GEOGRAPHIC_DATA][PERSON_NAME] (SYD)"
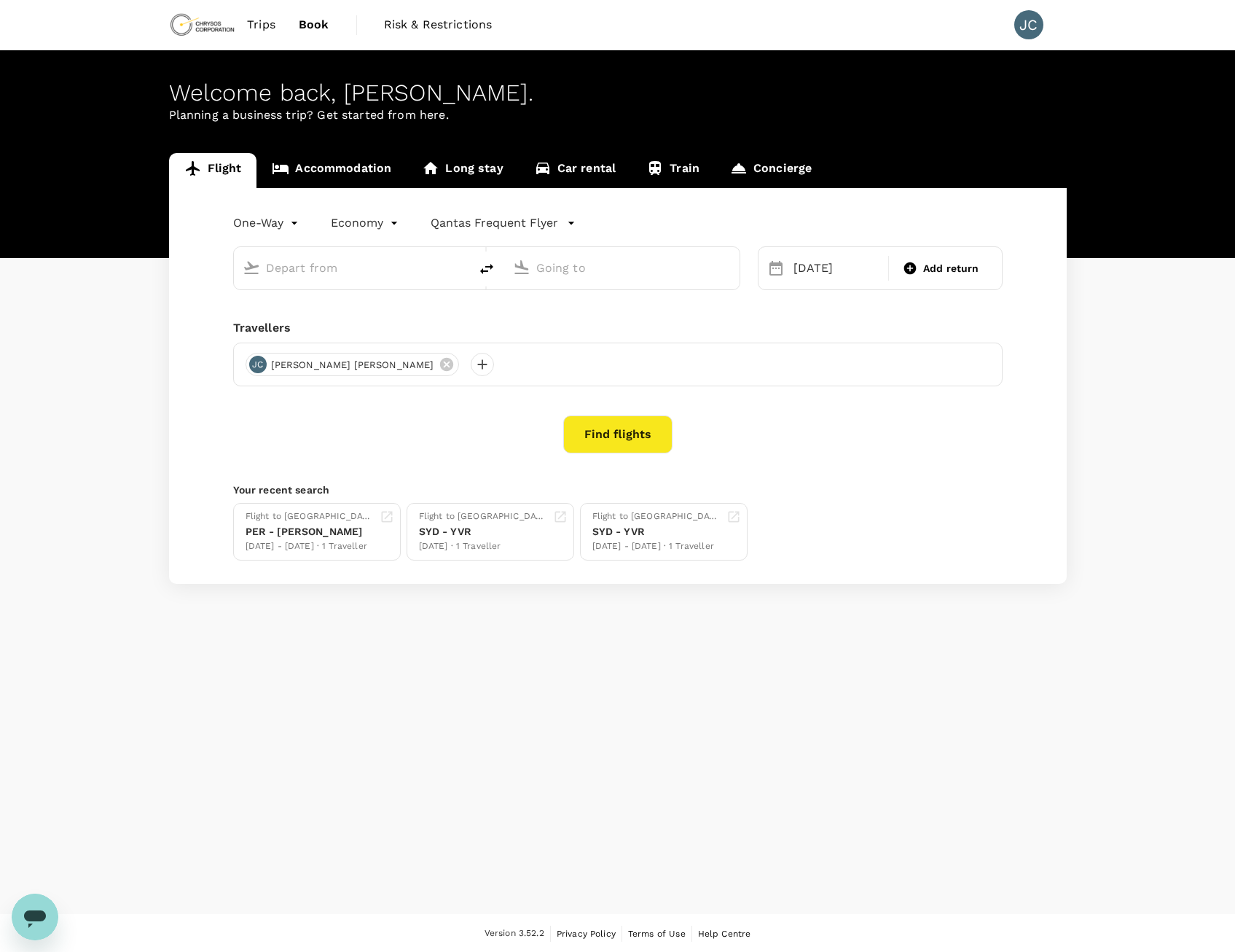
type input "[GEOGRAPHIC_DATA] ([GEOGRAPHIC_DATA])"
type input "[PERSON_NAME][GEOGRAPHIC_DATA][PERSON_NAME] (SYD)"
